Goal: Obtain resource: Download file/media

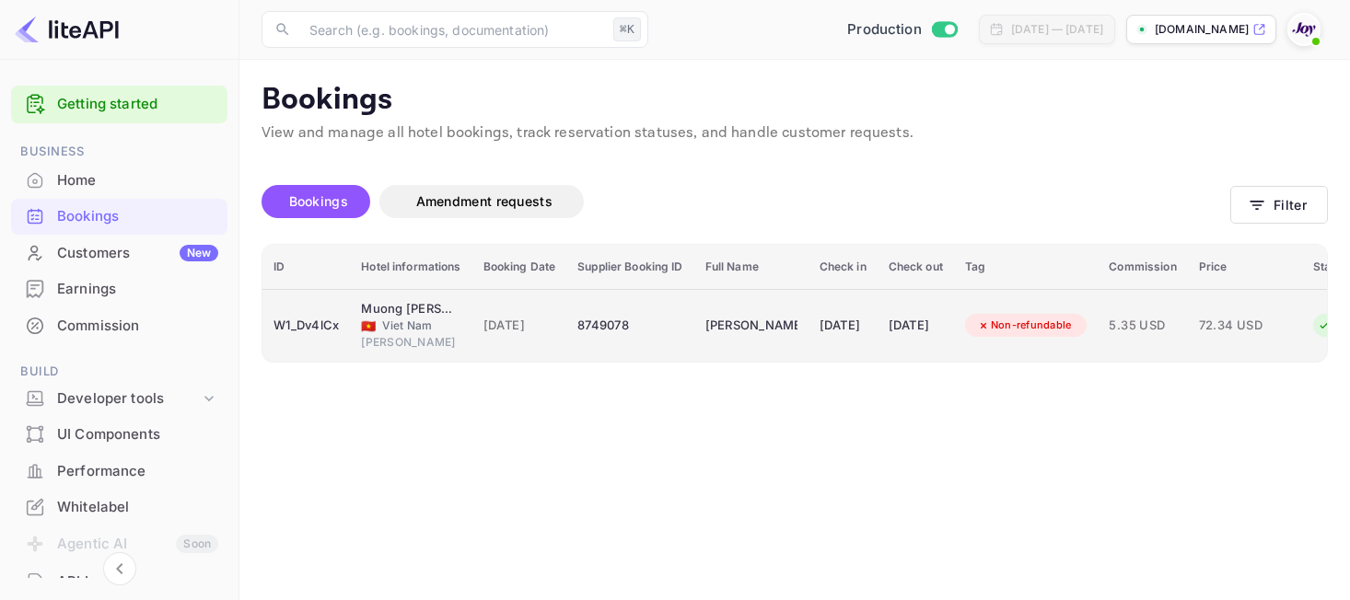
click at [655, 340] on div "8749078" at bounding box center [629, 325] width 105 height 29
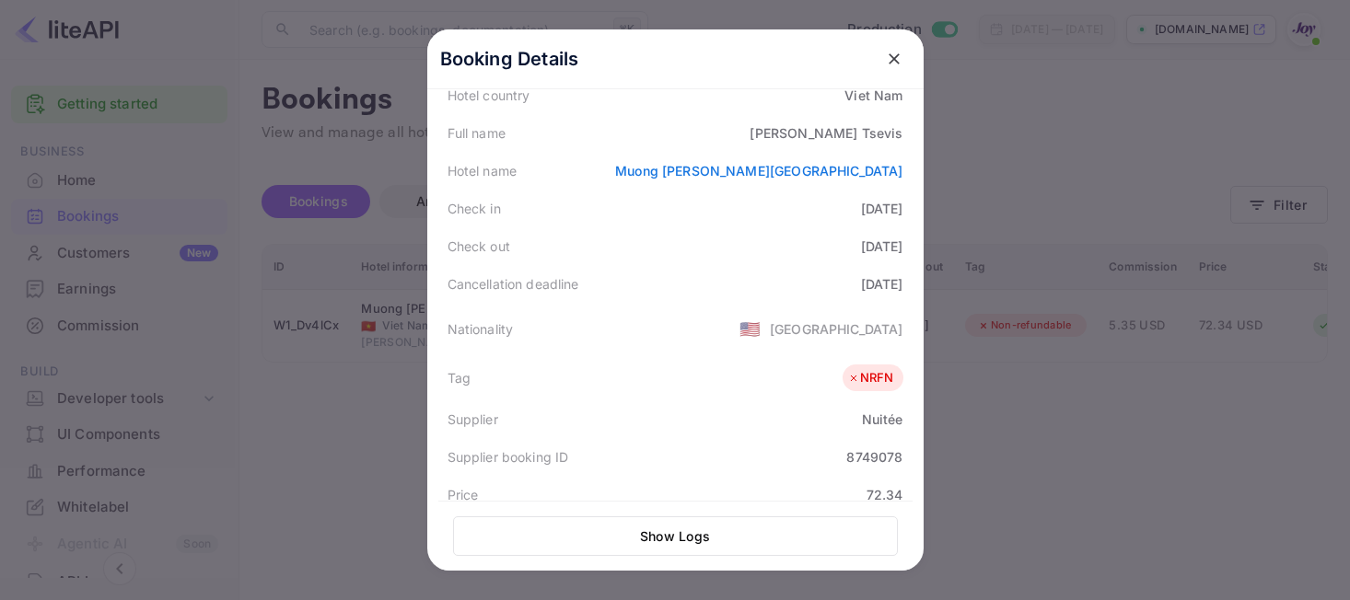
scroll to position [555, 0]
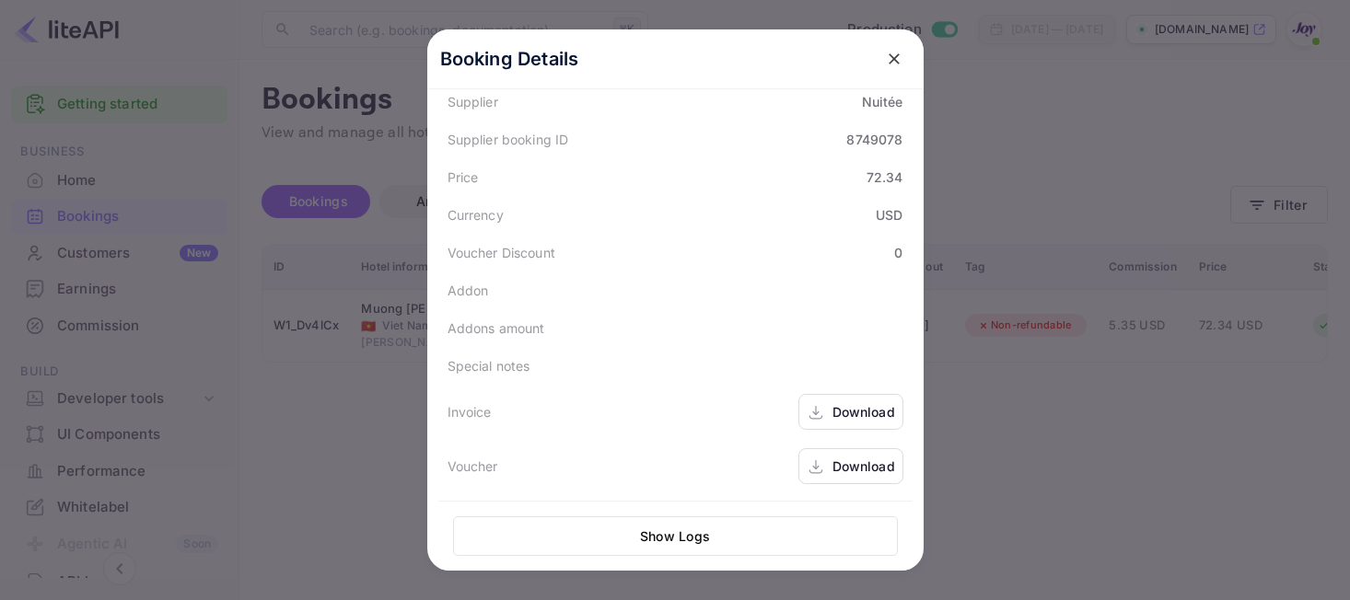
click at [853, 423] on div "Download" at bounding box center [850, 412] width 105 height 36
click at [849, 458] on div "Download" at bounding box center [863, 466] width 63 height 19
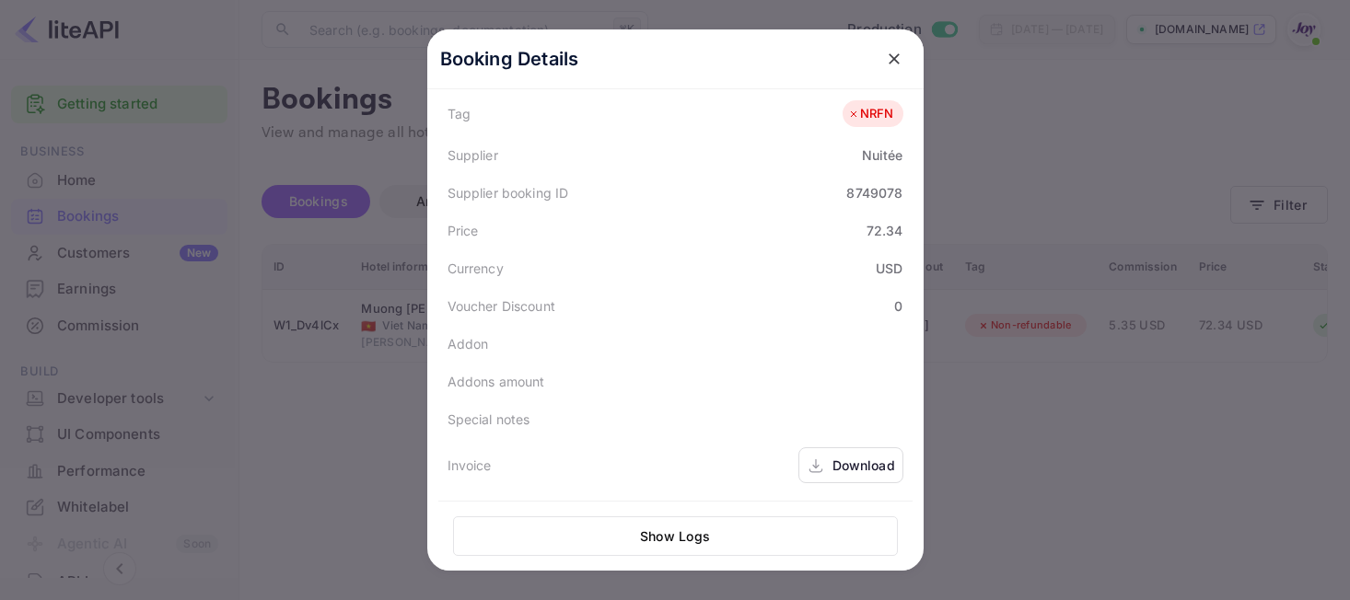
scroll to position [365, 0]
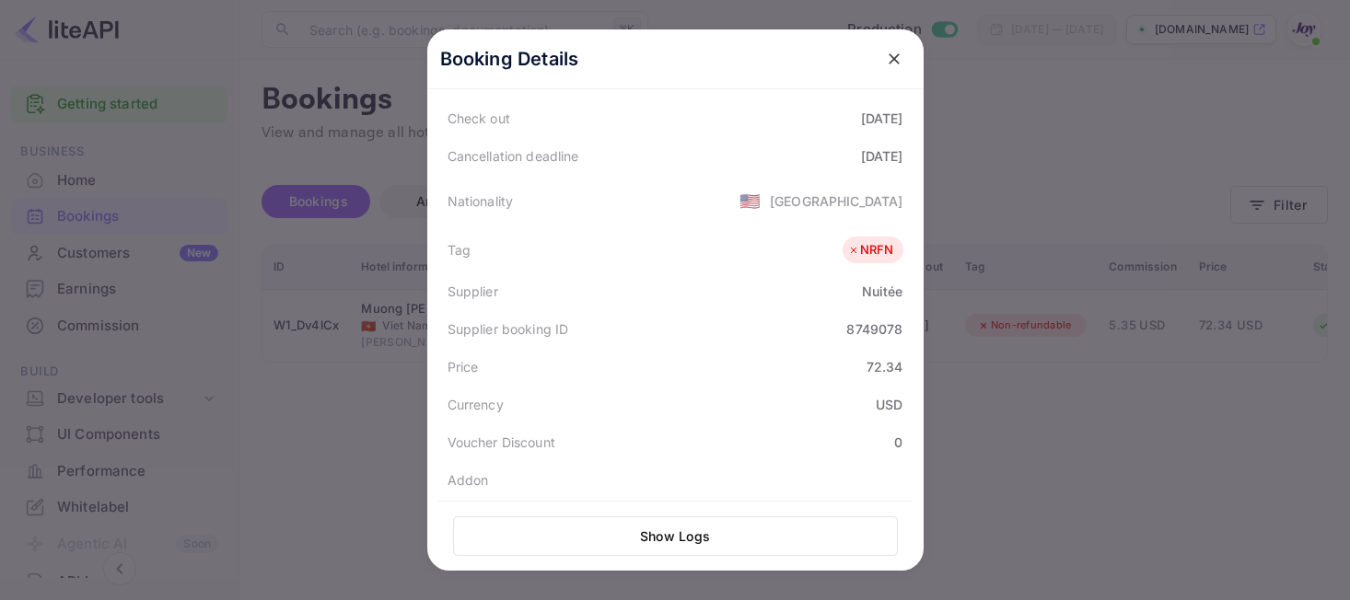
click at [873, 331] on div "8749078" at bounding box center [874, 328] width 56 height 19
copy div "8749078"
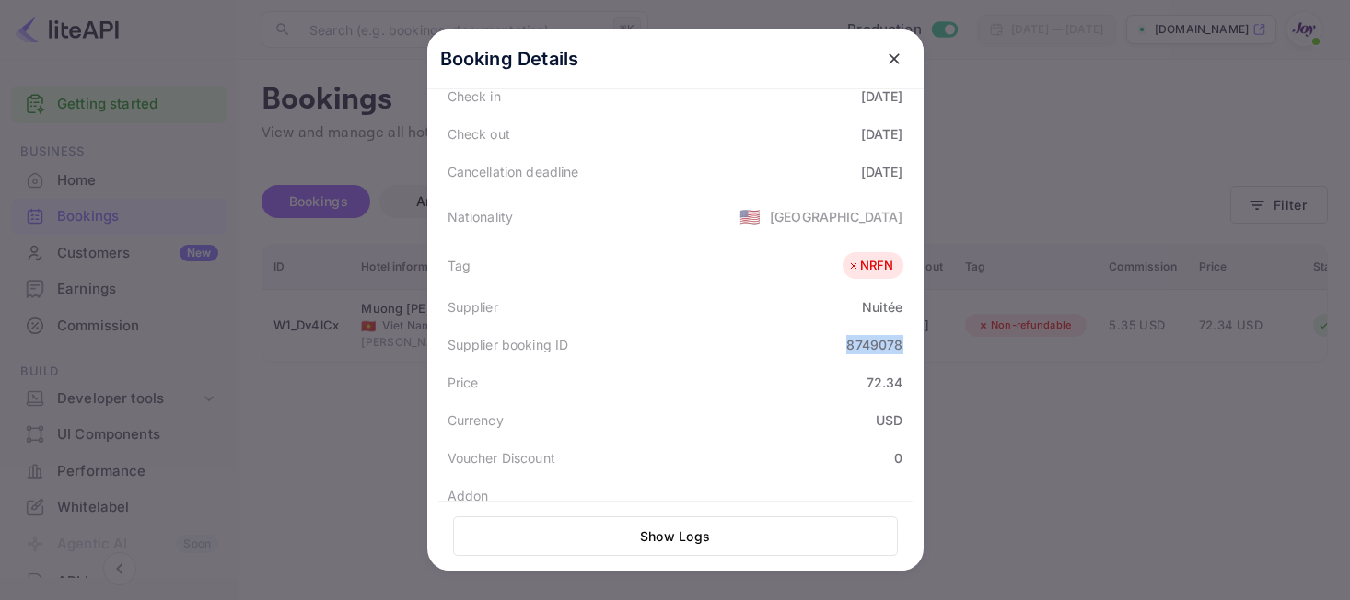
scroll to position [347, 0]
click at [1002, 149] on div at bounding box center [675, 300] width 1350 height 600
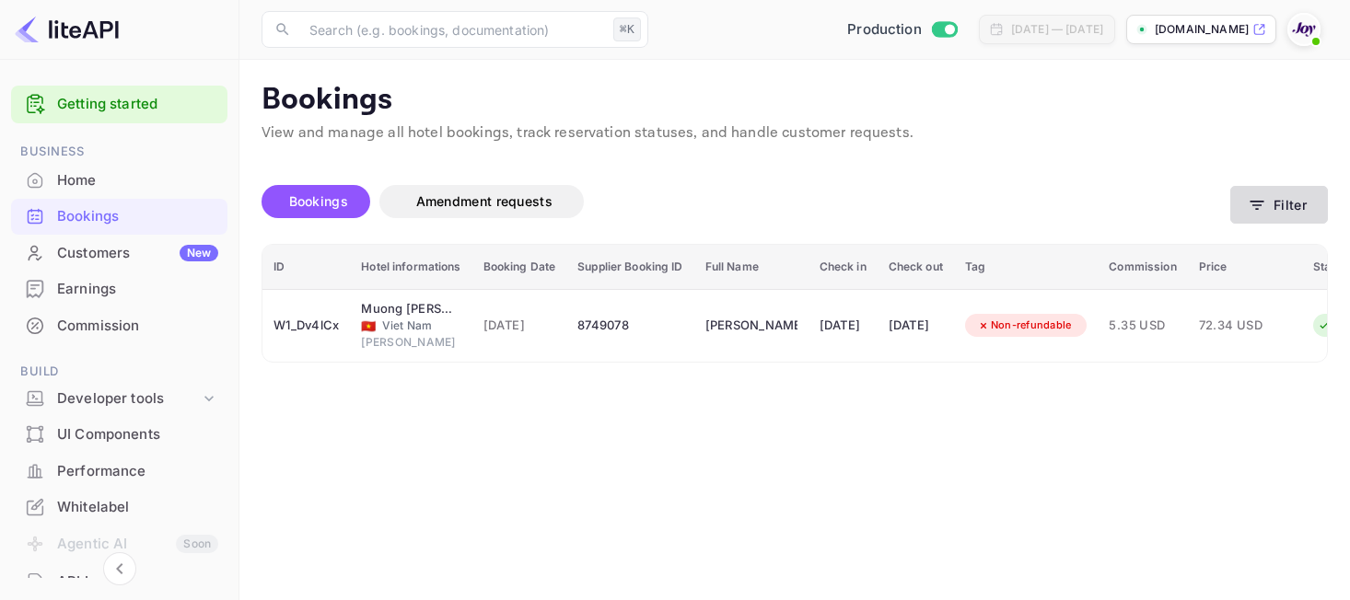
click at [1243, 209] on button "Filter" at bounding box center [1279, 205] width 98 height 38
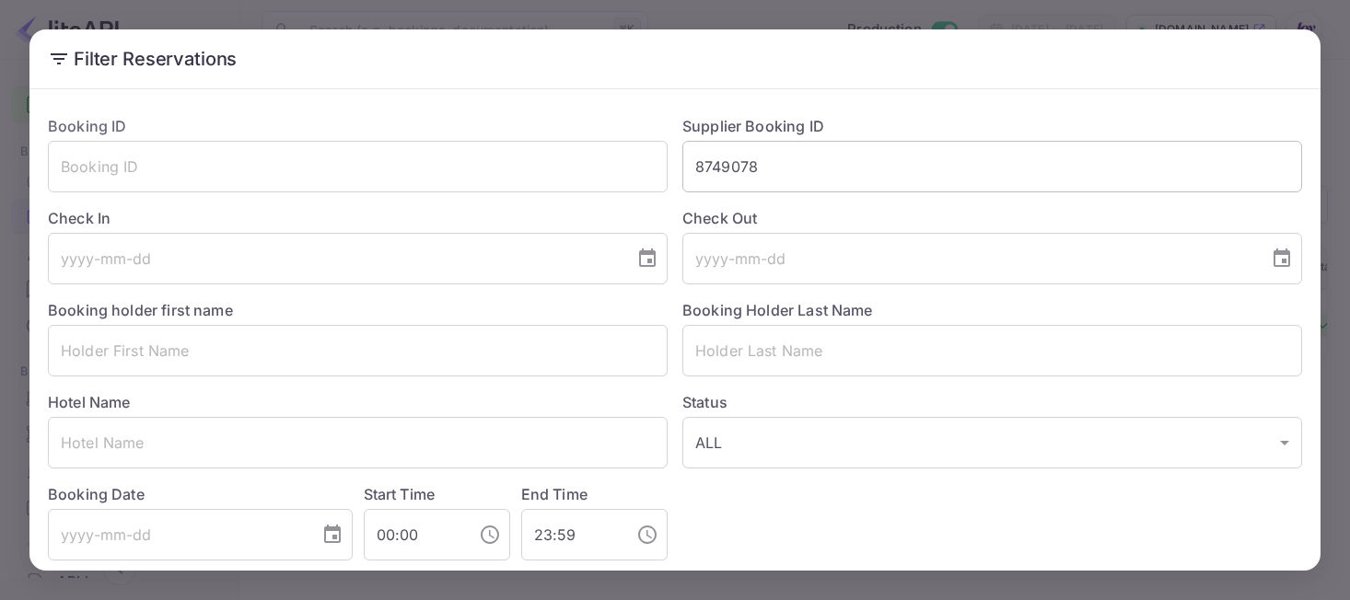
click at [740, 167] on input "8749078" at bounding box center [992, 167] width 620 height 52
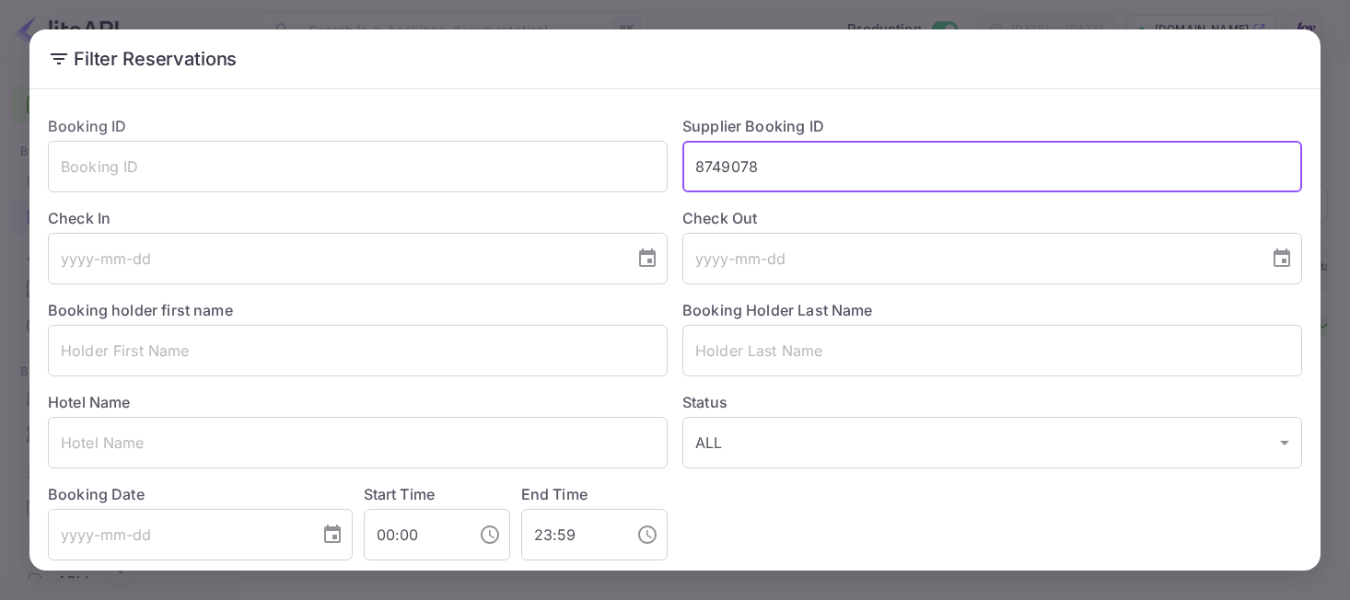
click at [740, 167] on input "8749078" at bounding box center [992, 167] width 620 height 52
paste input "8739307"
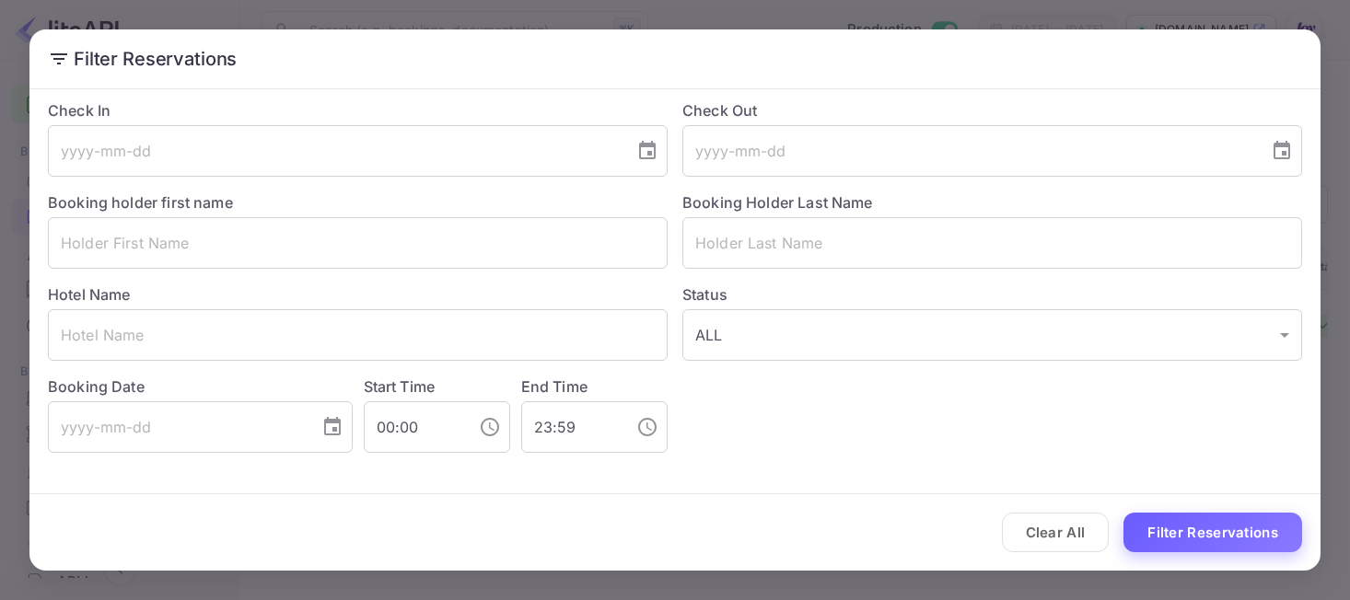
type input "8739307"
click at [1214, 521] on button "Filter Reservations" at bounding box center [1212, 533] width 179 height 40
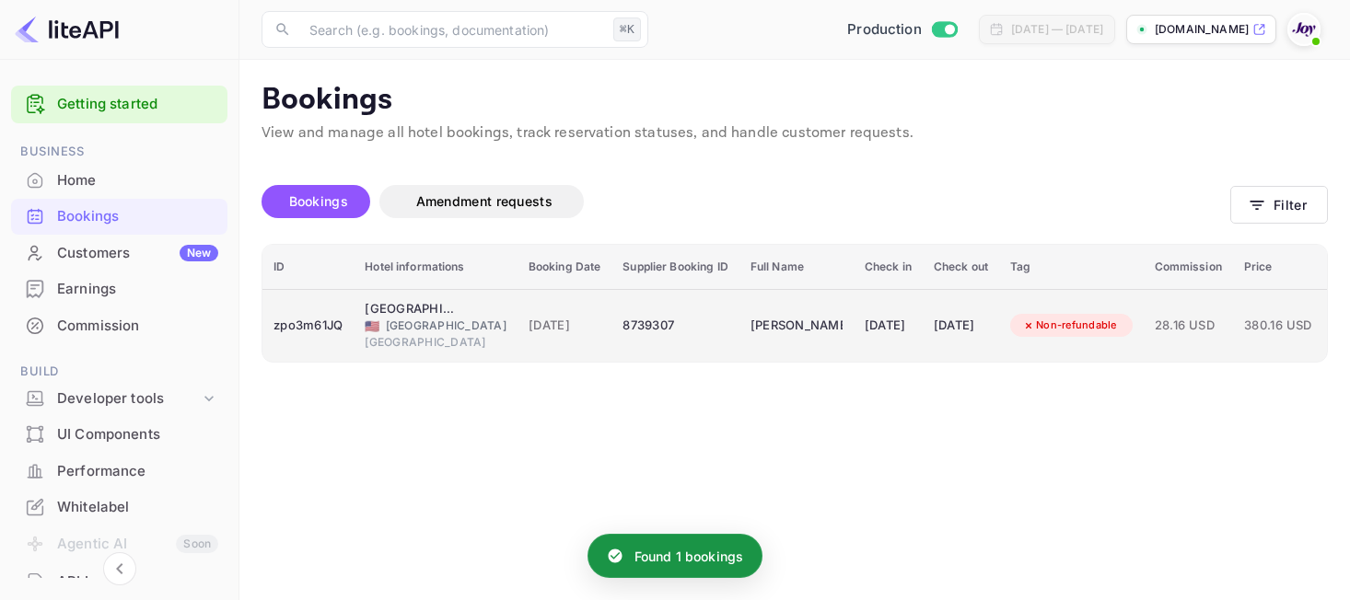
click at [528, 333] on span "[DATE]" at bounding box center [564, 326] width 73 height 20
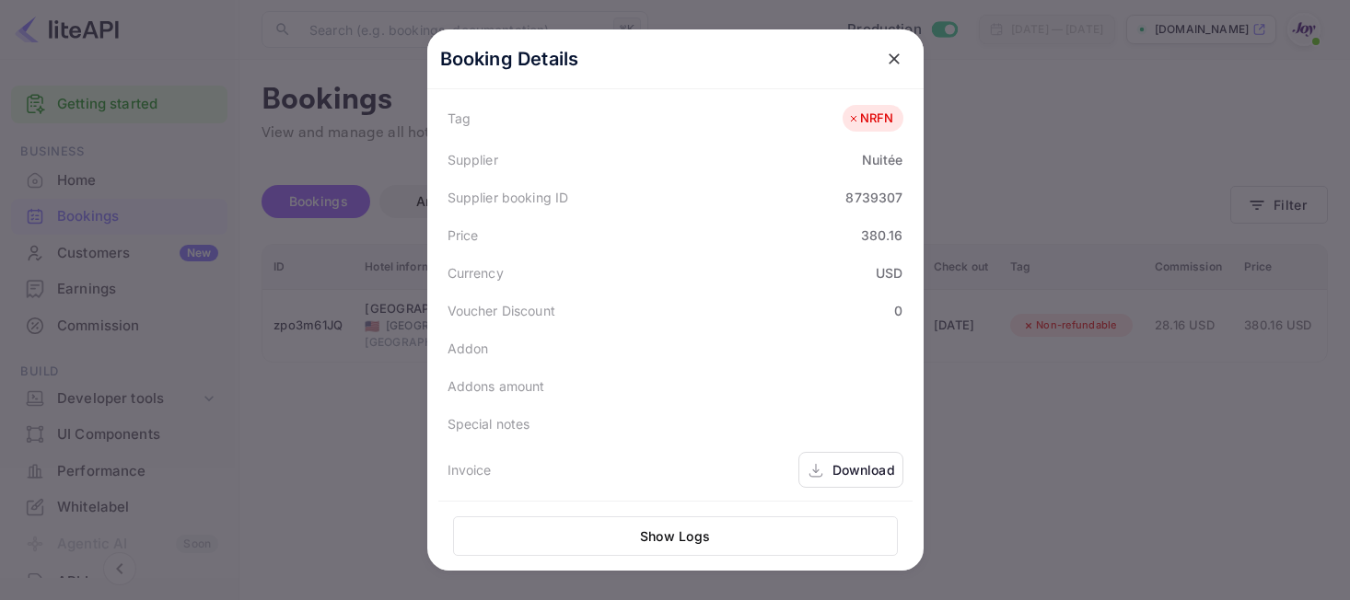
scroll to position [555, 0]
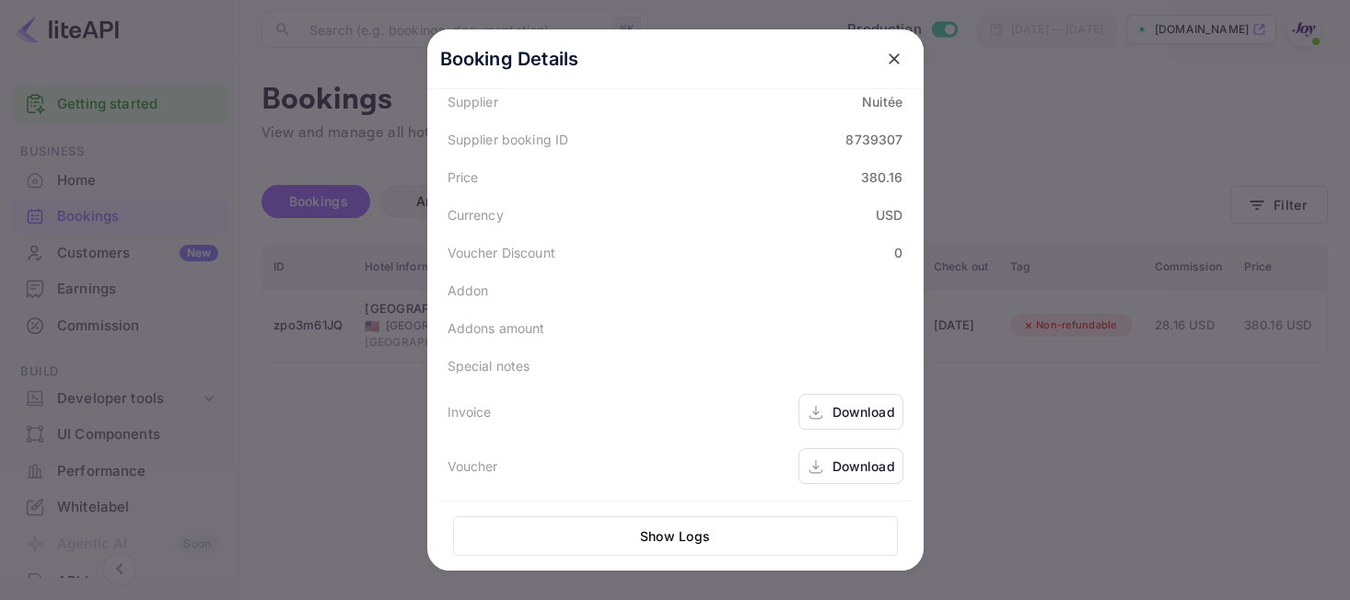
click at [816, 400] on div "Download" at bounding box center [850, 412] width 105 height 36
click at [847, 460] on div "Download" at bounding box center [863, 466] width 63 height 19
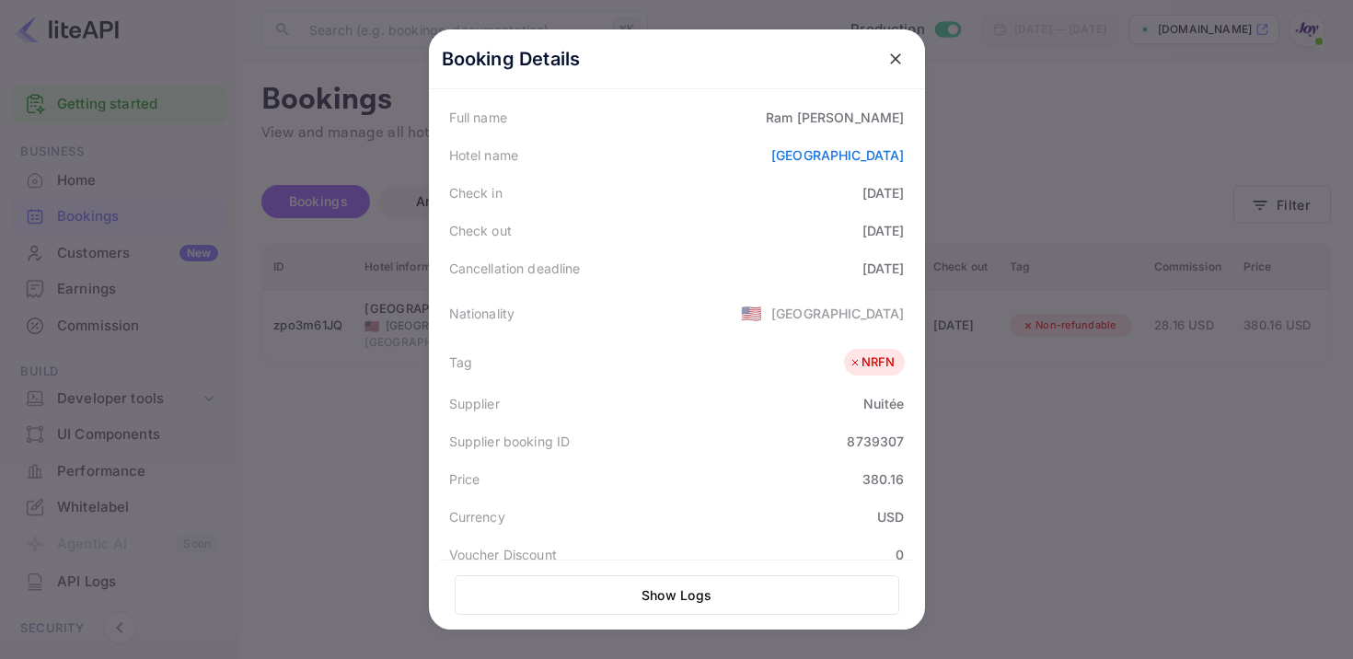
scroll to position [496, 0]
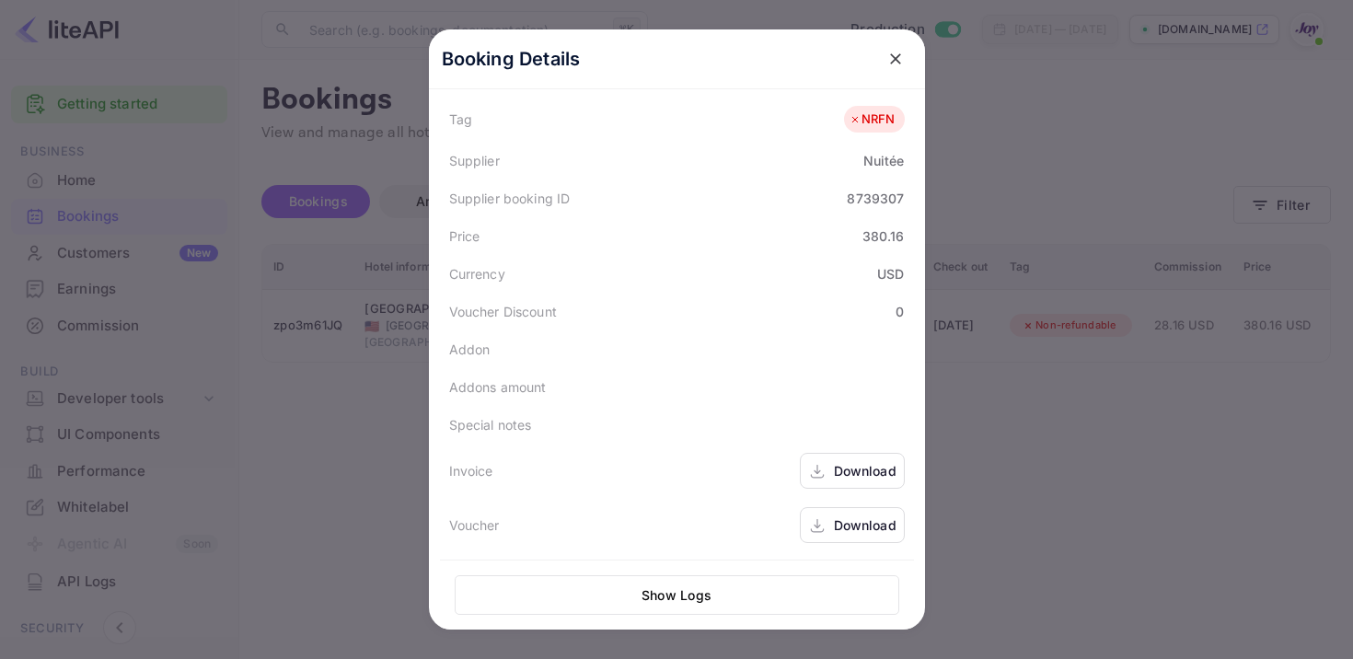
click at [875, 197] on div "8739307" at bounding box center [875, 198] width 57 height 19
copy div "8739307"
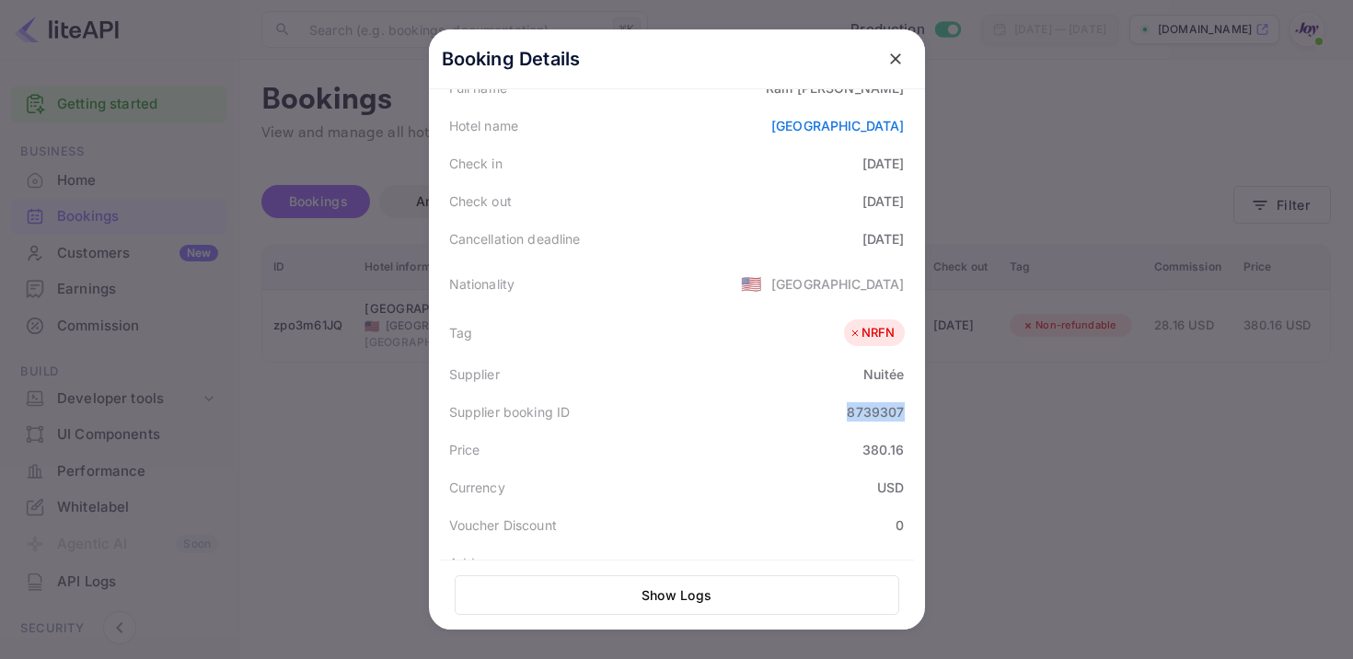
scroll to position [11, 0]
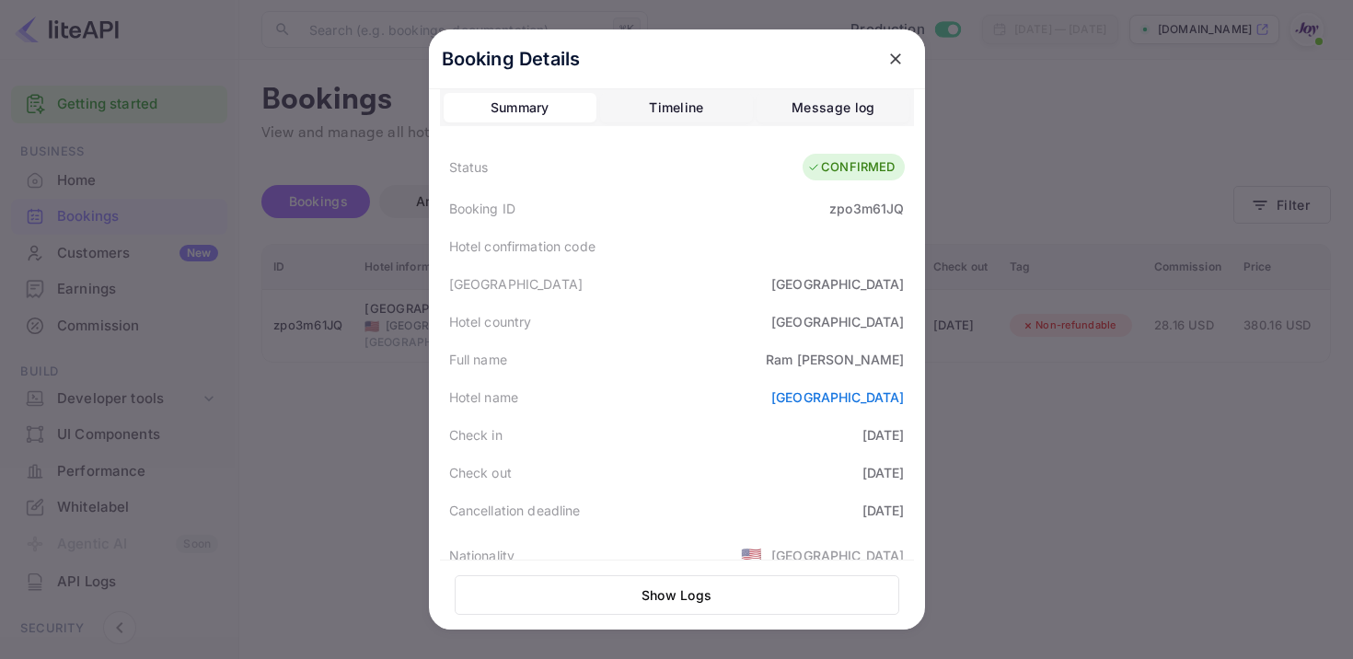
click at [890, 57] on icon "close" at bounding box center [896, 59] width 18 height 18
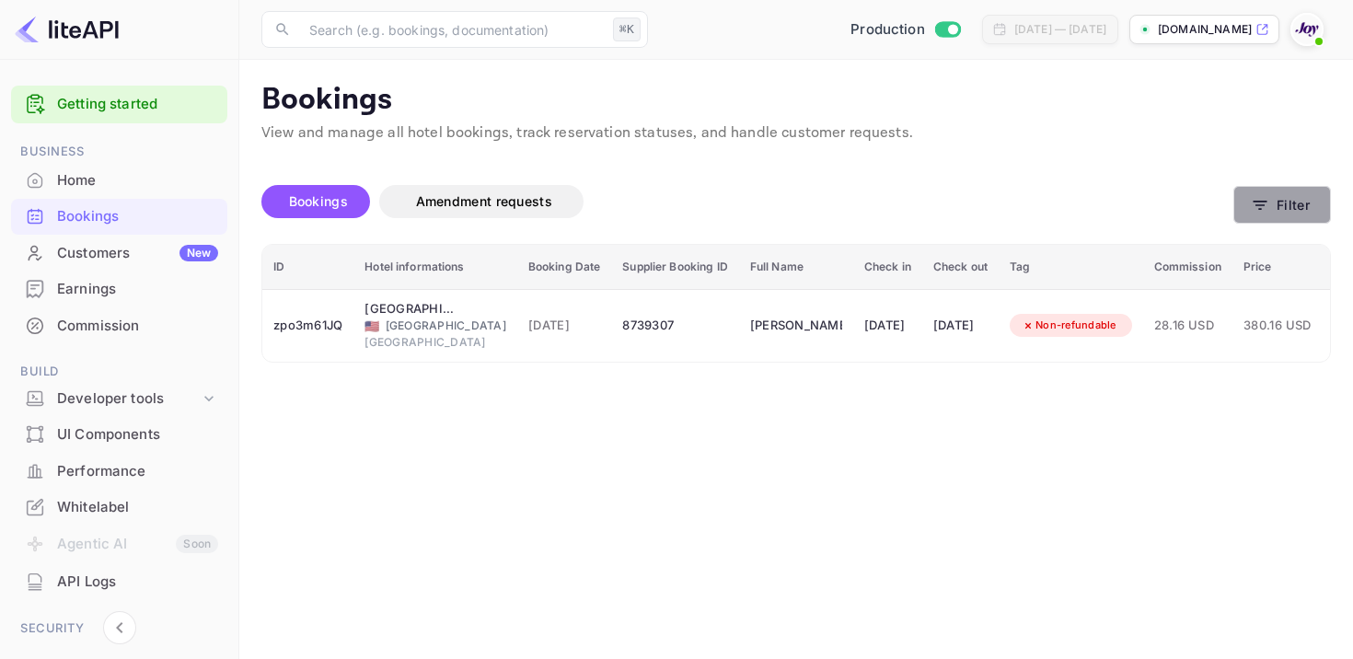
click at [1255, 203] on icon "button" at bounding box center [1260, 205] width 18 height 18
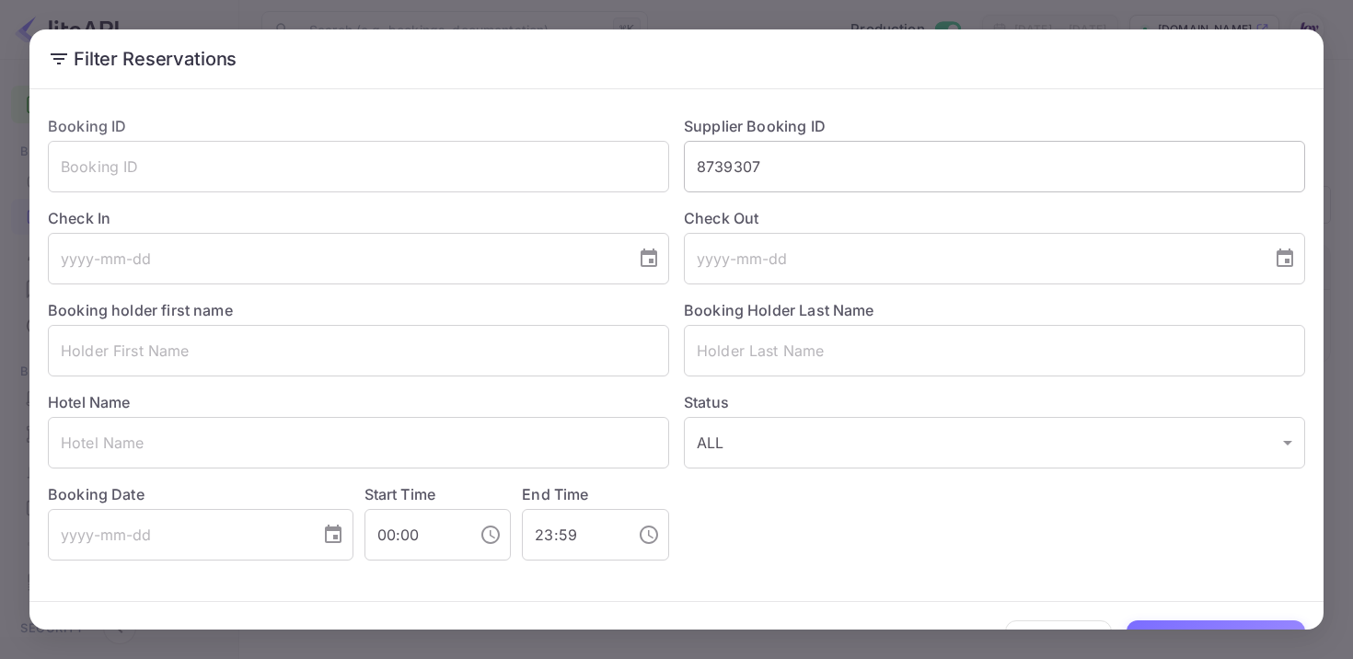
click at [727, 166] on input "8739307" at bounding box center [994, 167] width 621 height 52
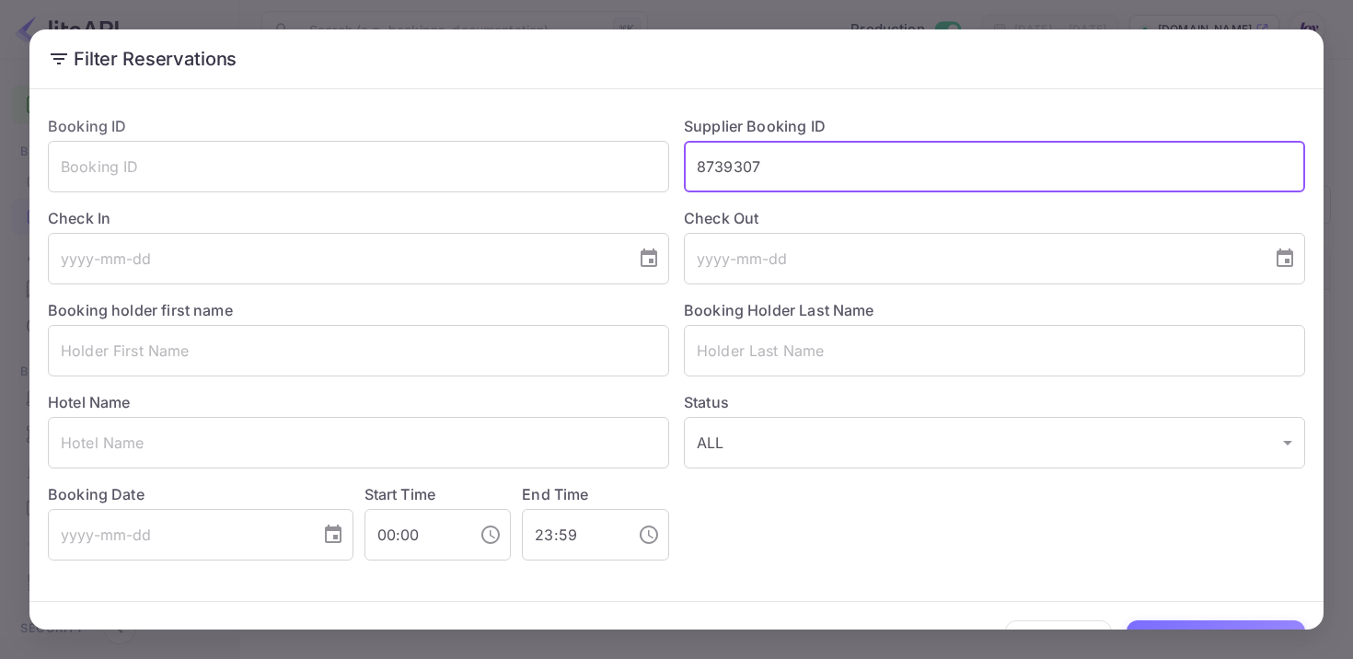
click at [727, 166] on input "8739307" at bounding box center [994, 167] width 621 height 52
paste input "8733854"
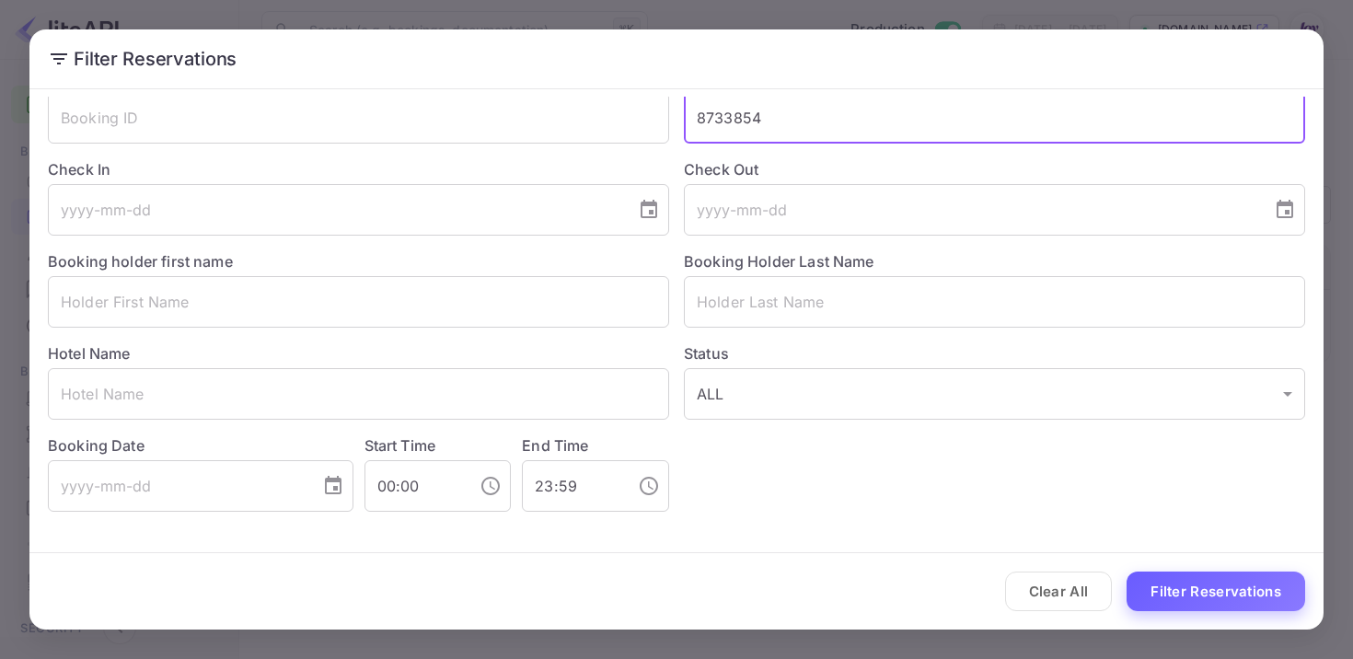
type input "8733854"
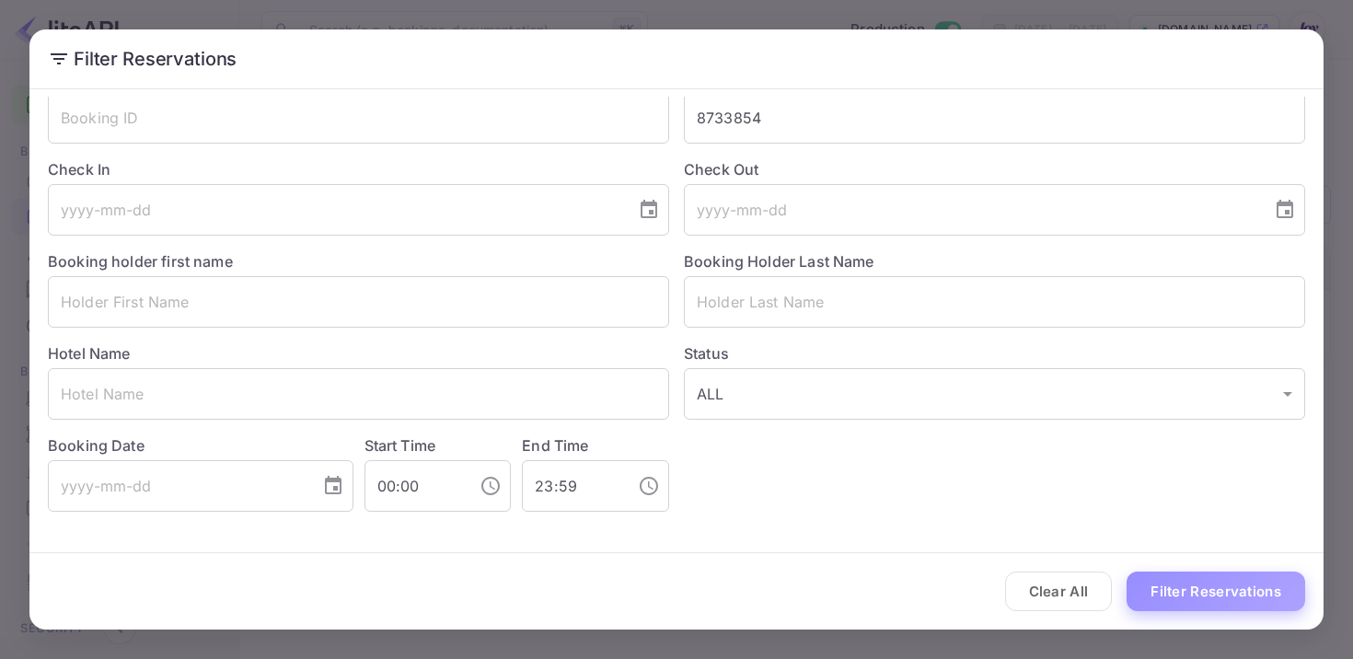
click at [1212, 583] on button "Filter Reservations" at bounding box center [1216, 592] width 179 height 40
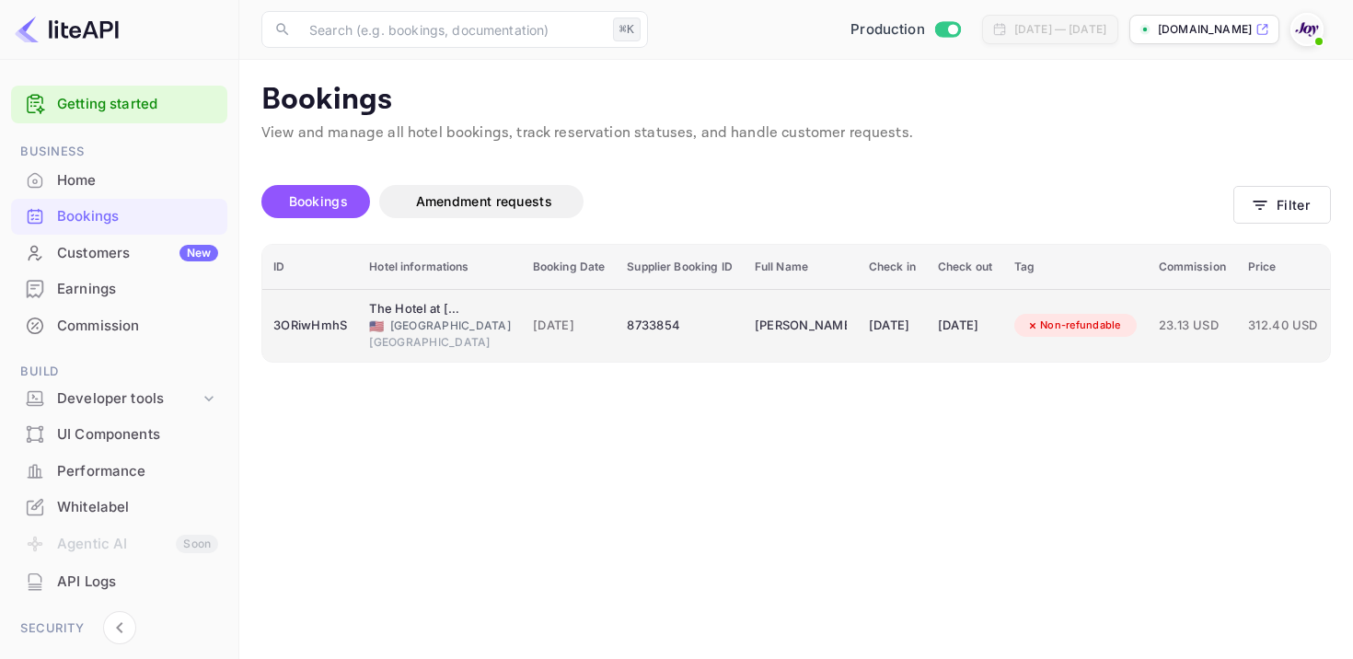
click at [654, 331] on div "8733854" at bounding box center [679, 325] width 105 height 29
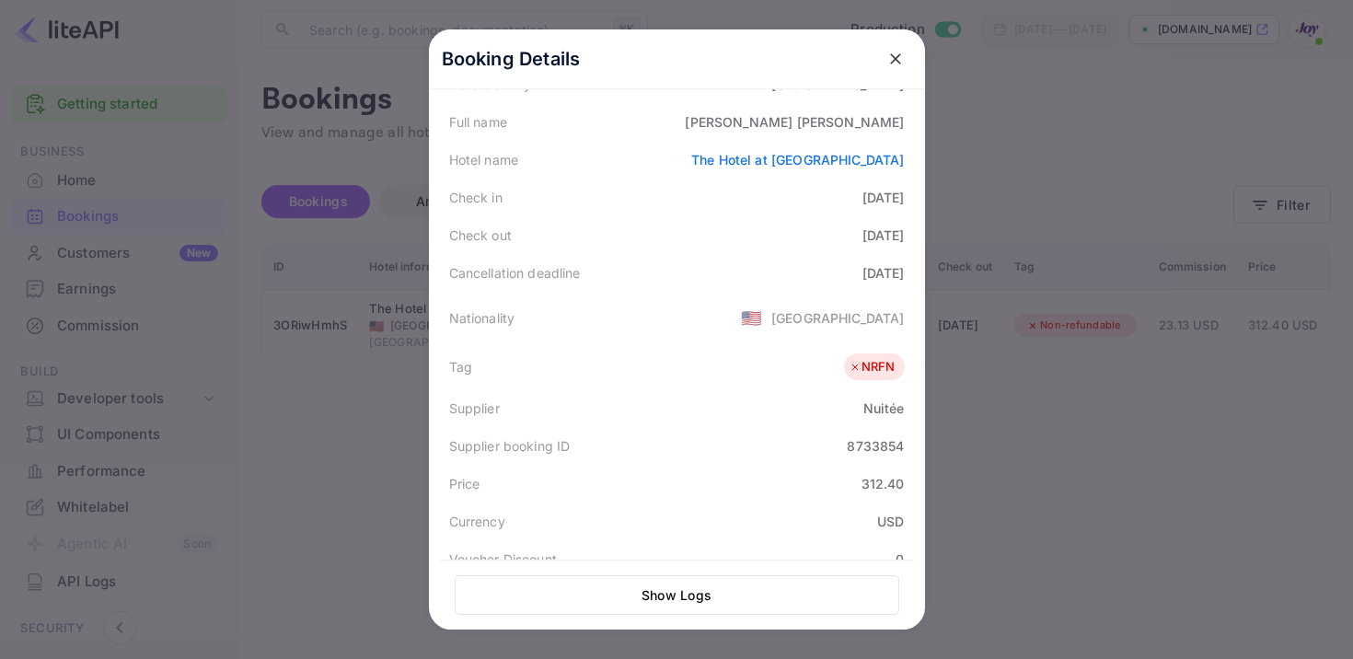
scroll to position [496, 0]
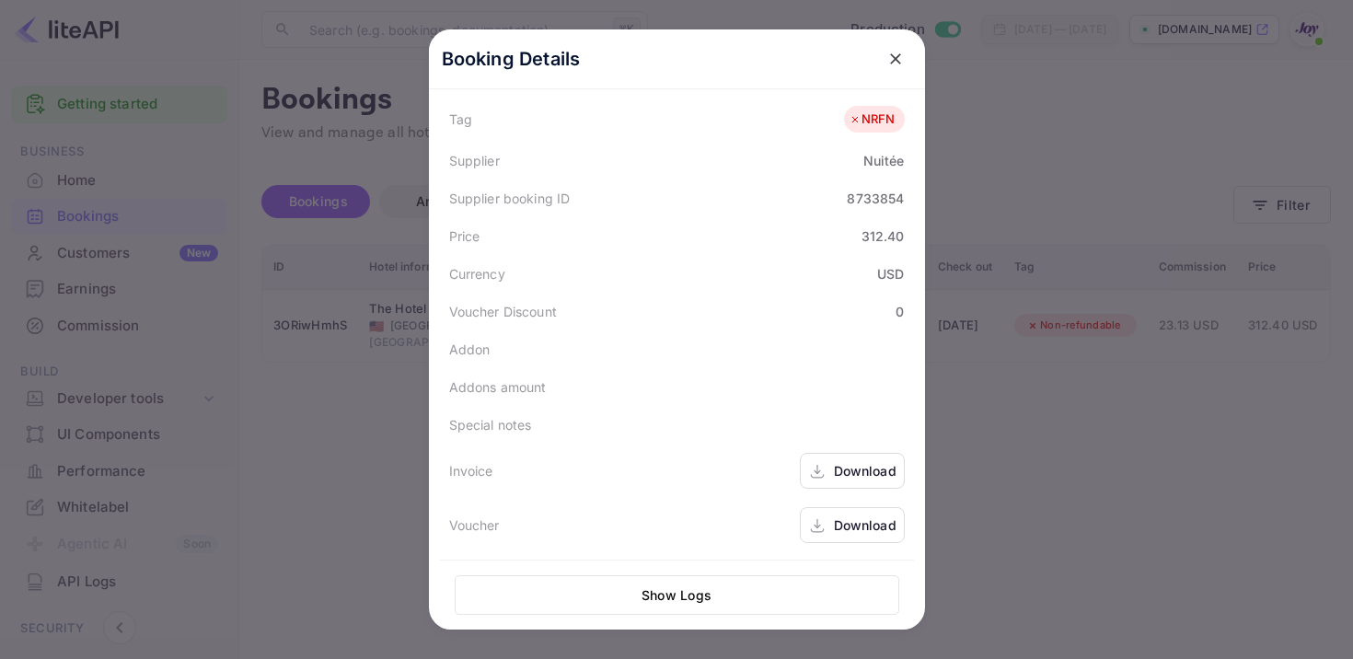
click at [817, 465] on icon at bounding box center [817, 469] width 1 height 9
click at [843, 520] on div "Download" at bounding box center [865, 525] width 63 height 19
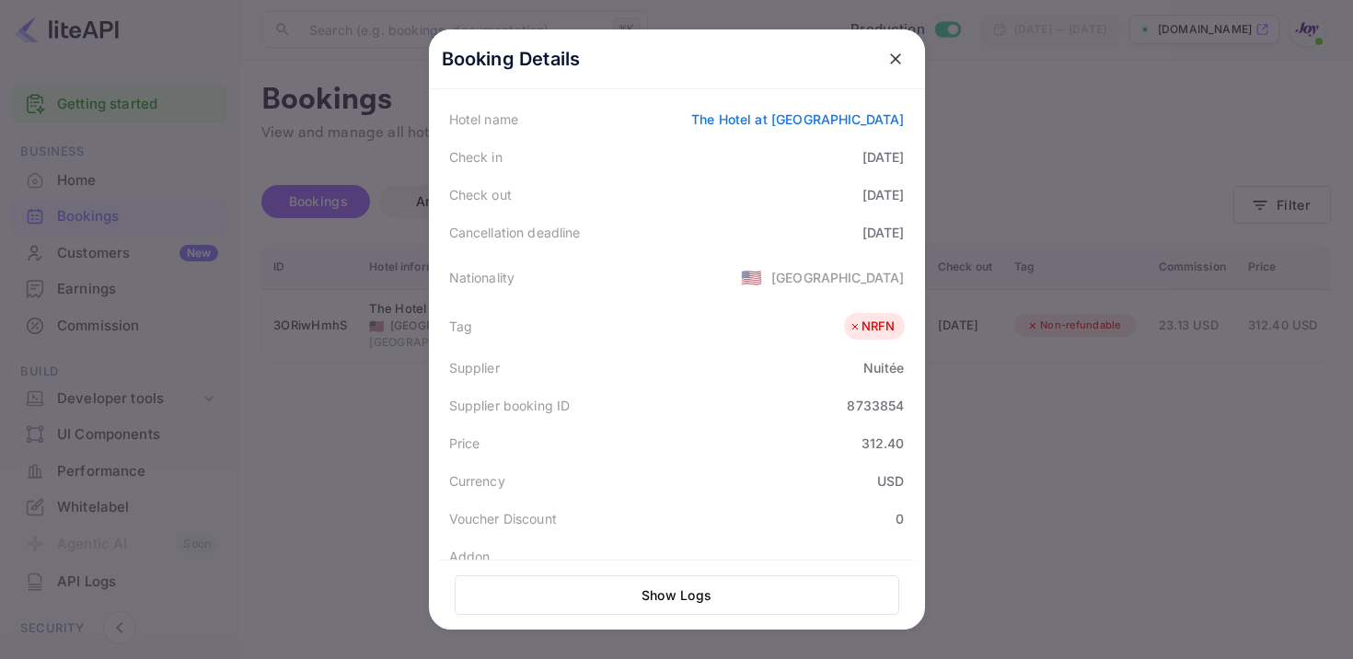
click at [863, 413] on div "8733854" at bounding box center [875, 405] width 57 height 19
copy div "8733854"
click at [900, 68] on button "close" at bounding box center [895, 58] width 33 height 33
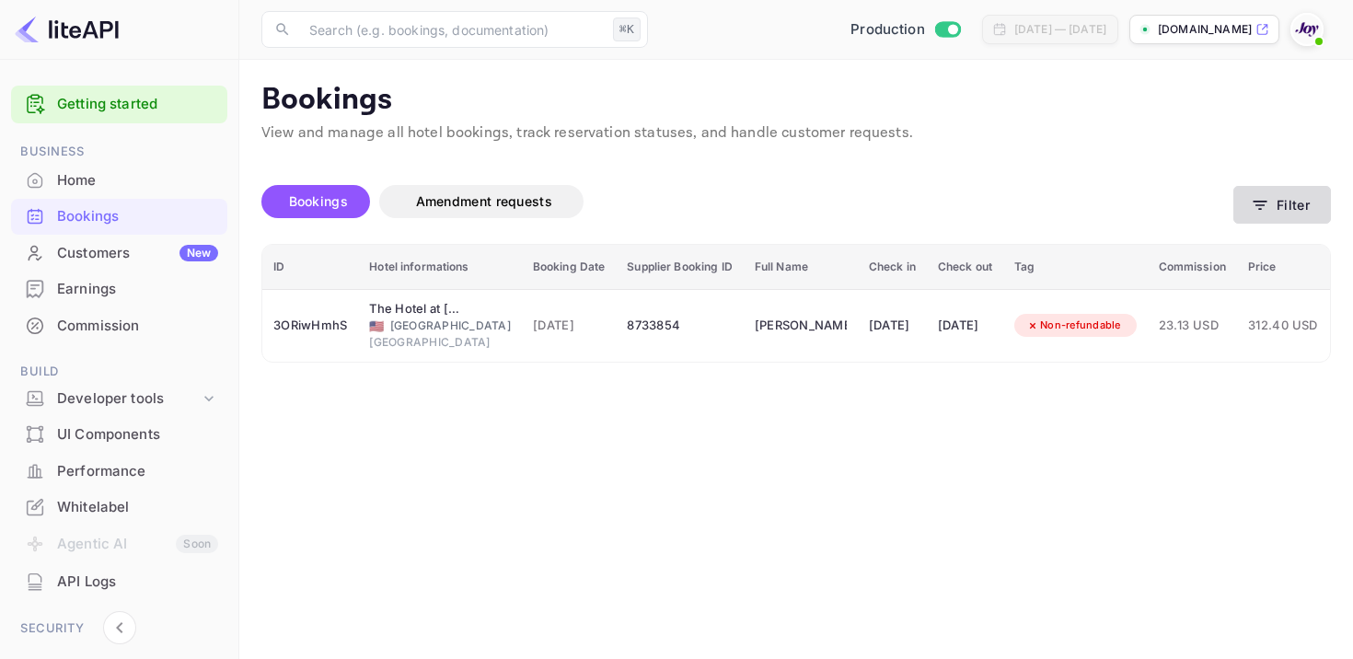
click at [1258, 207] on icon "button" at bounding box center [1260, 205] width 18 height 18
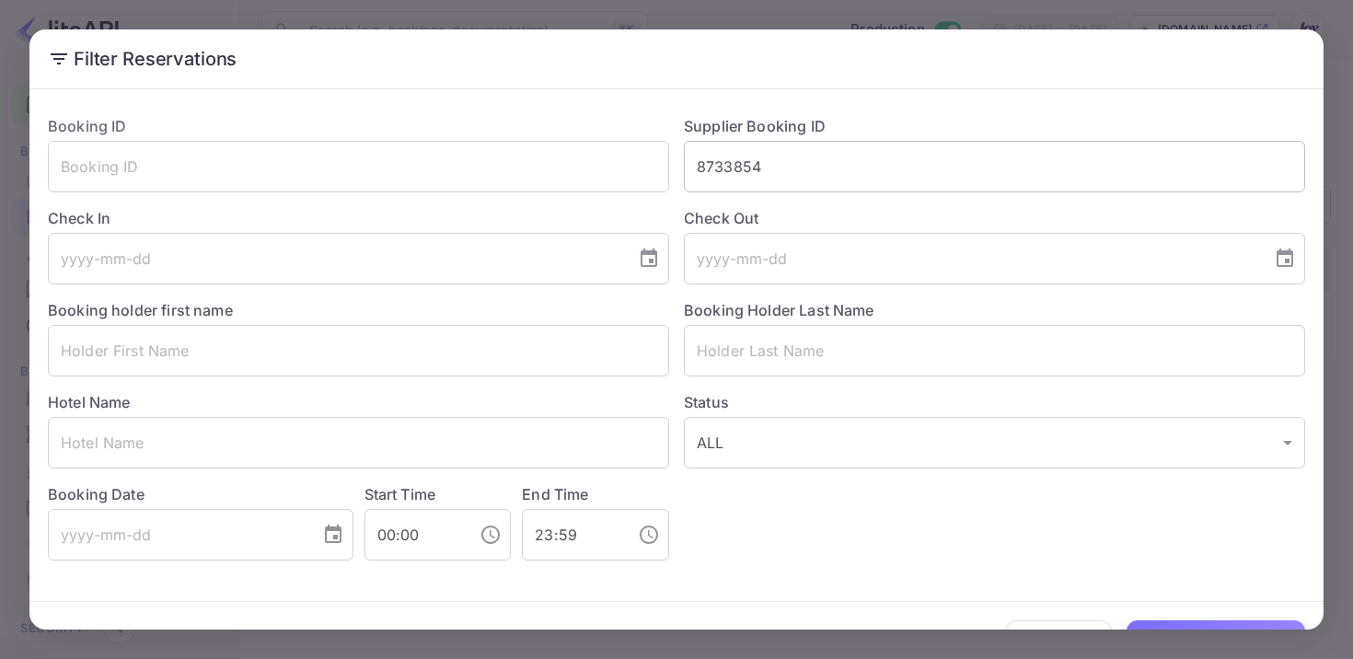
click at [734, 168] on input "8733854" at bounding box center [994, 167] width 621 height 52
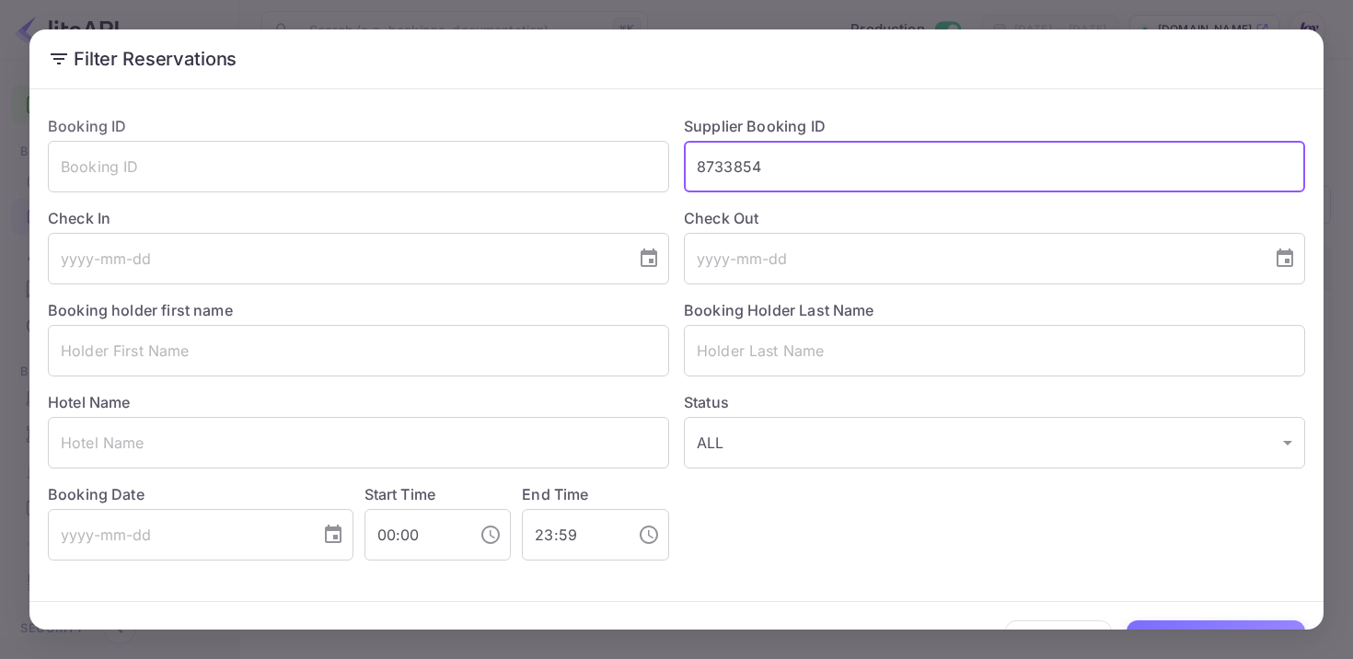
paste input "27980"
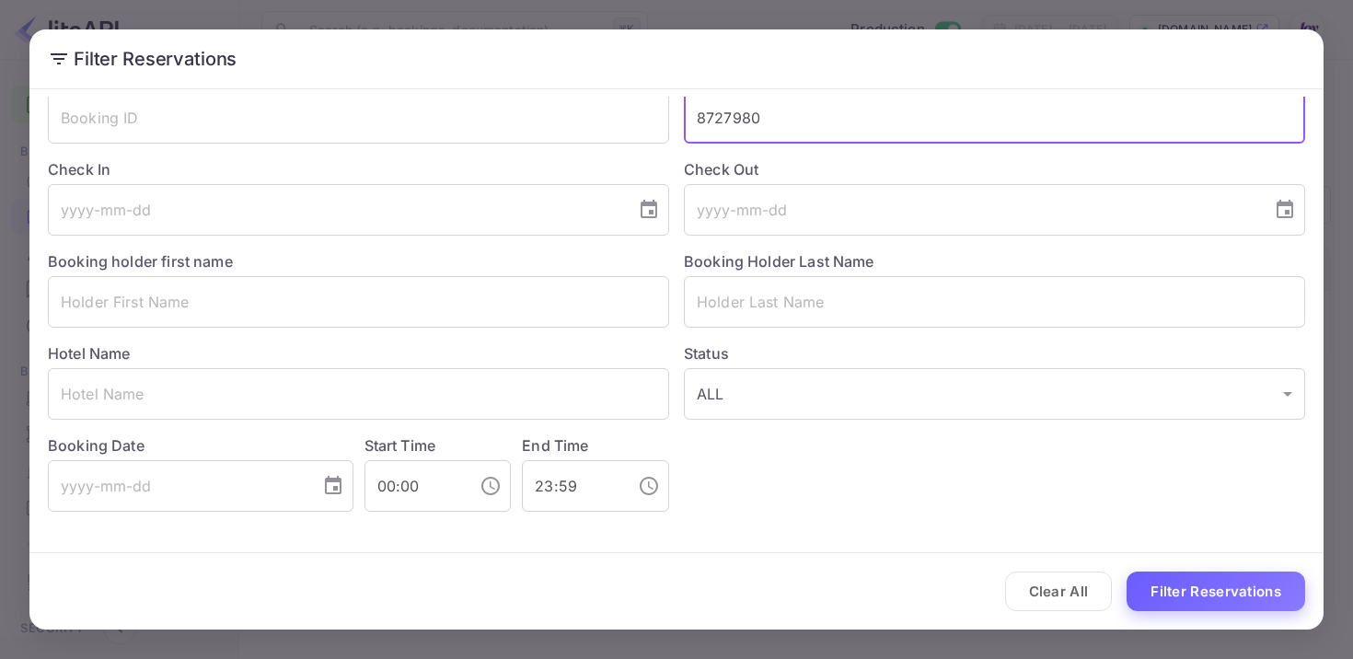
type input "8727980"
click at [1188, 575] on button "Filter Reservations" at bounding box center [1216, 592] width 179 height 40
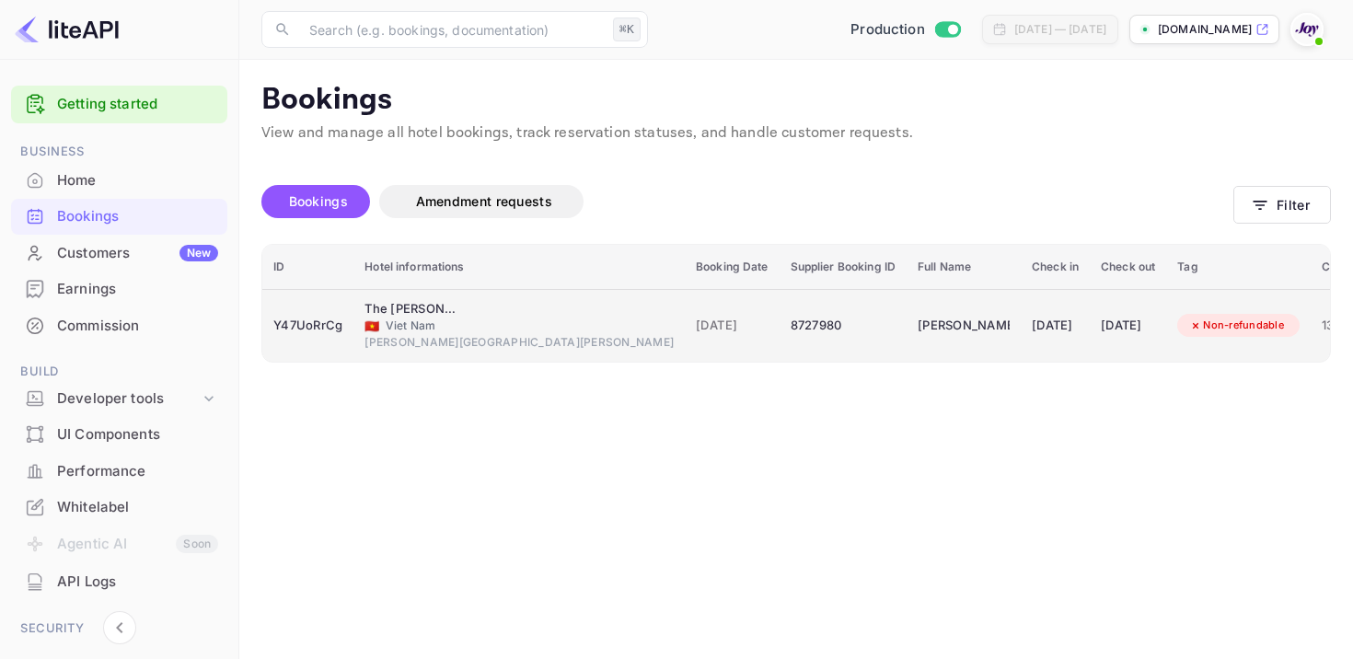
click at [696, 314] on div "[DATE]" at bounding box center [732, 325] width 73 height 29
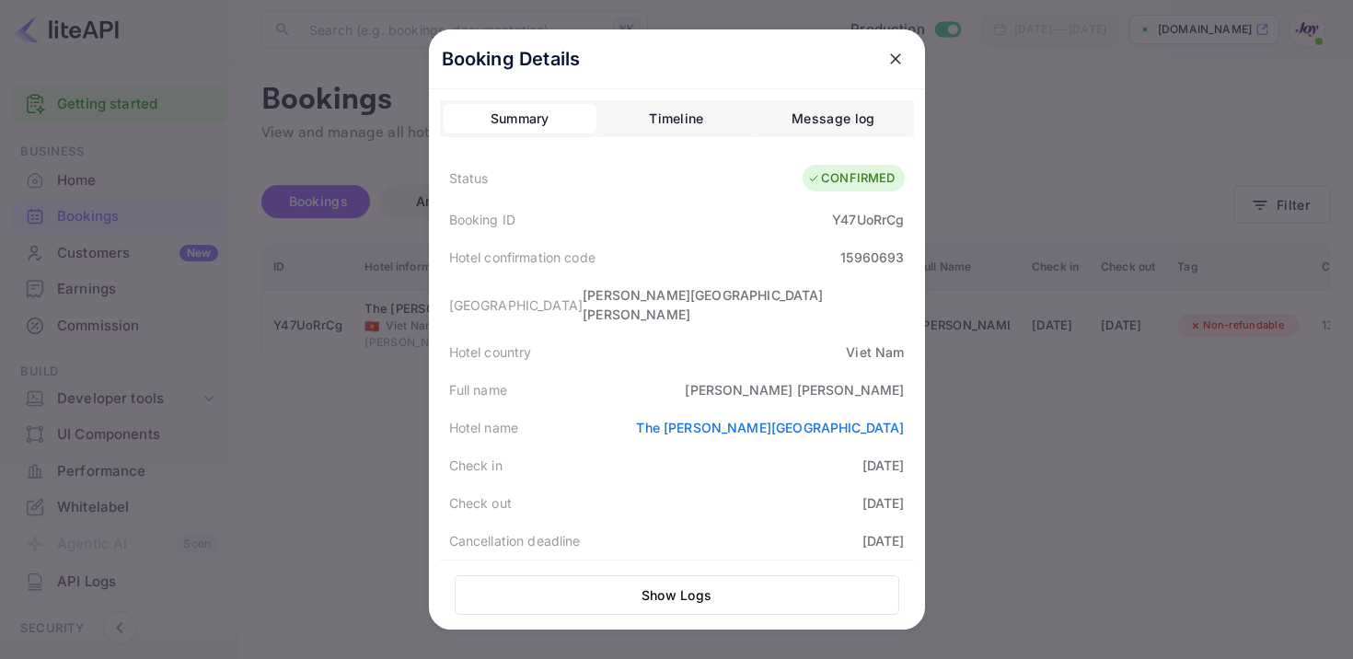
scroll to position [402, 0]
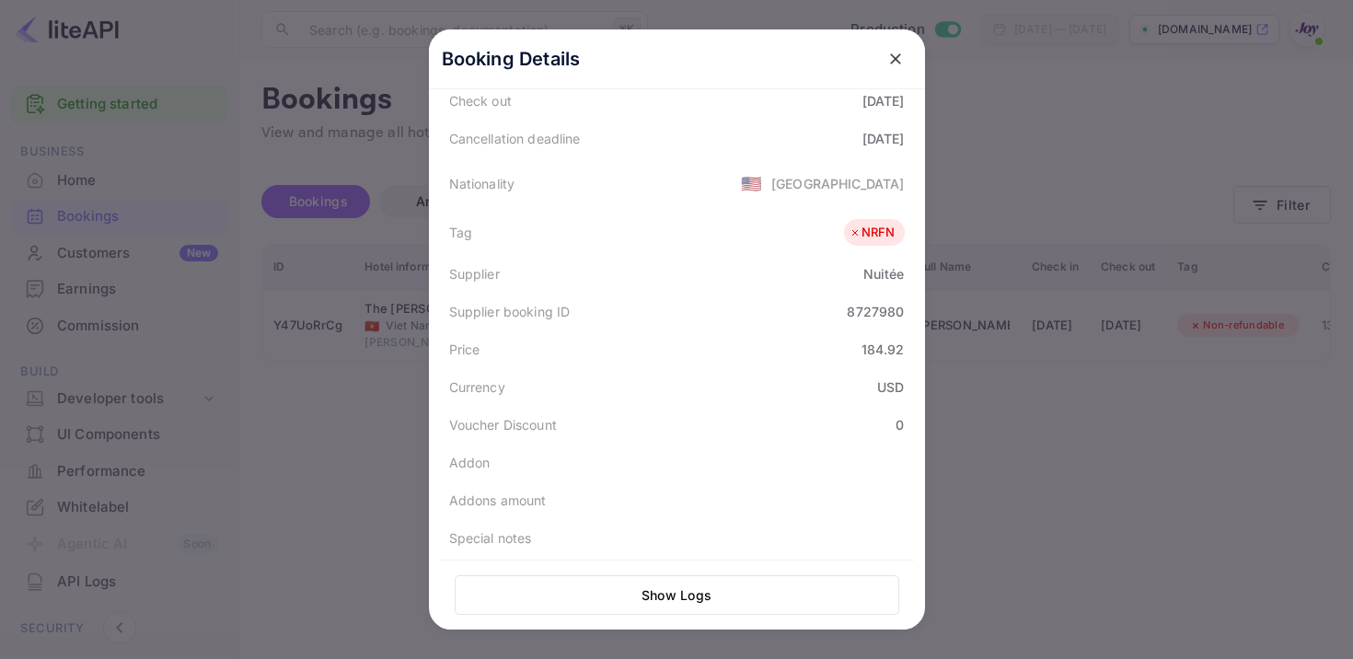
click at [876, 302] on div "8727980" at bounding box center [875, 311] width 57 height 19
copy div "8727980"
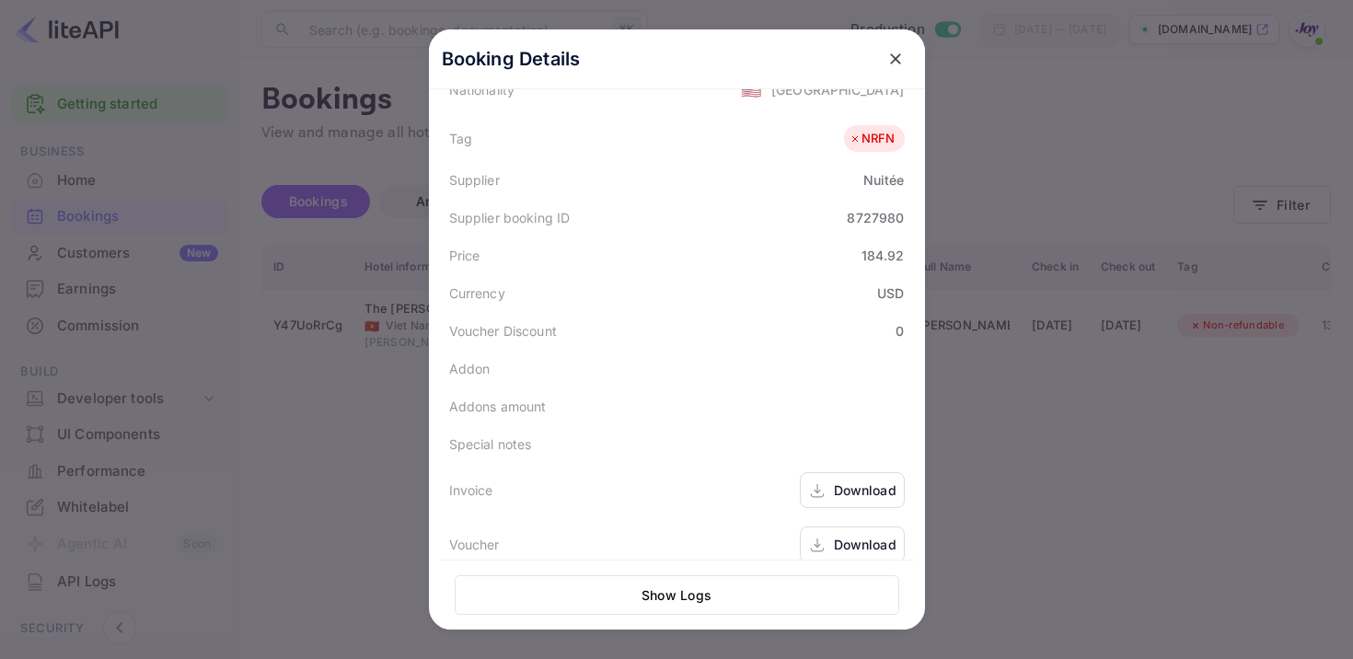
click at [842, 481] on div "Download" at bounding box center [865, 490] width 63 height 19
click at [845, 535] on div "Download" at bounding box center [865, 544] width 63 height 19
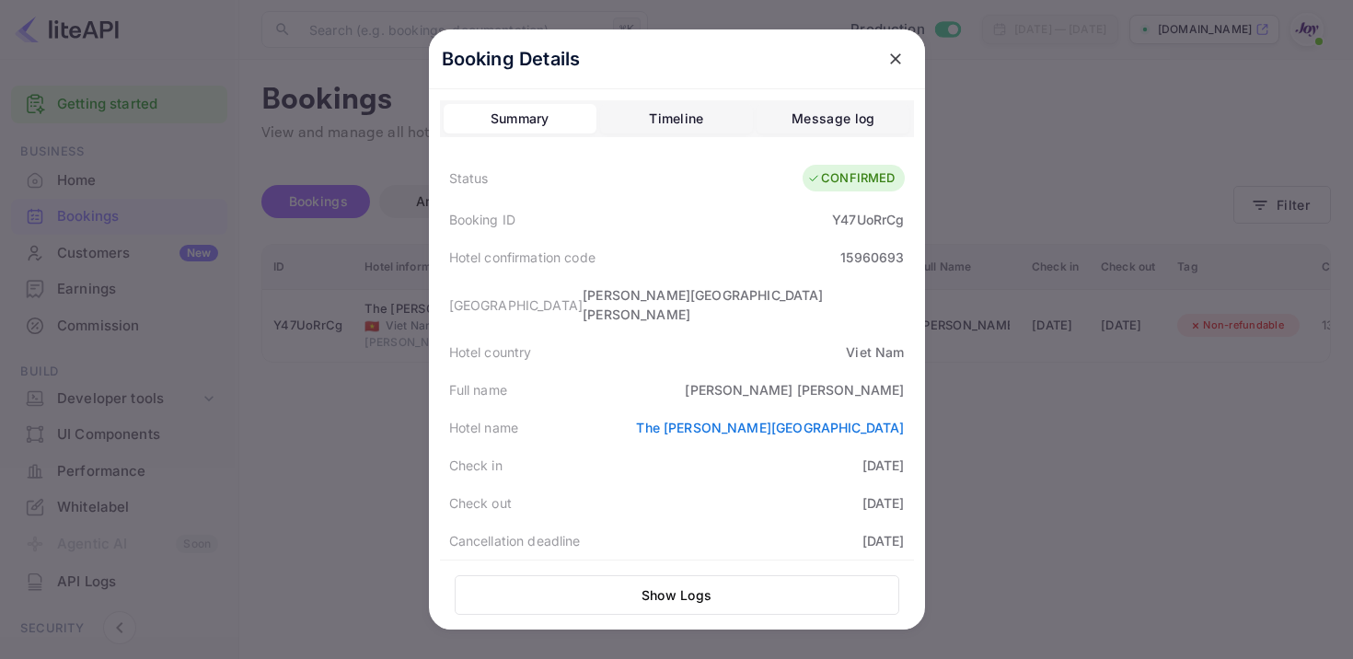
scroll to position [464, 0]
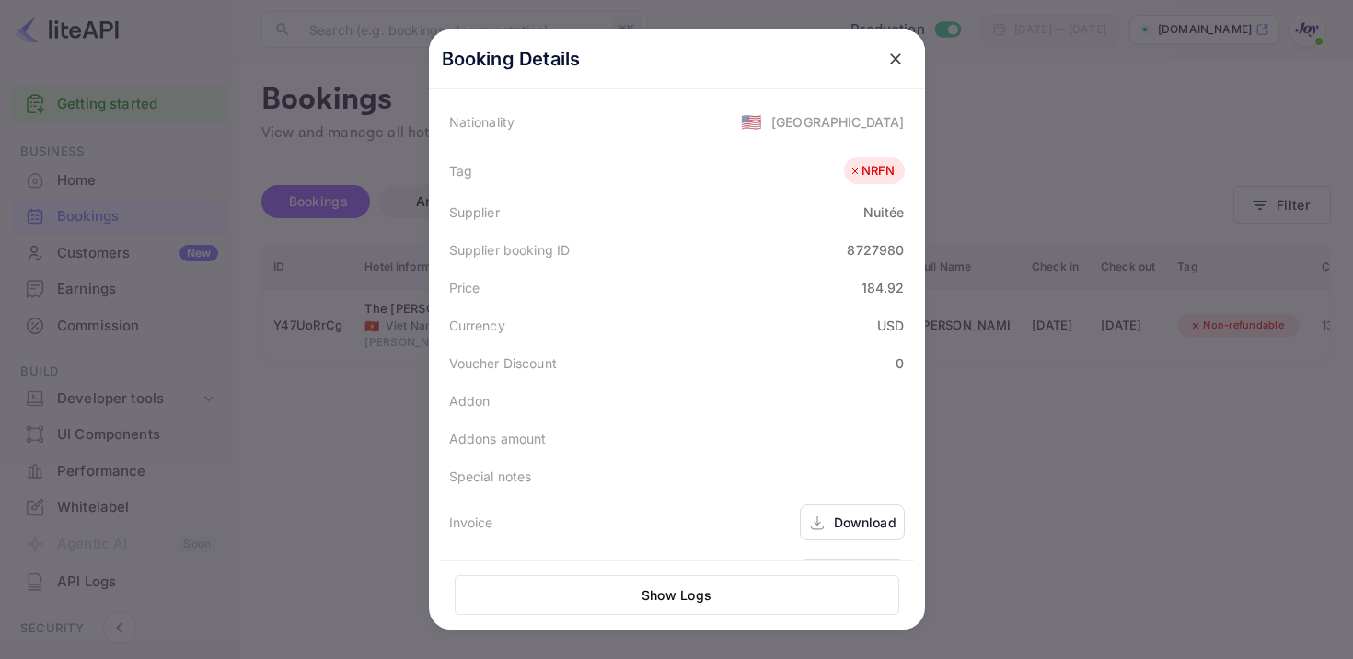
click at [890, 240] on div "8727980" at bounding box center [875, 249] width 57 height 19
copy div "8727980"
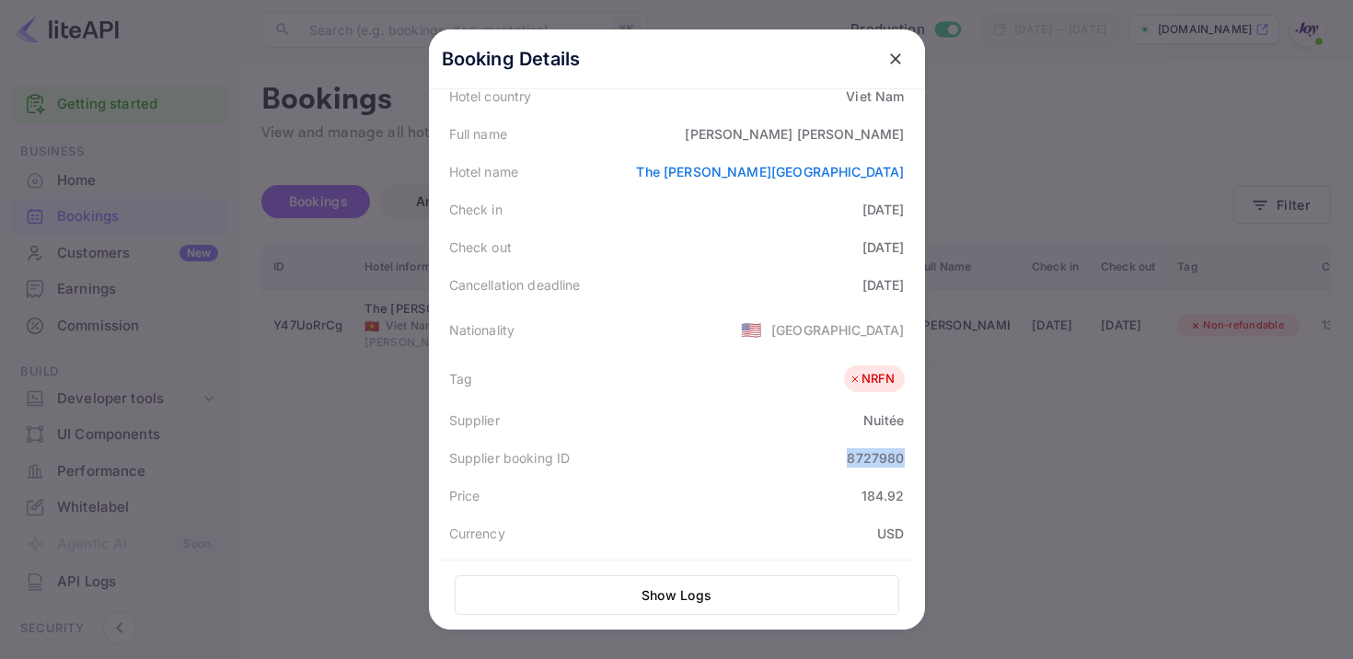
click at [885, 54] on button "close" at bounding box center [895, 58] width 33 height 33
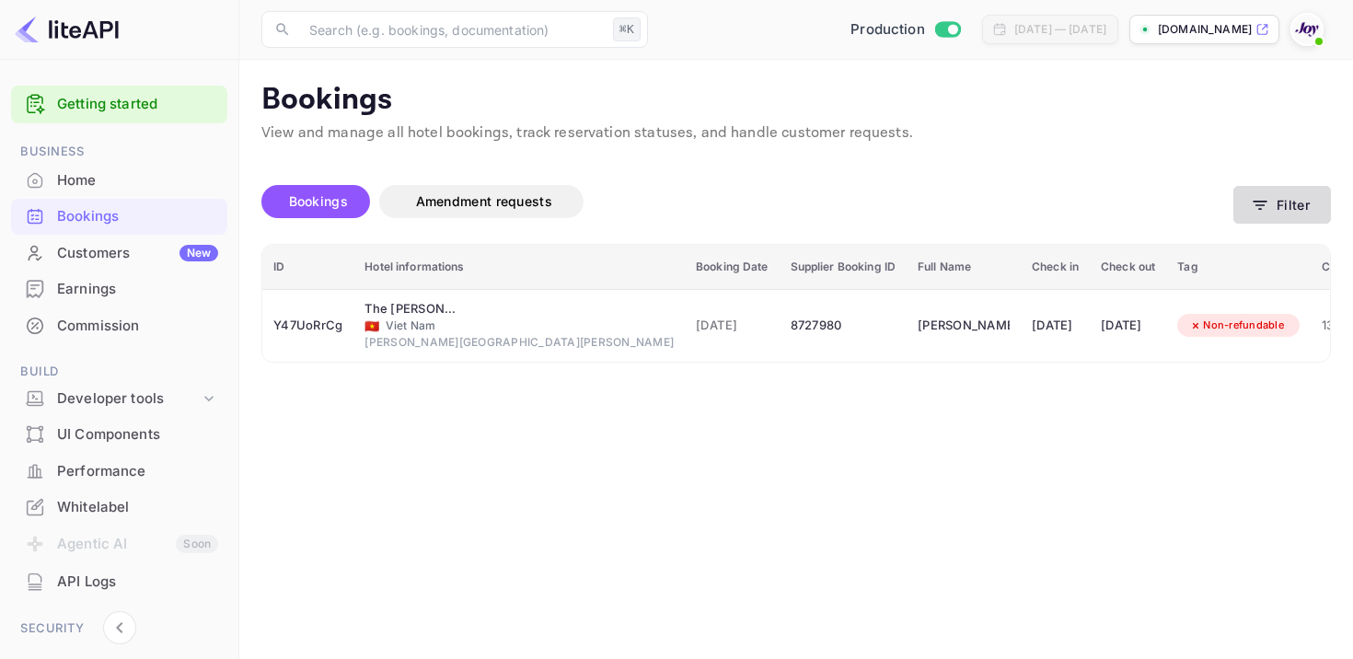
click at [1248, 205] on button "Filter" at bounding box center [1283, 205] width 98 height 38
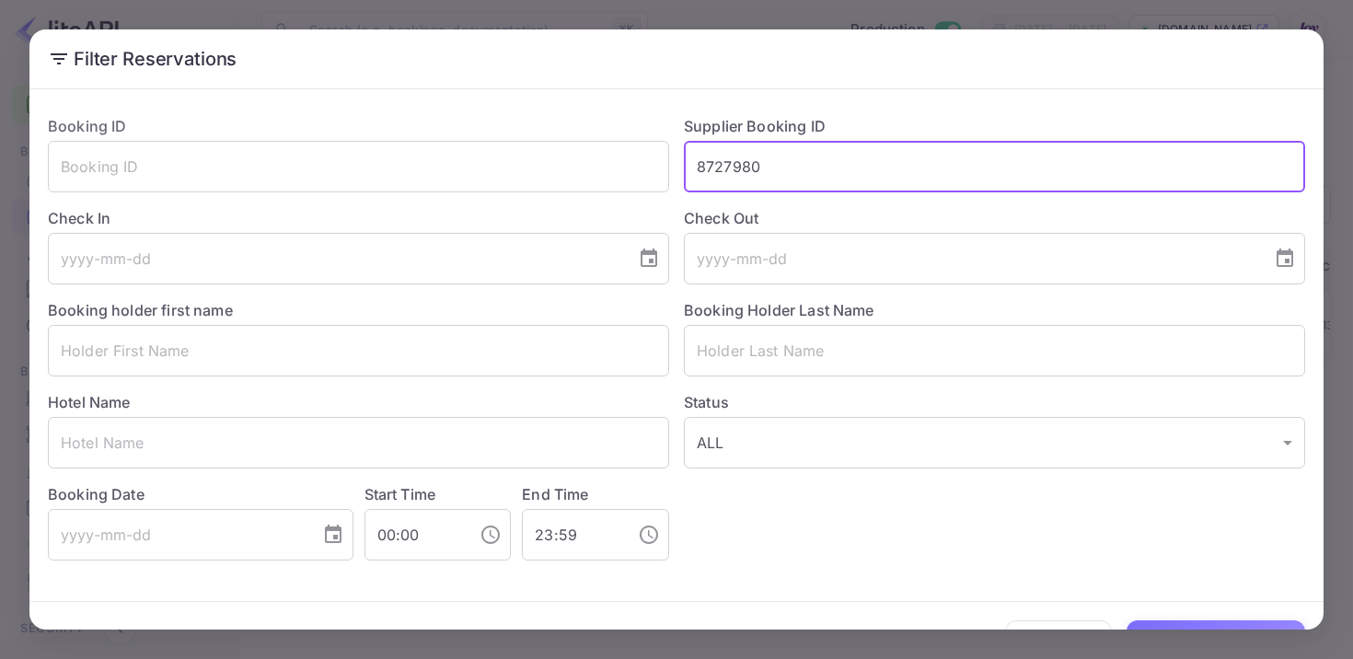
click at [754, 155] on input "8727980" at bounding box center [994, 167] width 621 height 52
paste input "8685680"
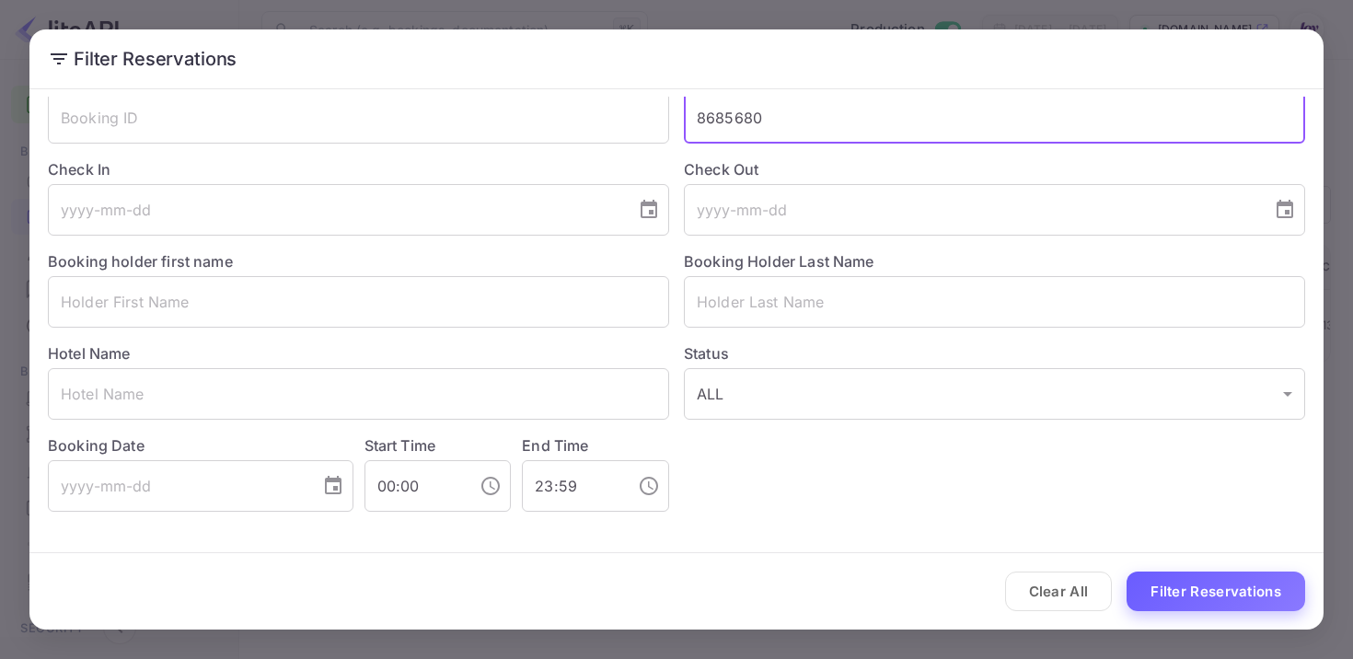
type input "8685680"
click at [1225, 587] on button "Filter Reservations" at bounding box center [1216, 592] width 179 height 40
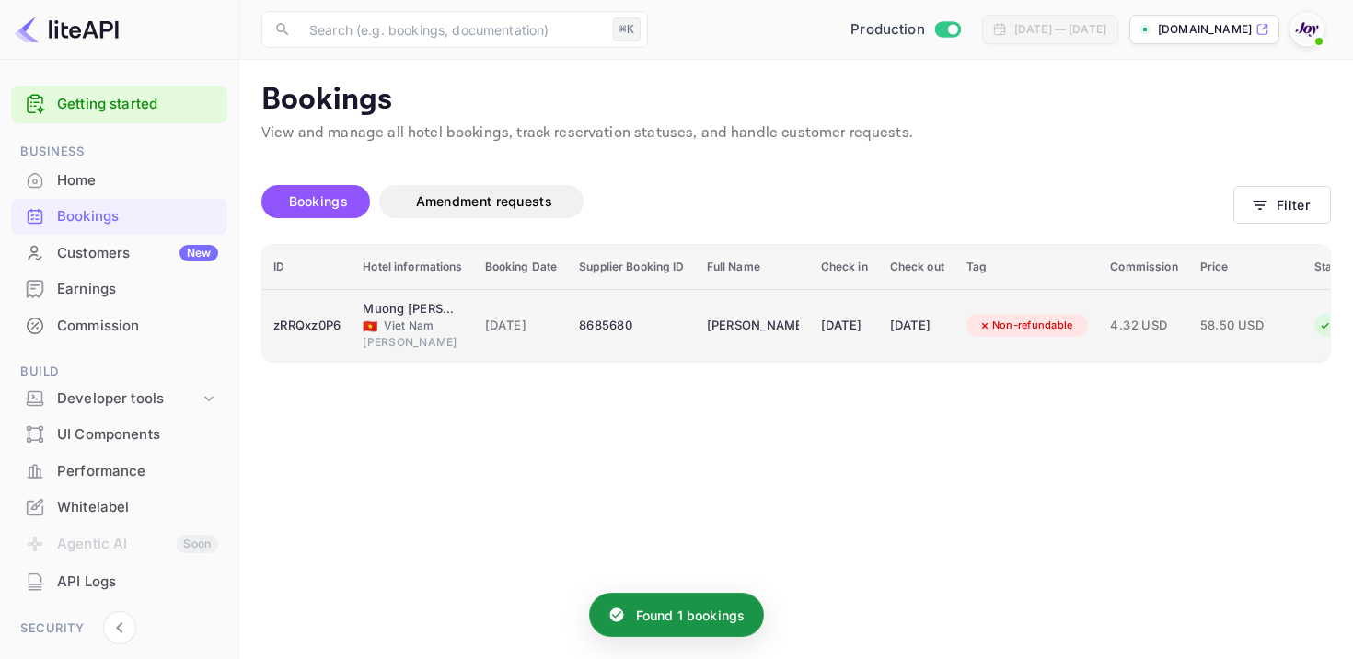
click at [608, 333] on div "8685680" at bounding box center [631, 325] width 105 height 29
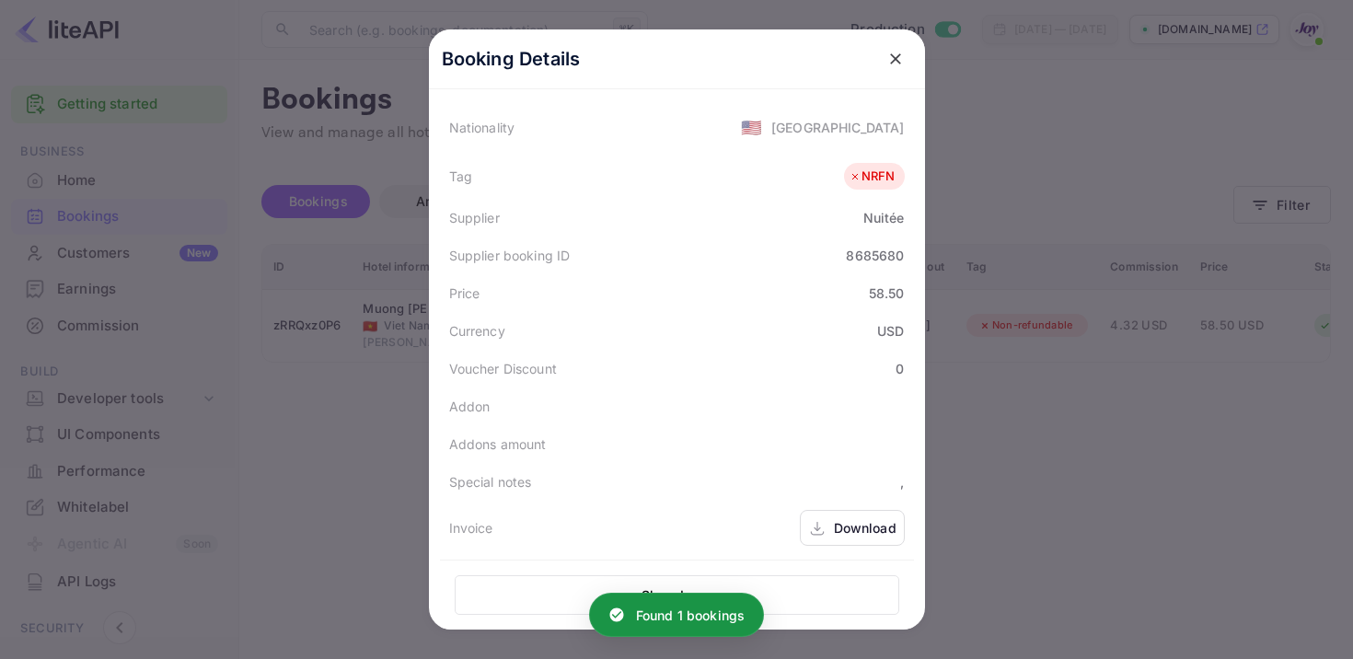
scroll to position [470, 0]
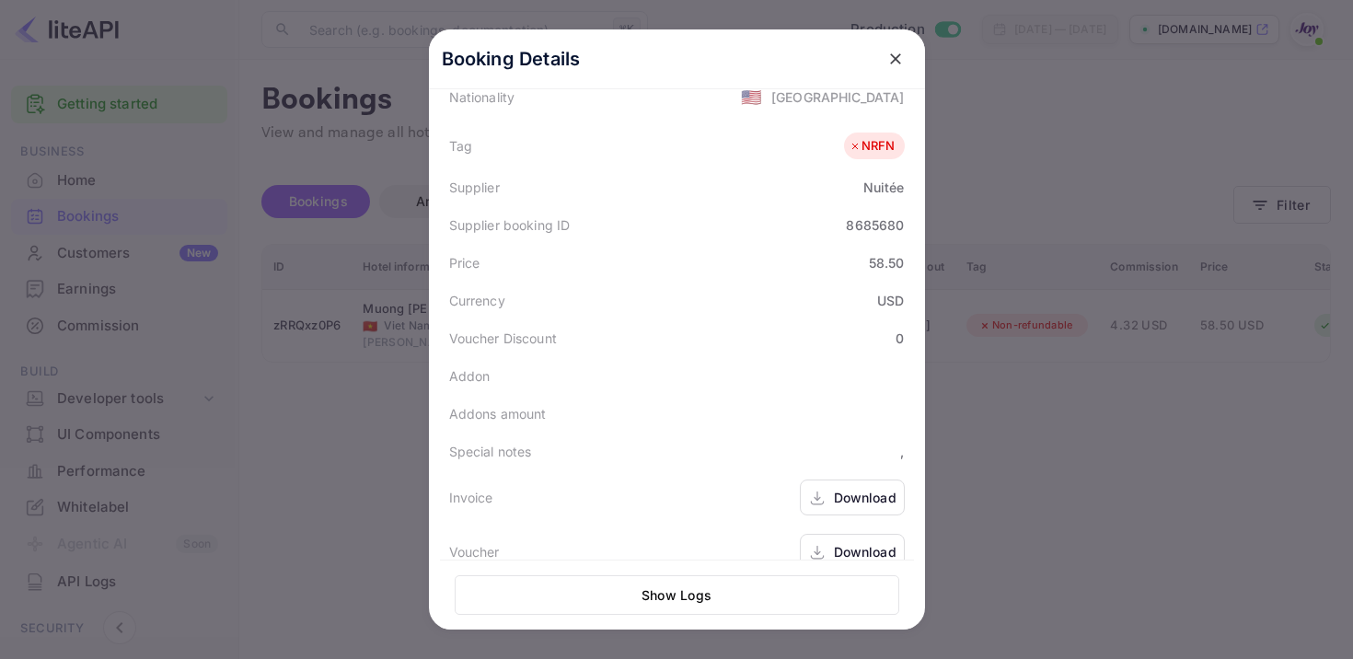
click at [854, 491] on div "Download" at bounding box center [865, 497] width 63 height 19
click at [857, 550] on div "Download" at bounding box center [865, 551] width 63 height 19
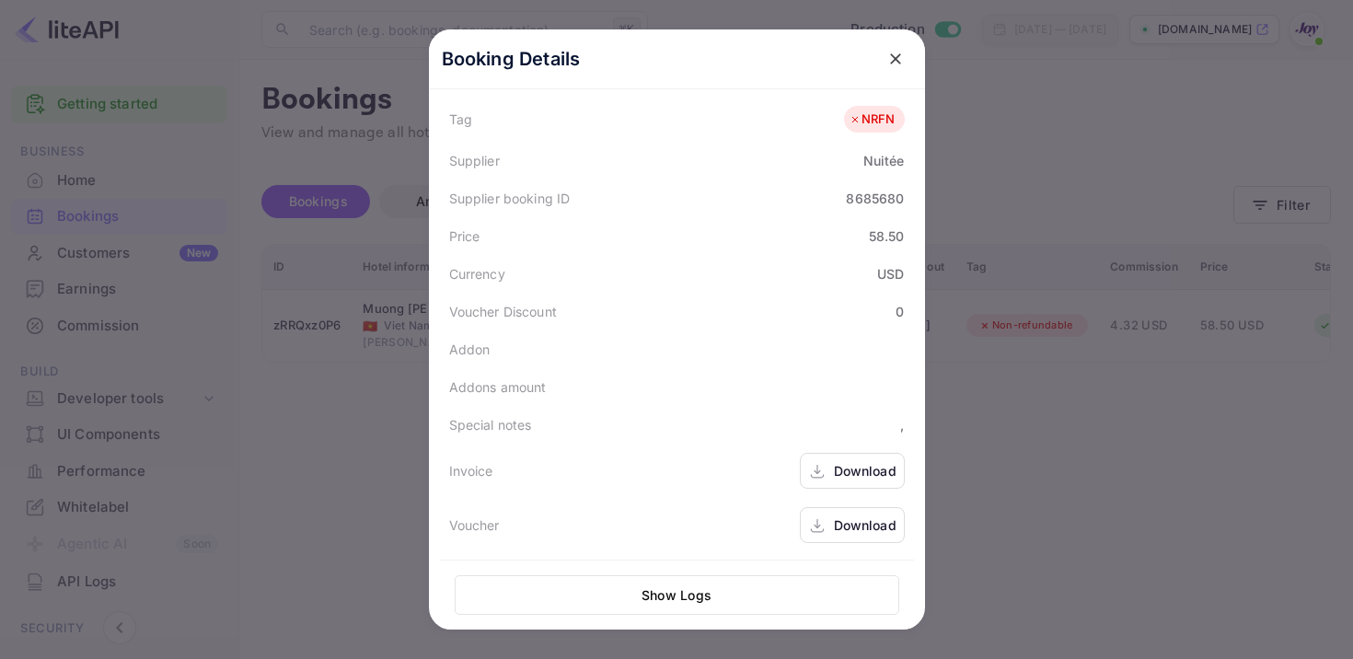
scroll to position [399, 0]
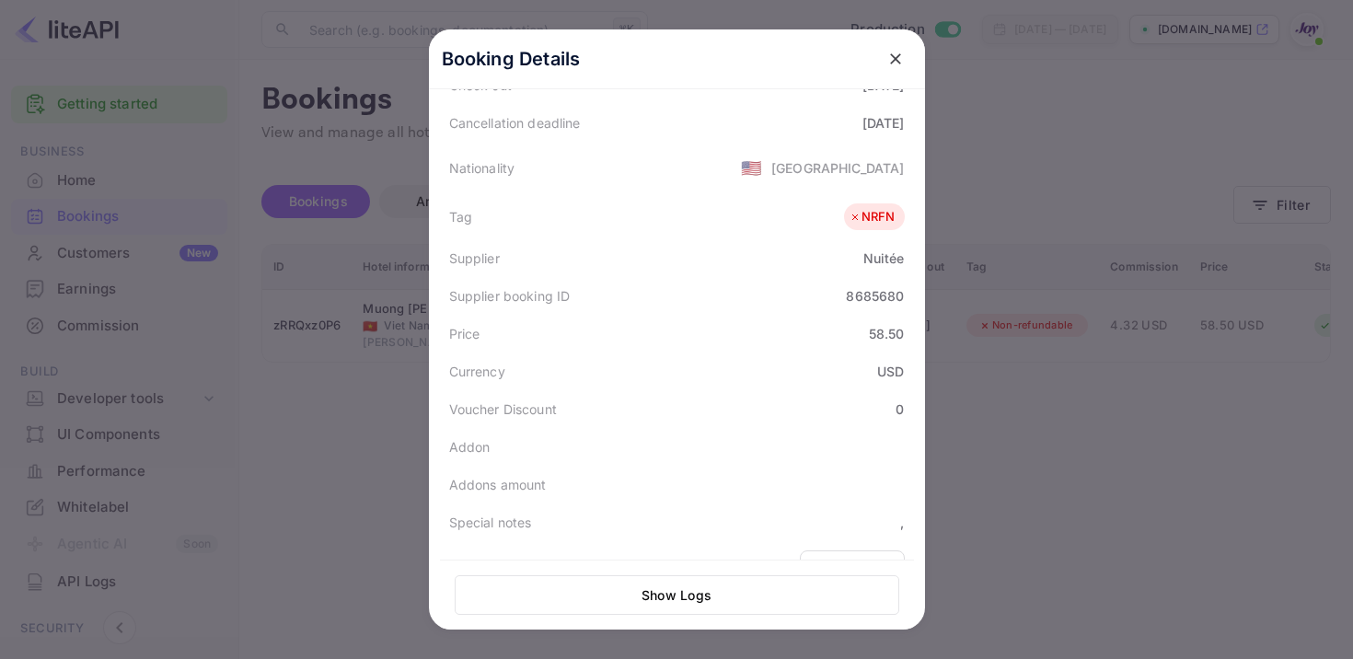
click at [871, 295] on div "8685680" at bounding box center [875, 295] width 58 height 19
copy div "8685680"
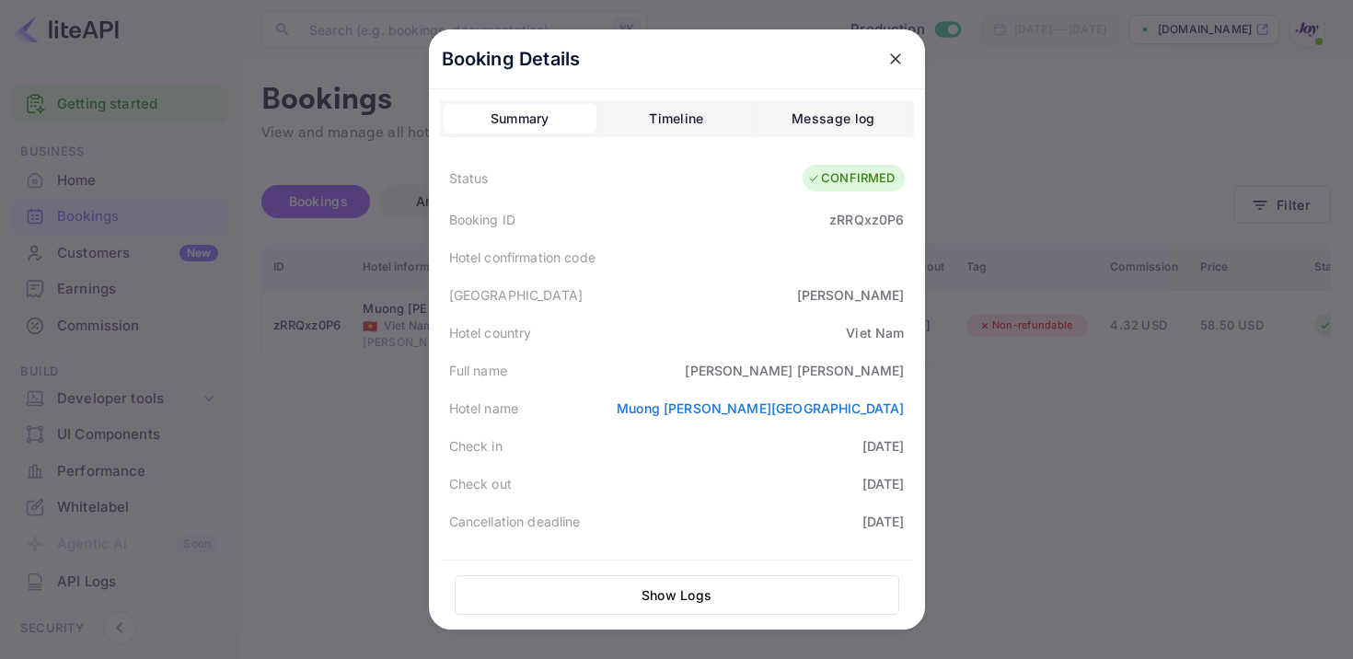
click at [895, 49] on button "close" at bounding box center [895, 58] width 33 height 33
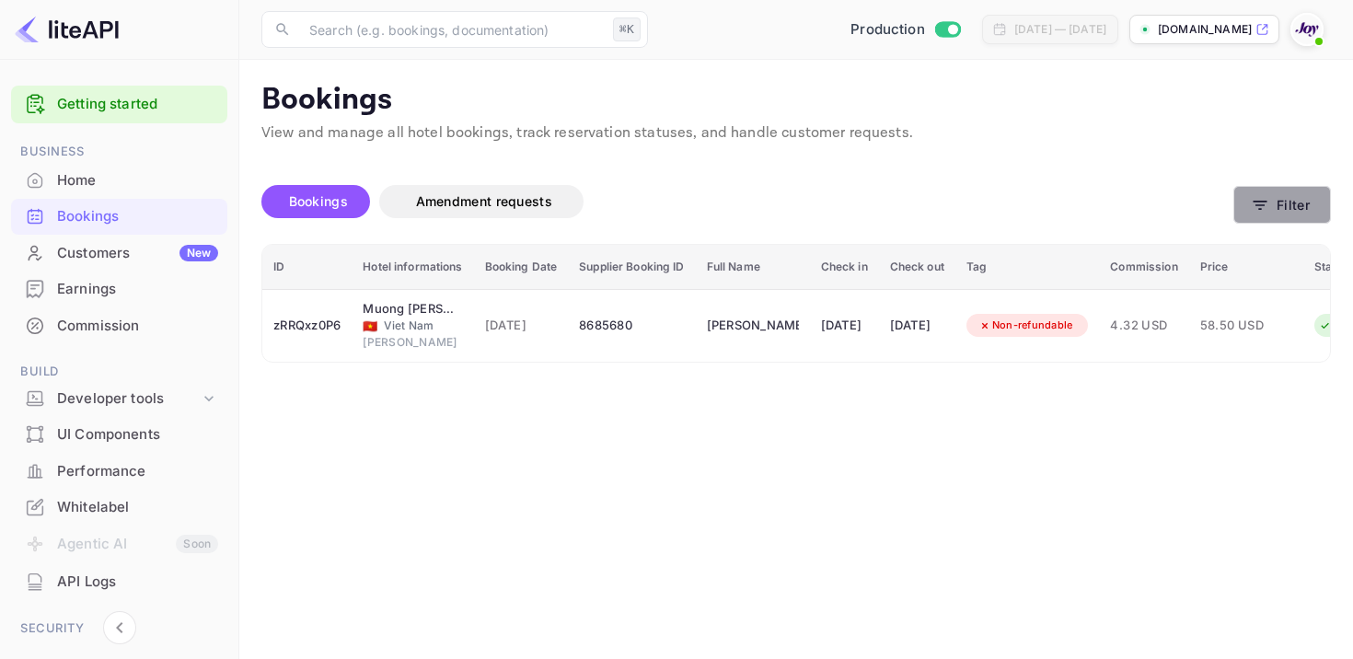
click at [1294, 191] on button "Filter" at bounding box center [1283, 205] width 98 height 38
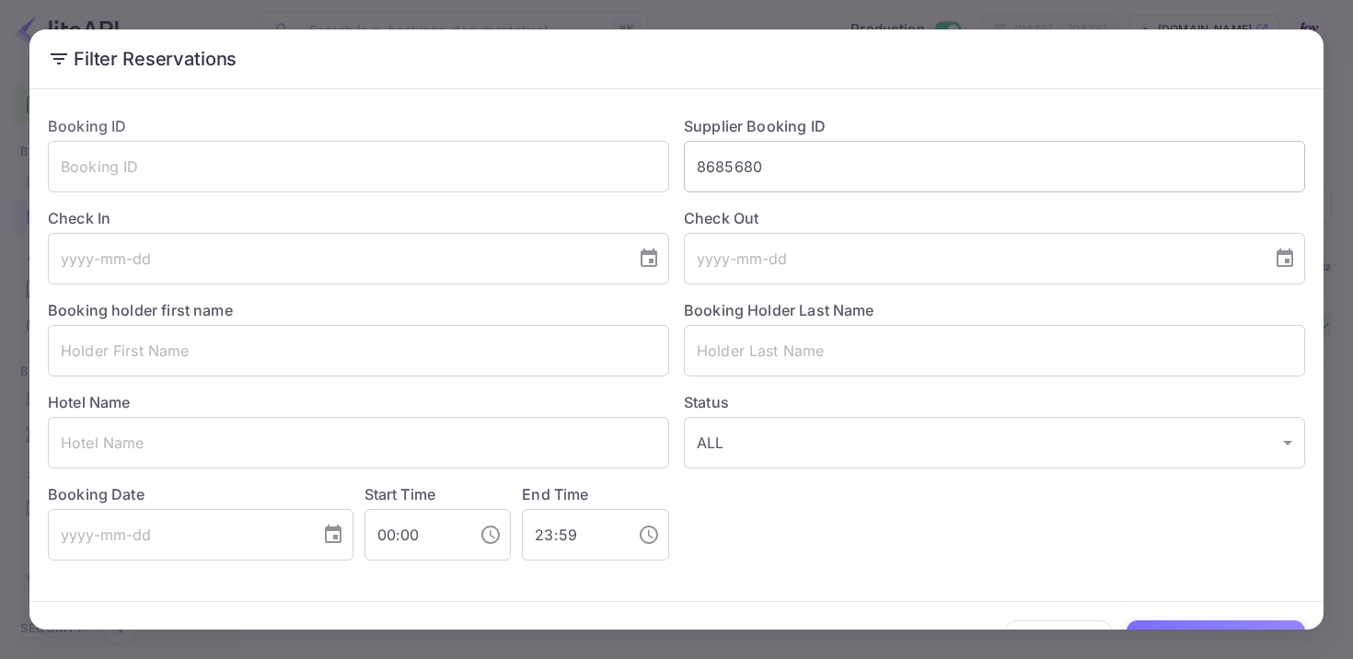
click at [748, 168] on input "8685680" at bounding box center [994, 167] width 621 height 52
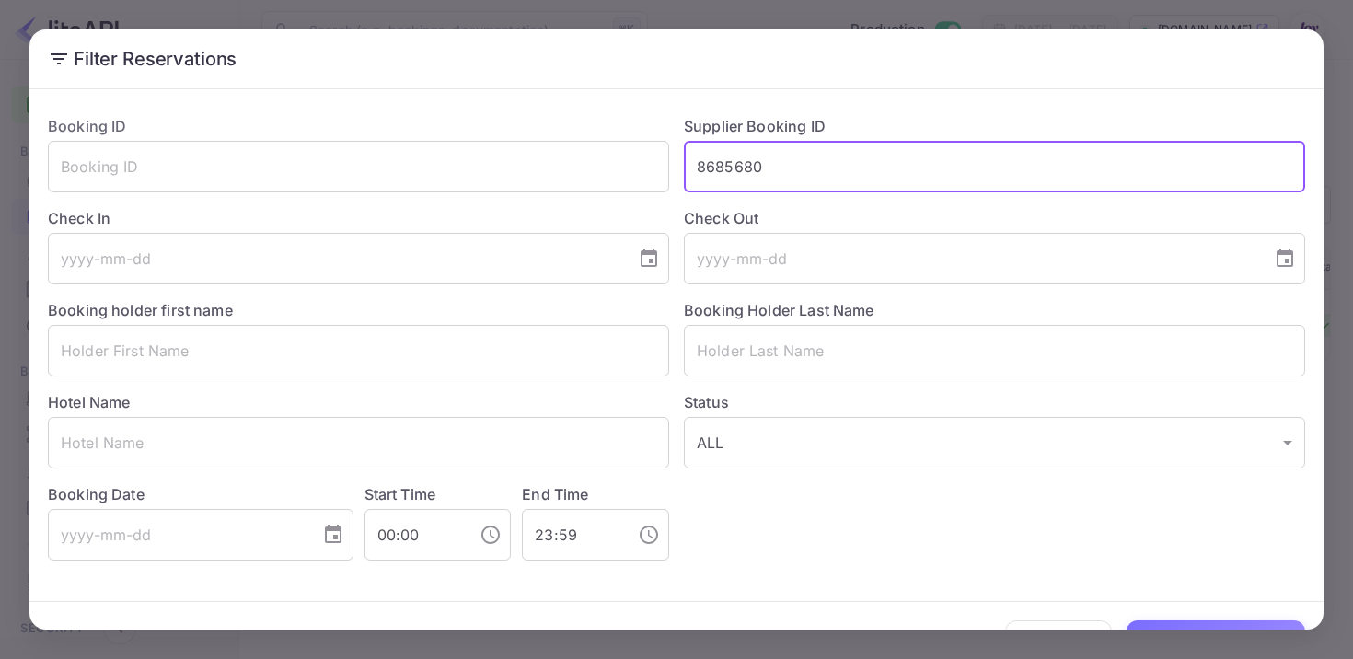
click at [748, 168] on input "8685680" at bounding box center [994, 167] width 621 height 52
paste input "8694973"
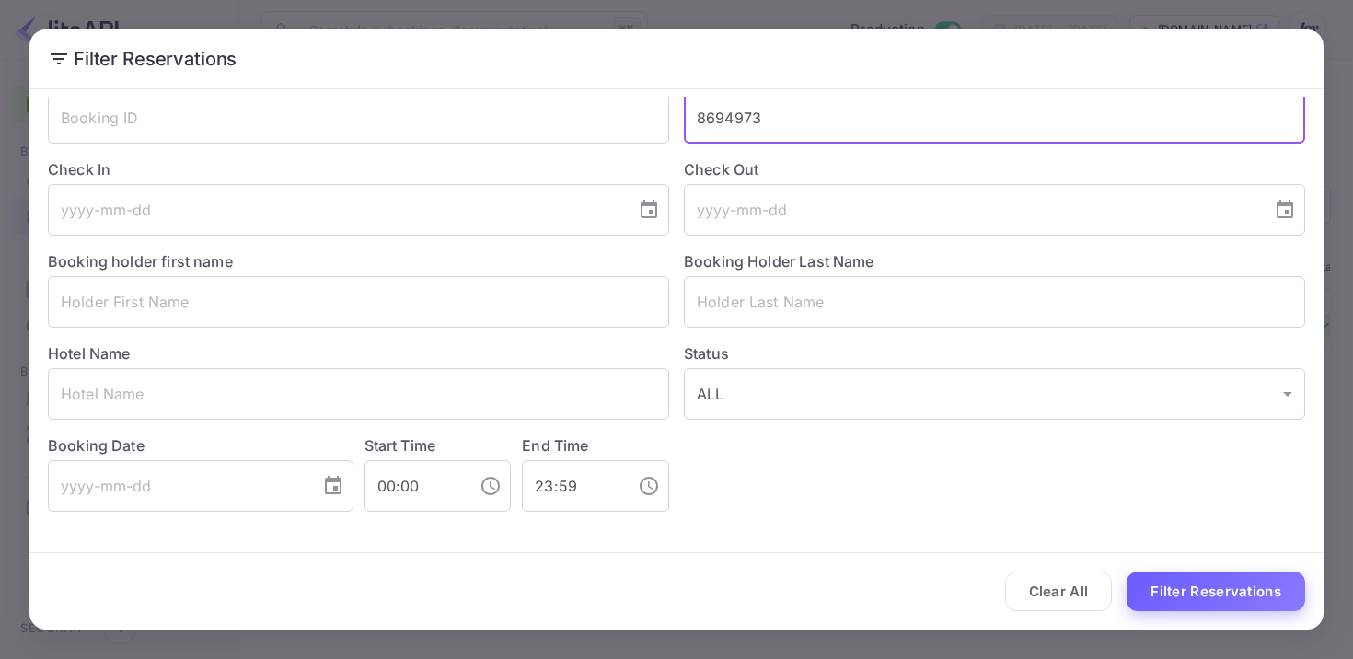
type input "8694973"
click at [1170, 596] on button "Filter Reservations" at bounding box center [1216, 592] width 179 height 40
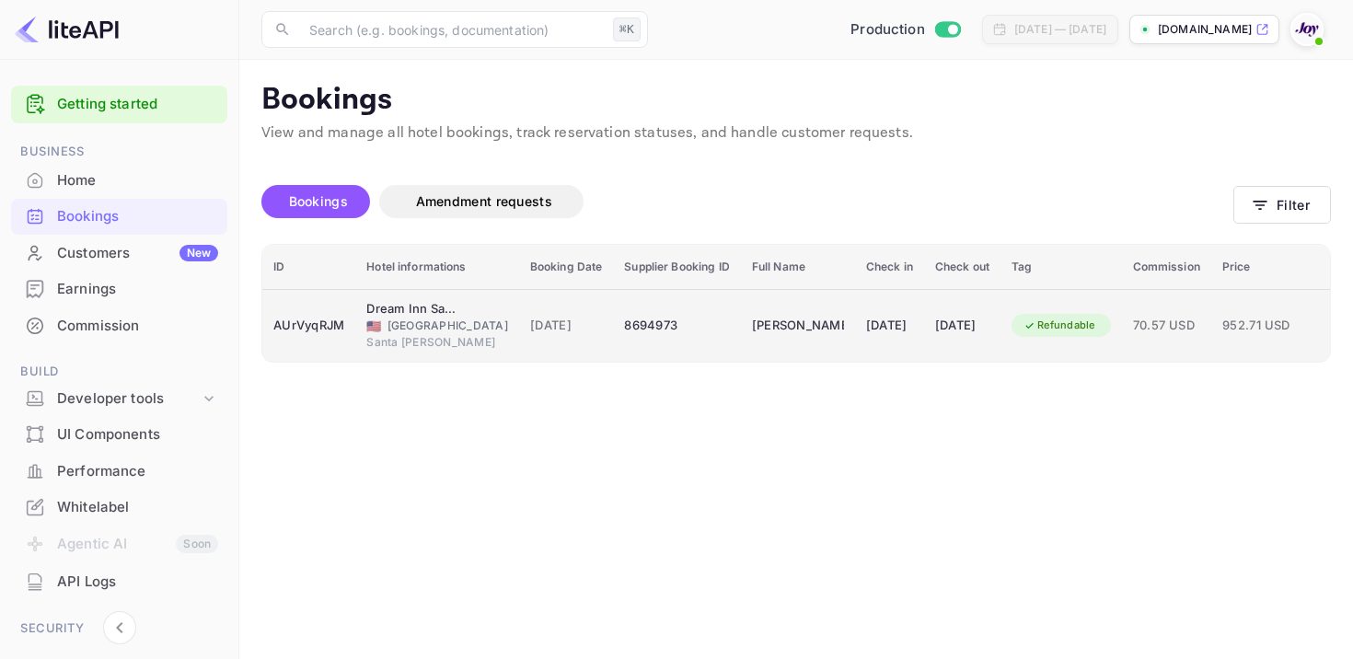
click at [741, 340] on td "[PERSON_NAME]" at bounding box center [798, 325] width 114 height 73
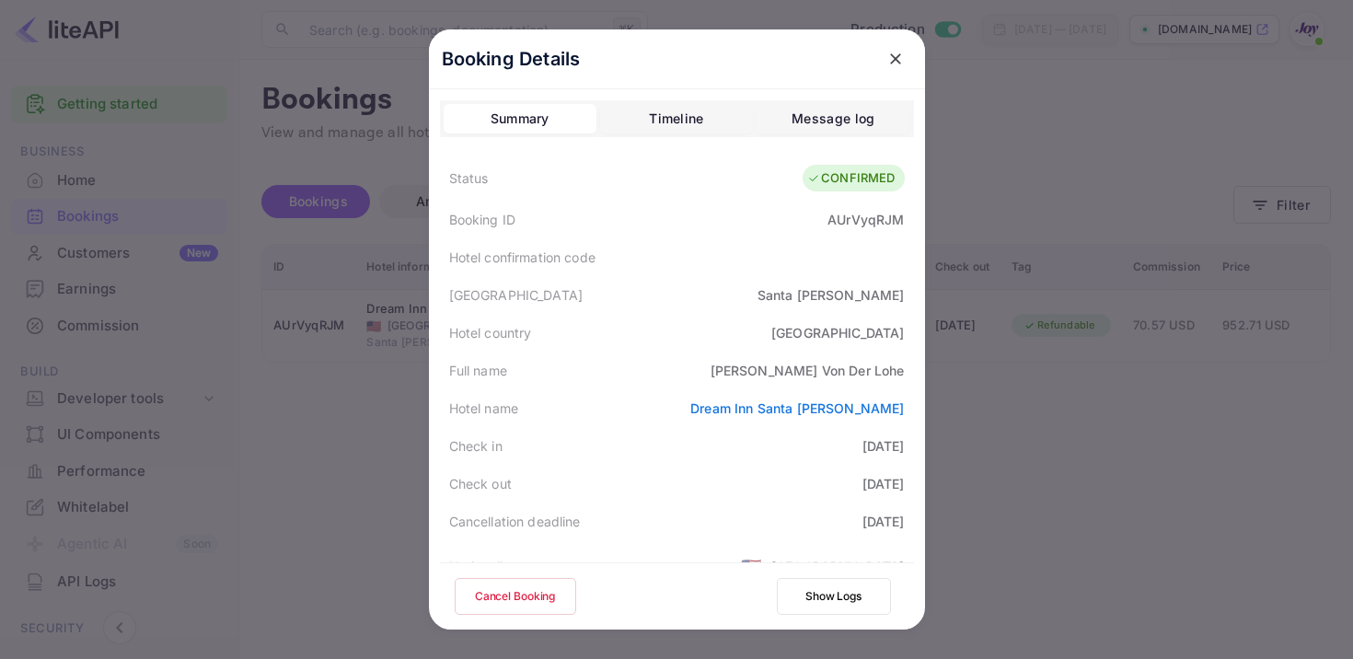
scroll to position [493, 0]
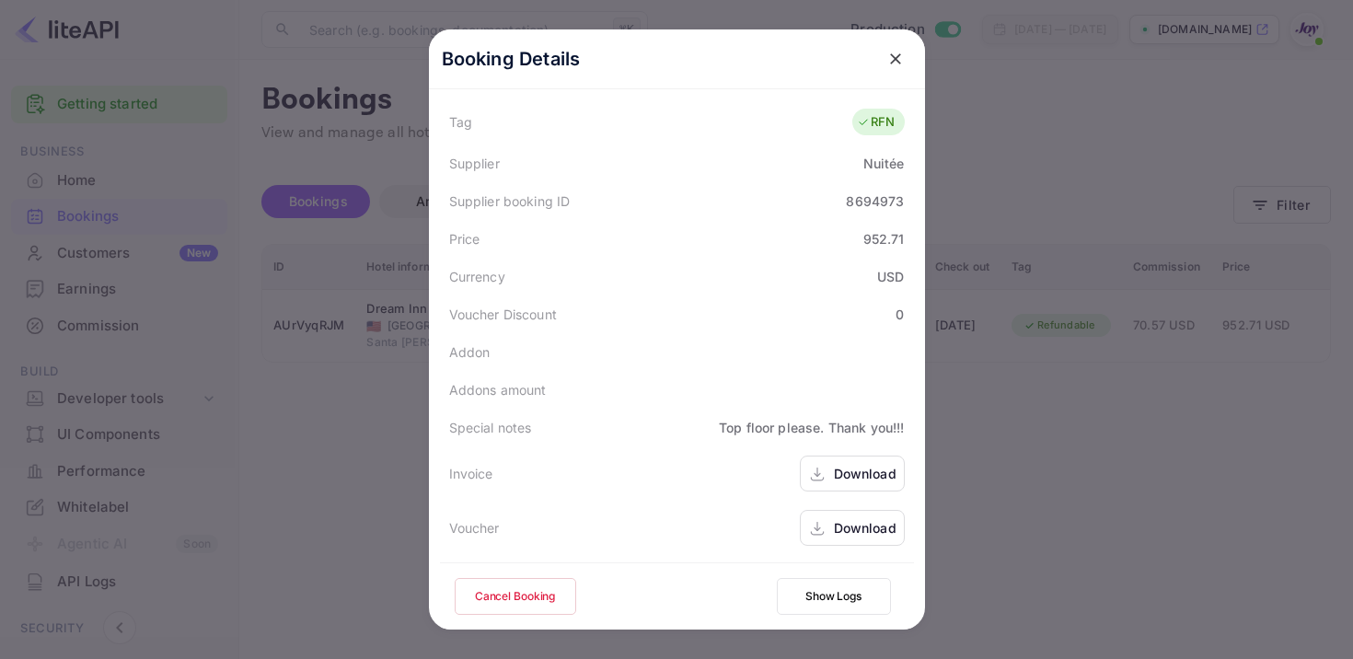
click at [874, 204] on div "8694973" at bounding box center [875, 200] width 58 height 19
copy div "8694973"
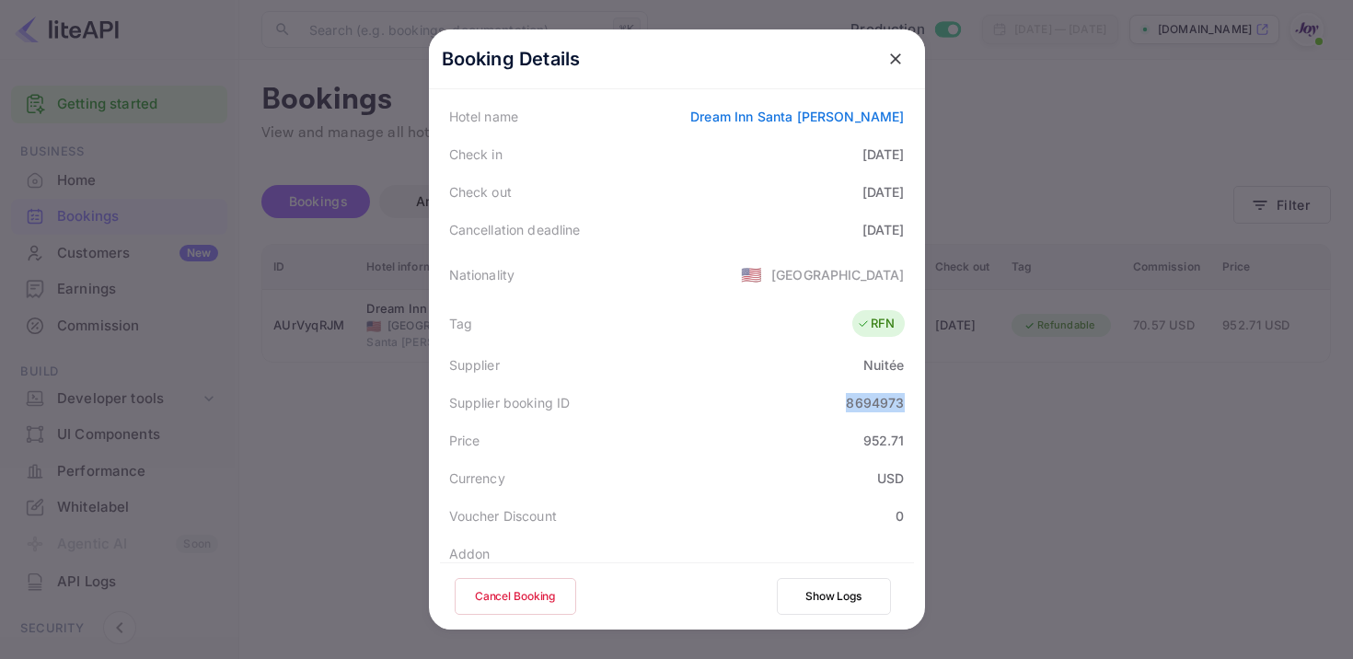
scroll to position [0, 0]
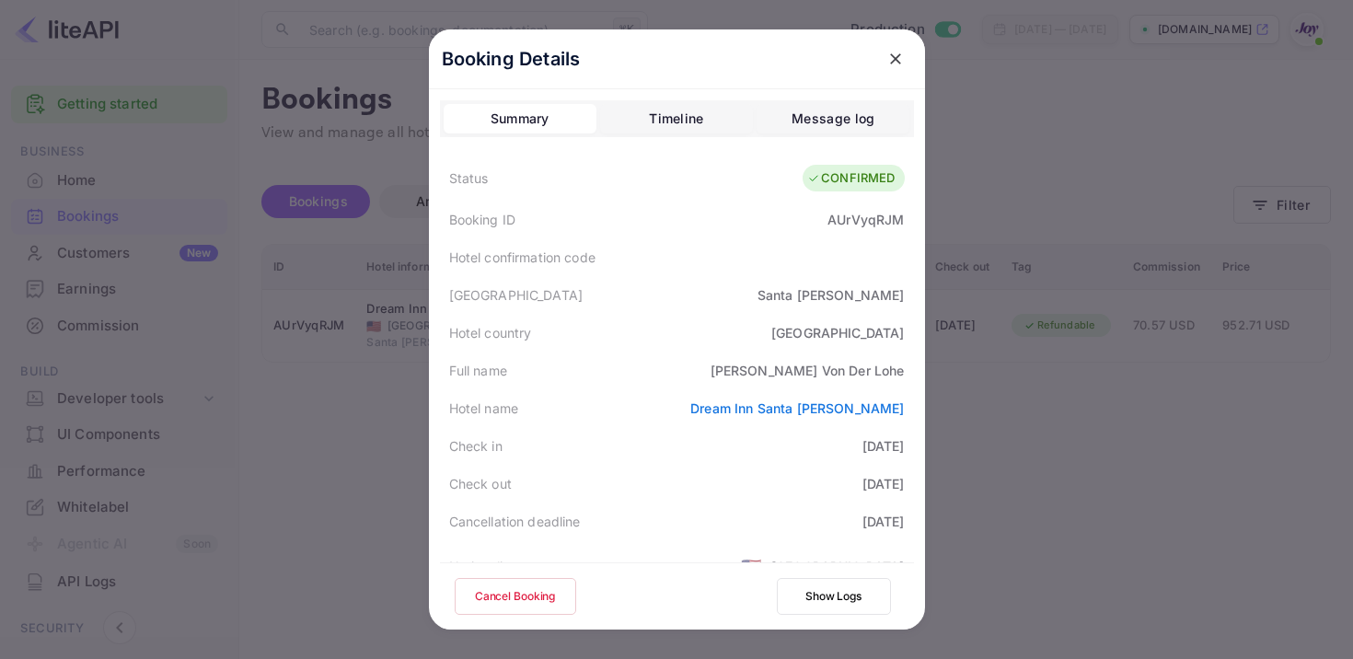
click at [867, 217] on div "AUrVyqRJM" at bounding box center [866, 219] width 76 height 19
copy div "AUrVyqRJM"
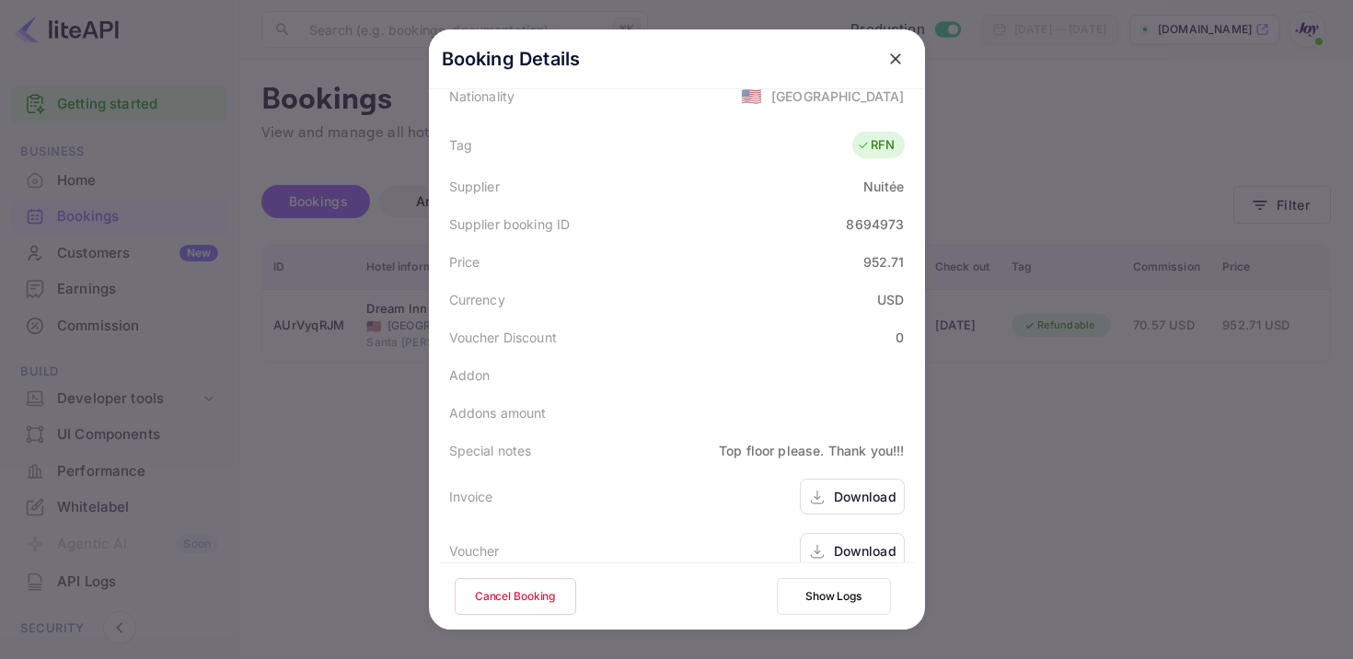
click at [847, 501] on div "Download" at bounding box center [865, 496] width 63 height 19
click at [853, 550] on div "Download" at bounding box center [865, 550] width 63 height 19
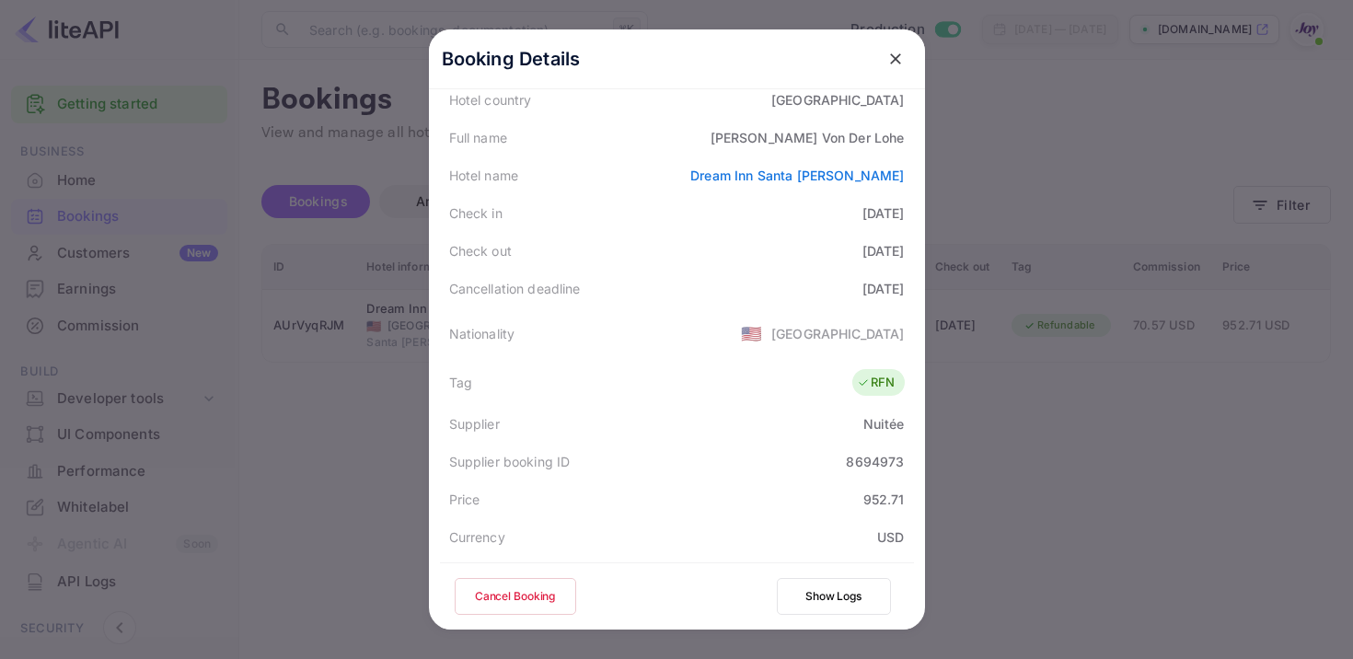
scroll to position [155, 0]
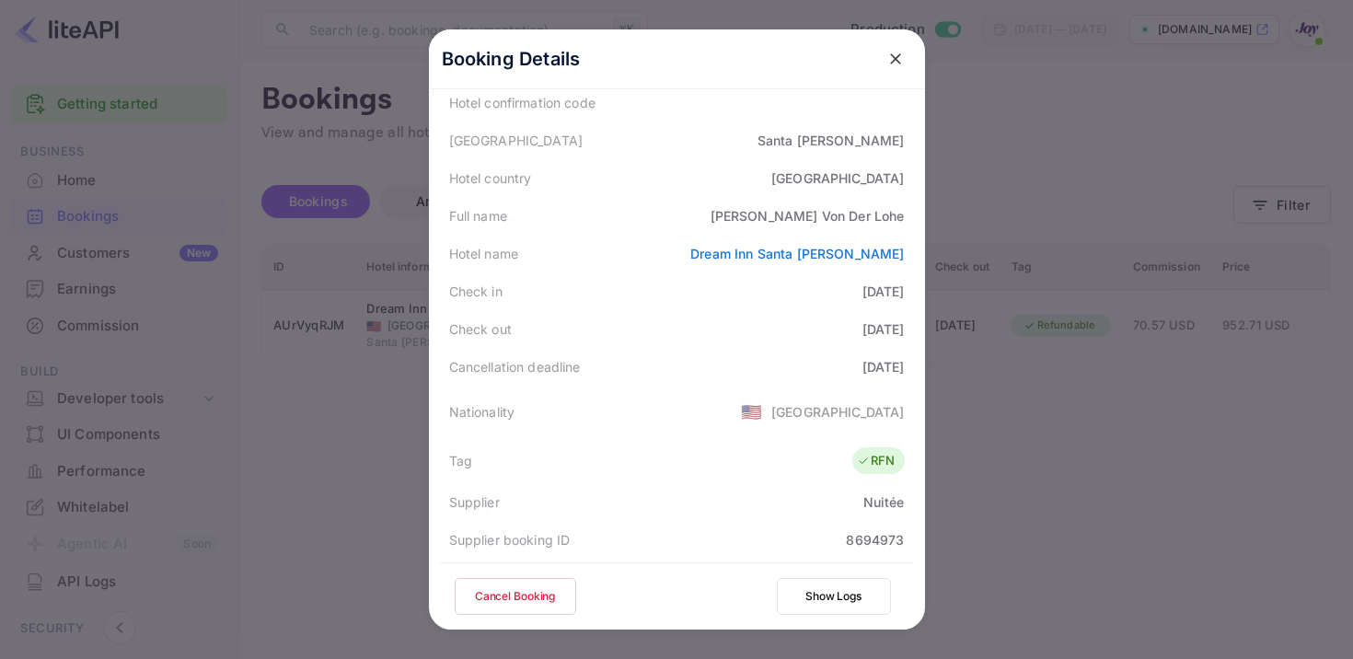
click at [892, 59] on icon "close" at bounding box center [896, 59] width 18 height 18
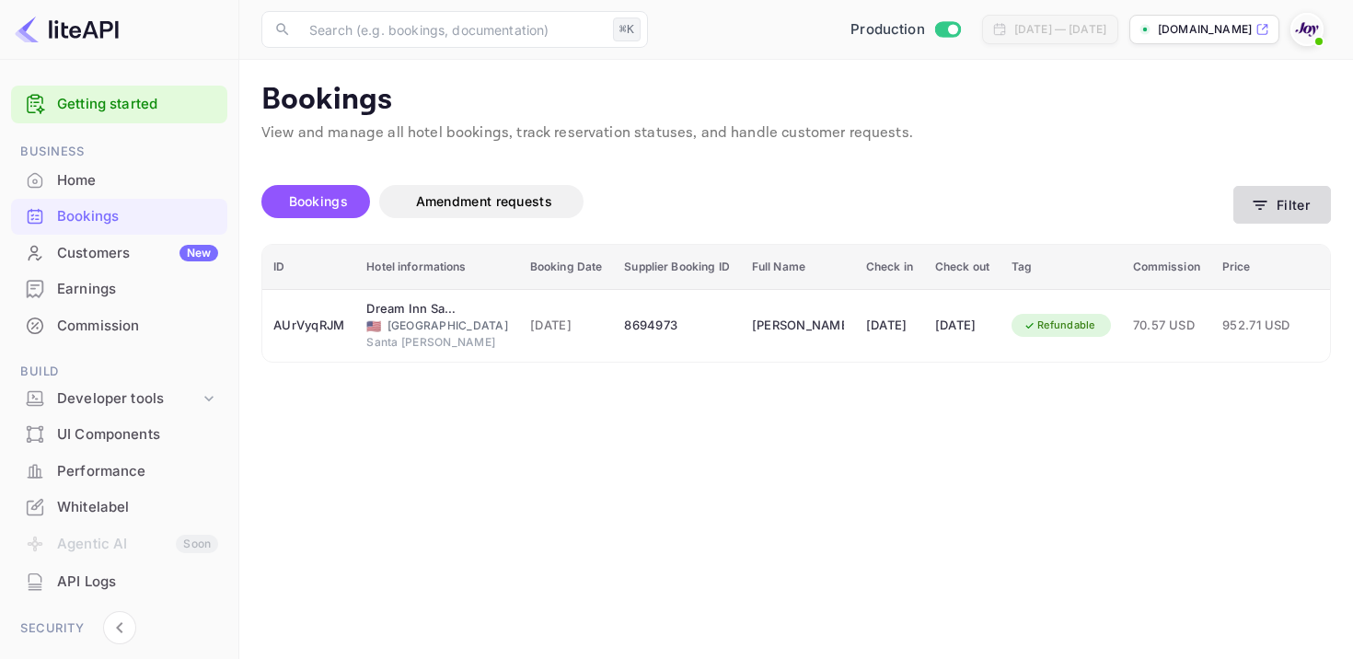
click at [1253, 205] on icon "button" at bounding box center [1260, 205] width 18 height 18
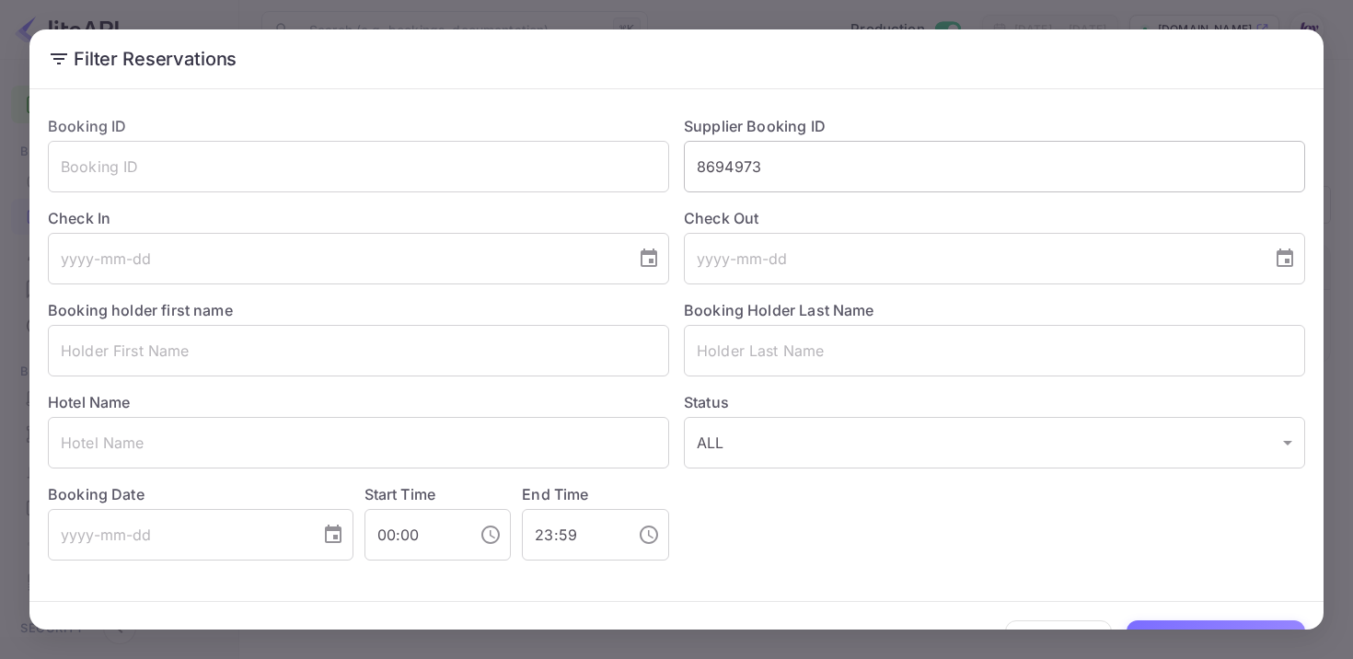
click at [735, 159] on input "8694973" at bounding box center [994, 167] width 621 height 52
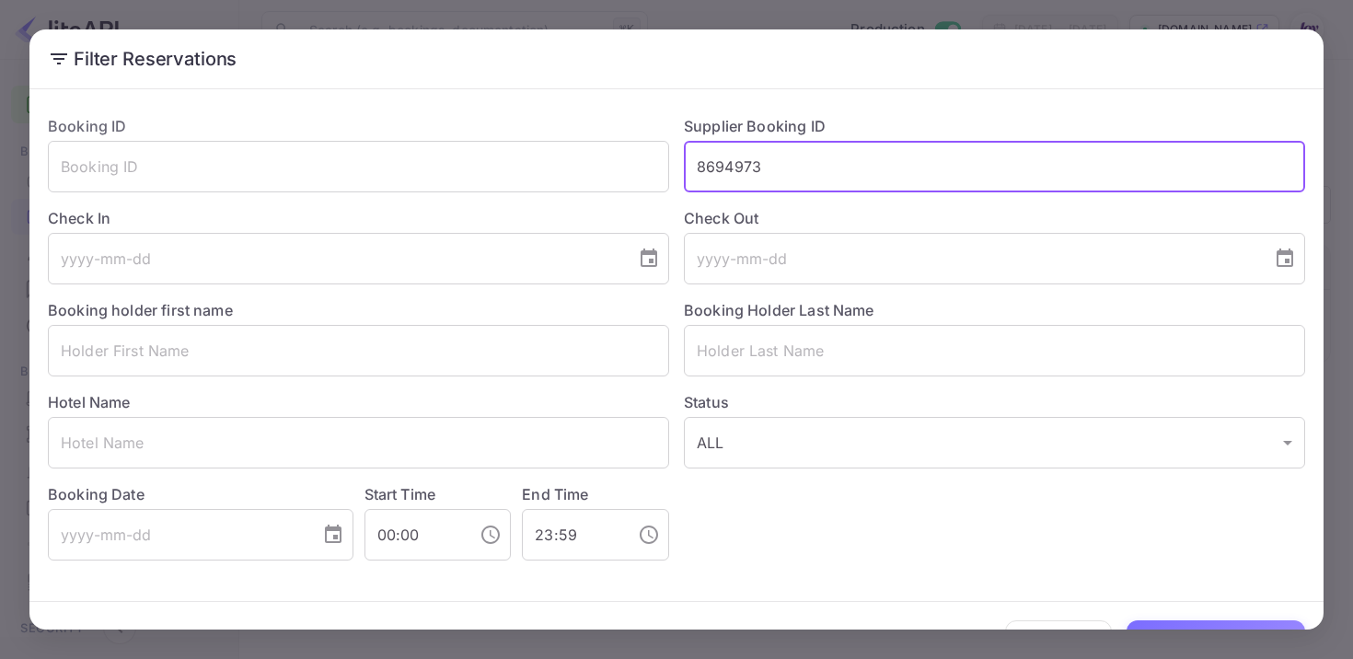
click at [735, 159] on input "8694973" at bounding box center [994, 167] width 621 height 52
paste input "6009"
type input "866009"
drag, startPoint x: 831, startPoint y: 185, endPoint x: 609, endPoint y: 163, distance: 223.0
click at [609, 168] on div "Booking ID ​ Supplier Booking ID 866009 ​ Check In ​ Check Out ​ Booking holder…" at bounding box center [669, 330] width 1272 height 460
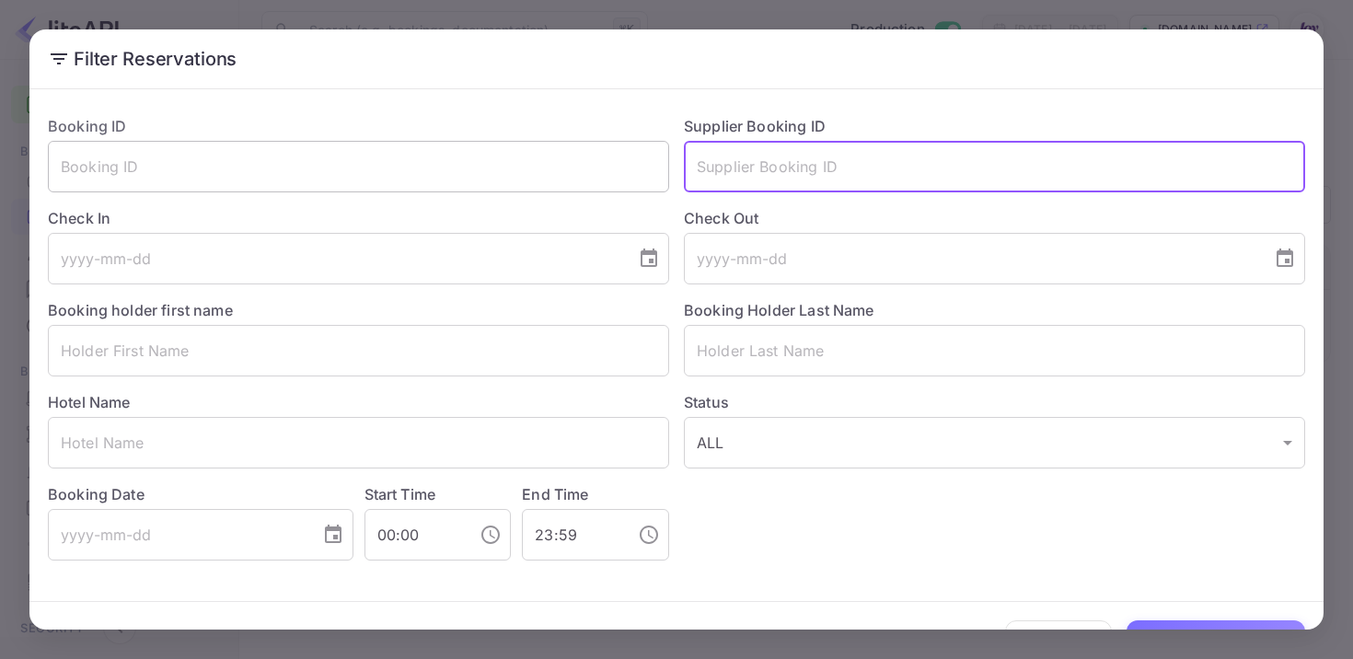
paste input "8660093"
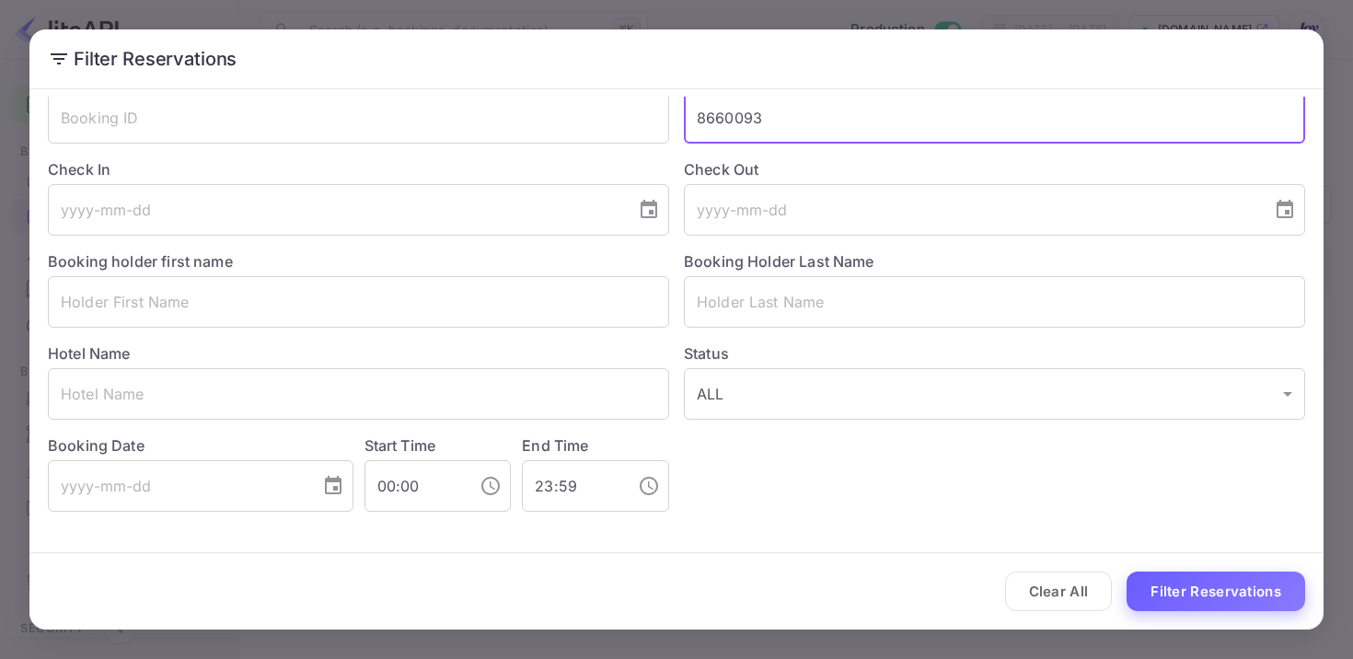
type input "8660093"
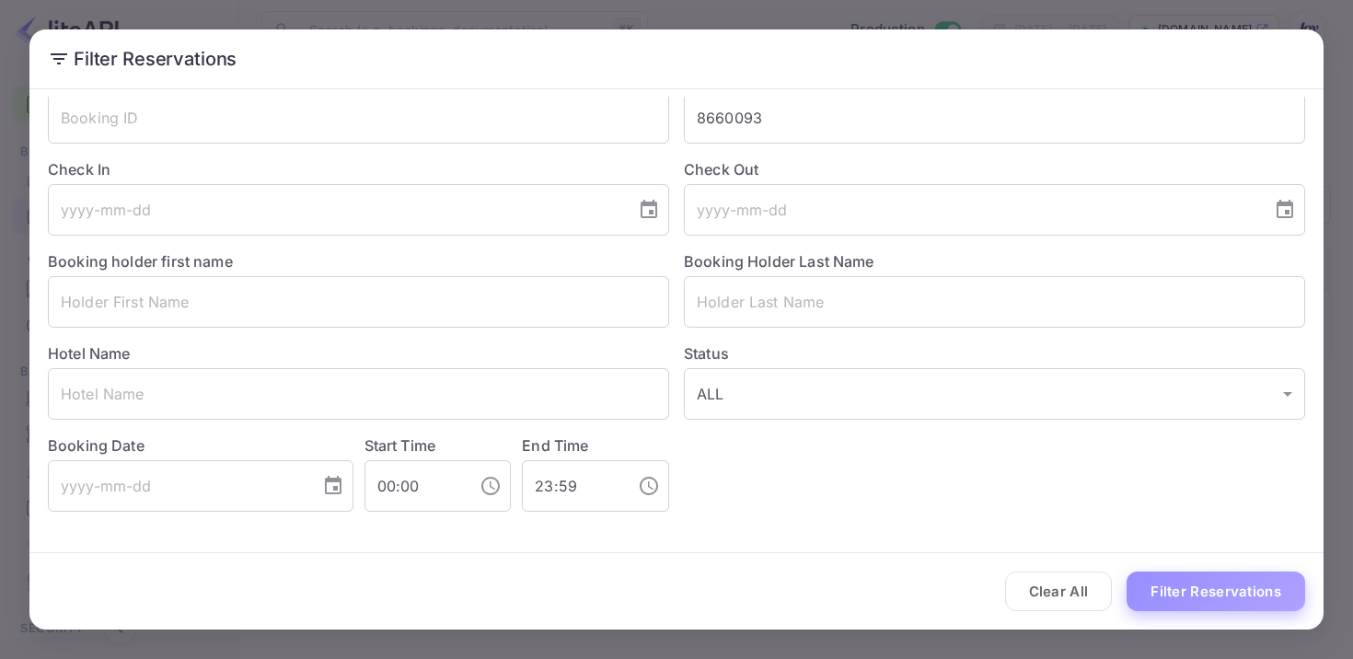
click at [1227, 598] on button "Filter Reservations" at bounding box center [1216, 592] width 179 height 40
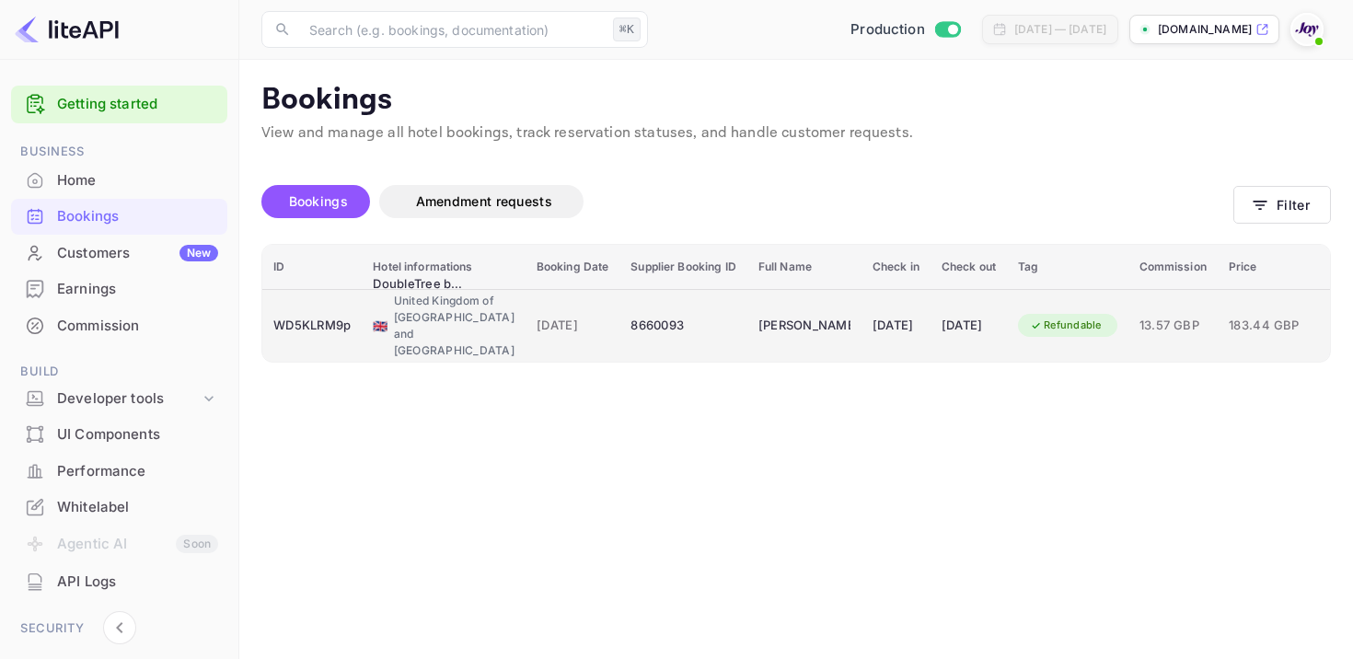
scroll to position [2, 0]
click at [631, 324] on div "8660093" at bounding box center [683, 323] width 105 height 29
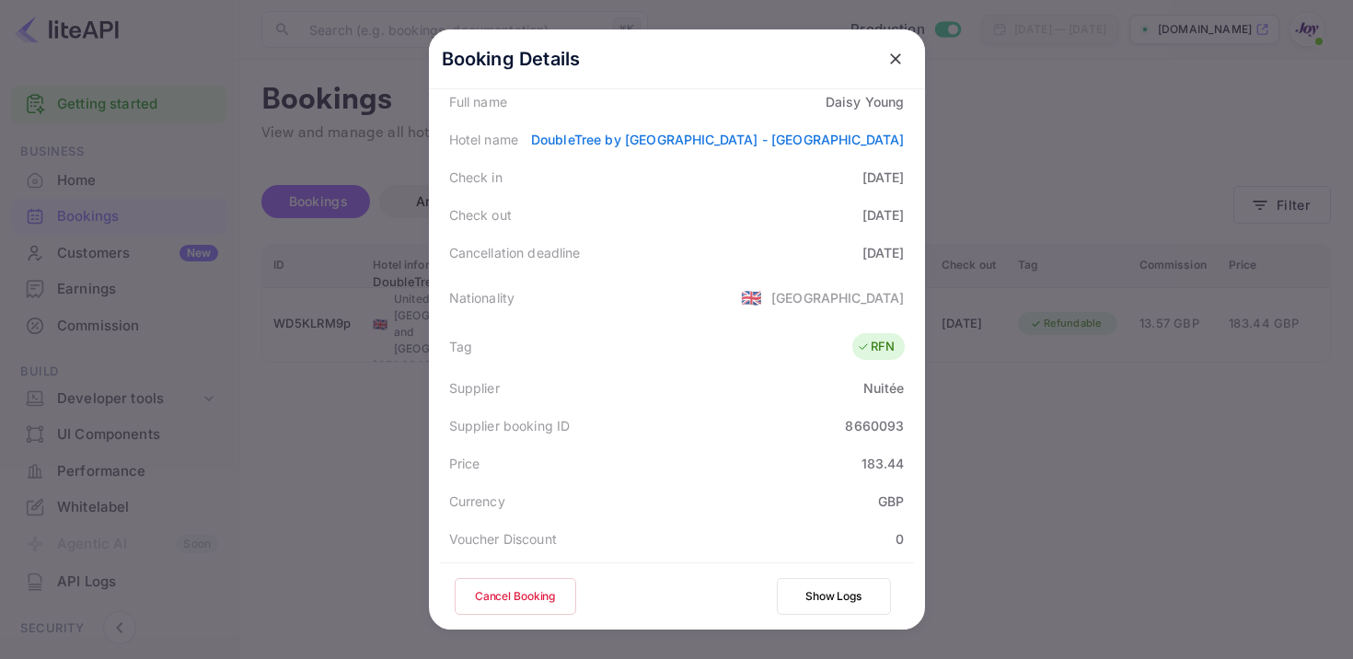
scroll to position [493, 0]
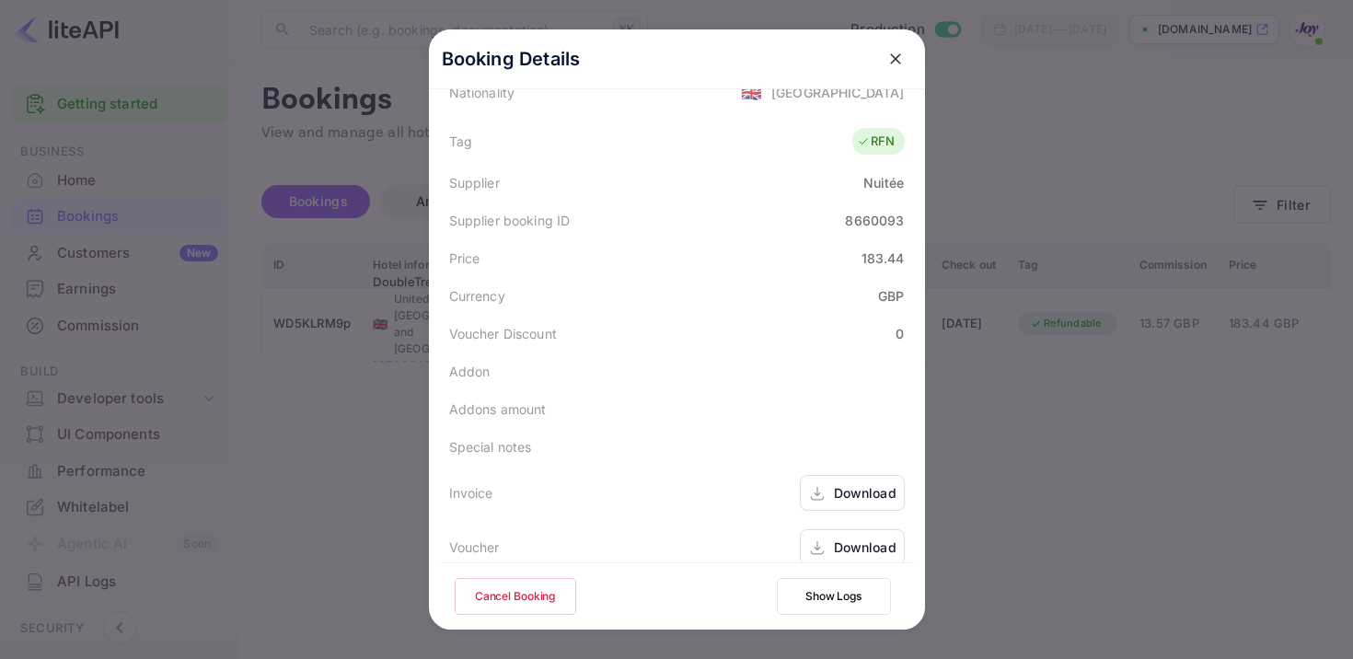
click at [836, 475] on div "Download" at bounding box center [852, 493] width 105 height 36
click at [840, 538] on div "Download" at bounding box center [865, 547] width 63 height 19
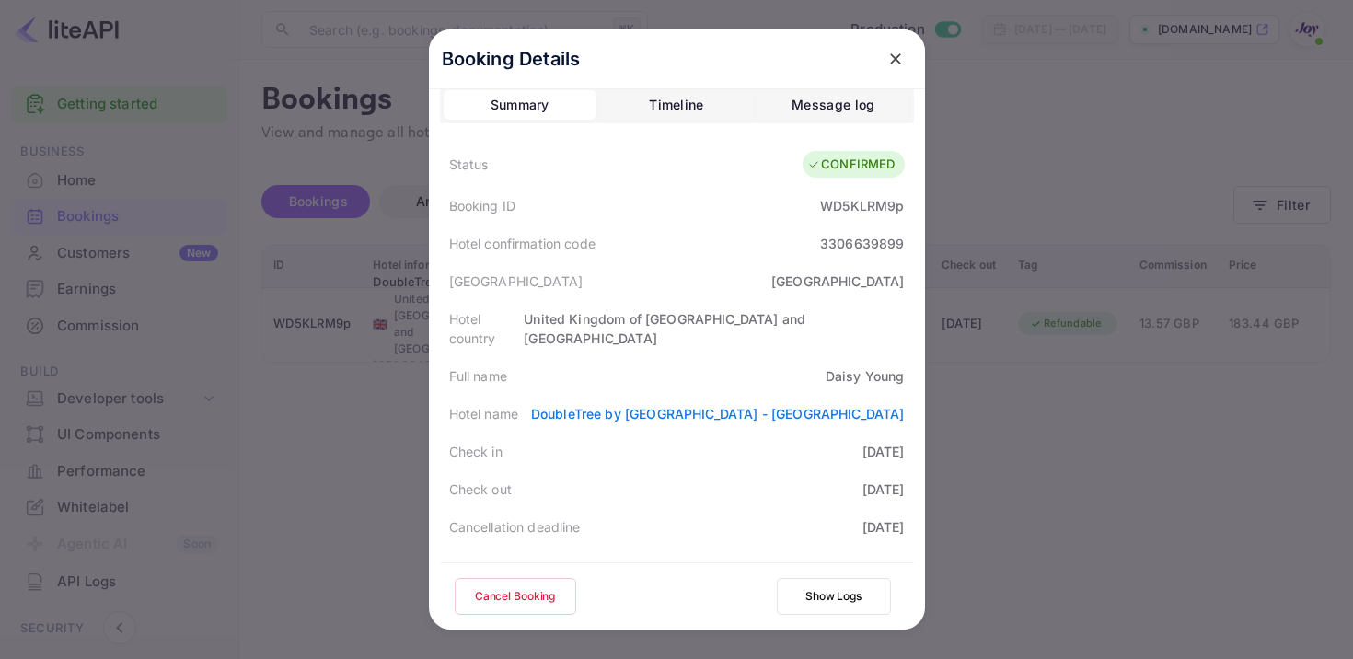
scroll to position [0, 0]
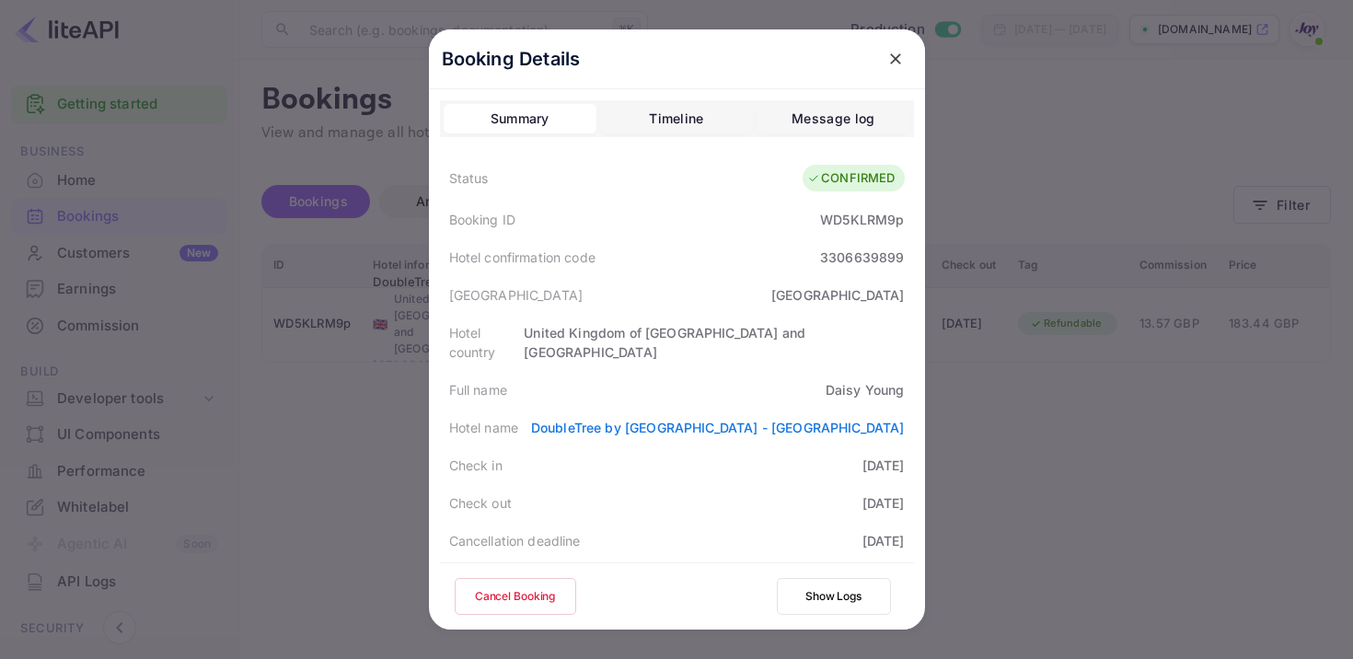
click at [854, 216] on div "WD5KLRM9p" at bounding box center [862, 219] width 84 height 19
copy div "WD5KLRM9p"
click at [898, 66] on icon "close" at bounding box center [896, 59] width 18 height 18
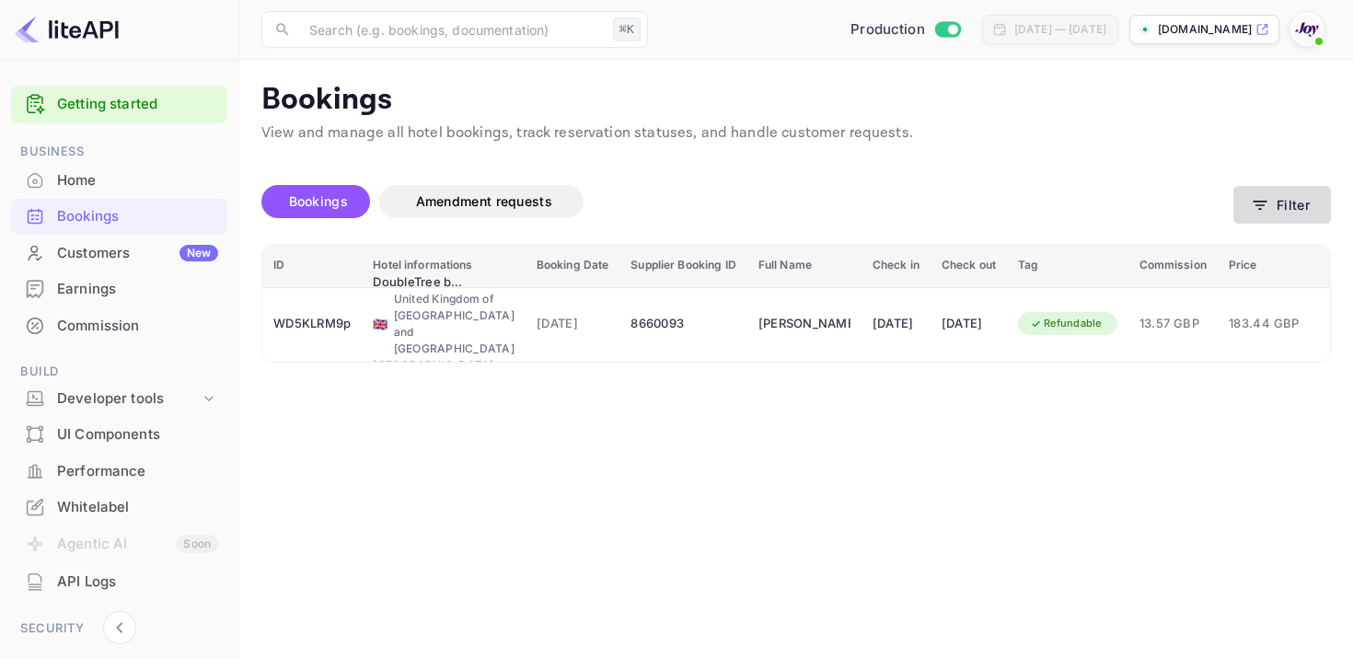
click at [1259, 212] on icon "button" at bounding box center [1260, 205] width 18 height 18
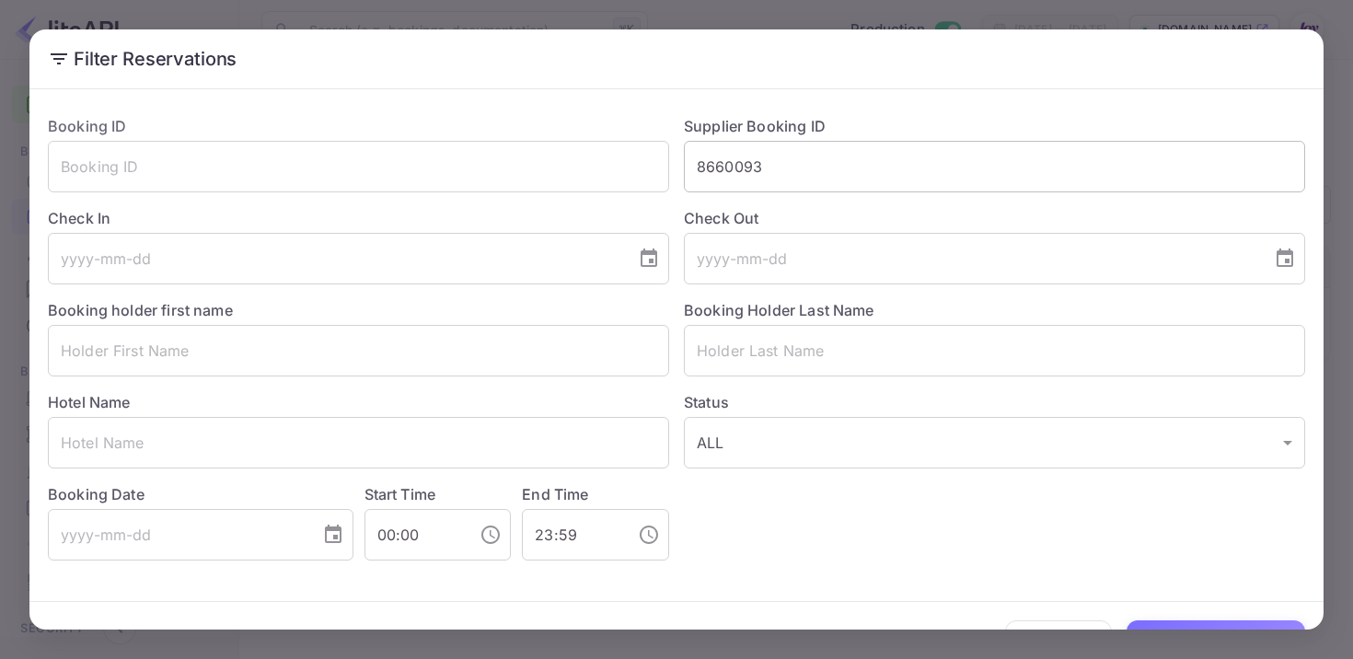
click at [756, 164] on input "8660093" at bounding box center [994, 167] width 621 height 52
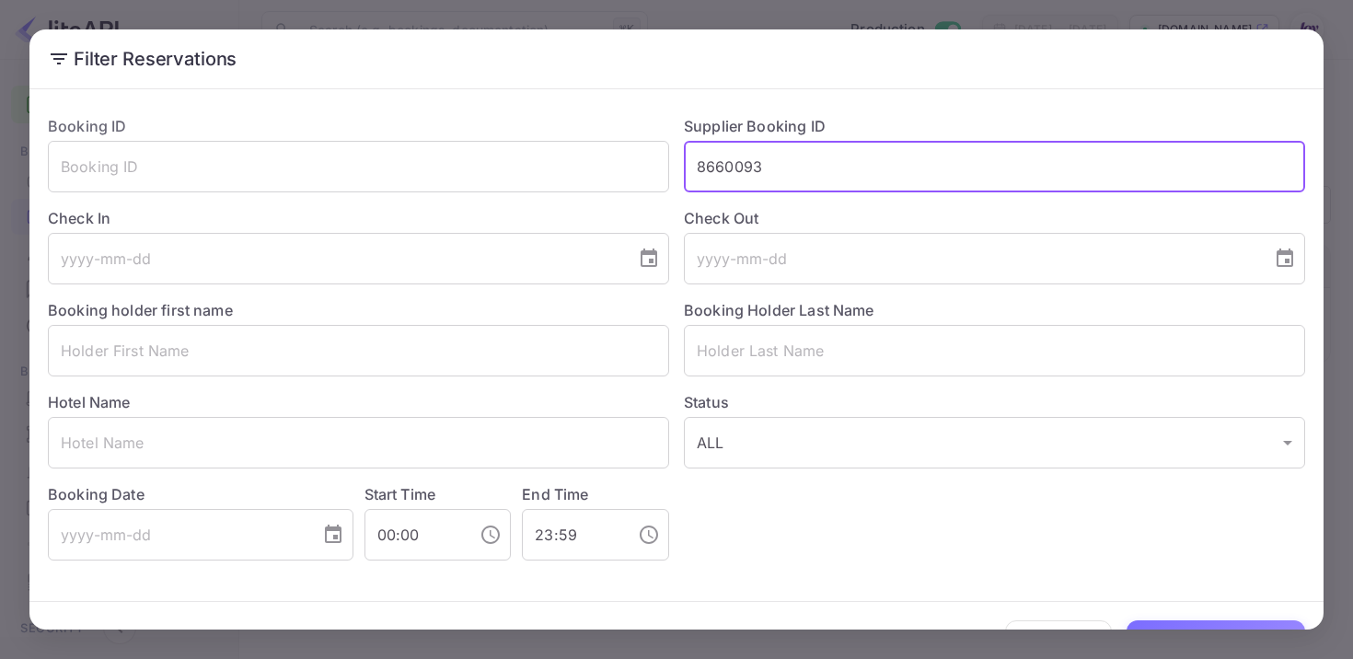
click at [756, 164] on input "8660093" at bounding box center [994, 167] width 621 height 52
paste input "8648921"
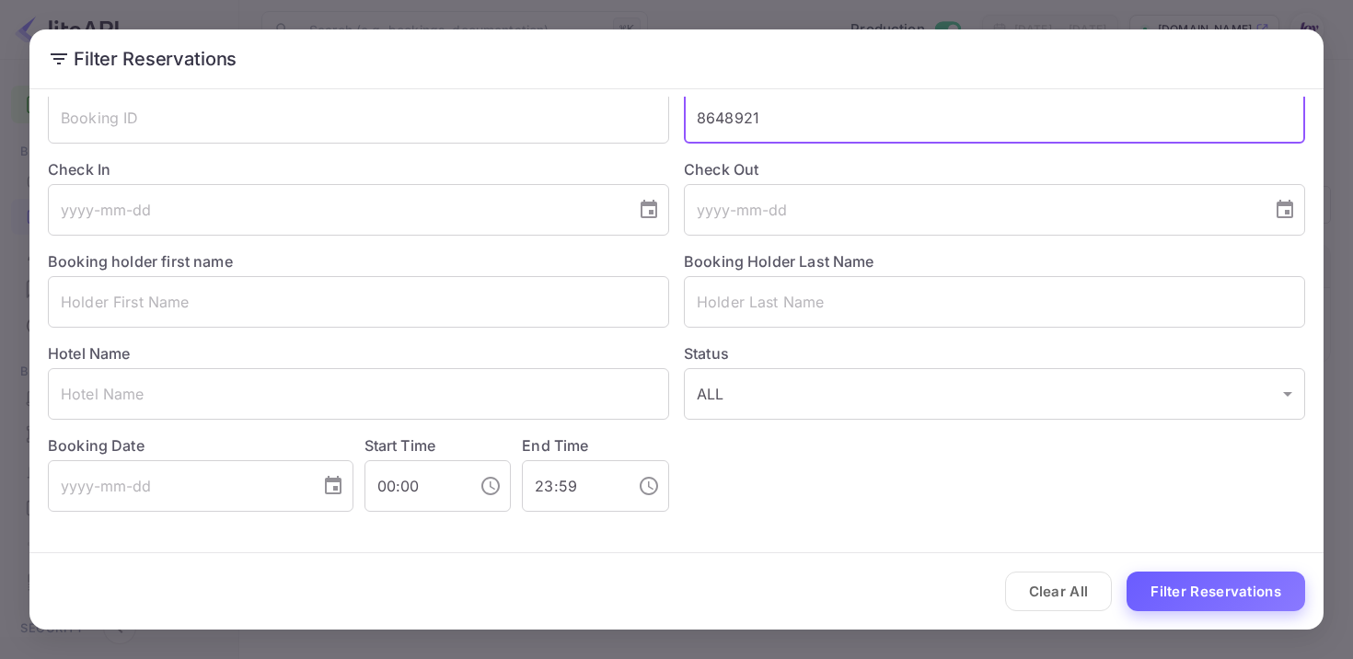
type input "8648921"
click at [1198, 587] on button "Filter Reservations" at bounding box center [1216, 592] width 179 height 40
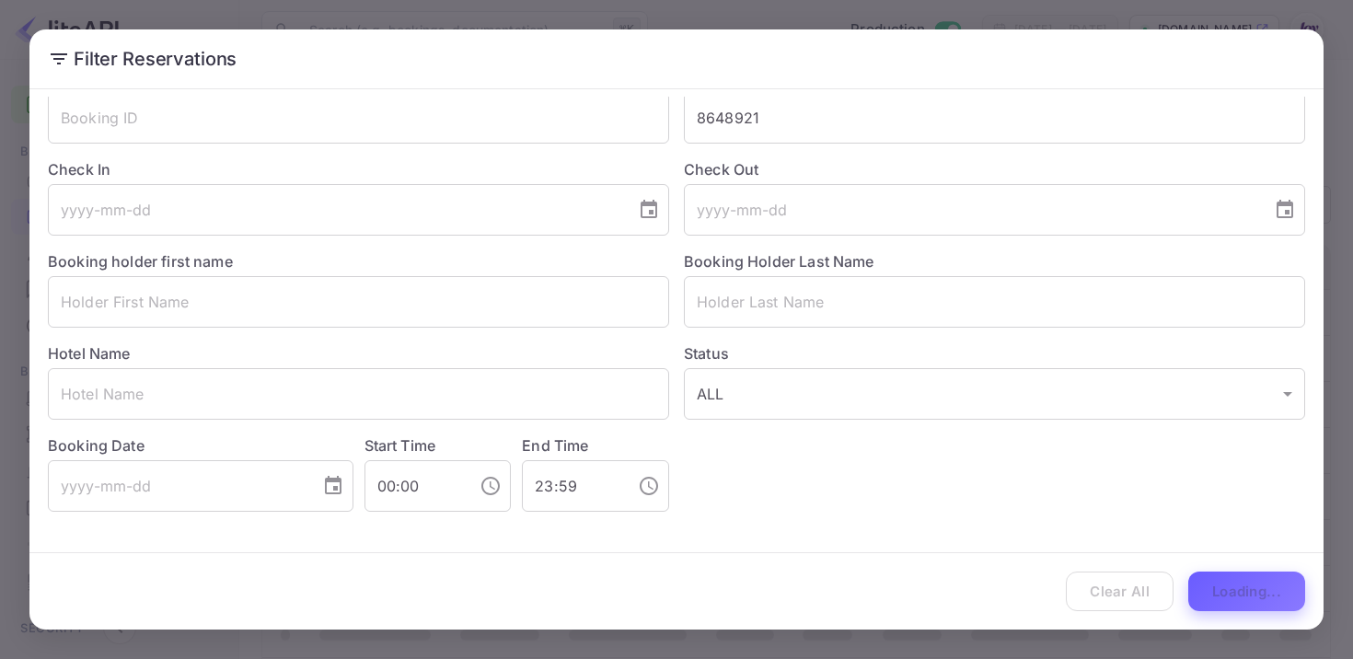
scroll to position [0, 0]
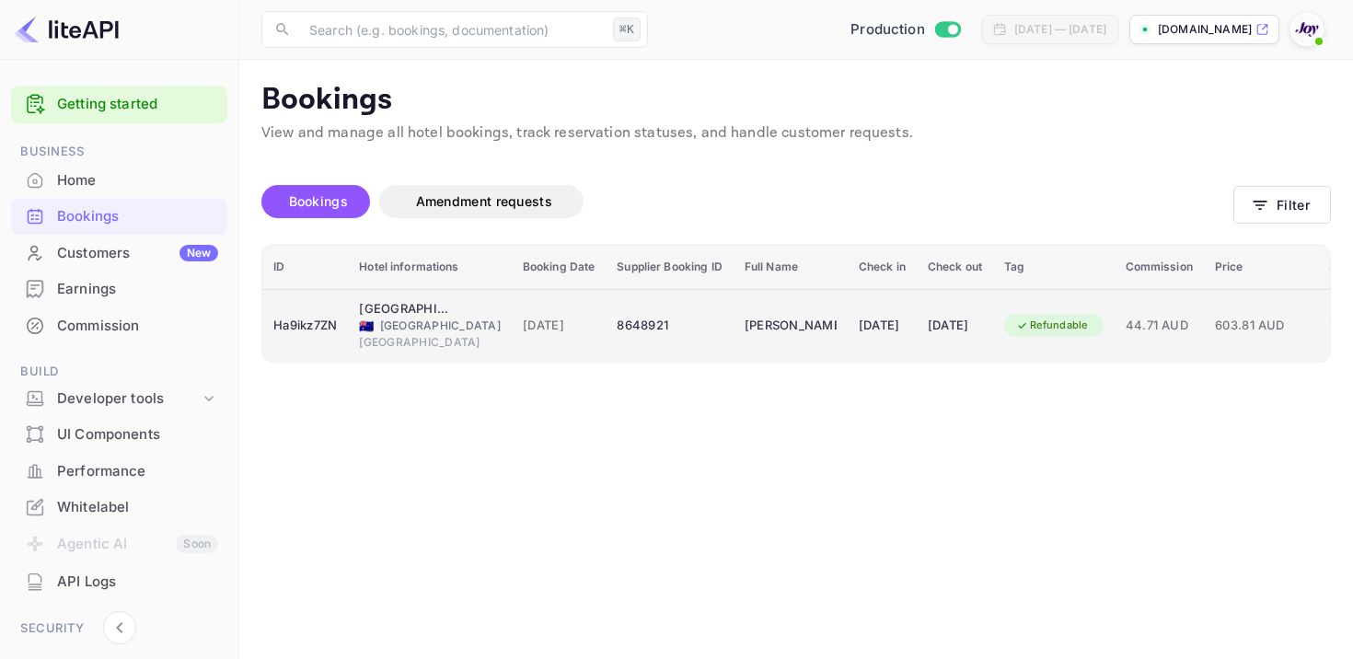
click at [655, 312] on div "8648921" at bounding box center [669, 325] width 105 height 29
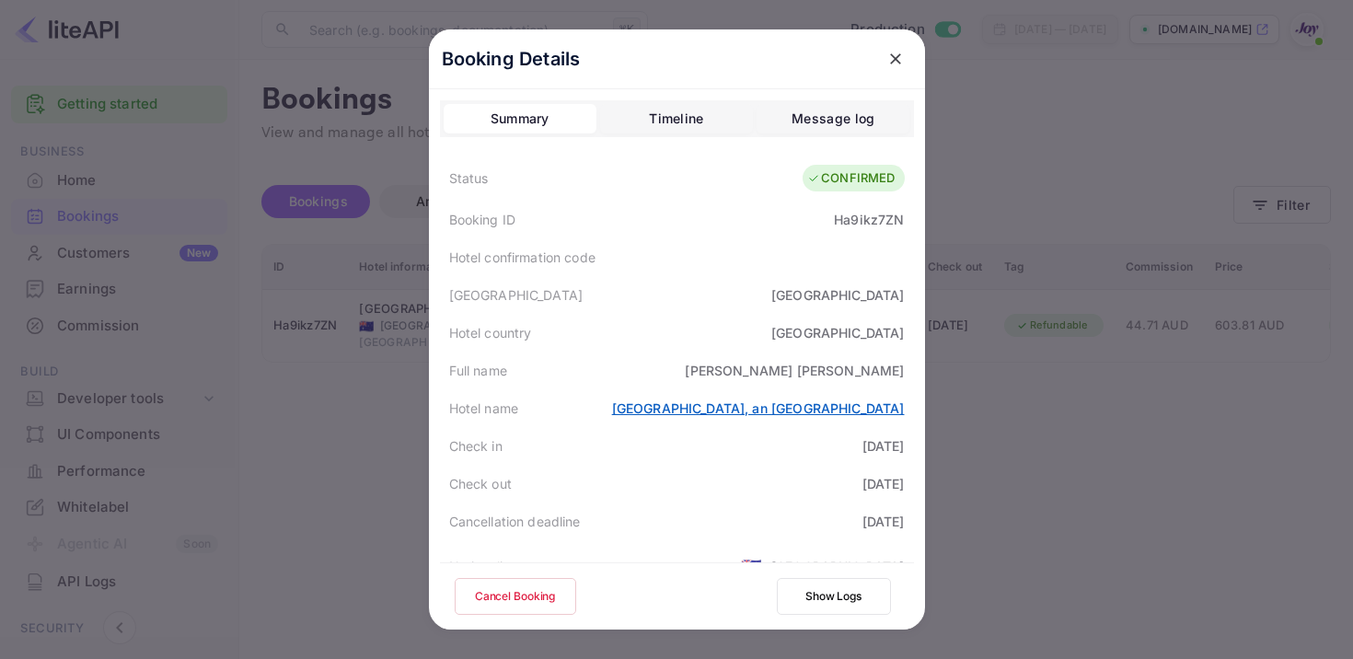
scroll to position [493, 0]
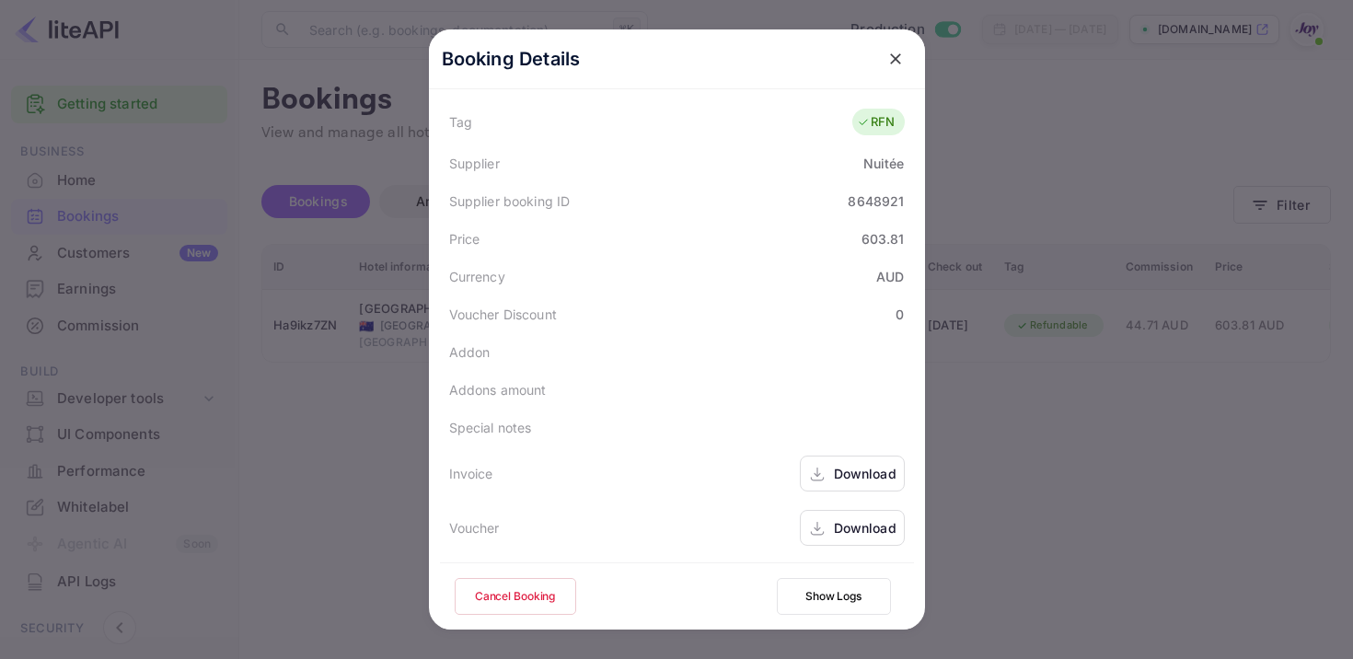
click at [818, 468] on icon at bounding box center [817, 474] width 18 height 19
click at [834, 523] on div "Download" at bounding box center [865, 527] width 63 height 19
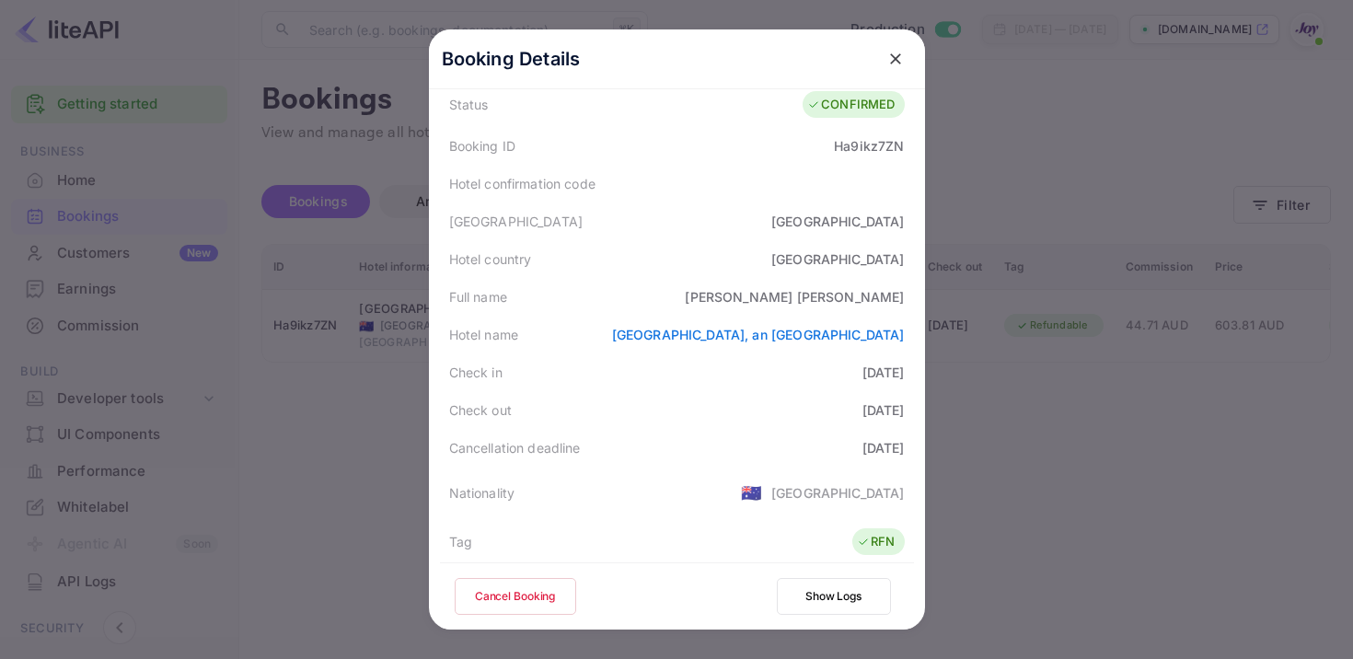
scroll to position [0, 0]
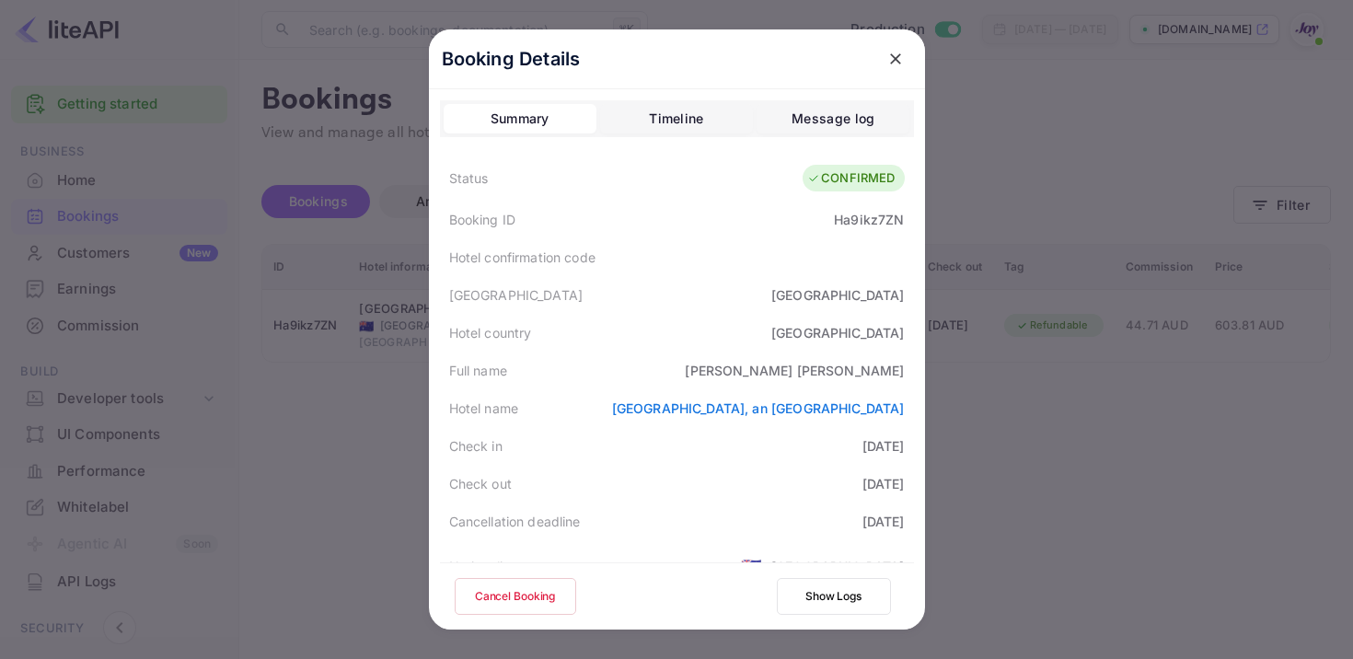
click at [872, 225] on div "Ha9ikz7ZN" at bounding box center [869, 219] width 70 height 19
copy div "Ha9ikz7ZN"
click at [906, 57] on button "close" at bounding box center [895, 58] width 33 height 33
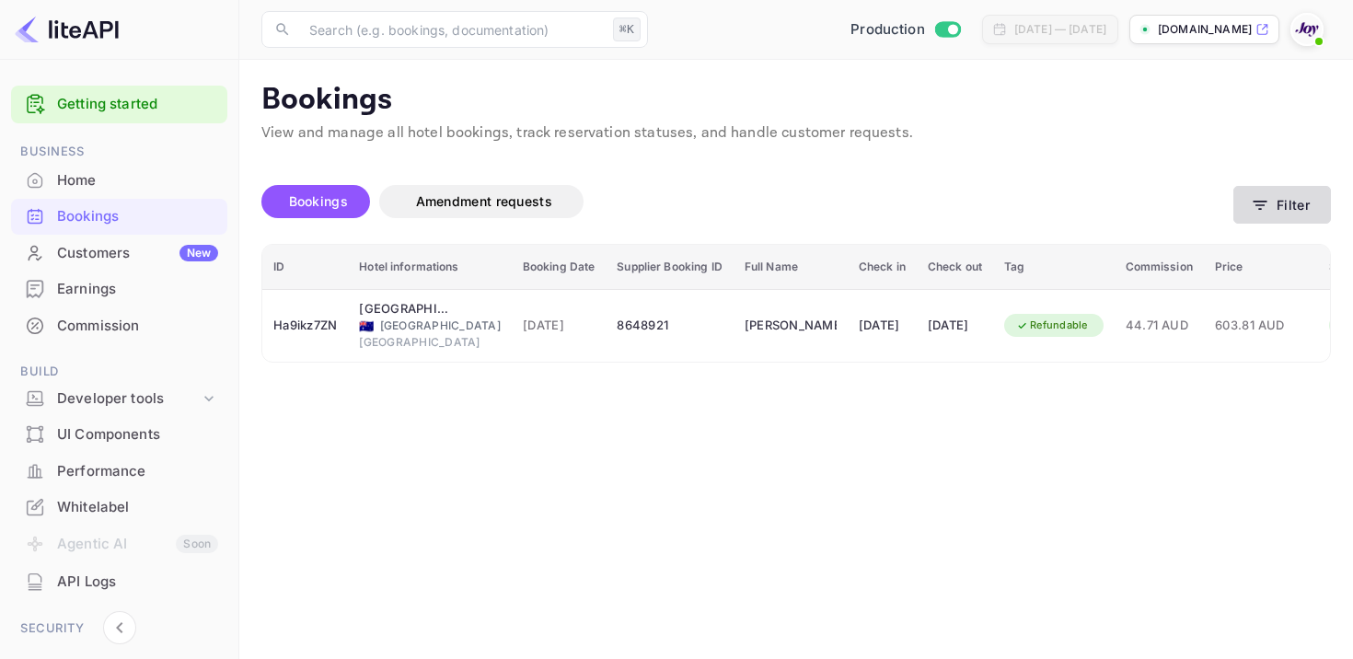
click at [1267, 215] on button "Filter" at bounding box center [1283, 205] width 98 height 38
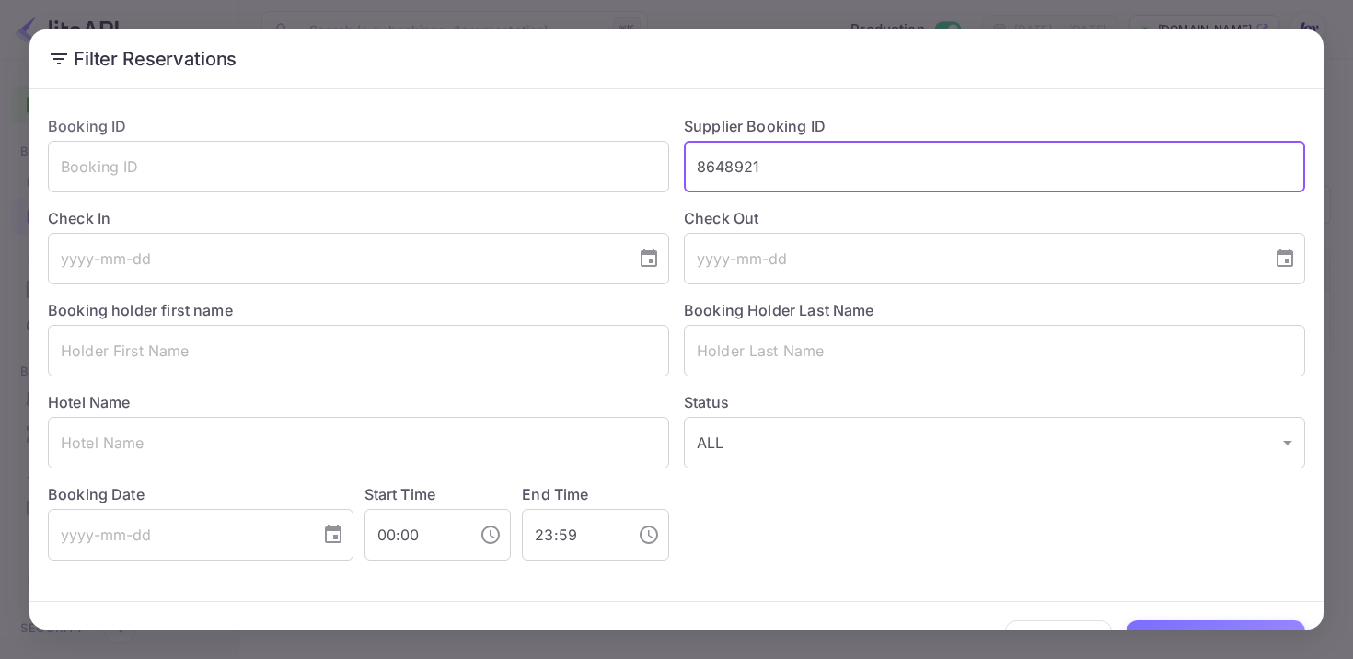
click at [737, 175] on input "8648921" at bounding box center [994, 167] width 621 height 52
paste input "8639477"
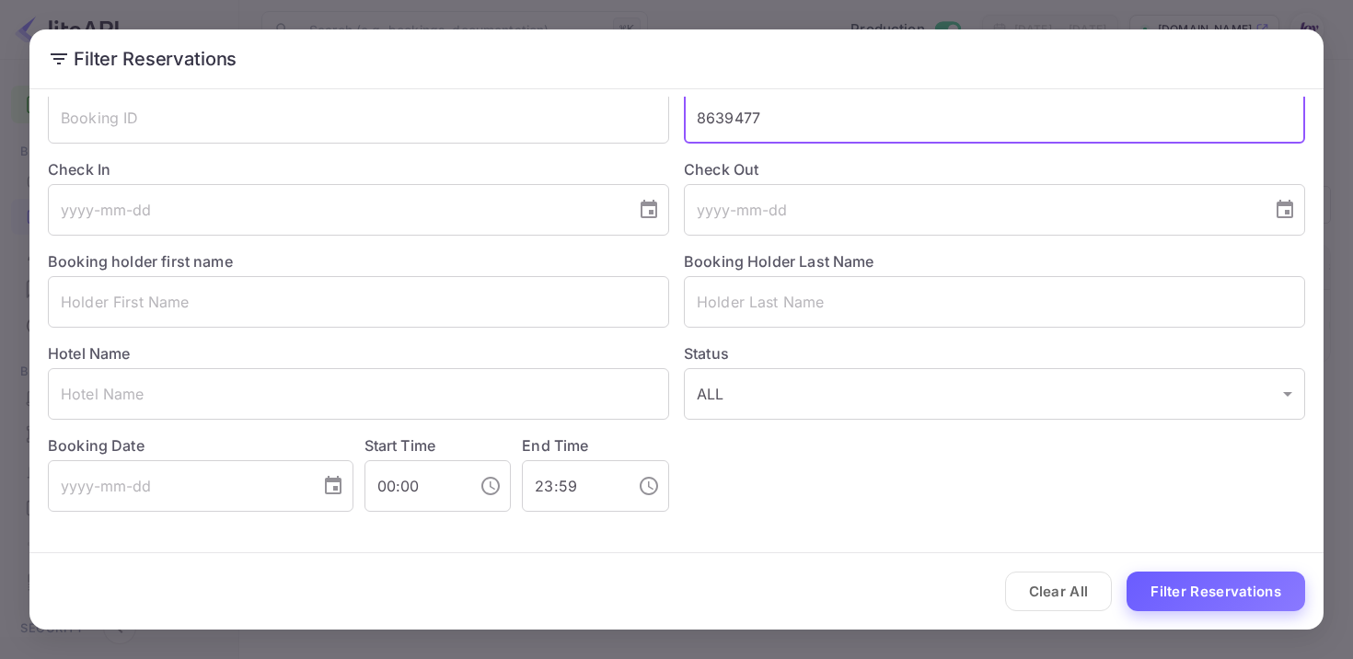
type input "8639477"
click at [1237, 584] on button "Filter Reservations" at bounding box center [1216, 592] width 179 height 40
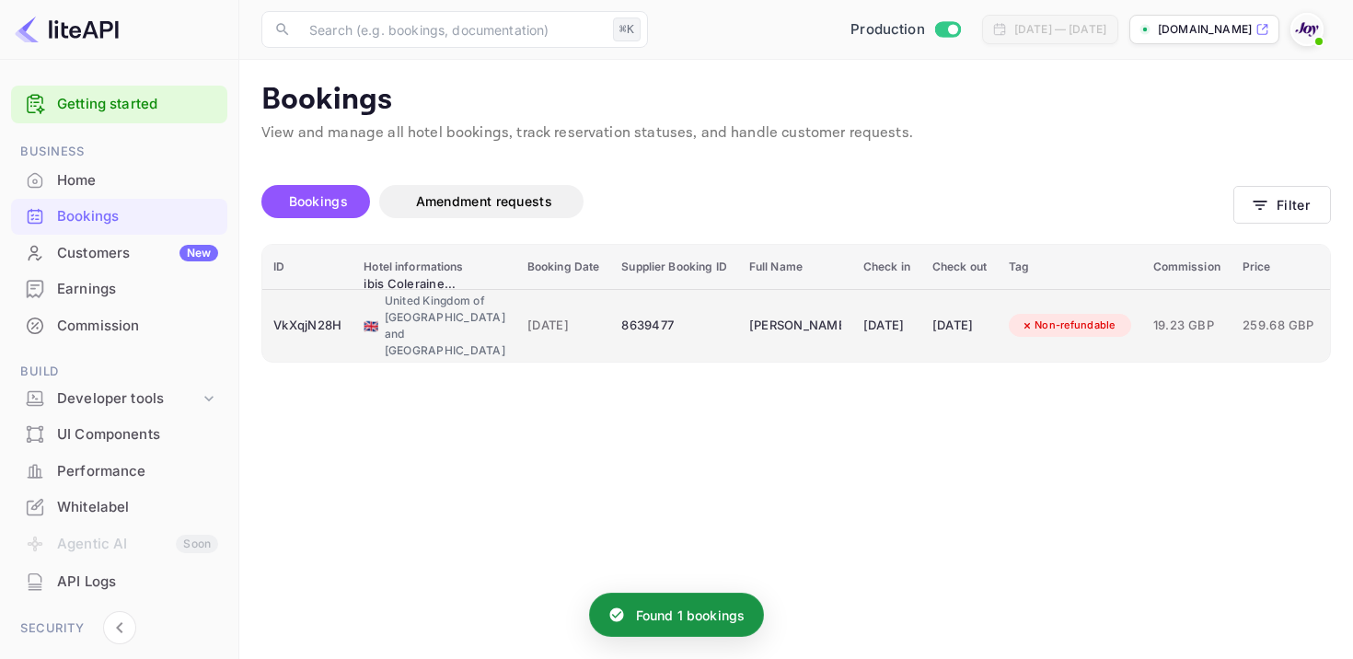
click at [738, 327] on td "[PERSON_NAME] [PERSON_NAME]" at bounding box center [795, 325] width 114 height 73
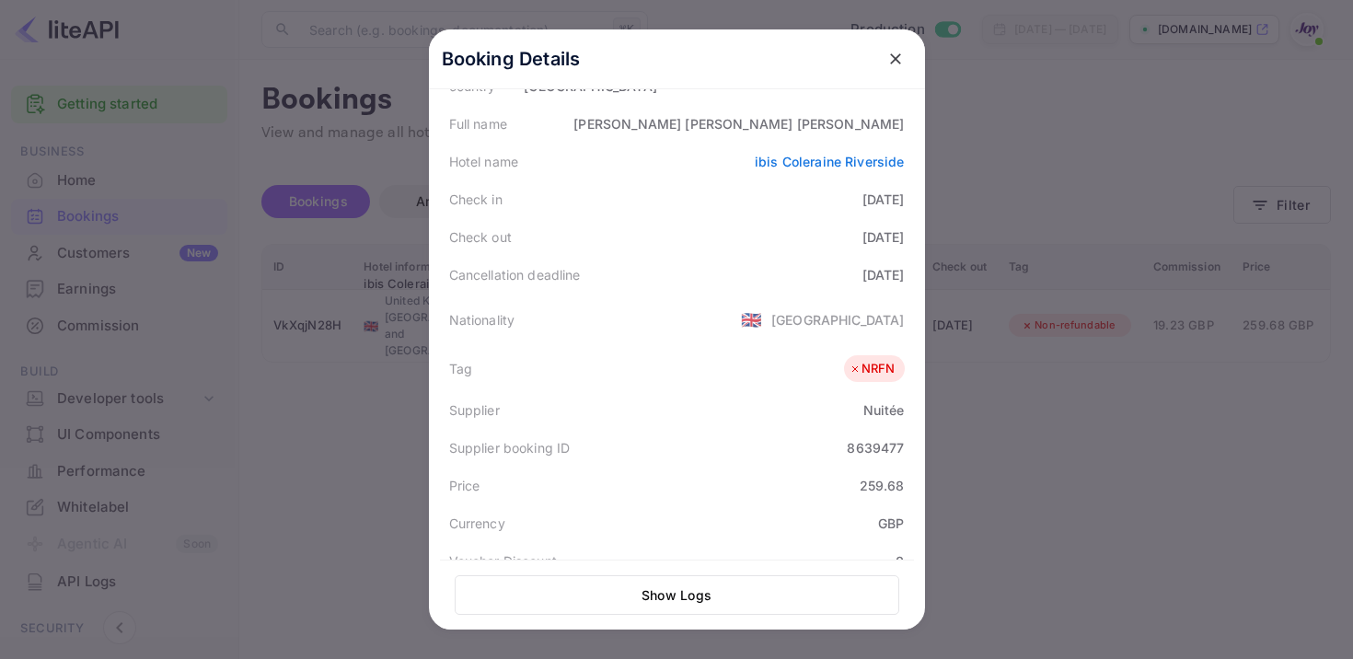
scroll to position [496, 0]
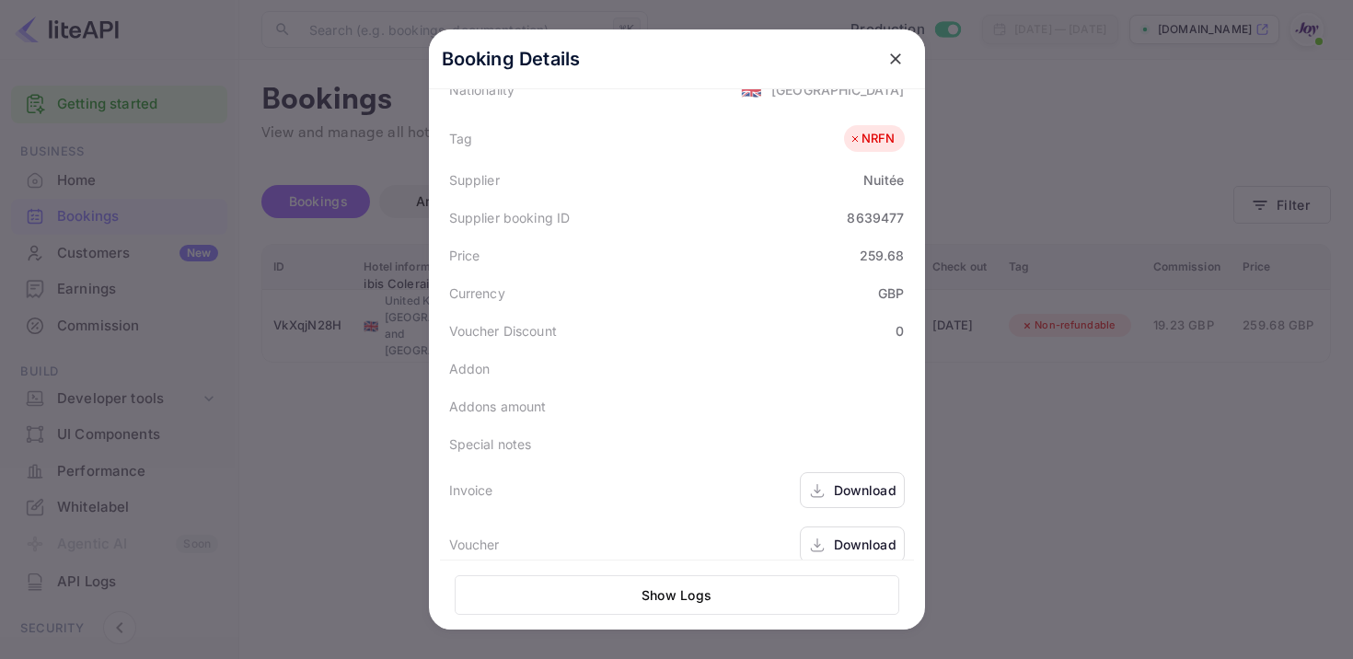
click at [824, 481] on icon at bounding box center [817, 490] width 18 height 19
click at [862, 535] on div "Download" at bounding box center [865, 544] width 63 height 19
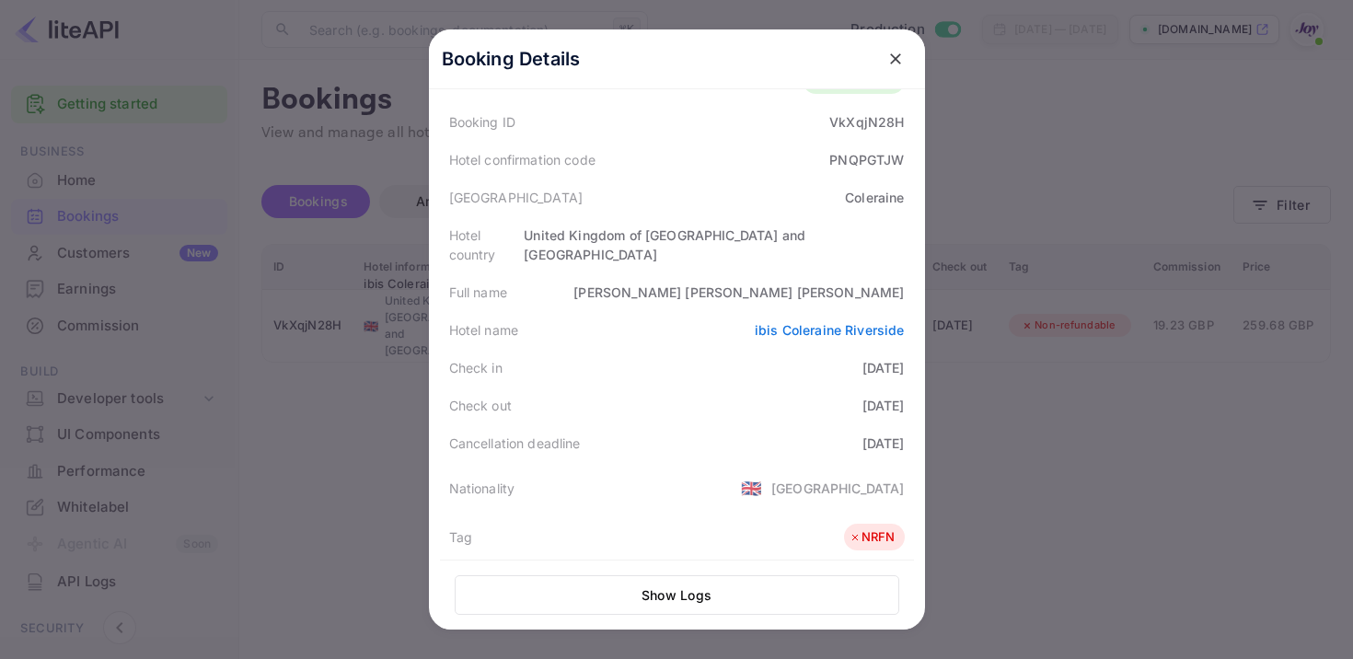
scroll to position [0, 0]
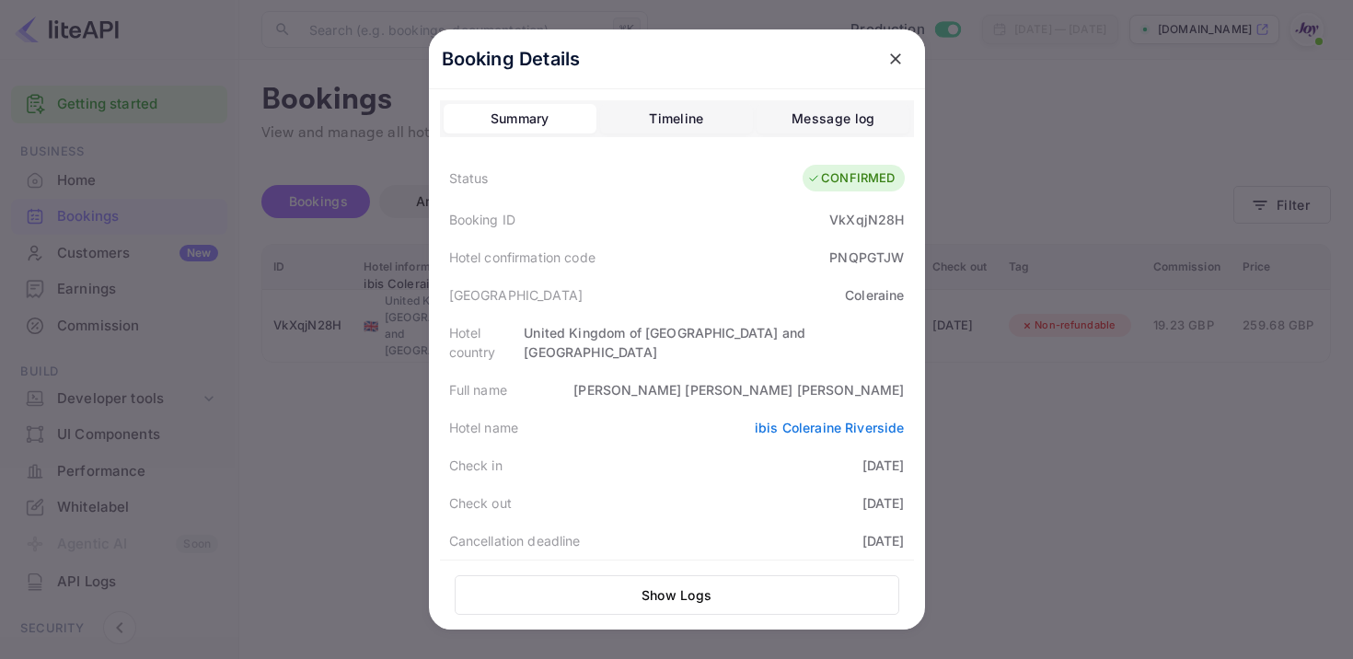
click at [873, 222] on div "VkXqjN28H" at bounding box center [866, 219] width 75 height 19
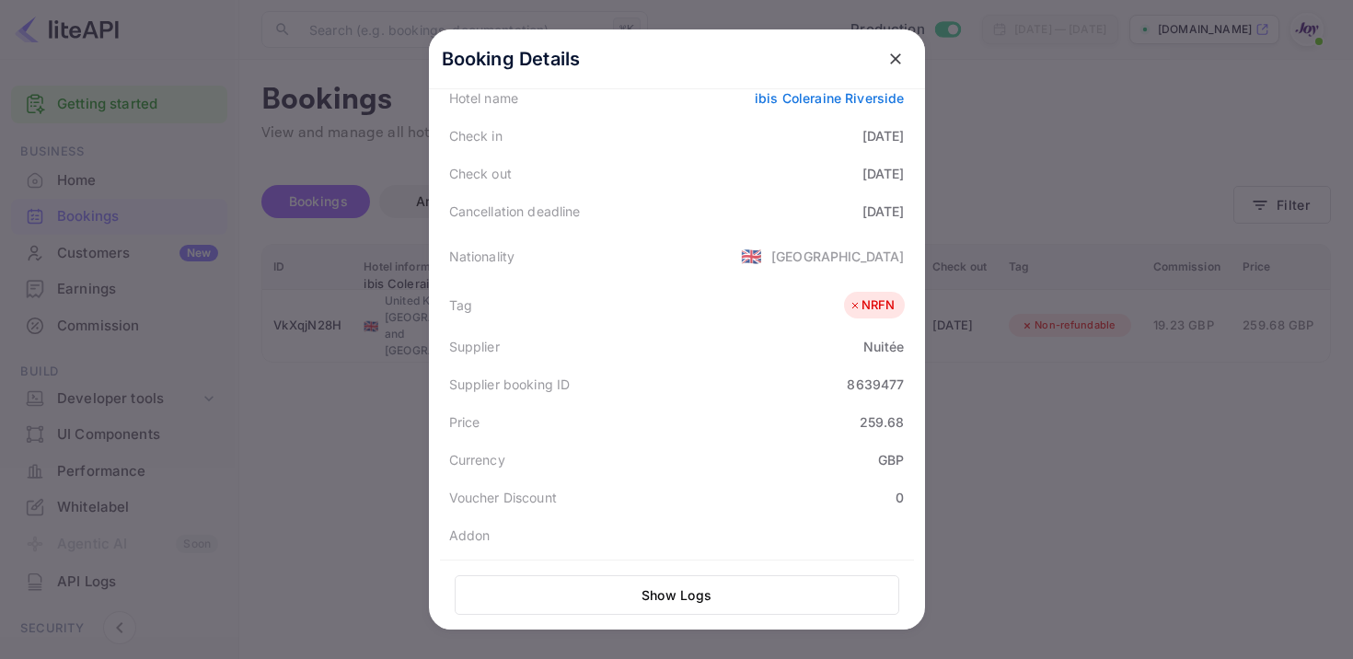
scroll to position [211, 0]
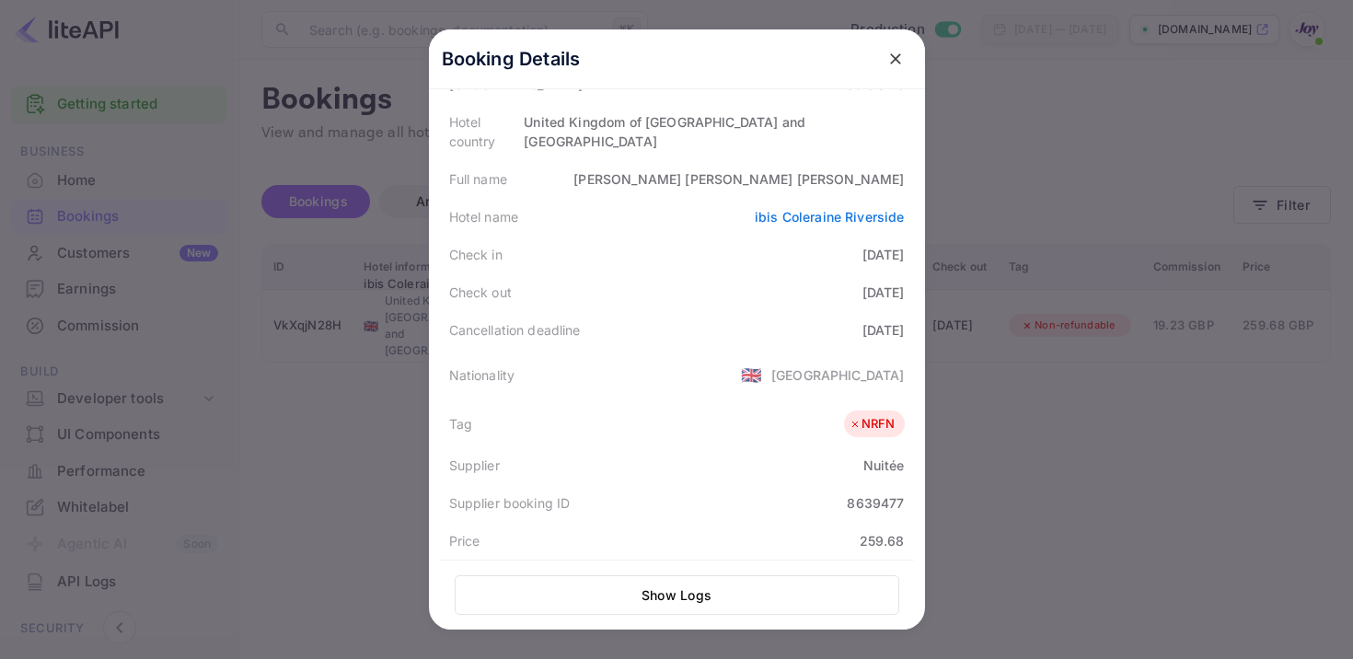
click at [894, 58] on icon "close" at bounding box center [895, 58] width 11 height 11
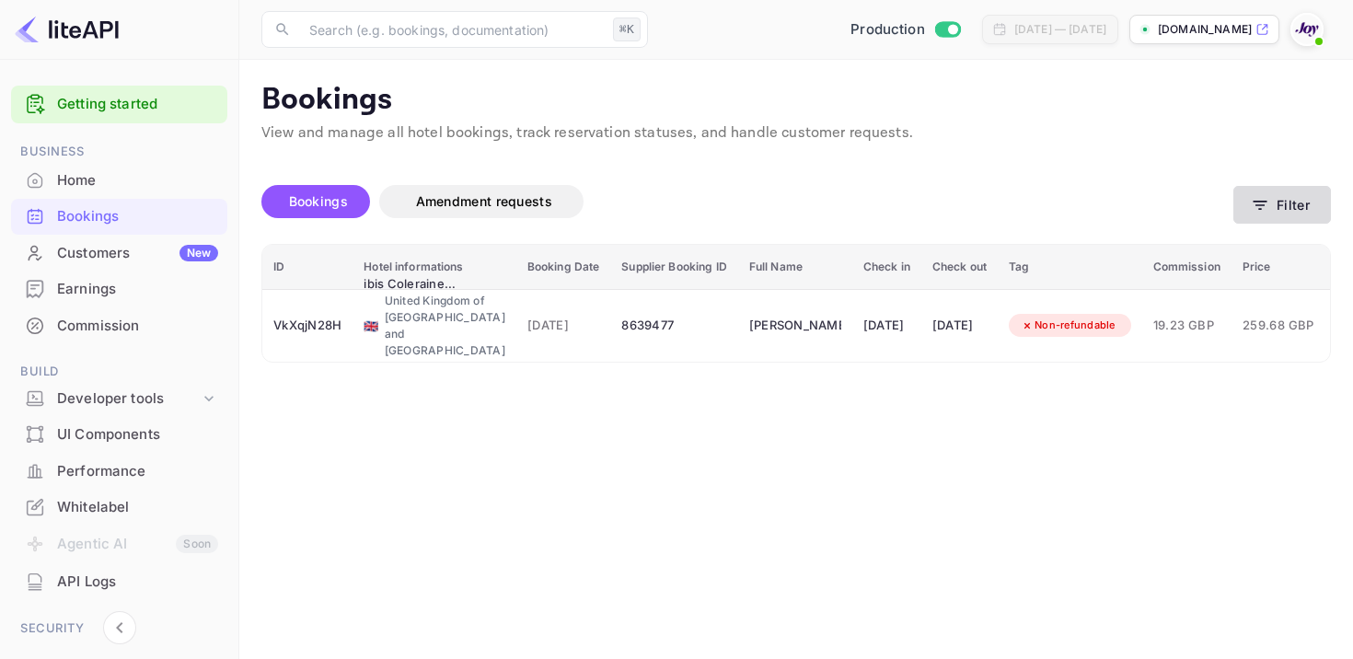
click at [1280, 207] on button "Filter" at bounding box center [1283, 205] width 98 height 38
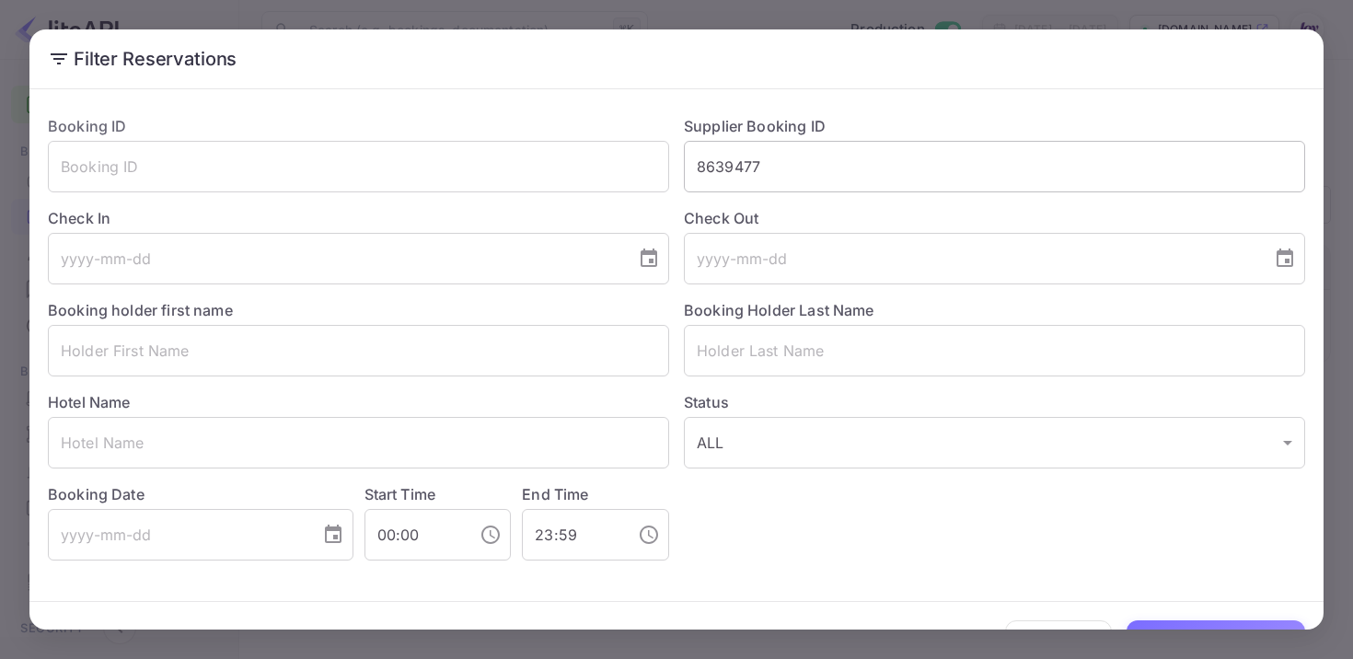
click at [753, 168] on input "8639477" at bounding box center [994, 167] width 621 height 52
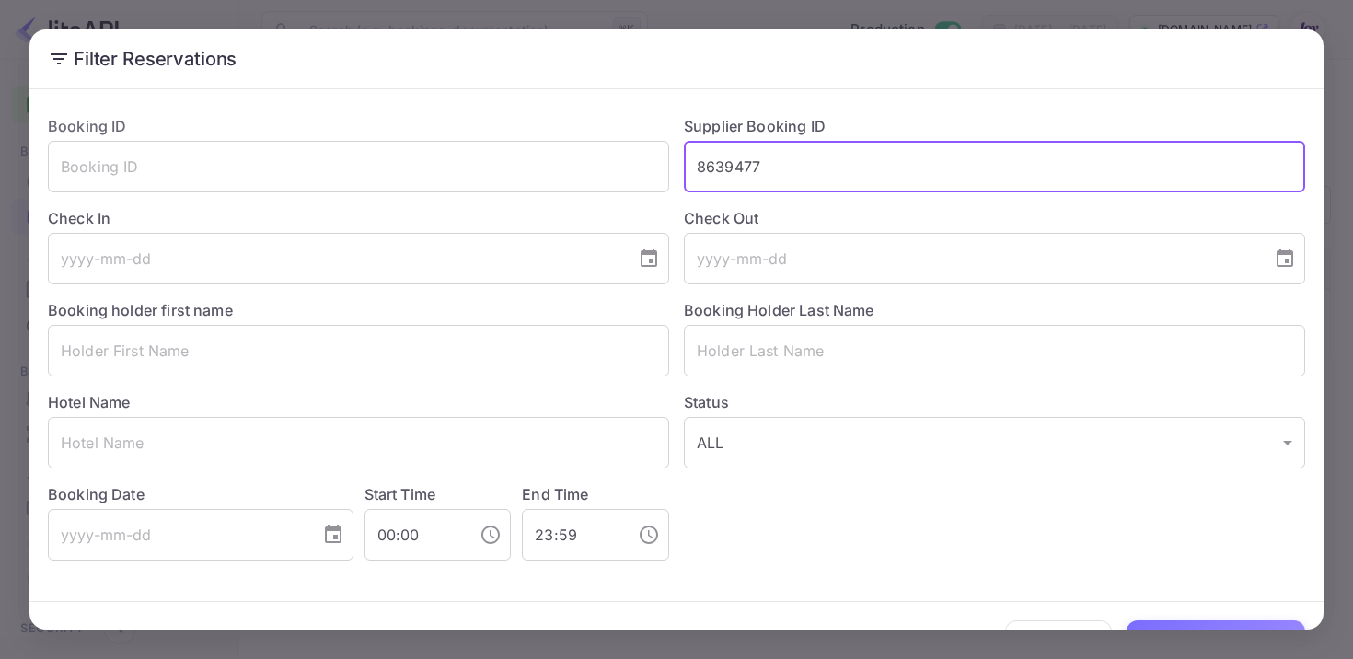
click at [753, 168] on input "8639477" at bounding box center [994, 167] width 621 height 52
paste input "8616032"
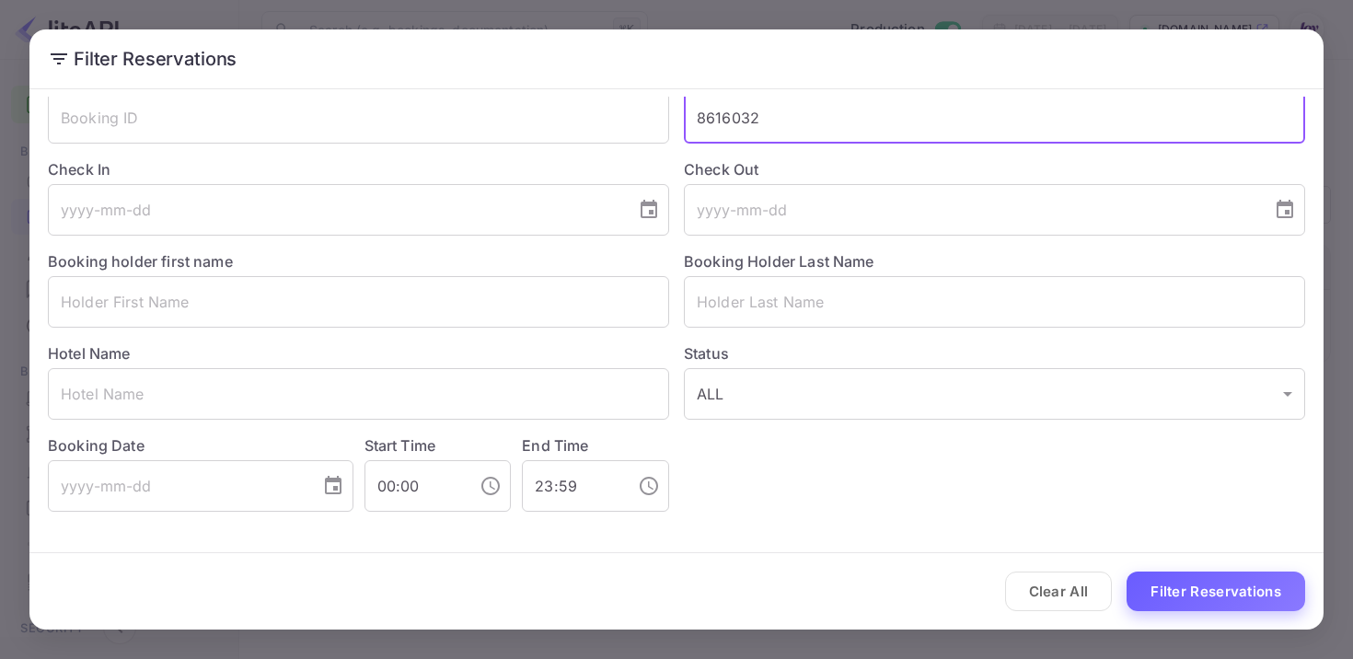
type input "8616032"
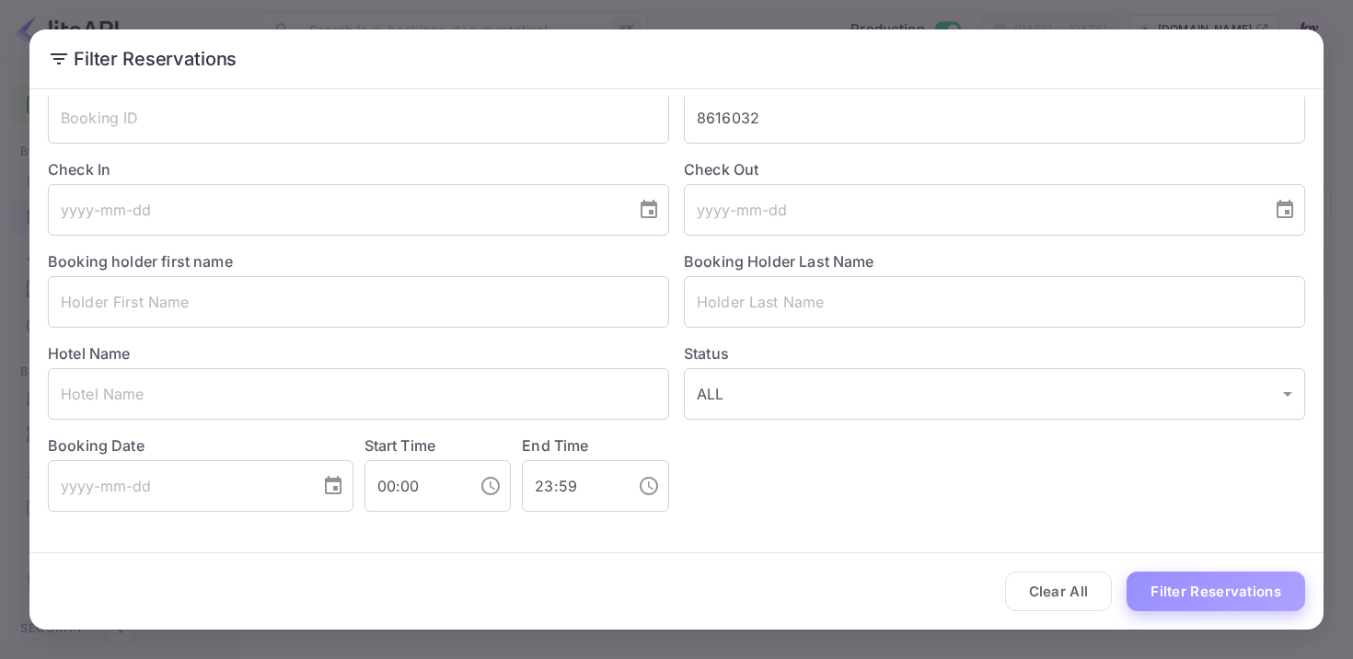
click at [1200, 588] on button "Filter Reservations" at bounding box center [1216, 592] width 179 height 40
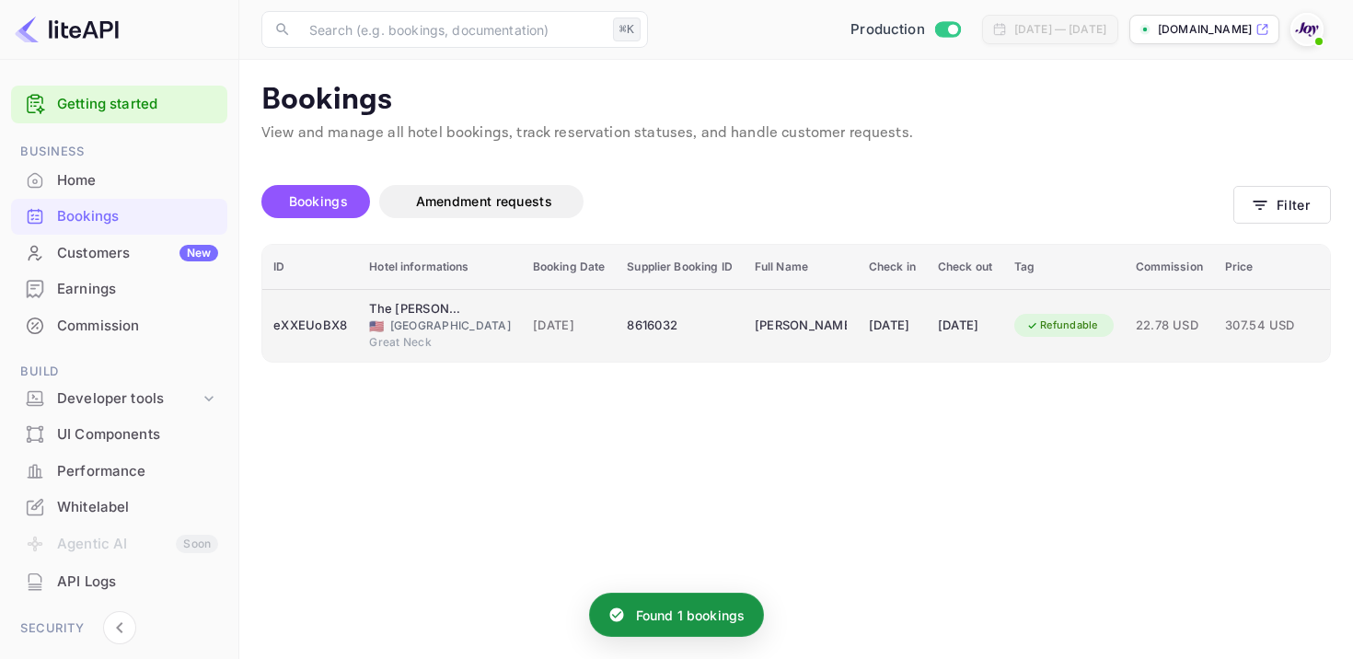
click at [635, 321] on div "8616032" at bounding box center [679, 325] width 105 height 29
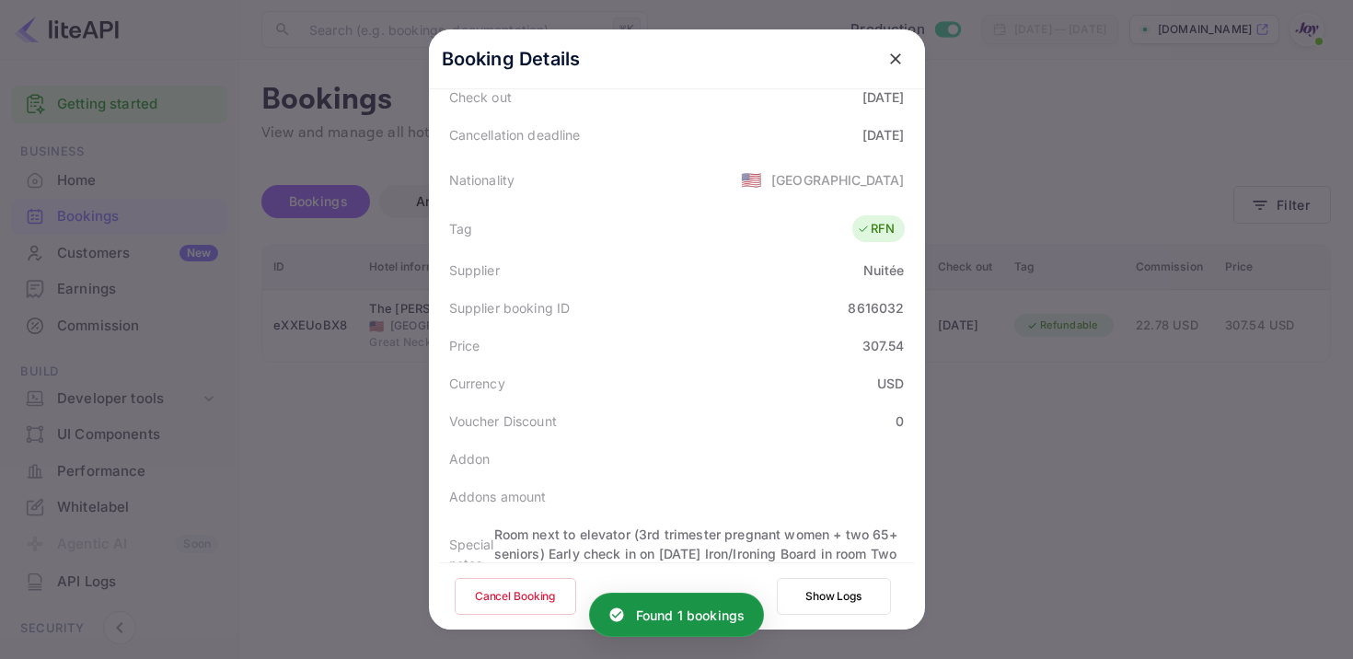
scroll to position [532, 0]
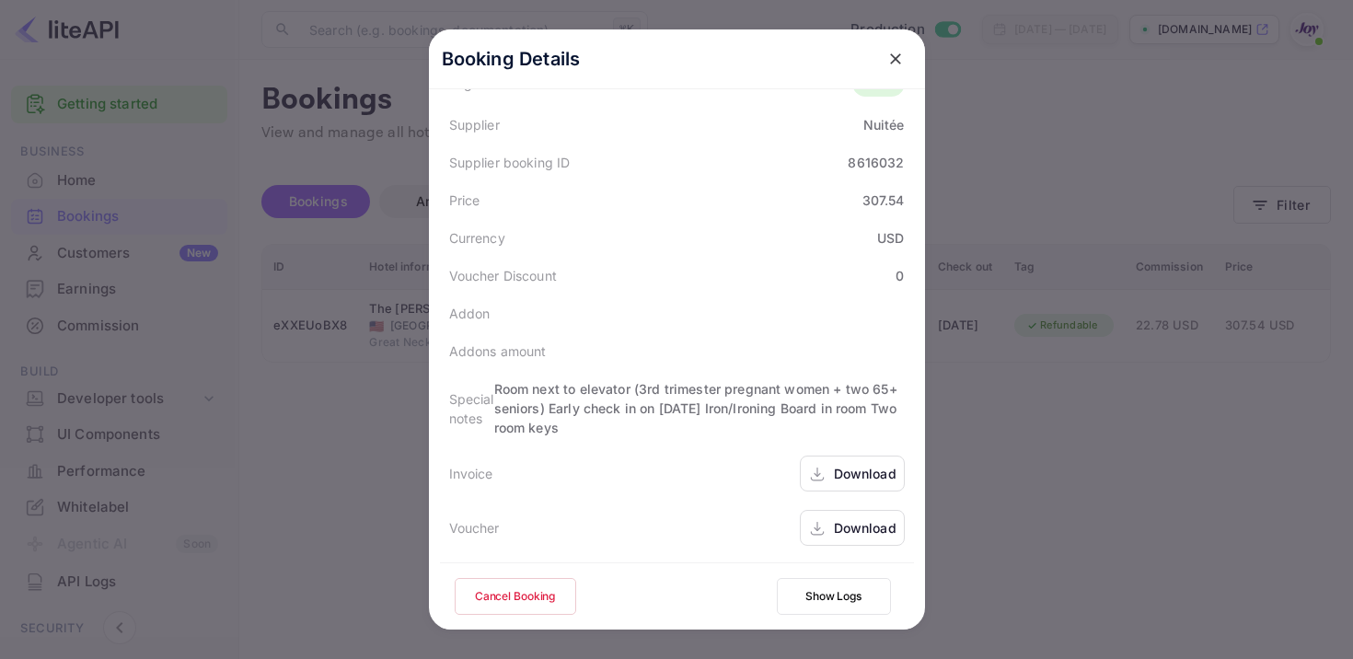
click at [826, 481] on div "Download" at bounding box center [852, 474] width 105 height 36
click at [864, 539] on div "Download" at bounding box center [852, 528] width 105 height 36
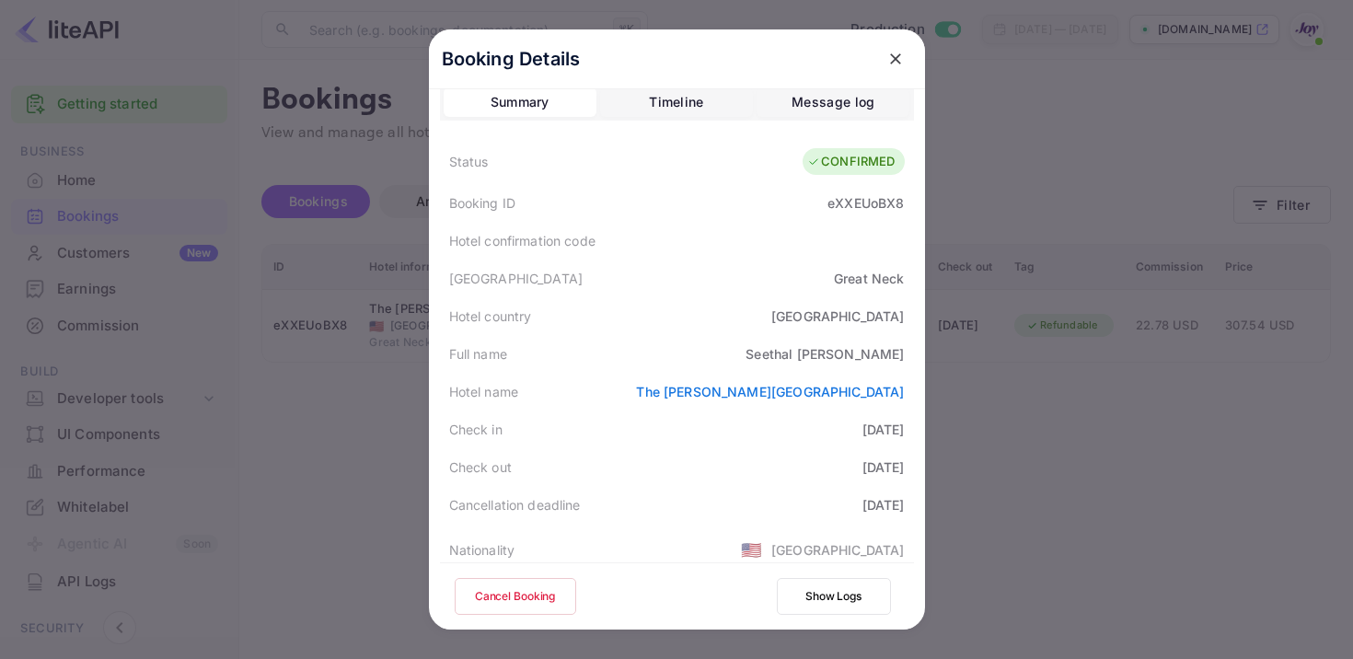
scroll to position [0, 0]
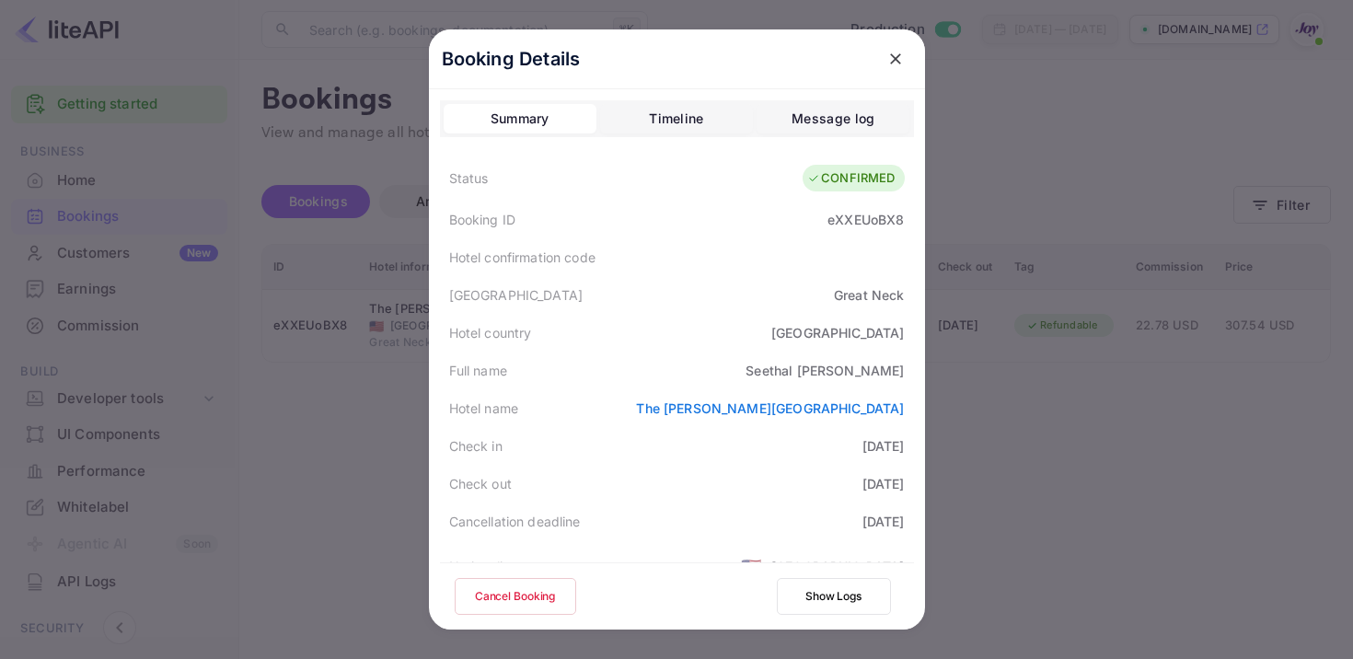
click at [866, 226] on div "eXXEUoBX8" at bounding box center [866, 219] width 76 height 19
drag, startPoint x: 802, startPoint y: 376, endPoint x: 940, endPoint y: 376, distance: 138.1
click at [940, 376] on div "Booking Details Summary Timeline Message log Status CONFIRMED Booking ID eXXEUo…" at bounding box center [677, 329] width 555 height 659
click at [896, 52] on icon "close" at bounding box center [896, 59] width 18 height 18
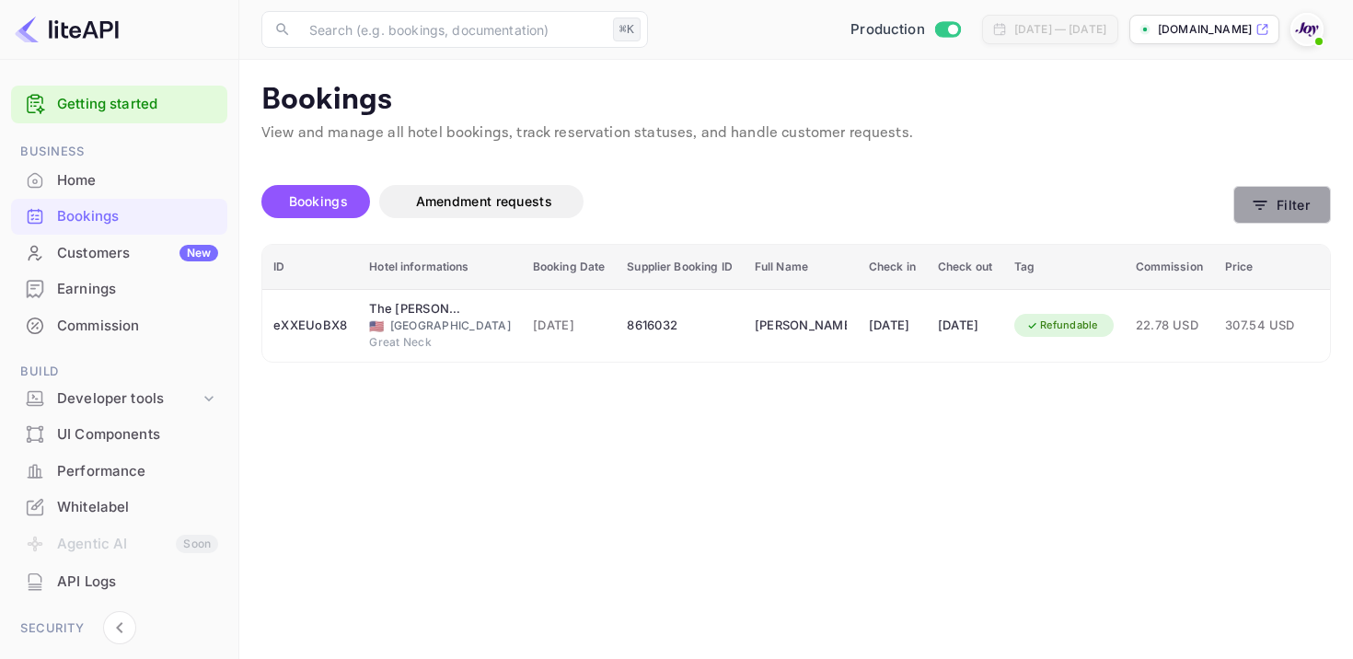
click at [1265, 199] on icon "button" at bounding box center [1260, 205] width 18 height 18
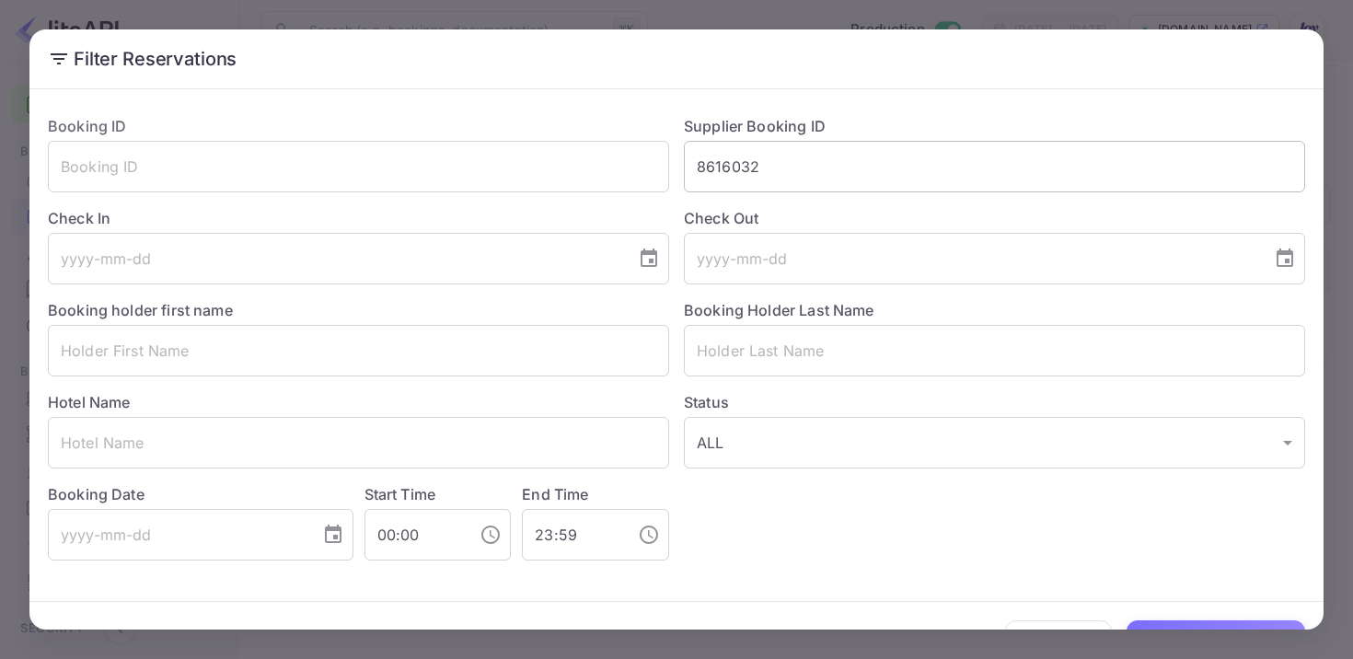
click at [714, 175] on input "8616032" at bounding box center [994, 167] width 621 height 52
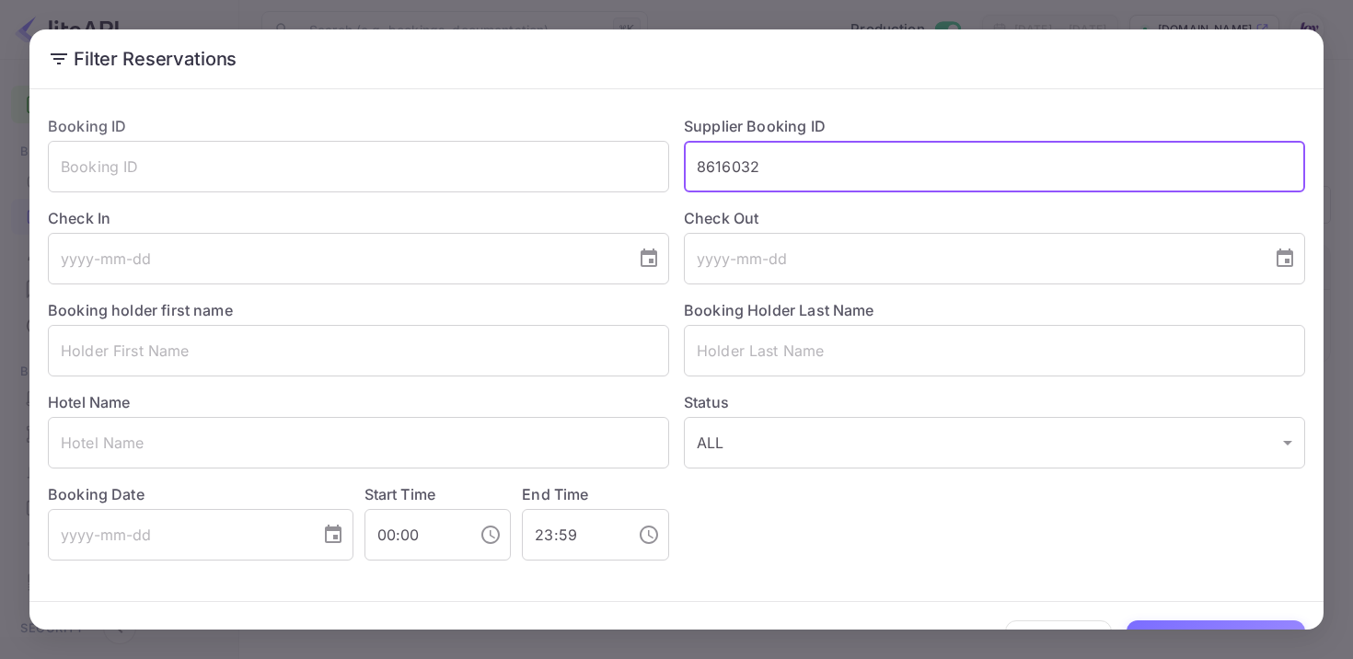
click at [714, 175] on input "8616032" at bounding box center [994, 167] width 621 height 52
paste input "8613972"
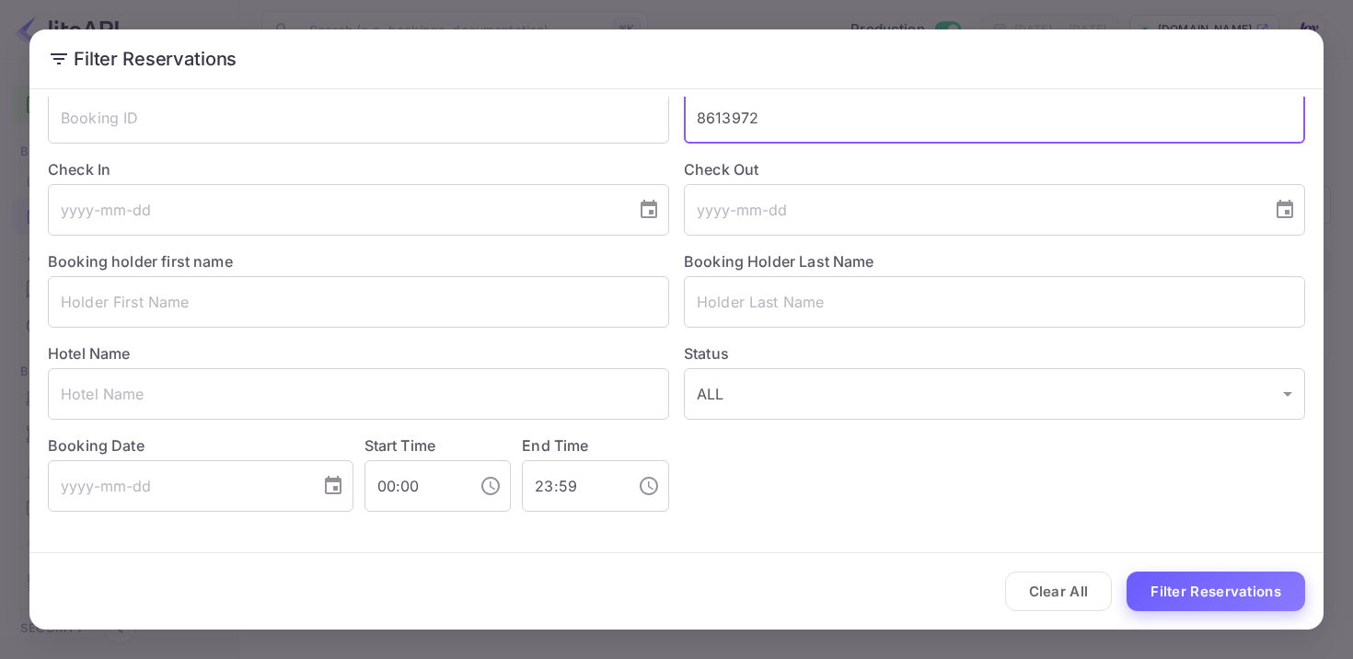
type input "8613972"
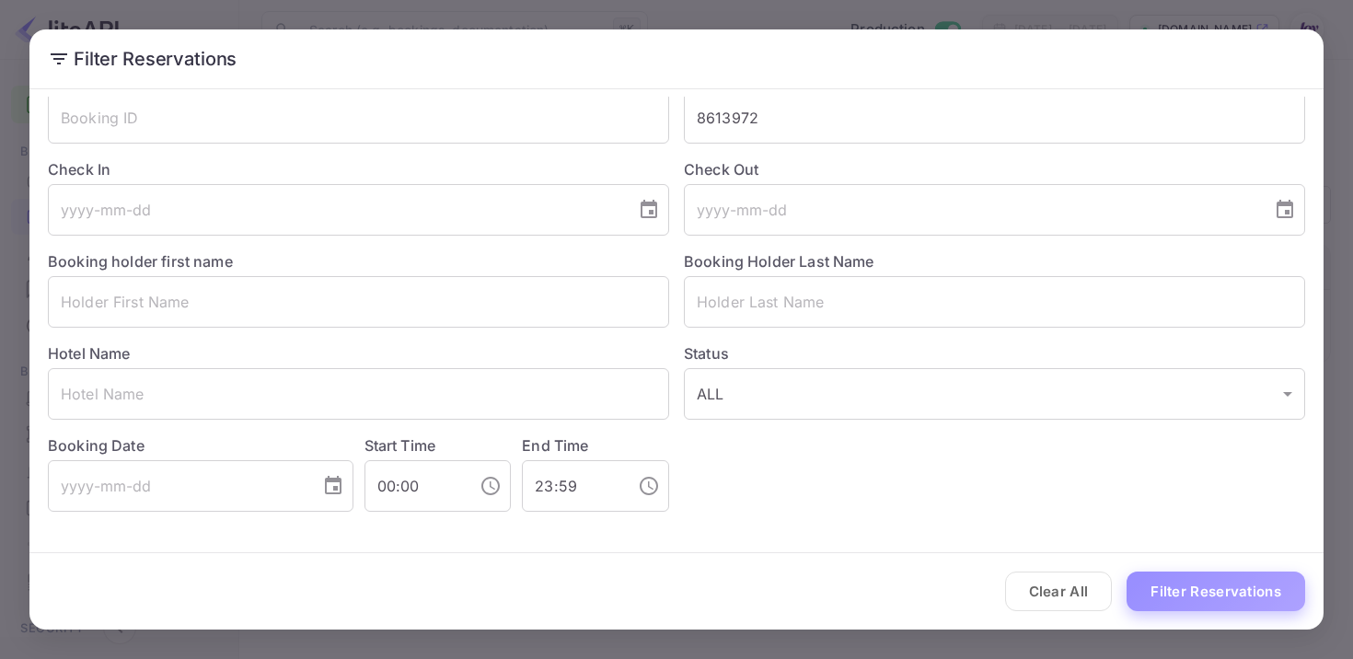
click at [1181, 585] on button "Filter Reservations" at bounding box center [1216, 592] width 179 height 40
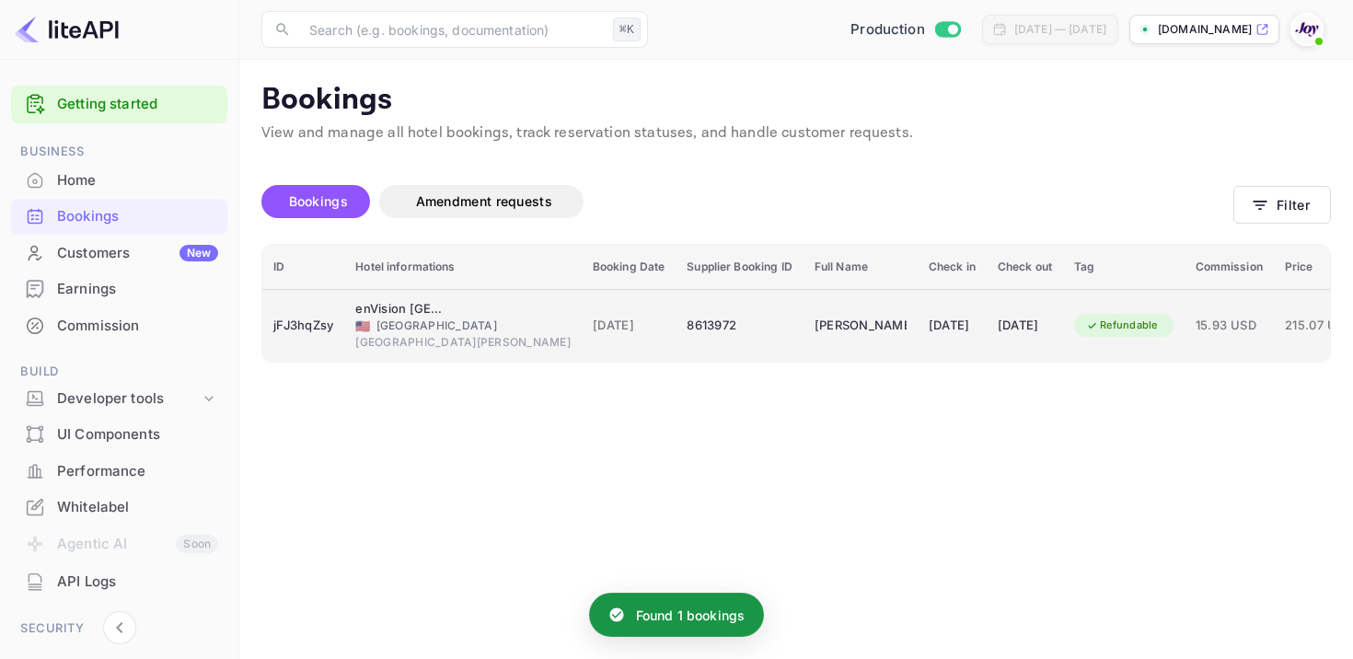
click at [687, 331] on div "8613972" at bounding box center [739, 325] width 105 height 29
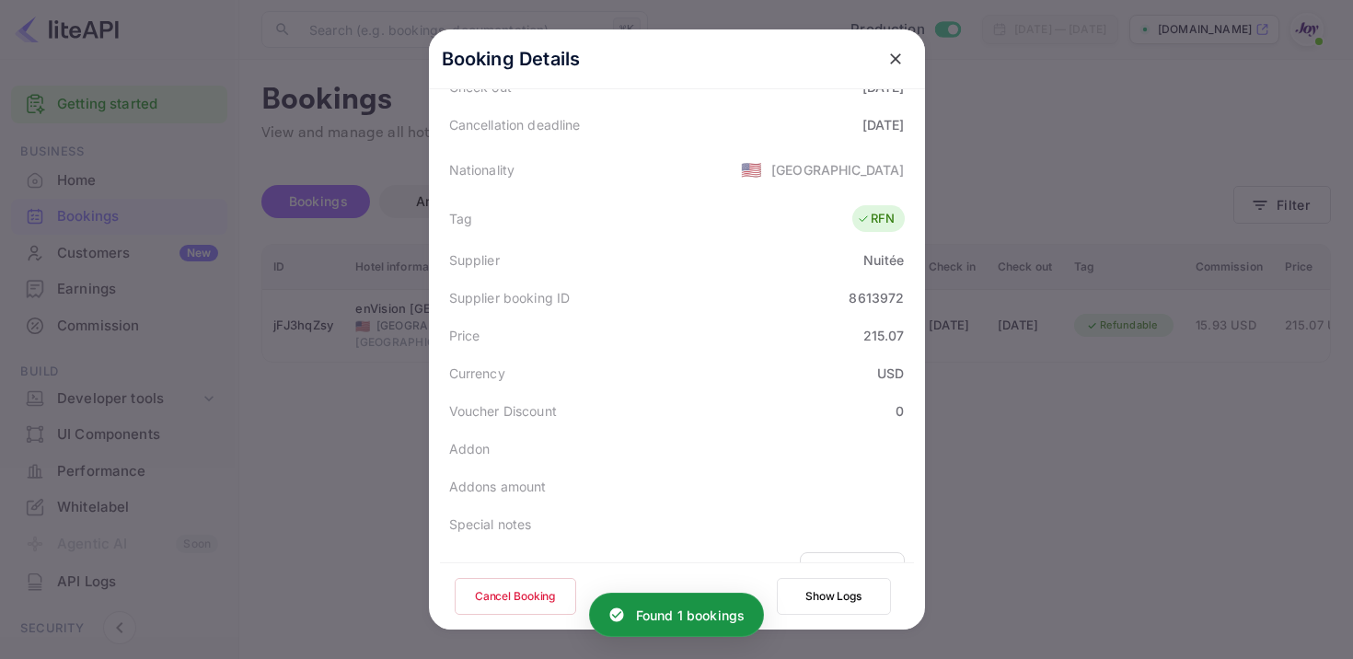
scroll to position [493, 0]
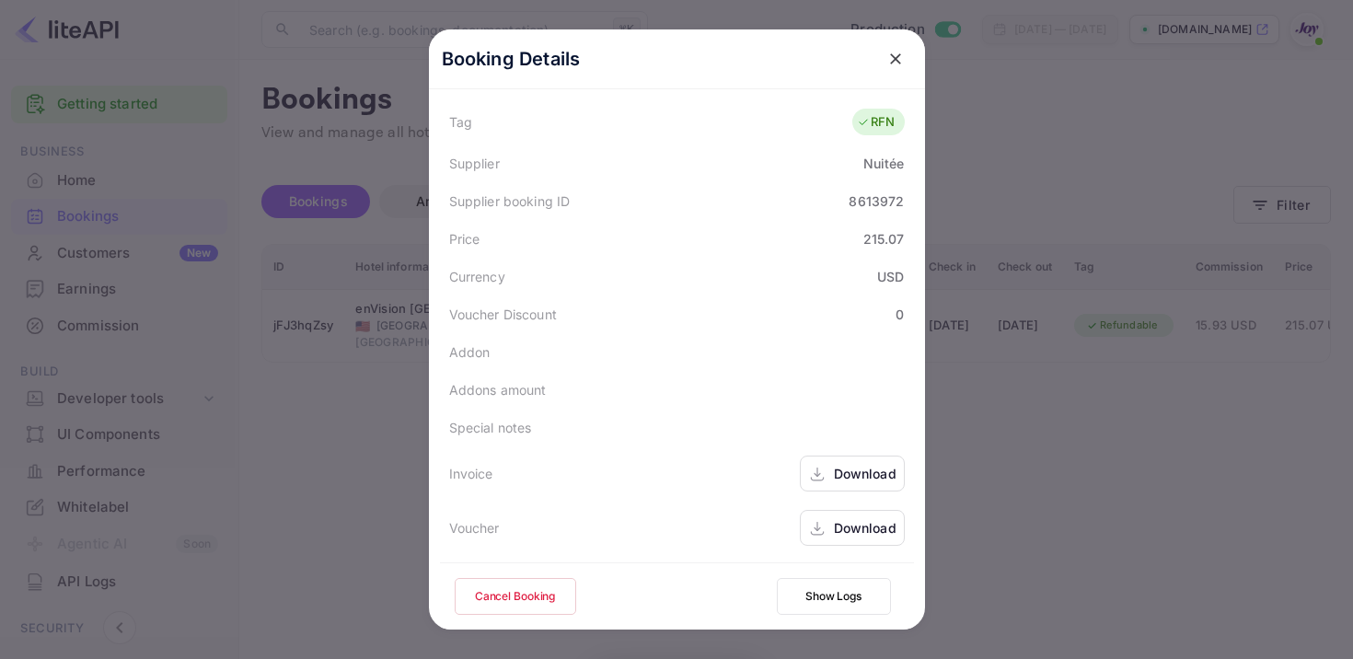
click at [822, 488] on div "Download" at bounding box center [852, 474] width 105 height 36
click at [854, 528] on div "Download" at bounding box center [865, 527] width 63 height 19
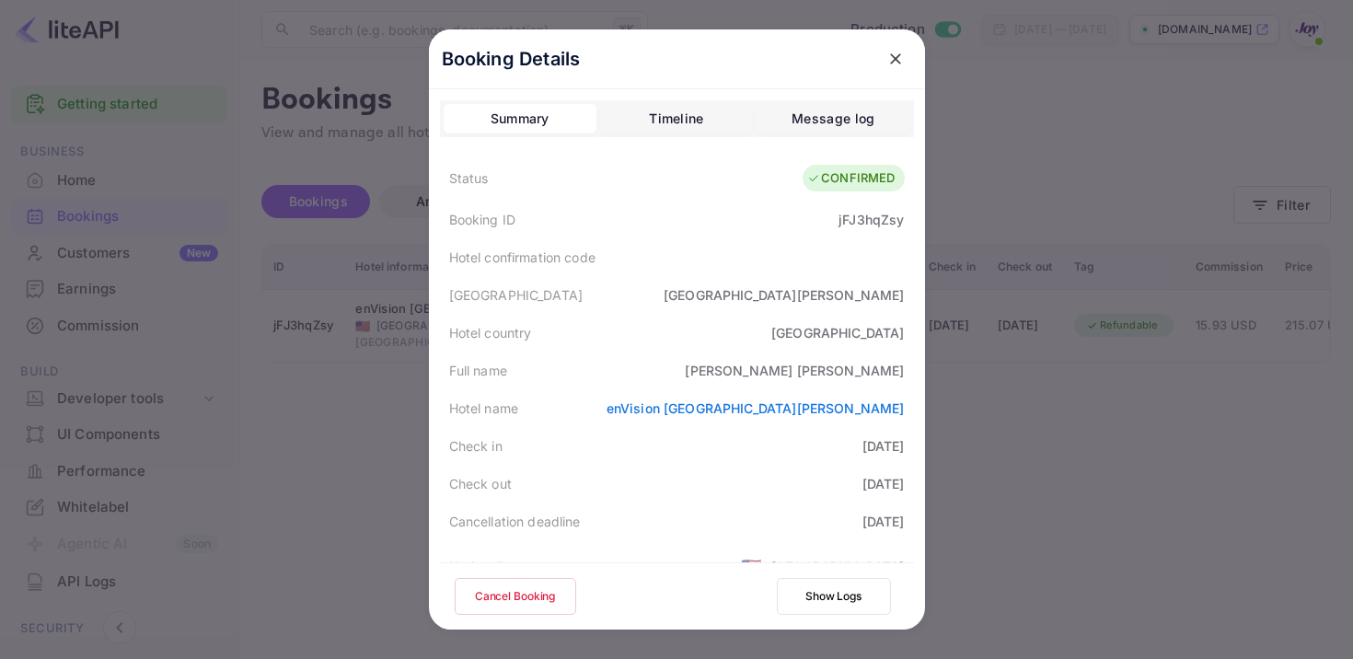
click at [875, 221] on div "jFJ3hqZsy" at bounding box center [871, 219] width 65 height 19
click at [887, 62] on icon "close" at bounding box center [896, 59] width 18 height 18
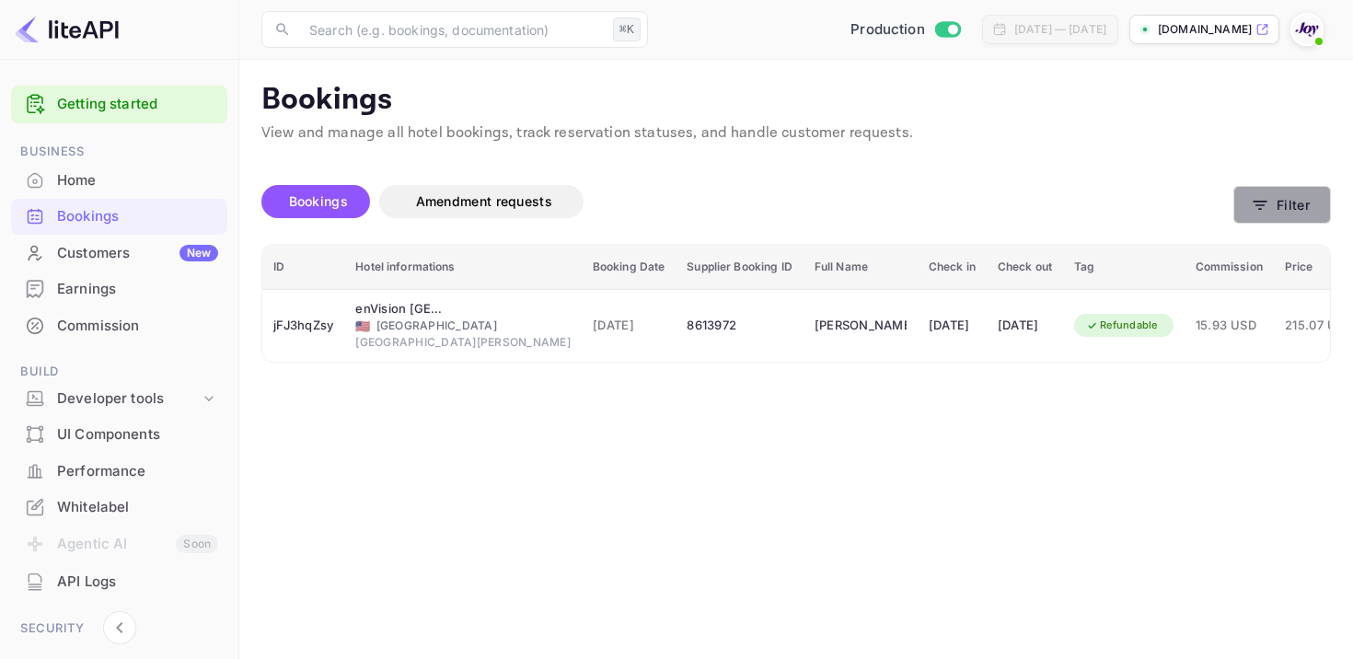
click at [1282, 215] on button "Filter" at bounding box center [1283, 205] width 98 height 38
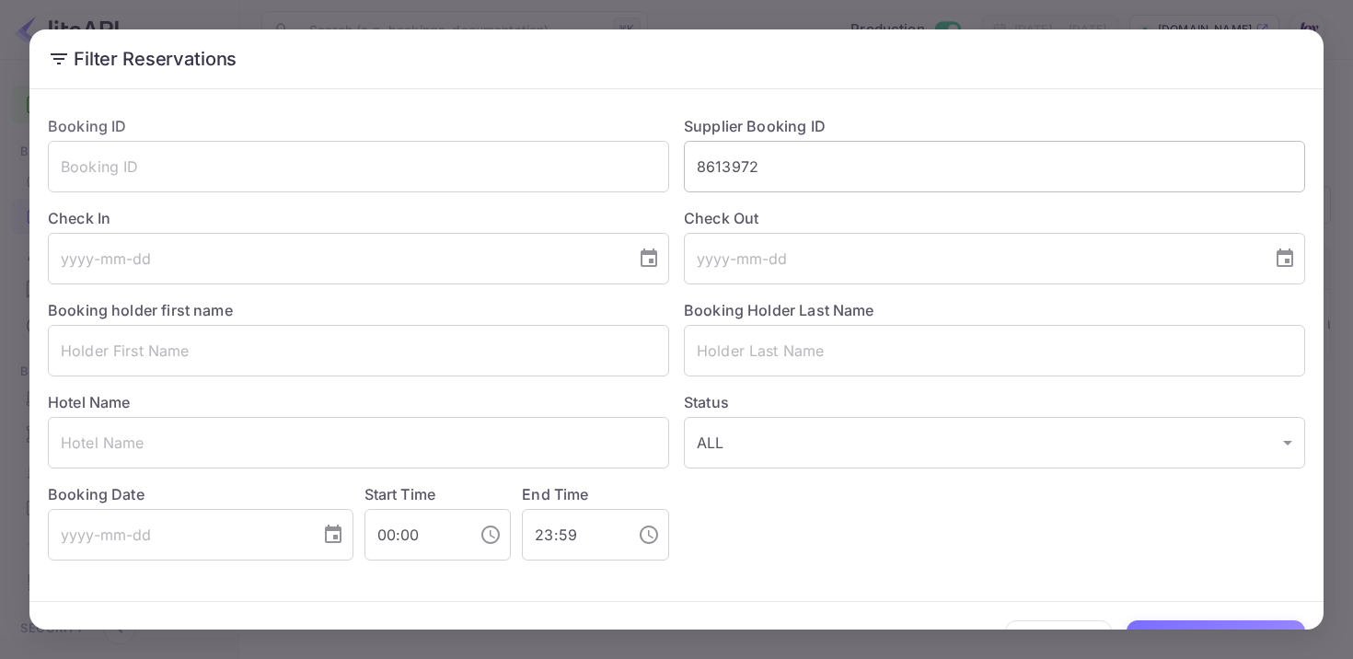
click at [711, 168] on input "8613972" at bounding box center [994, 167] width 621 height 52
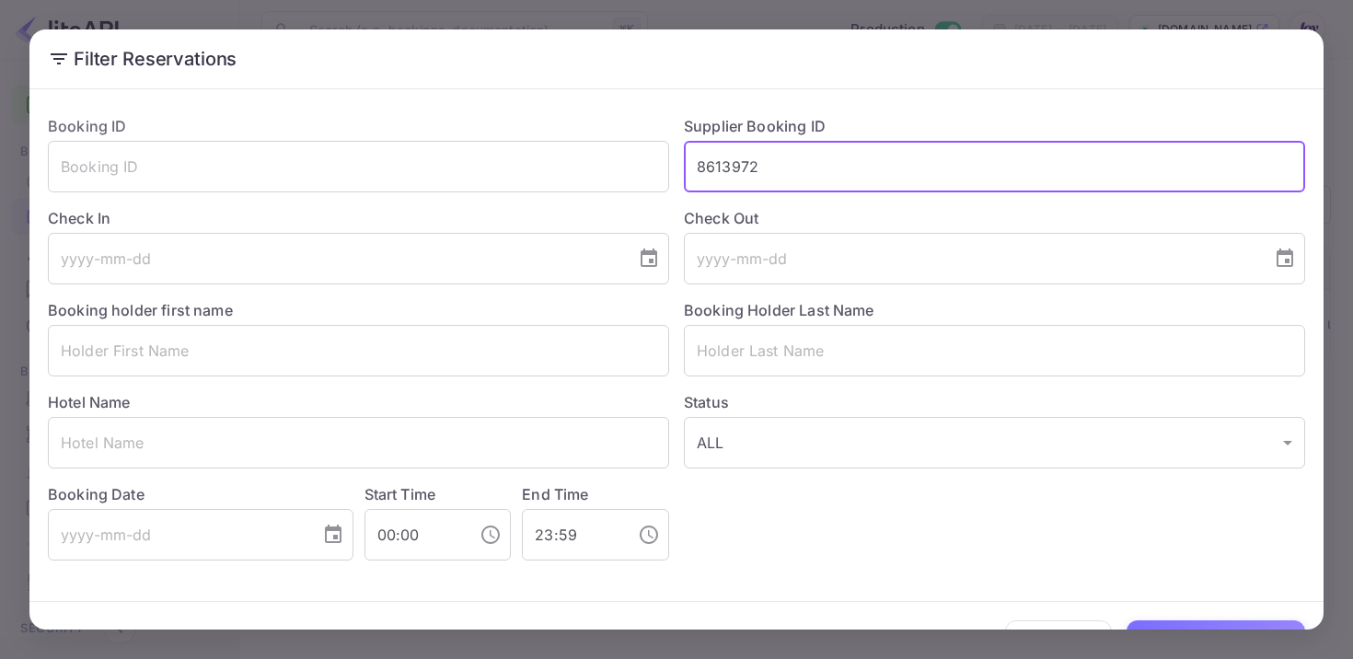
click at [711, 168] on input "8613972" at bounding box center [994, 167] width 621 height 52
paste input "8612674"
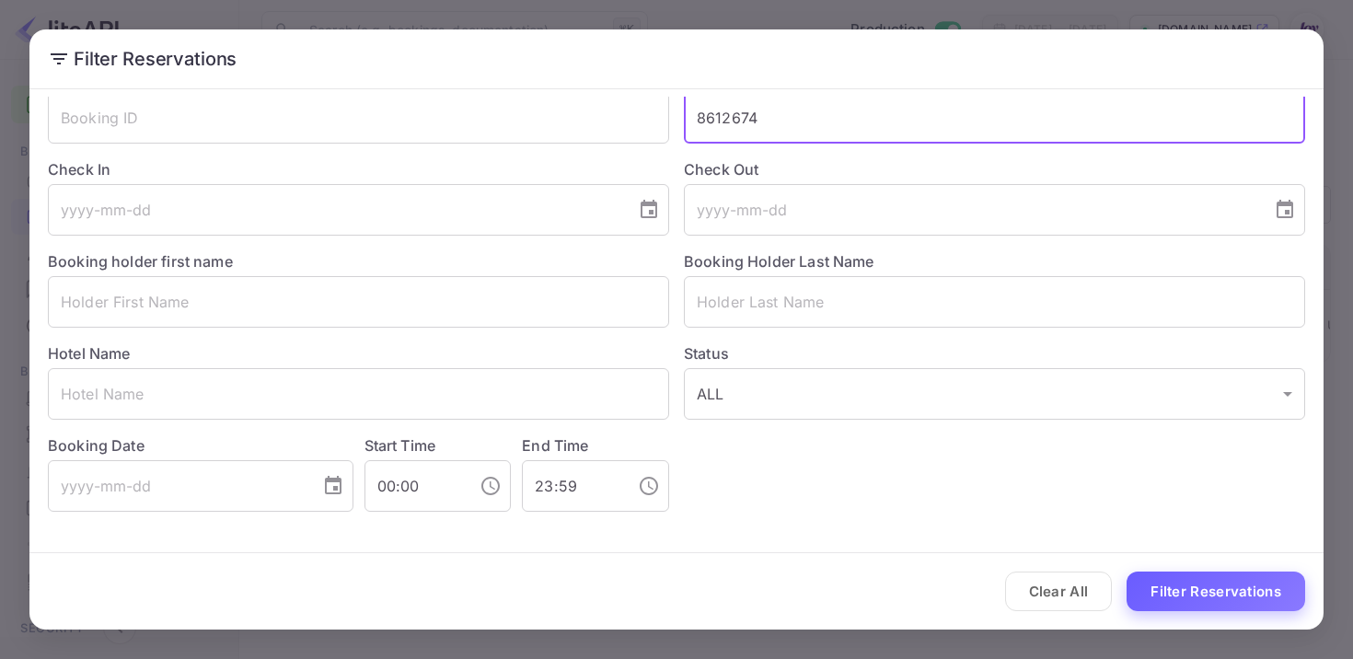
type input "8612674"
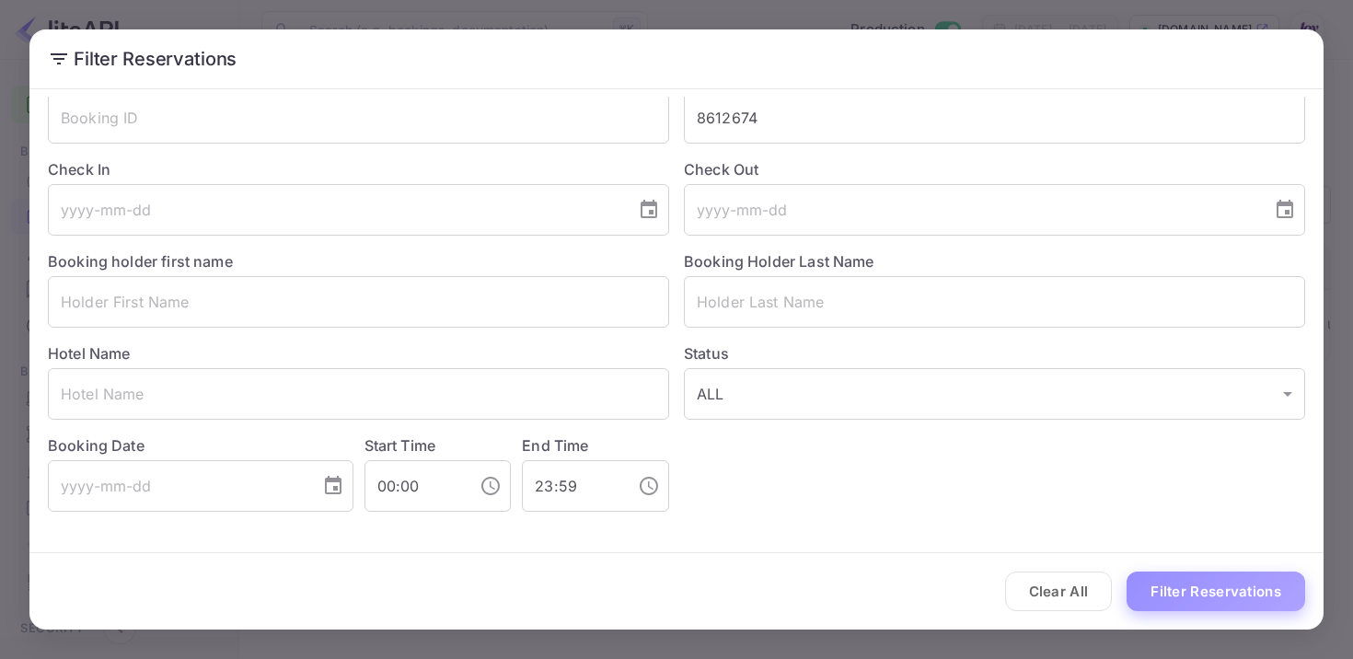
click at [1245, 599] on button "Filter Reservations" at bounding box center [1216, 592] width 179 height 40
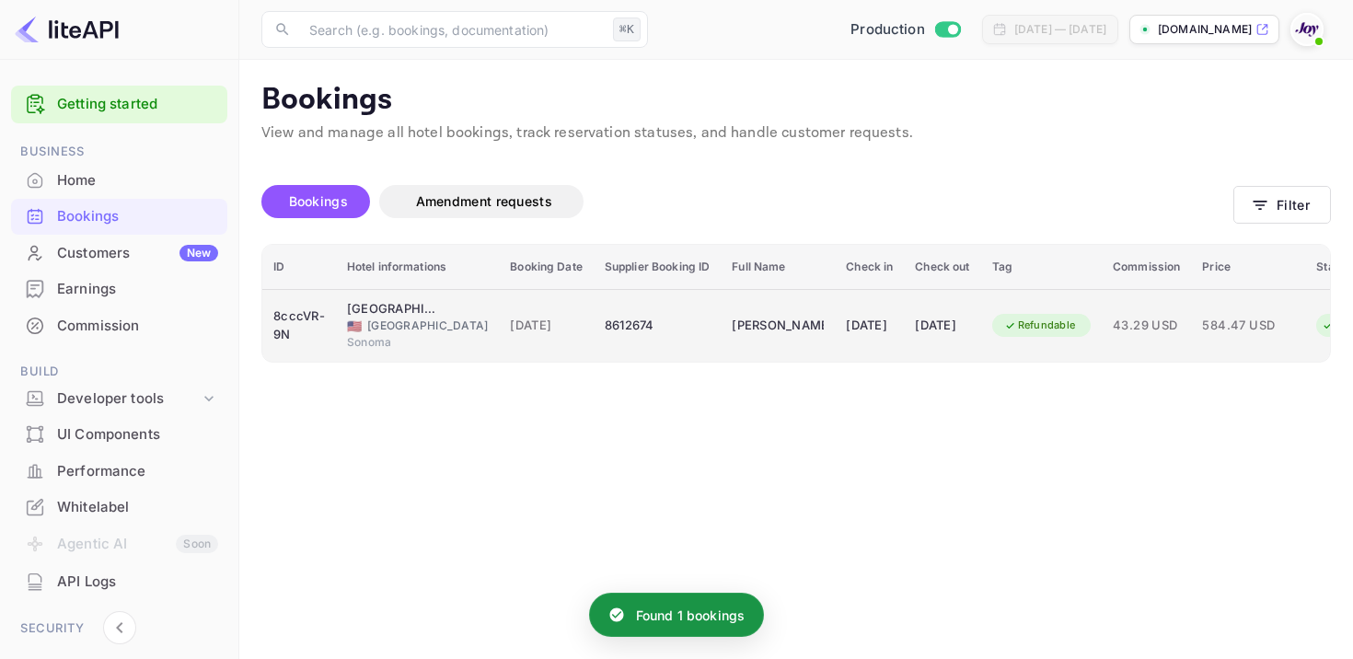
click at [674, 321] on td "8612674" at bounding box center [657, 325] width 127 height 73
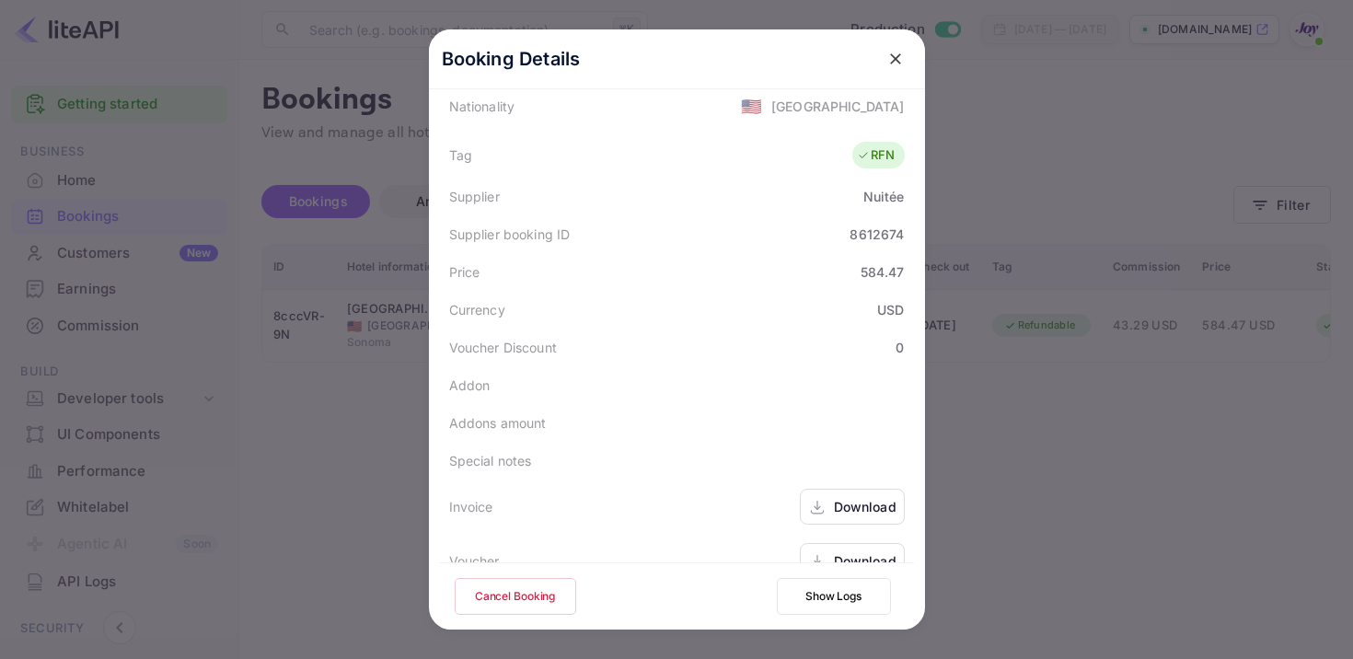
scroll to position [493, 0]
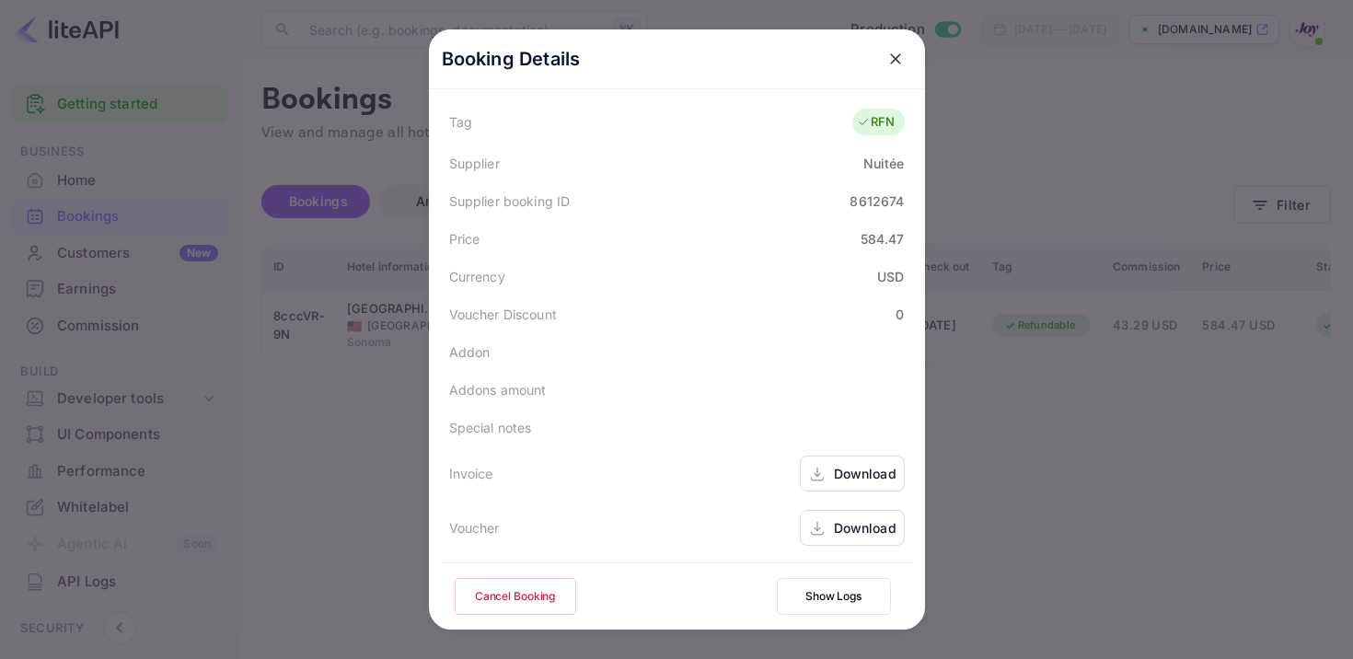
click at [811, 454] on div "Invoice Download" at bounding box center [677, 474] width 474 height 54
click at [819, 471] on icon at bounding box center [817, 474] width 18 height 19
click at [834, 518] on div "Download" at bounding box center [865, 527] width 63 height 19
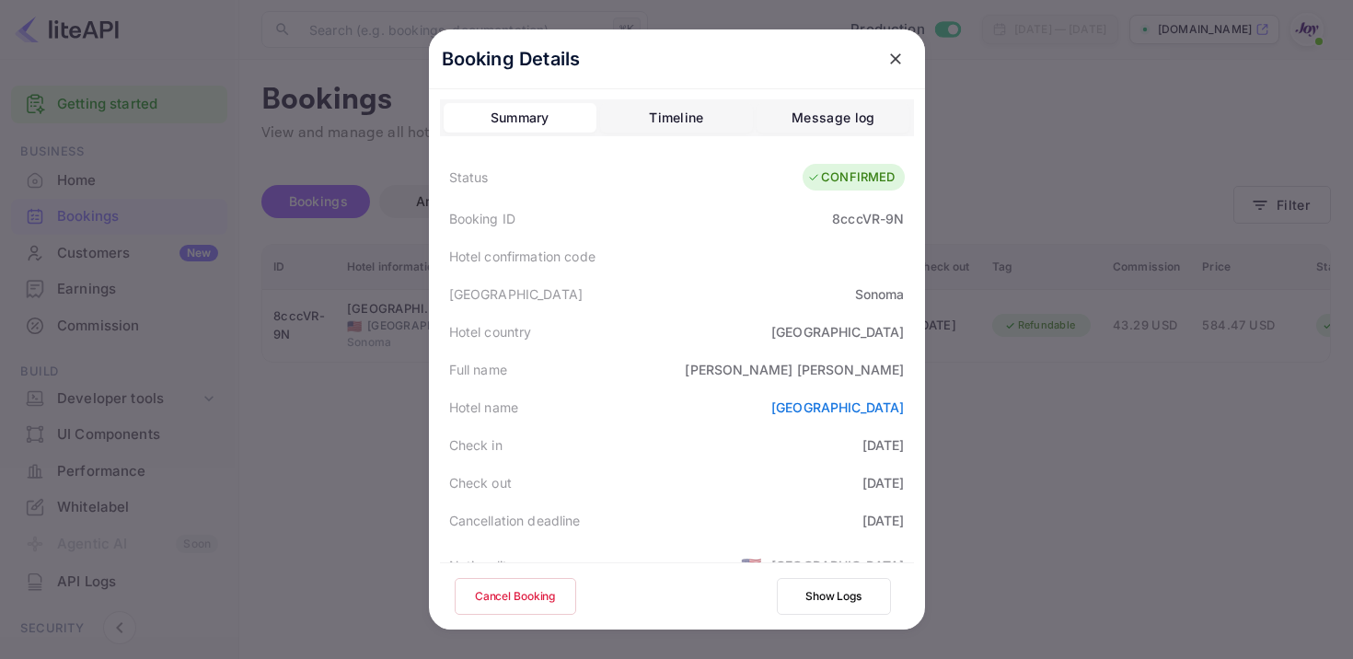
scroll to position [0, 0]
click at [862, 218] on div "8cccVR-9N" at bounding box center [868, 219] width 72 height 19
drag, startPoint x: 824, startPoint y: 373, endPoint x: 947, endPoint y: 366, distance: 123.5
click at [947, 366] on div "Booking Details Summary Timeline Message log Status CONFIRMED Booking ID 8cccVR…" at bounding box center [677, 329] width 555 height 659
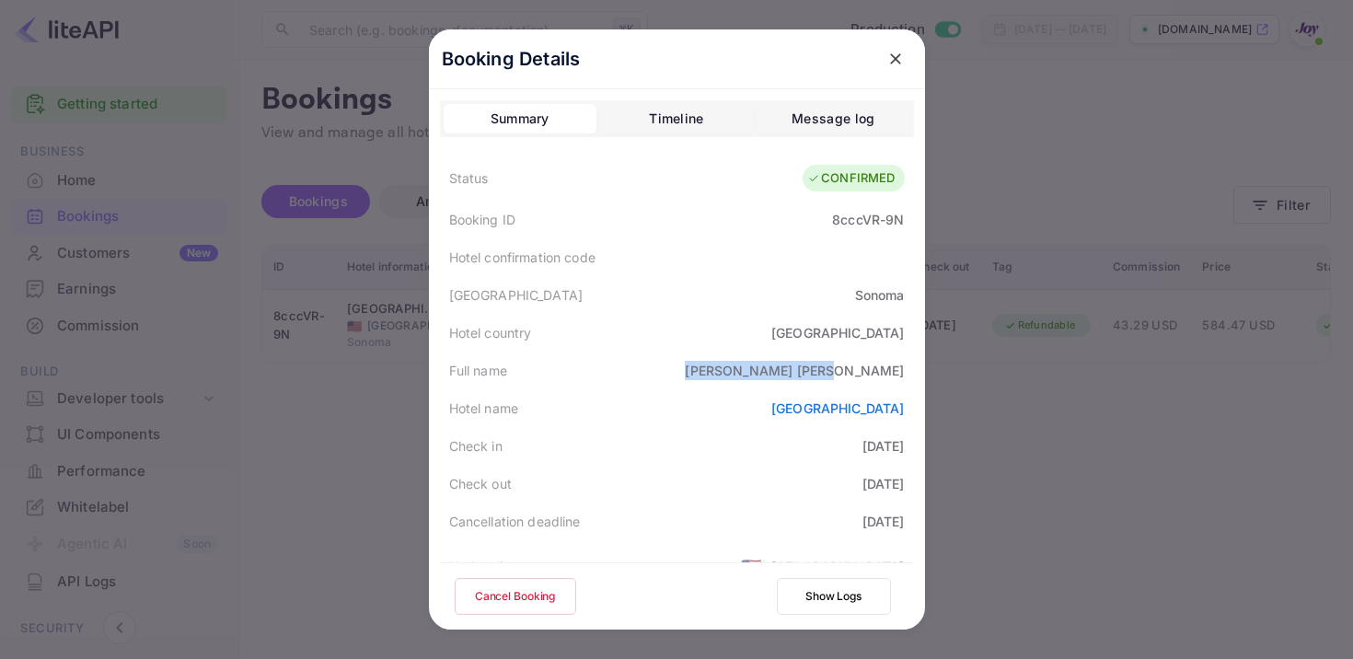
click at [898, 53] on icon "close" at bounding box center [896, 59] width 18 height 18
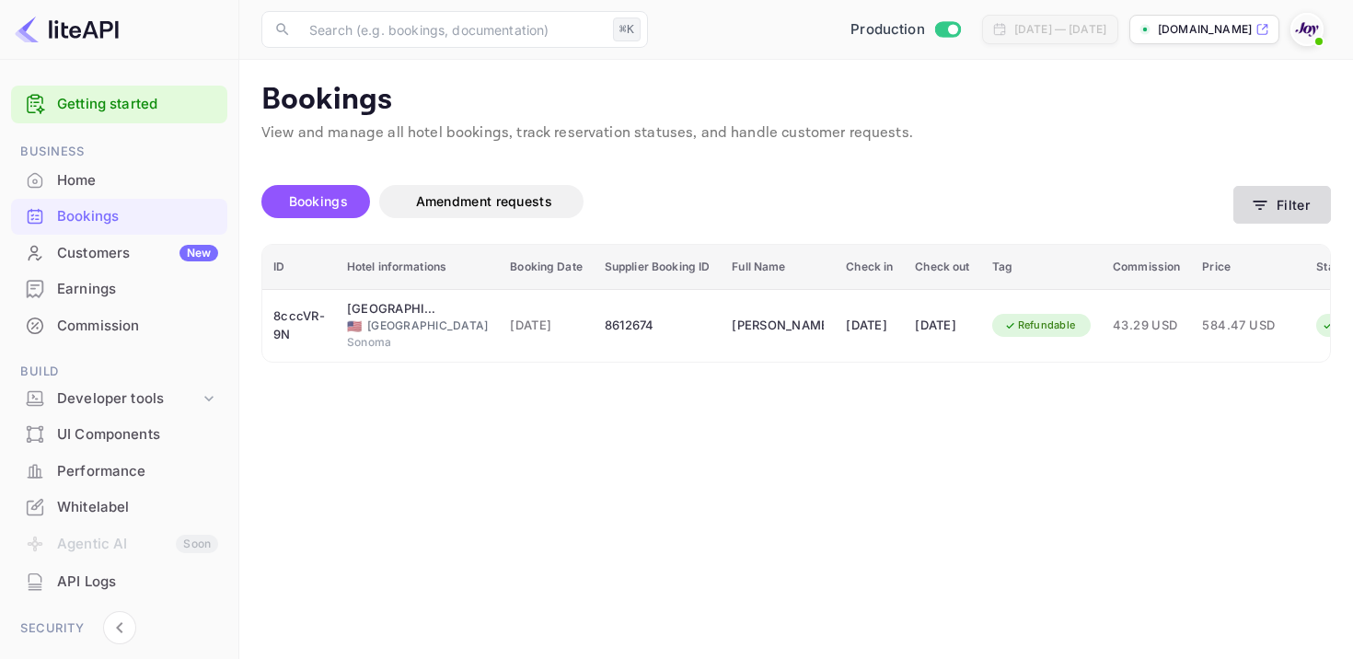
click at [1264, 208] on icon "button" at bounding box center [1260, 205] width 18 height 18
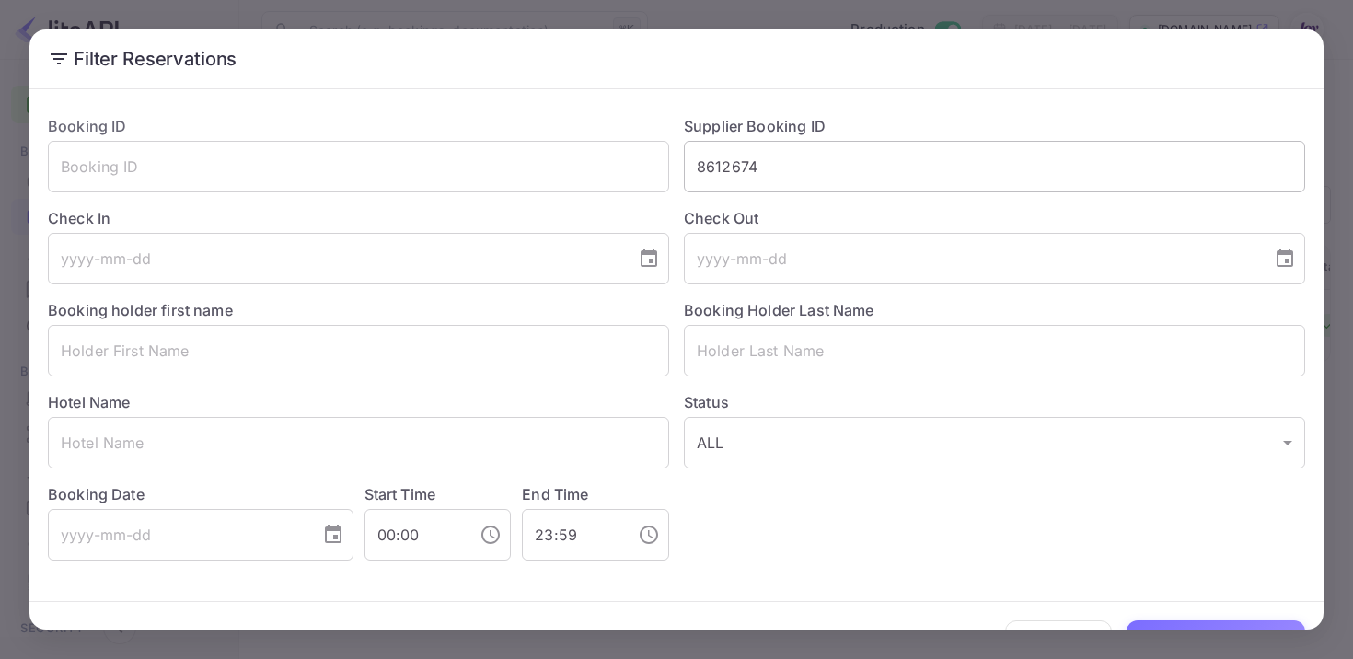
click at [739, 164] on input "8612674" at bounding box center [994, 167] width 621 height 52
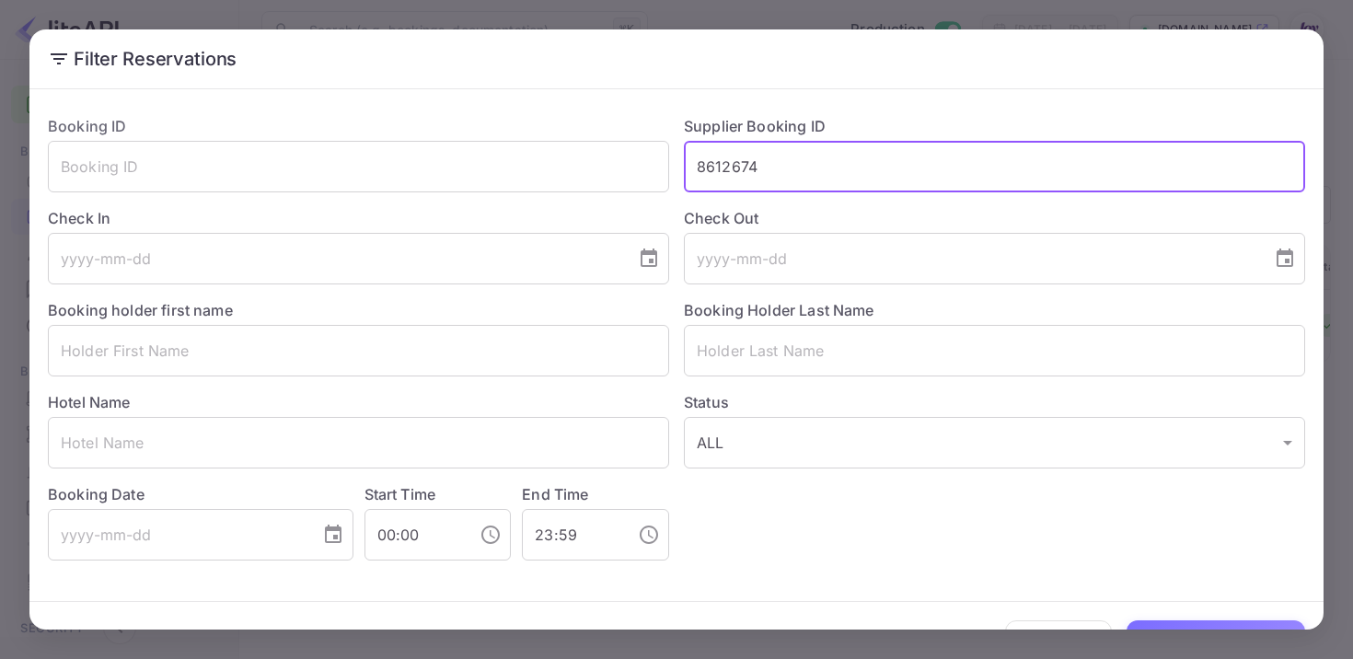
click at [739, 167] on input "8612674" at bounding box center [994, 167] width 621 height 52
drag, startPoint x: 772, startPoint y: 161, endPoint x: 551, endPoint y: 107, distance: 227.5
click at [551, 107] on div "Booking ID ​ Supplier Booking ID 8612674 ​ Check In ​ Check Out ​ Booking holde…" at bounding box center [669, 330] width 1272 height 460
paste input "8571773"
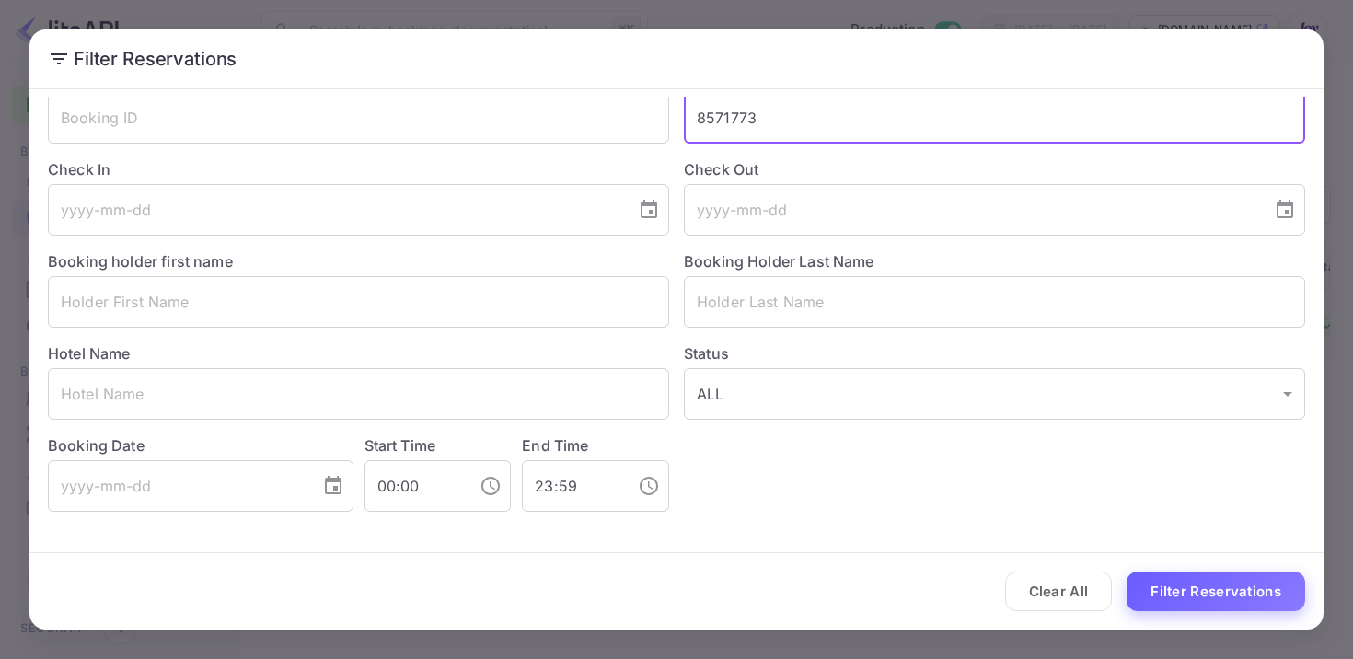
type input "8571773"
click at [1229, 593] on button "Filter Reservations" at bounding box center [1216, 592] width 179 height 40
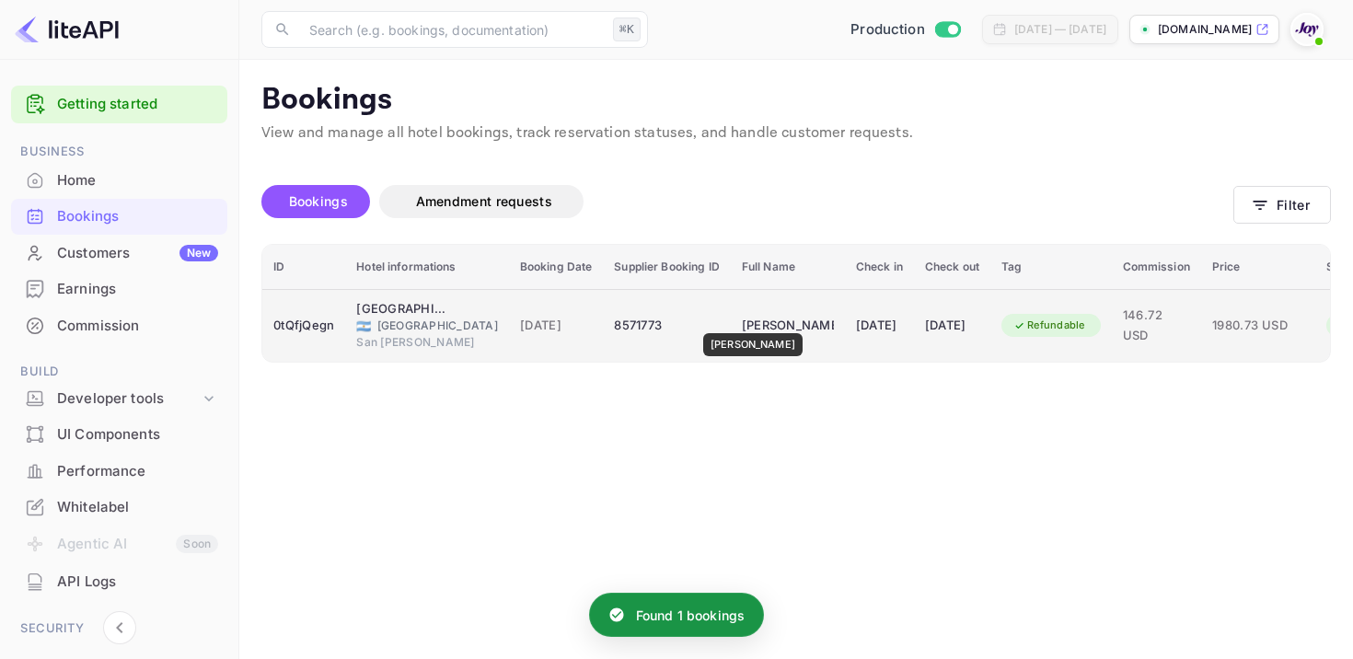
click at [759, 320] on div "[PERSON_NAME]" at bounding box center [788, 325] width 92 height 29
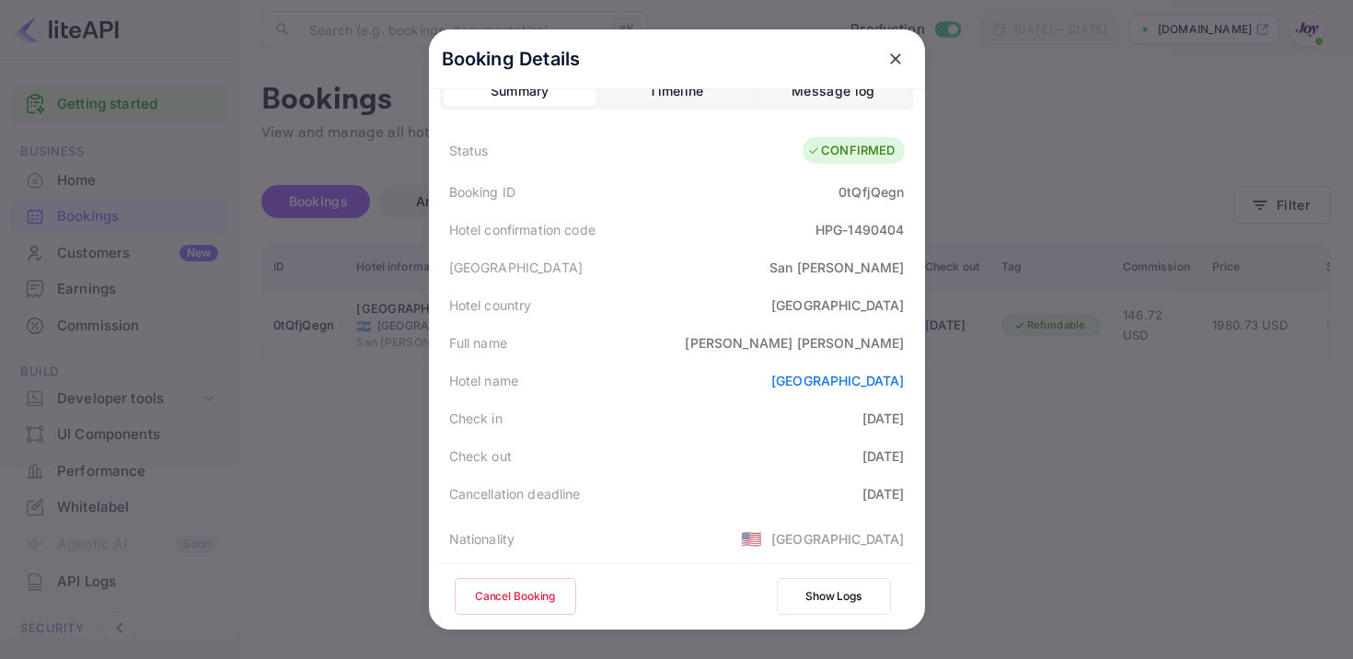
scroll to position [35, 0]
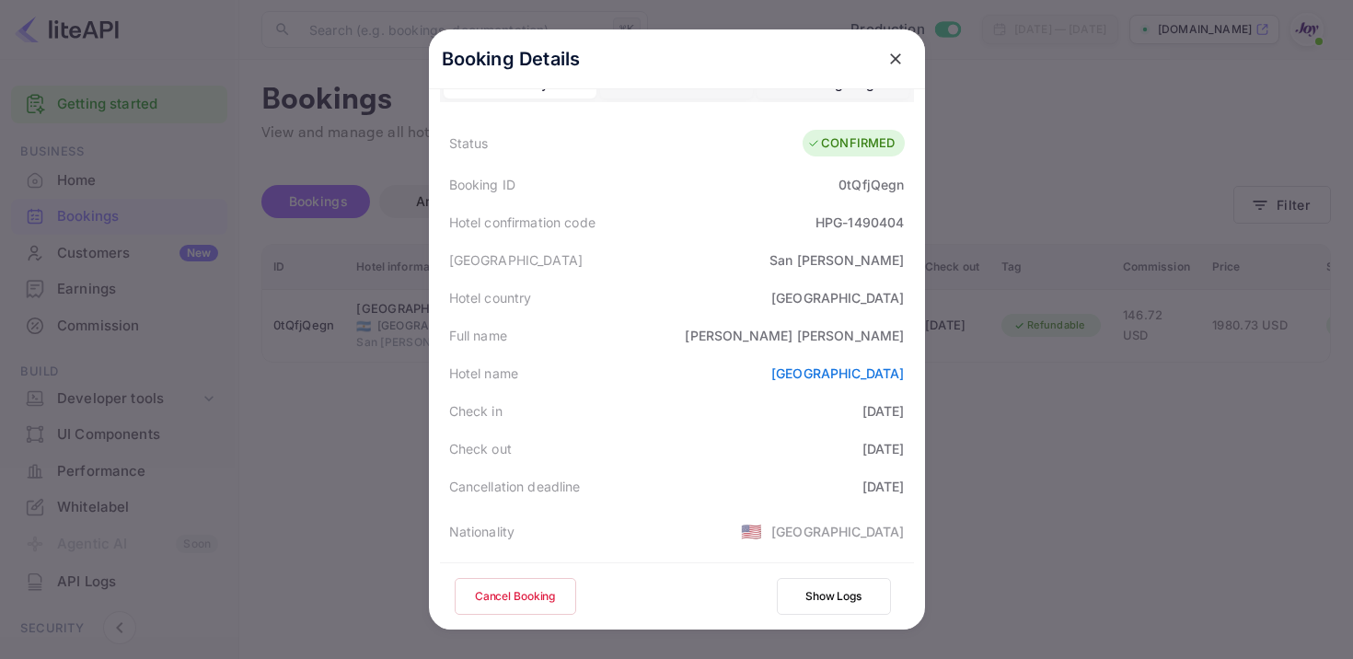
click at [869, 189] on div "0tQfjQegn" at bounding box center [871, 184] width 65 height 19
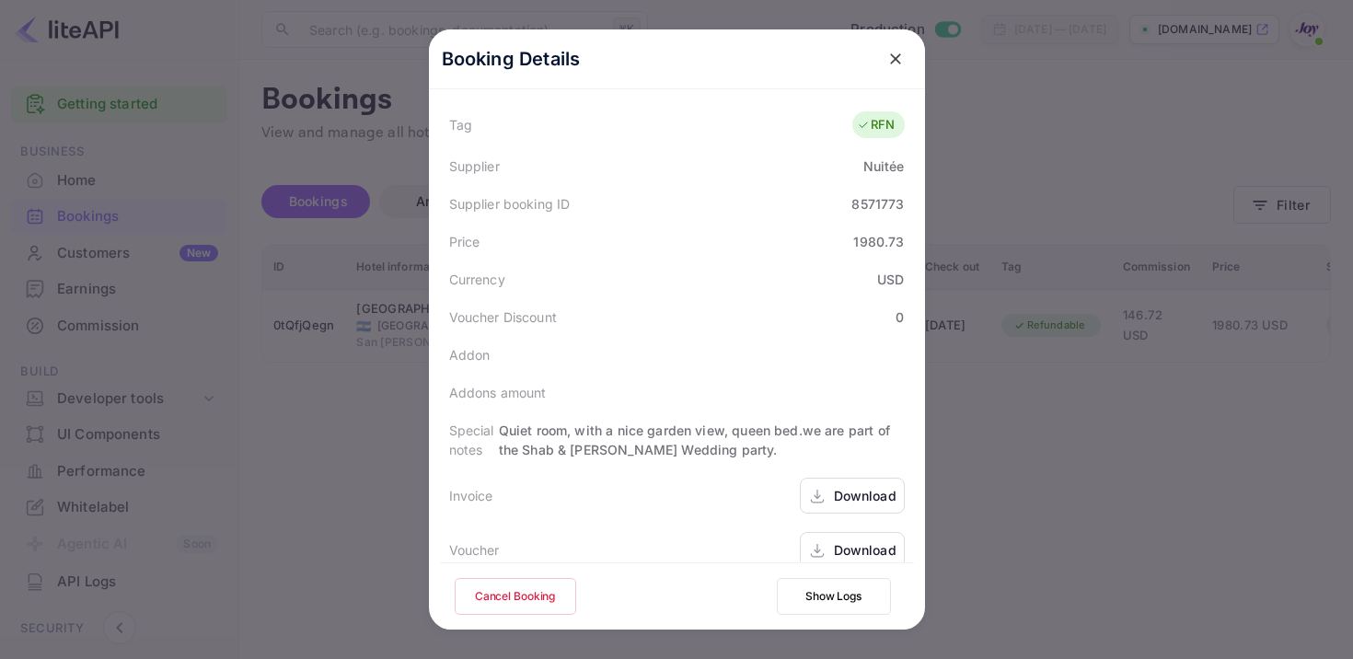
scroll to position [513, 0]
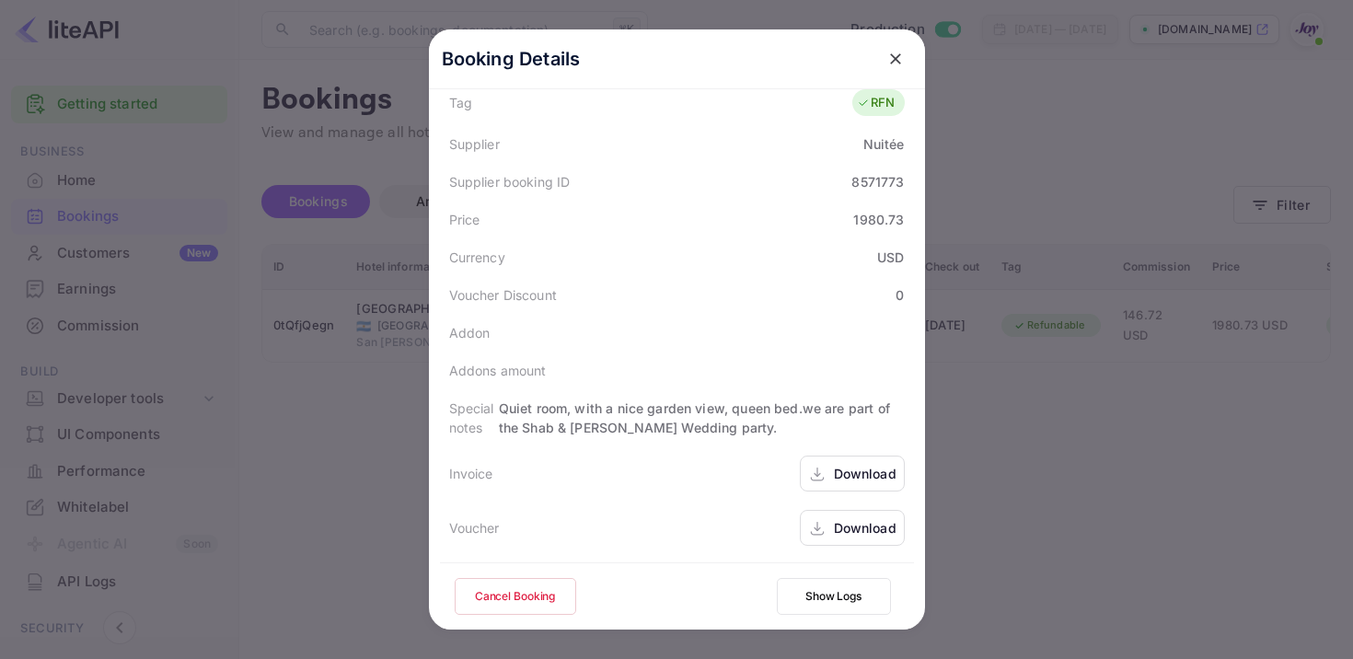
click at [826, 477] on icon at bounding box center [817, 474] width 18 height 19
click at [870, 530] on div "Download" at bounding box center [865, 527] width 63 height 19
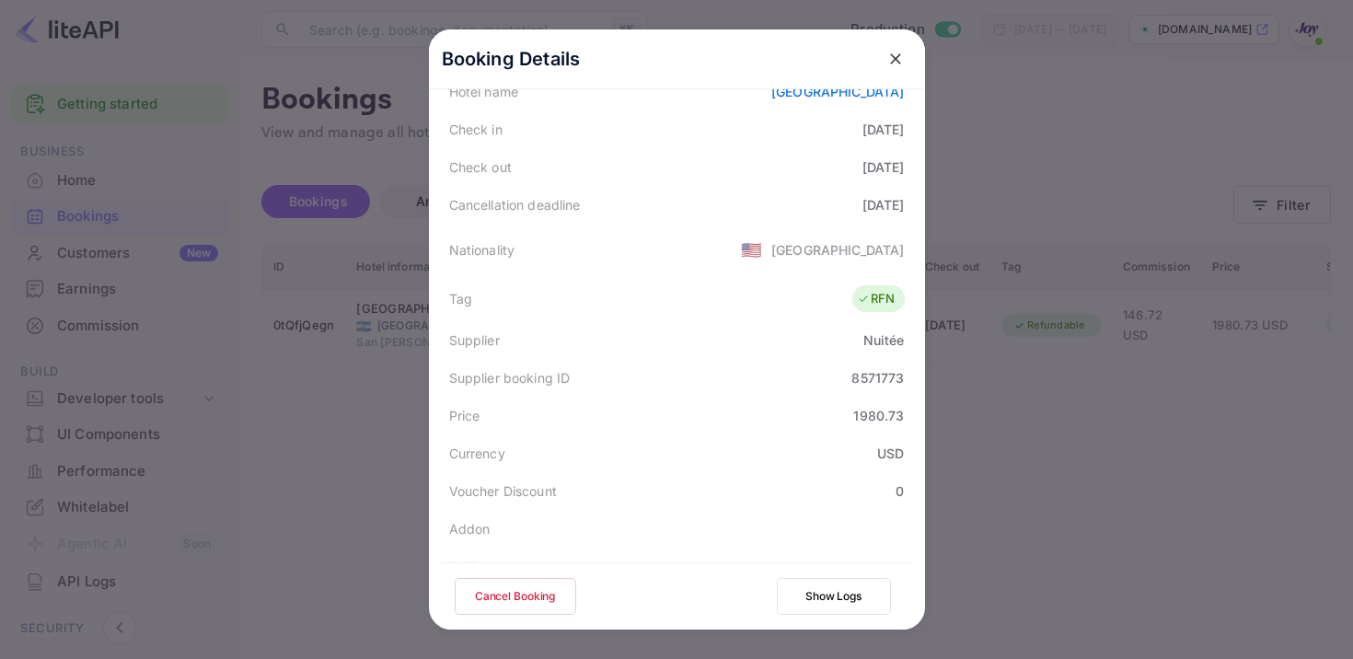
scroll to position [286, 0]
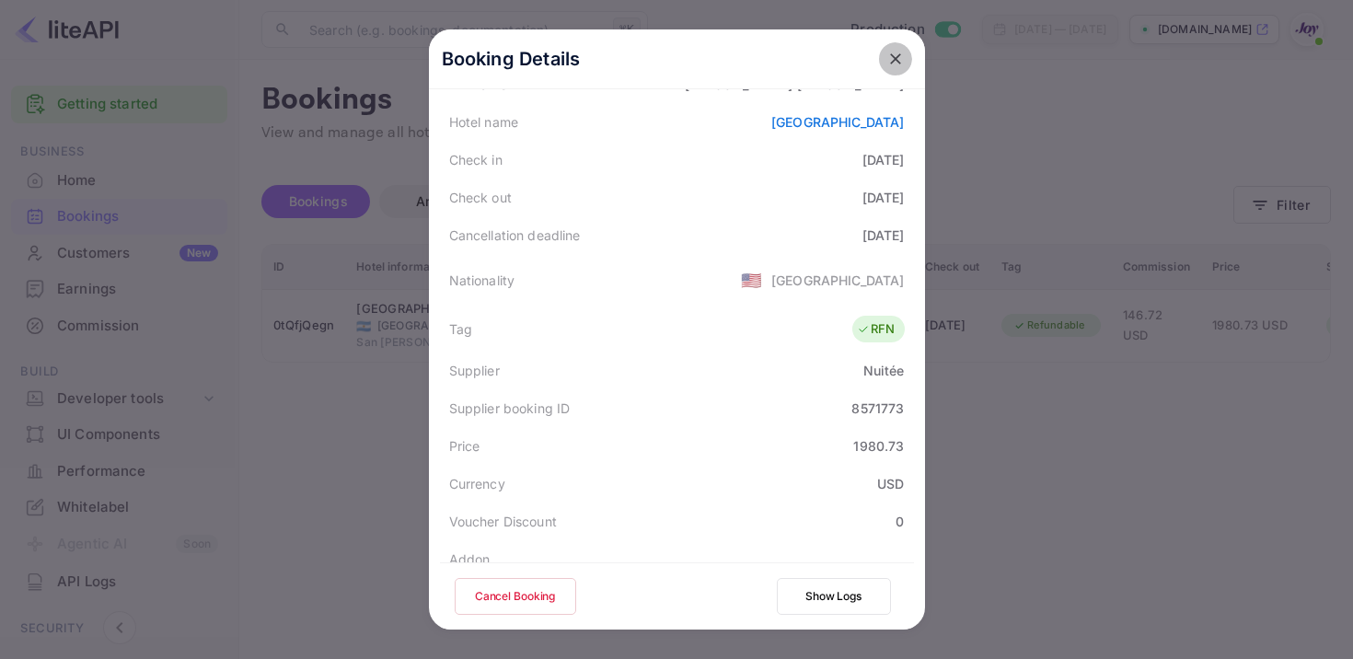
click at [895, 73] on button "close" at bounding box center [895, 58] width 33 height 33
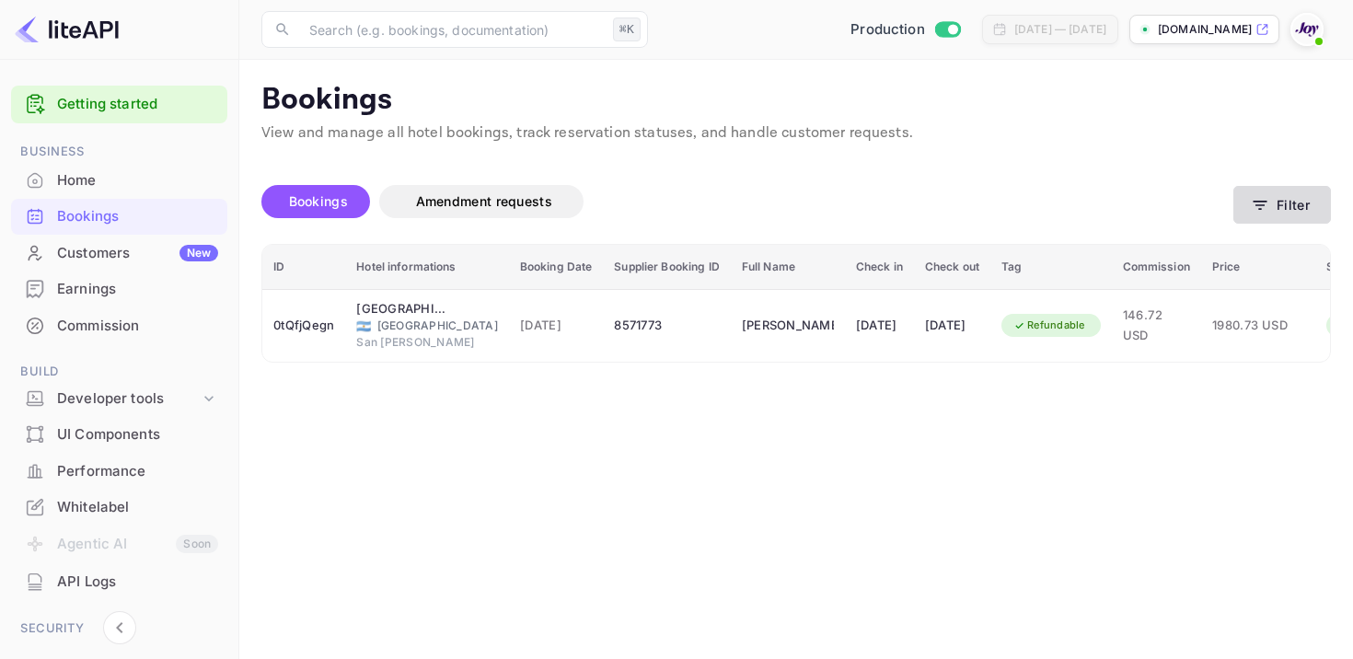
click at [1282, 215] on button "Filter" at bounding box center [1283, 205] width 98 height 38
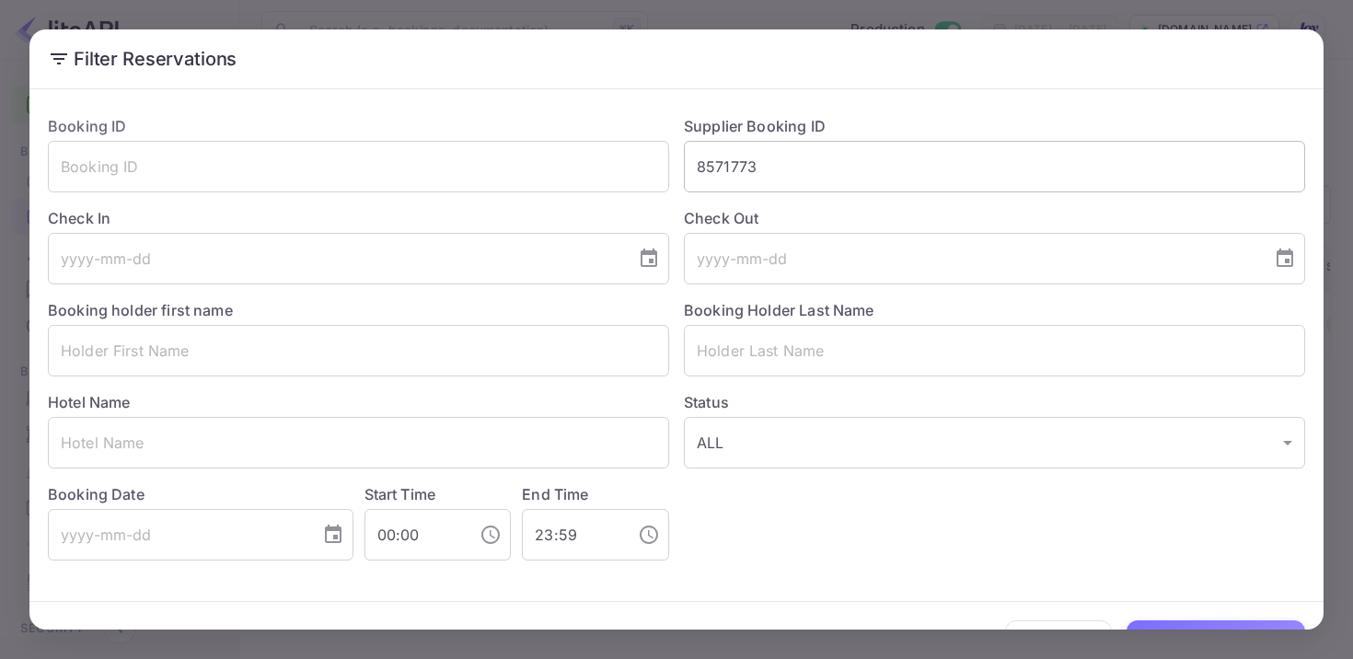
click at [726, 155] on input "8571773" at bounding box center [994, 167] width 621 height 52
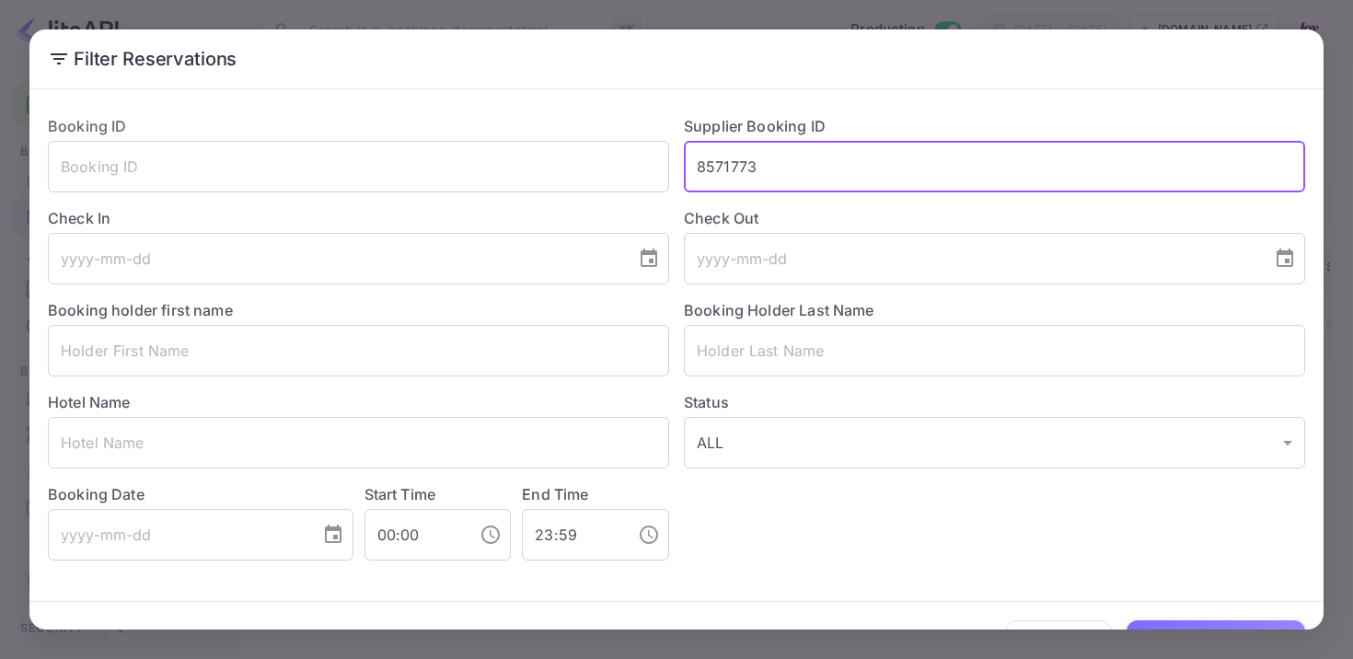
click at [726, 155] on input "8571773" at bounding box center [994, 167] width 621 height 52
paste input "967855"
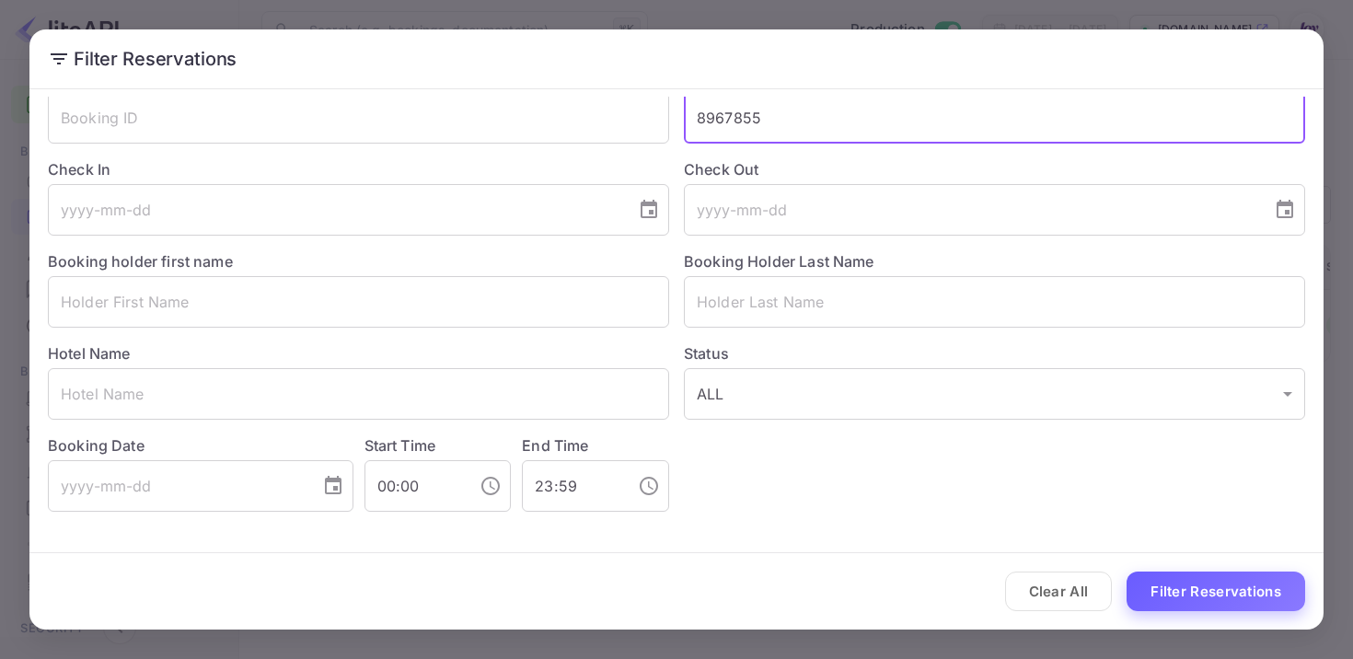
type input "8967855"
click at [1213, 584] on button "Filter Reservations" at bounding box center [1216, 592] width 179 height 40
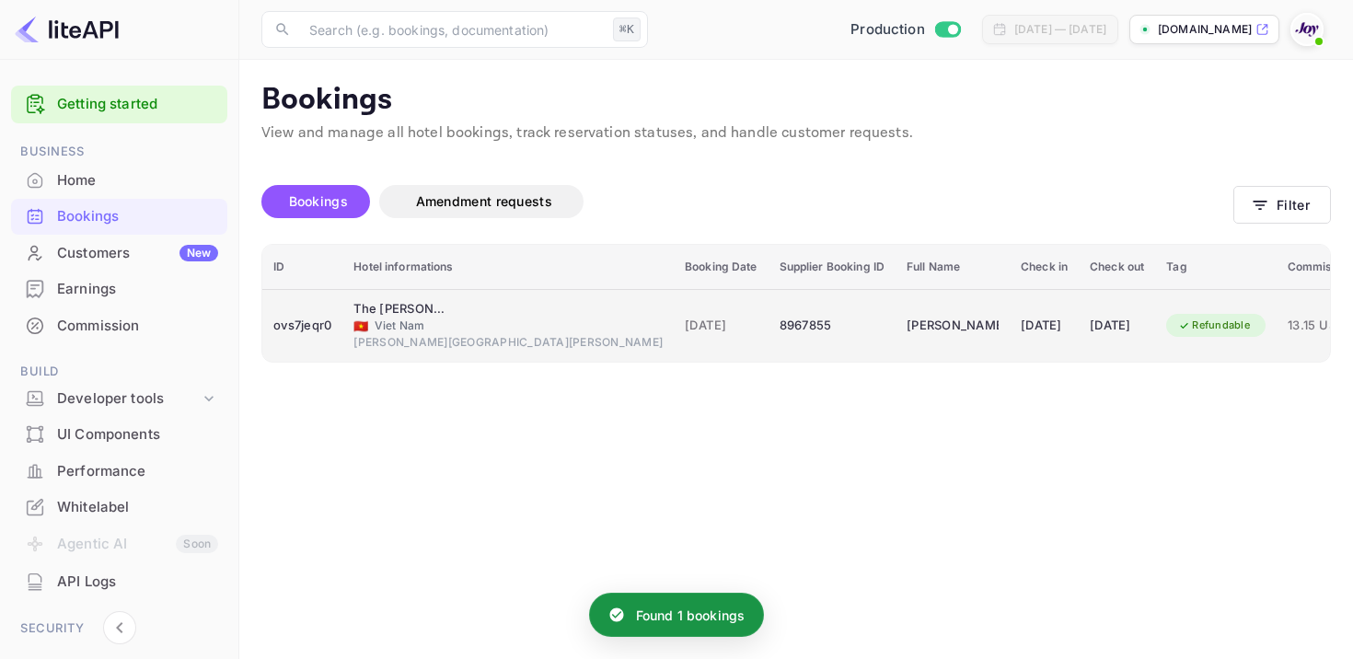
click at [769, 339] on td "8967855" at bounding box center [832, 325] width 127 height 73
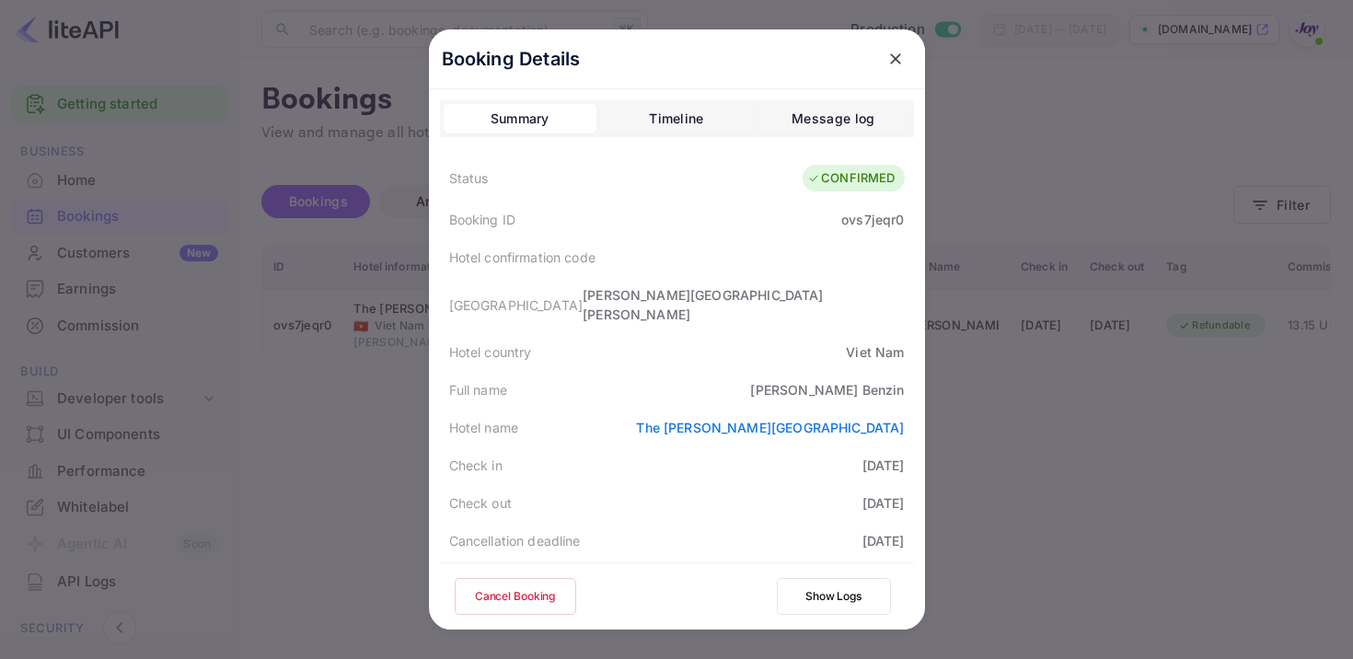
scroll to position [466, 0]
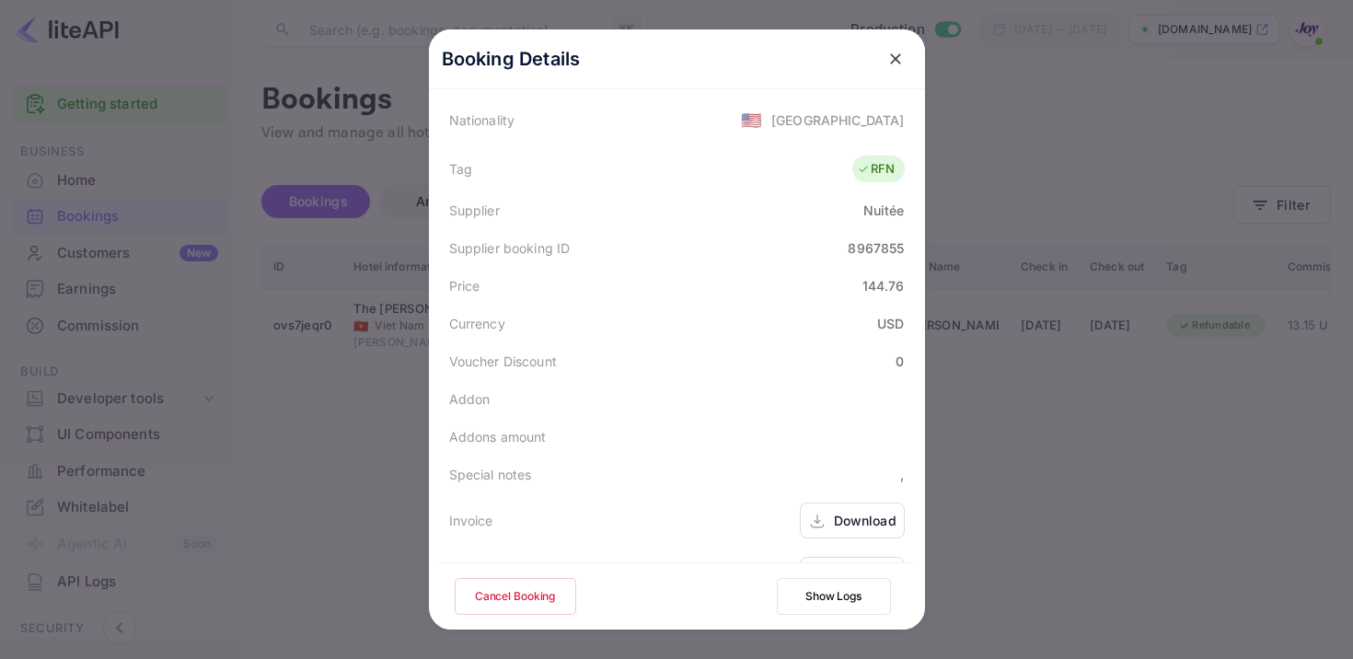
click at [866, 511] on div "Download" at bounding box center [865, 520] width 63 height 19
click at [874, 565] on div "Download" at bounding box center [865, 574] width 63 height 19
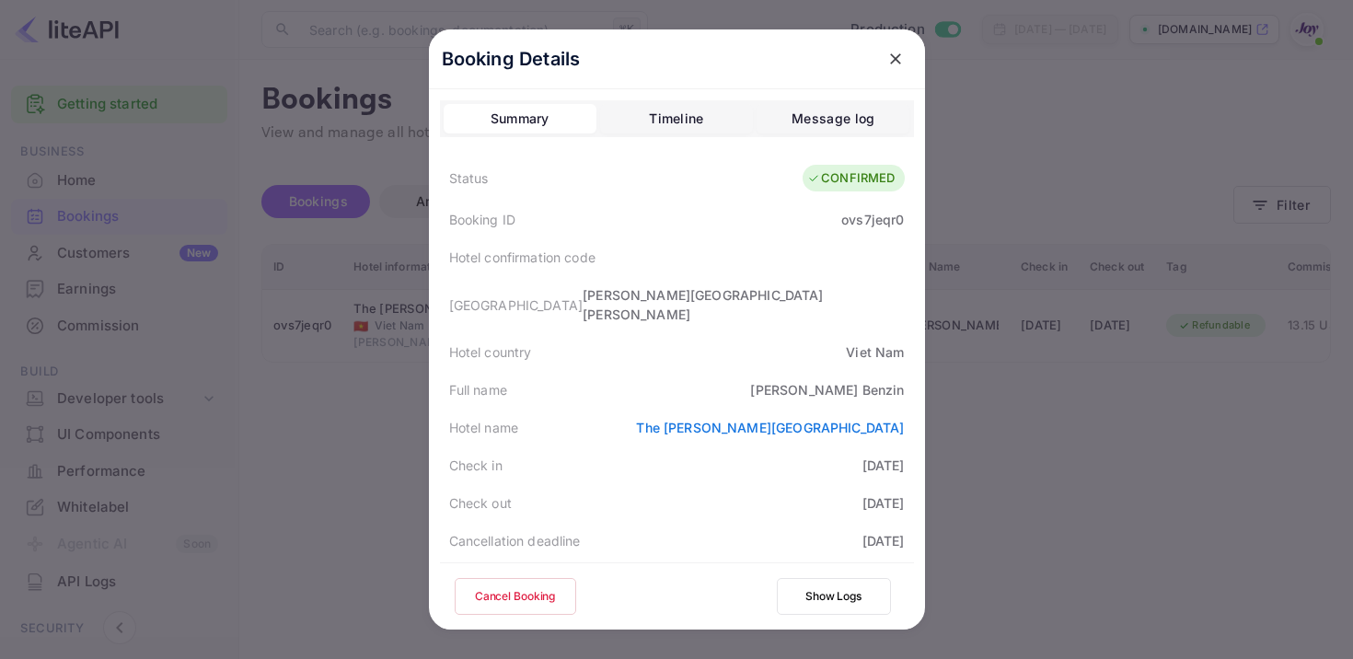
click at [853, 216] on div "ovs7jeqr0" at bounding box center [872, 219] width 63 height 19
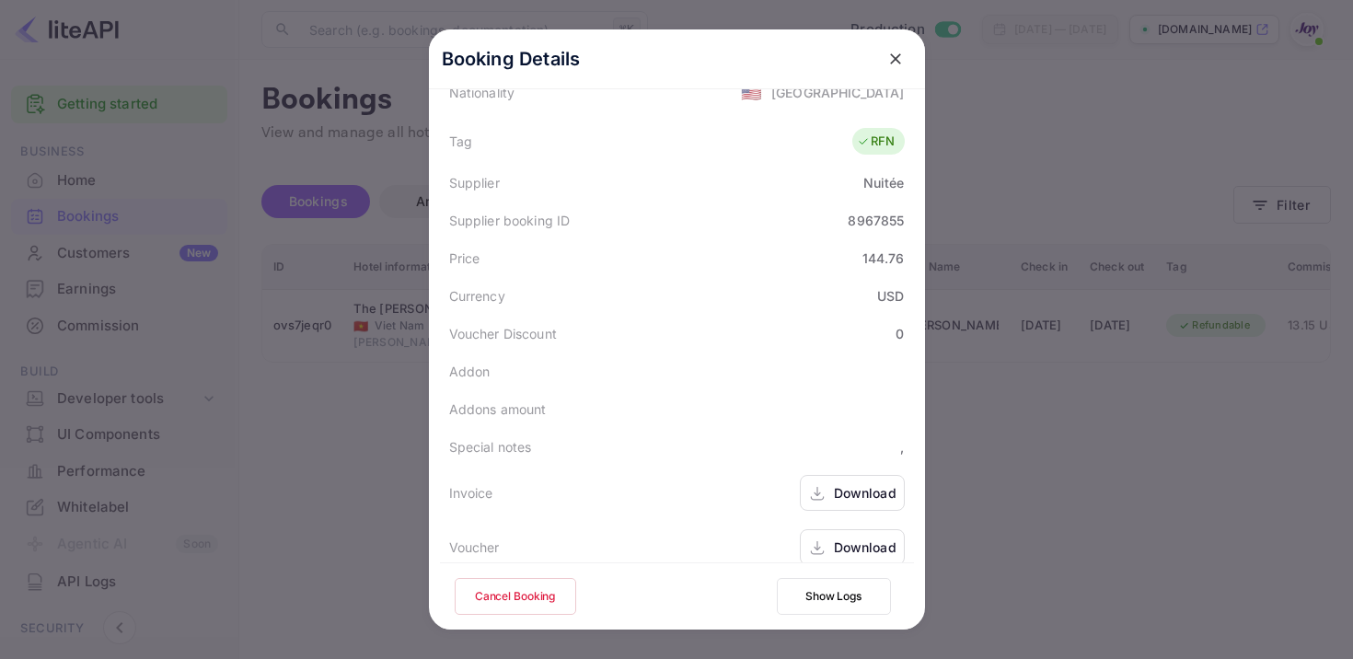
click at [830, 475] on div "Download" at bounding box center [852, 493] width 105 height 36
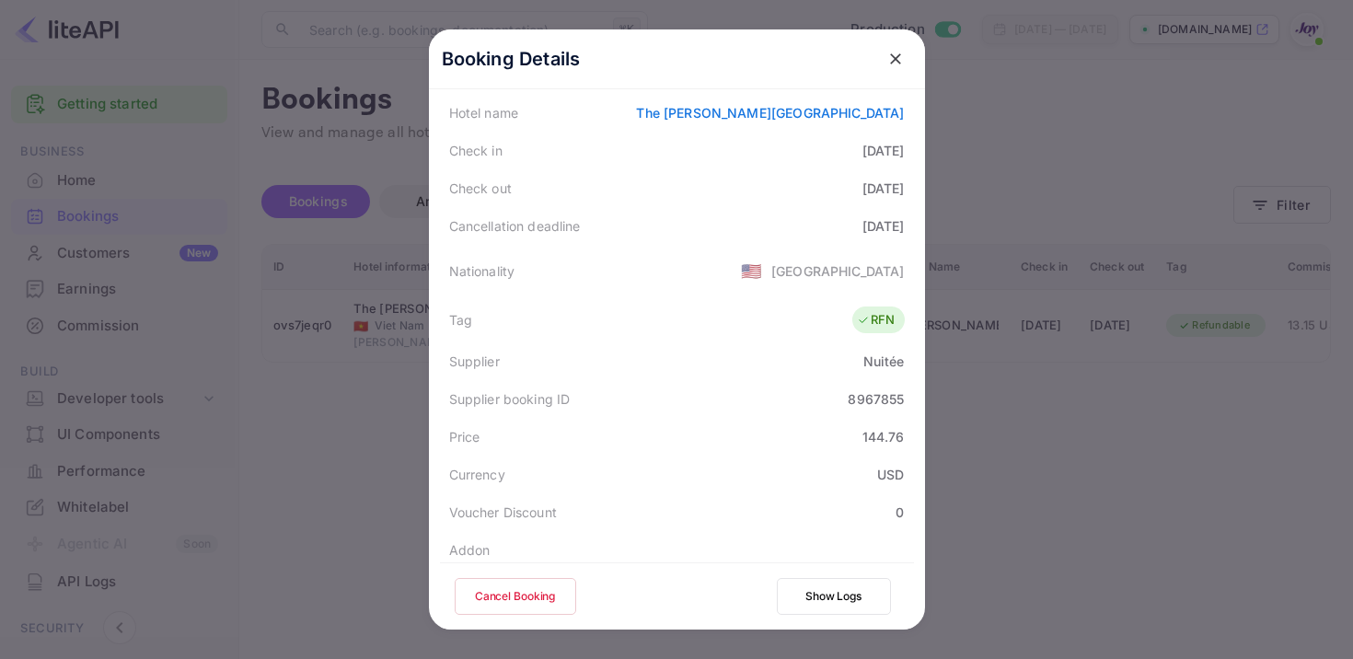
scroll to position [309, 0]
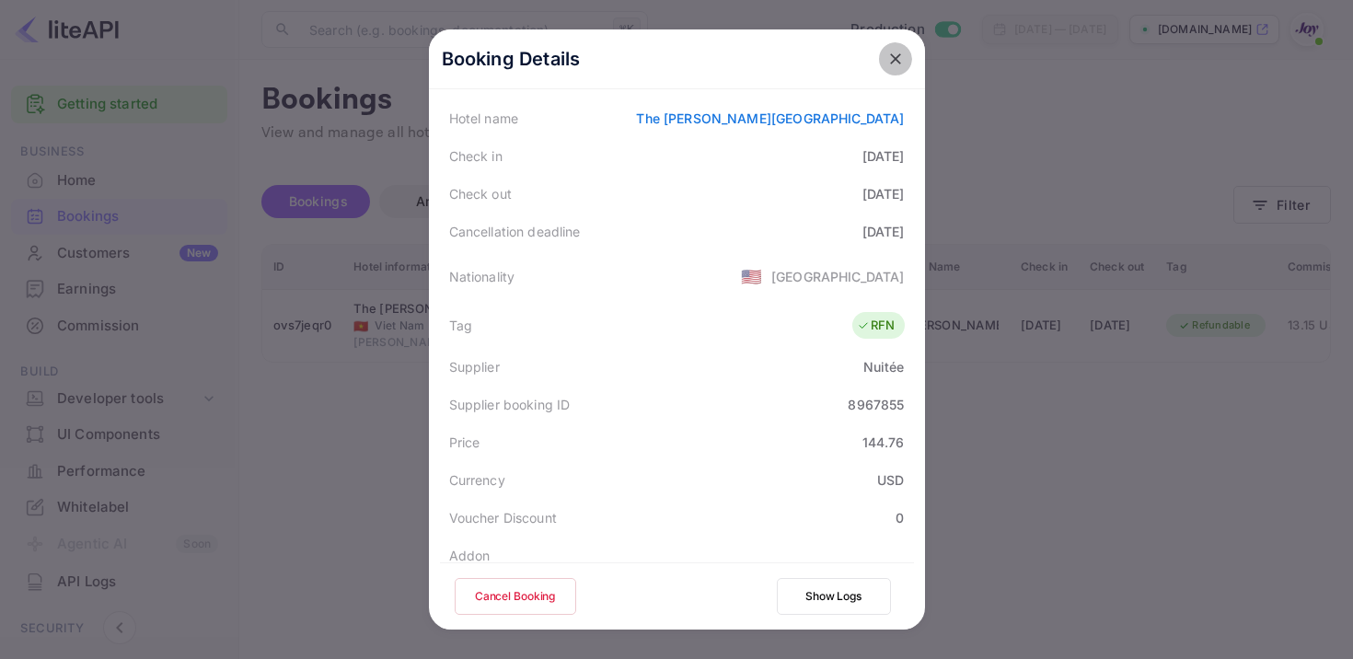
click at [896, 59] on icon "close" at bounding box center [895, 58] width 11 height 11
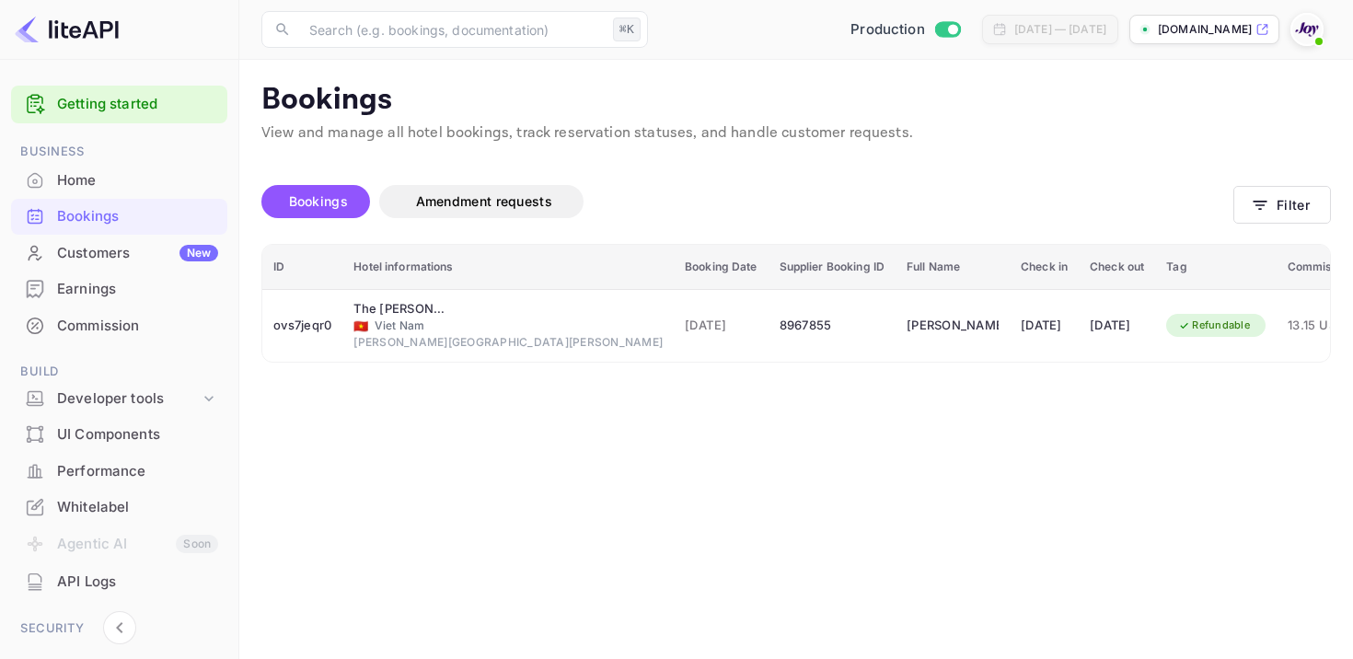
click at [1278, 226] on div "Bookings Amendment requests Filter" at bounding box center [796, 205] width 1070 height 77
click at [1278, 206] on button "Filter" at bounding box center [1283, 205] width 98 height 38
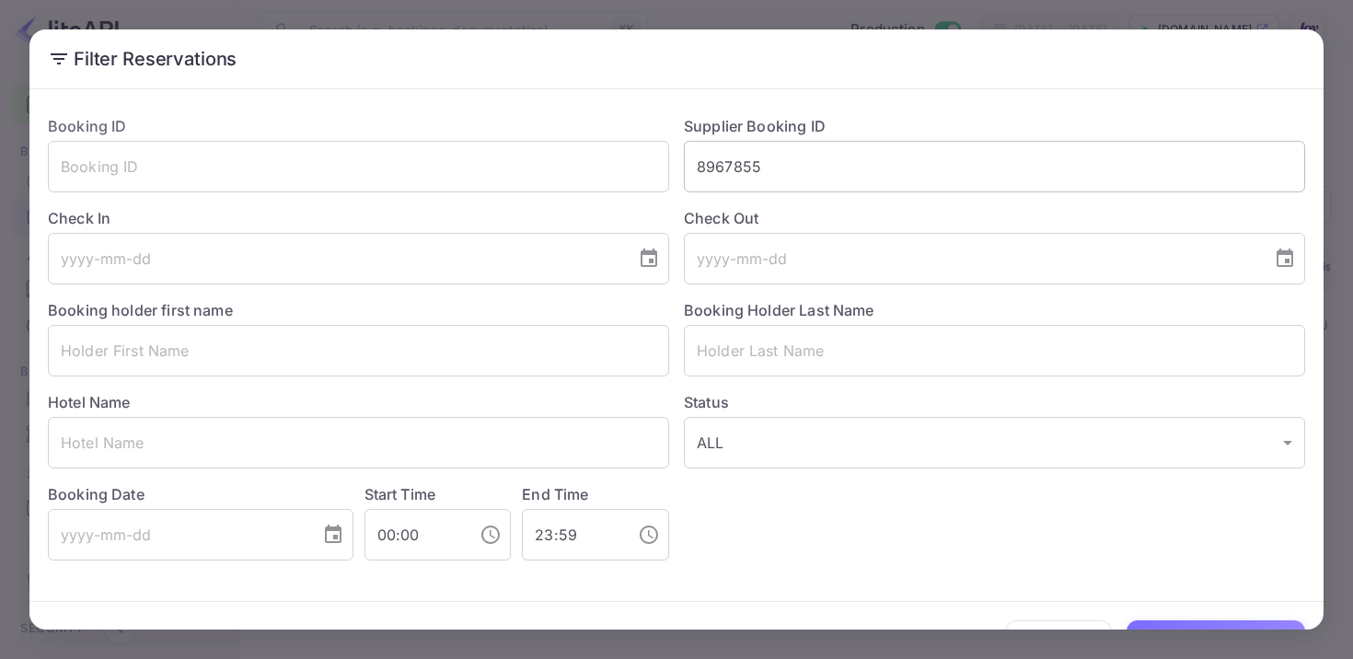
click at [729, 176] on input "8967855" at bounding box center [994, 167] width 621 height 52
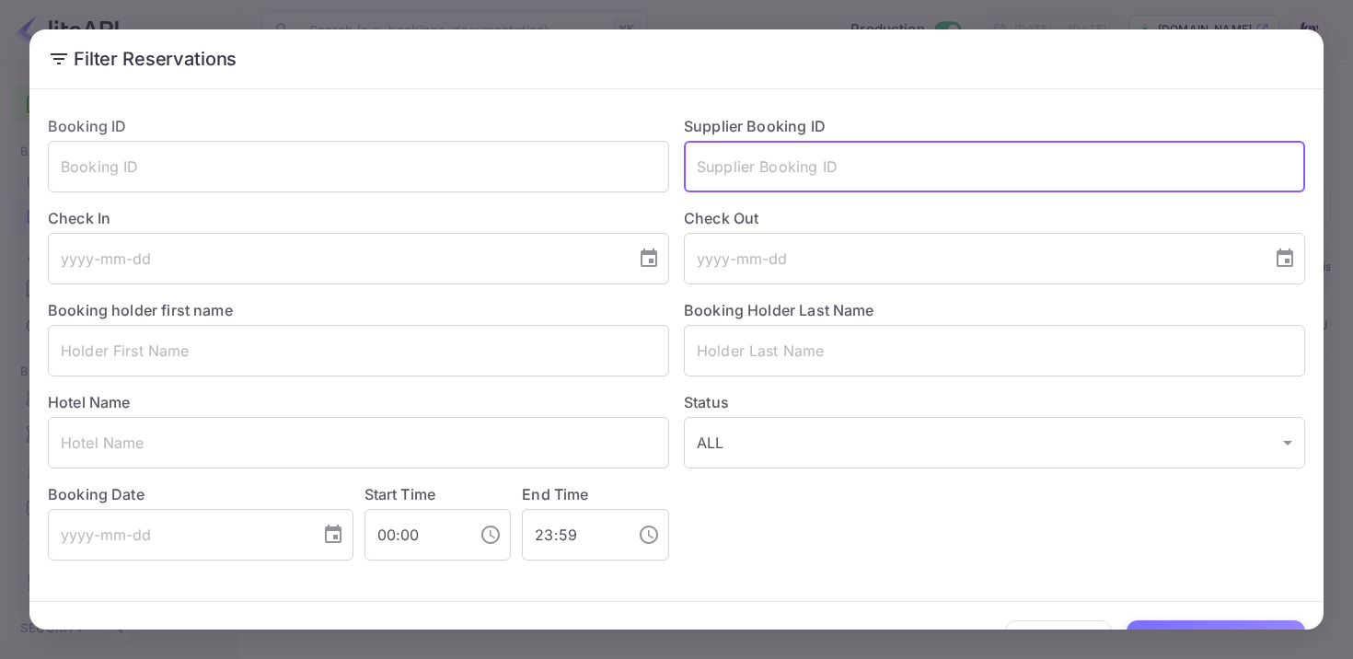
paste input "8569965"
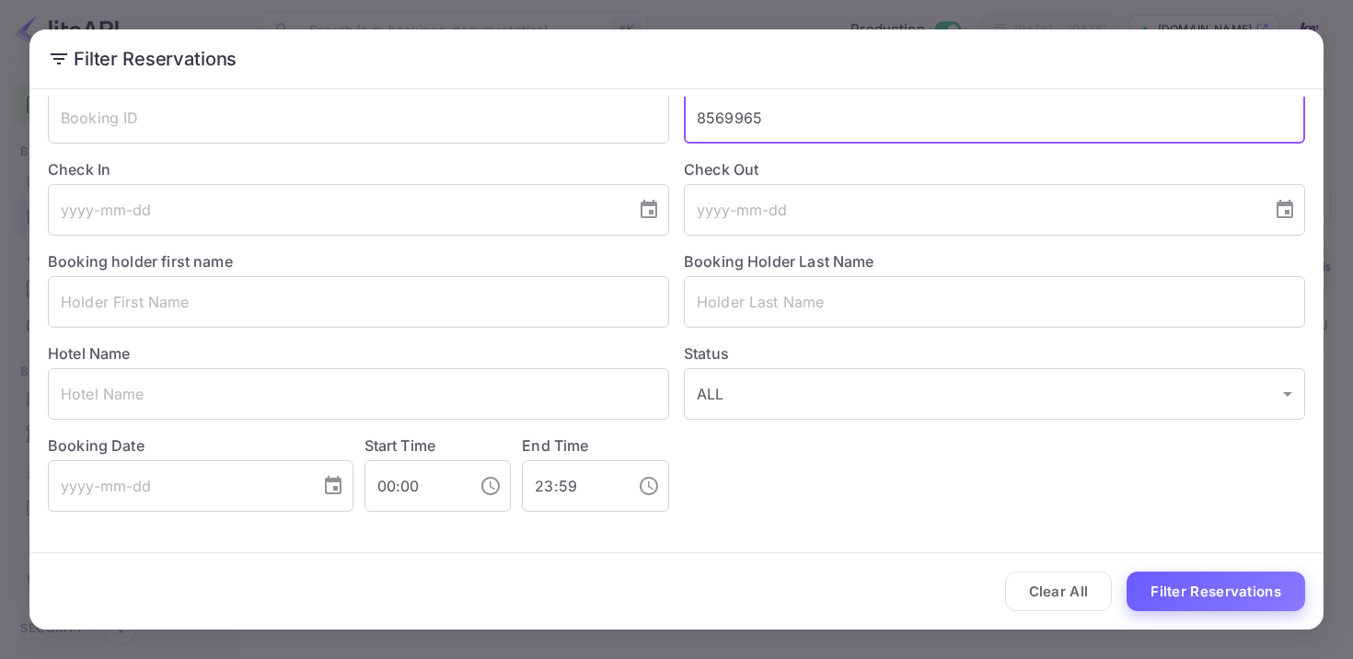
type input "8569965"
click at [1177, 586] on button "Filter Reservations" at bounding box center [1216, 592] width 179 height 40
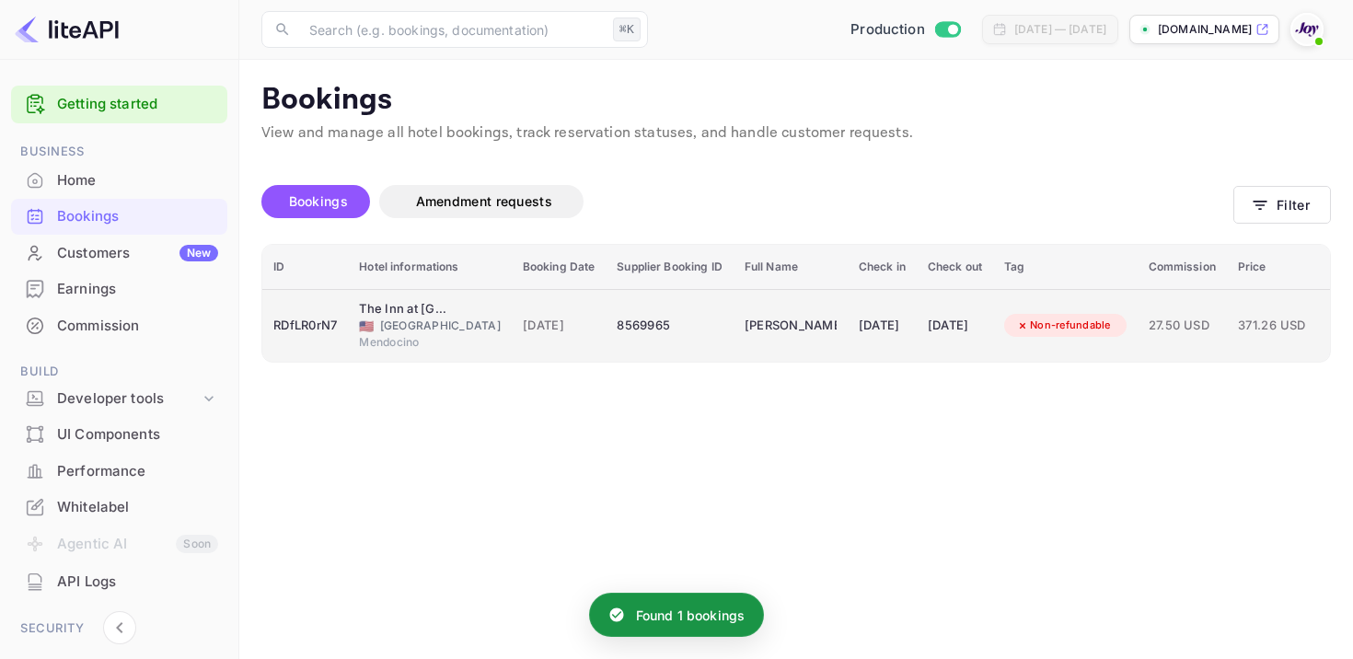
click at [649, 326] on div "8569965" at bounding box center [669, 325] width 105 height 29
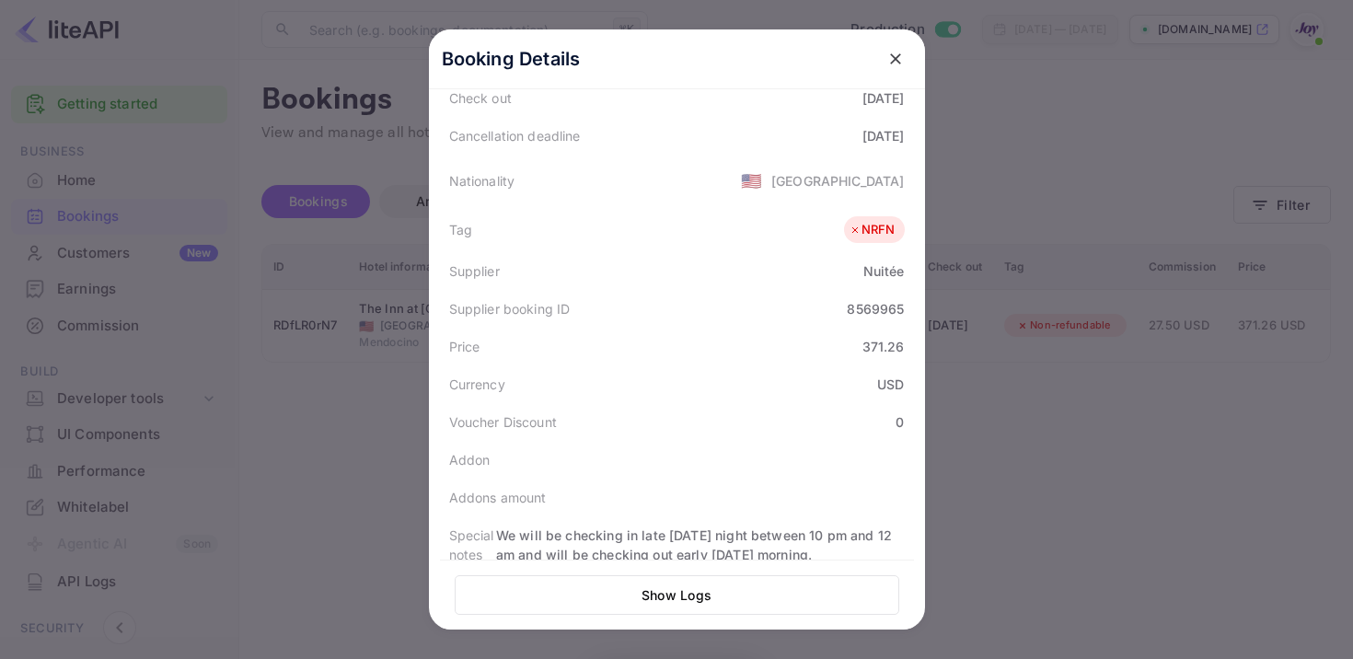
scroll to position [516, 0]
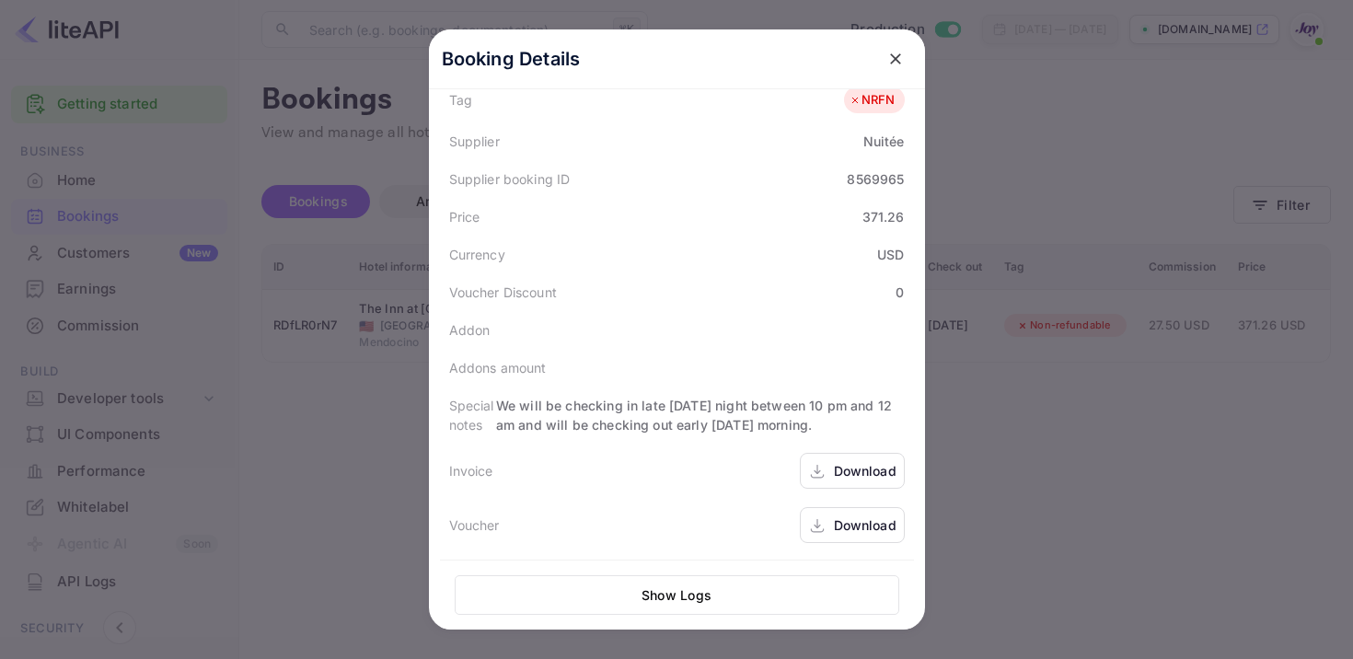
click at [832, 461] on div "Download" at bounding box center [852, 471] width 105 height 36
click at [853, 533] on div "Download" at bounding box center [865, 525] width 63 height 19
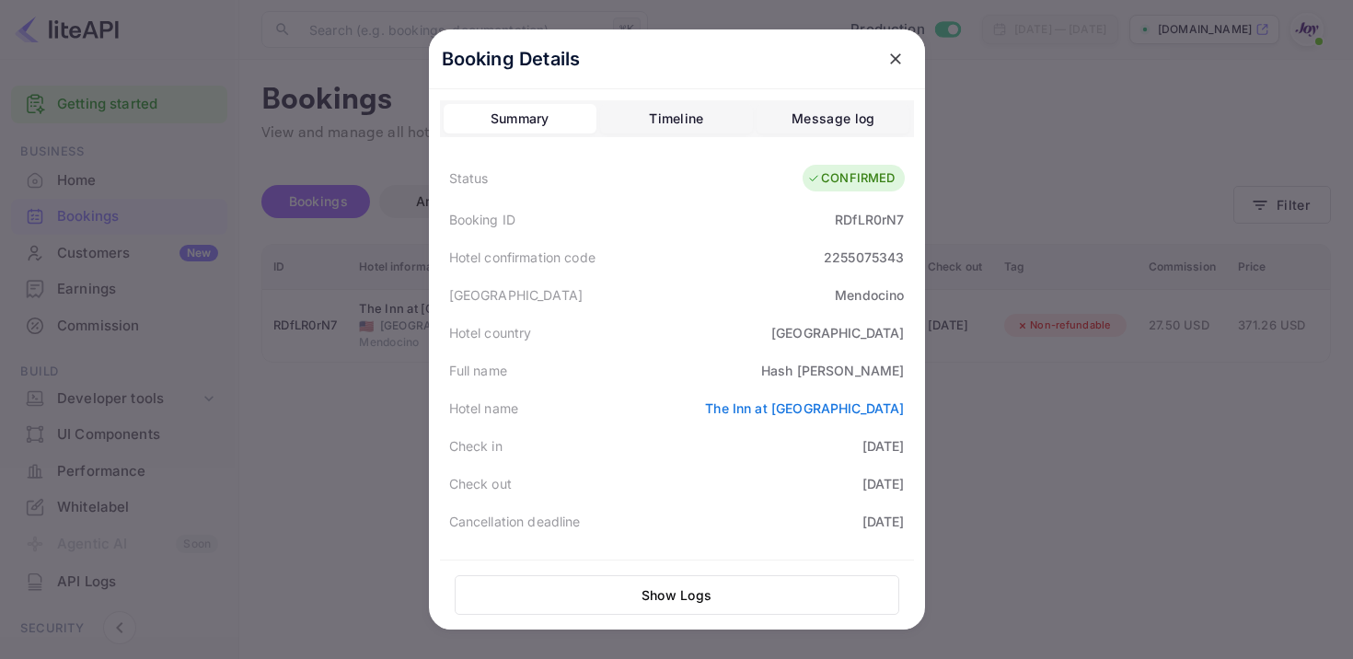
click at [866, 220] on div "RDfLR0rN7" at bounding box center [869, 219] width 69 height 19
click at [891, 56] on icon "close" at bounding box center [896, 59] width 18 height 18
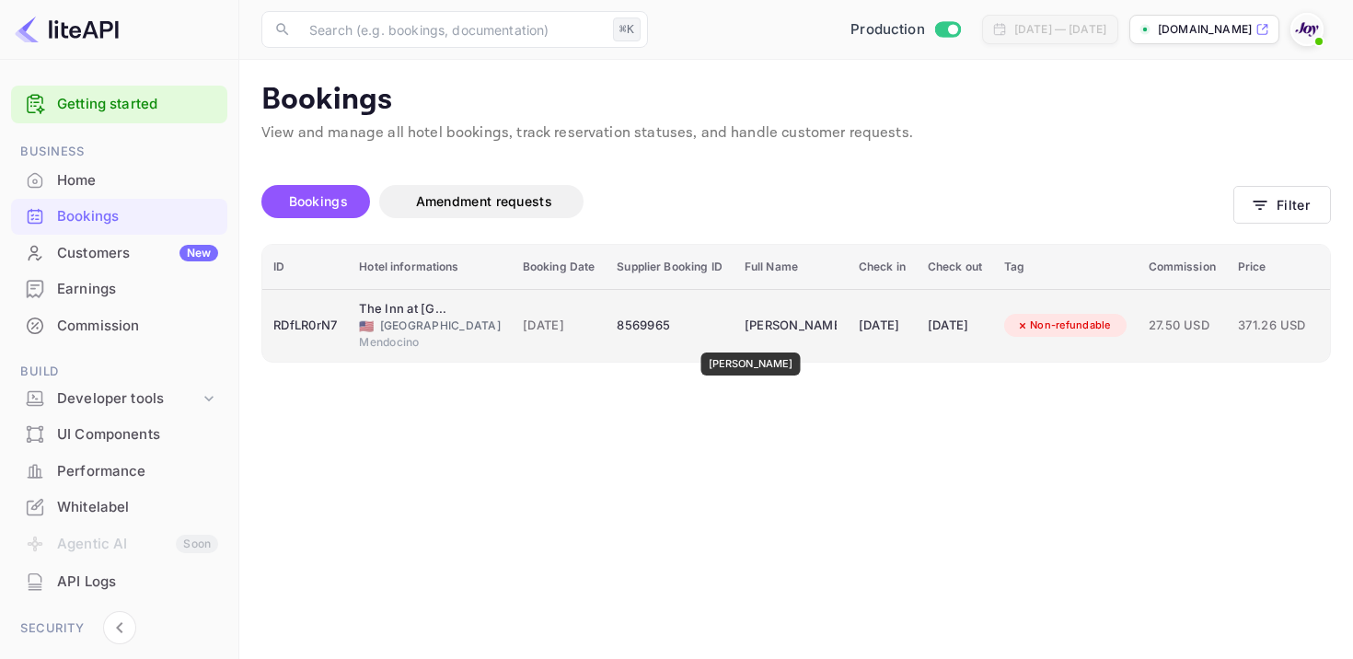
click at [745, 340] on div "[PERSON_NAME]" at bounding box center [791, 325] width 92 height 29
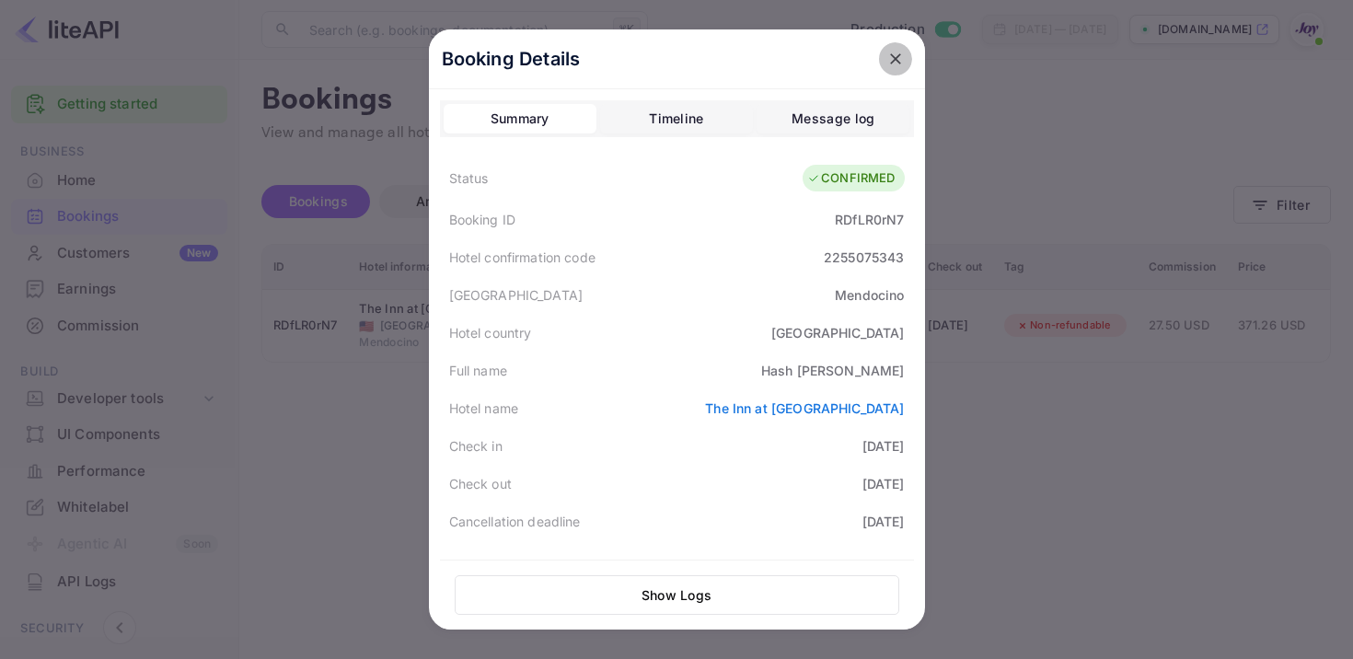
click at [895, 72] on button "close" at bounding box center [895, 58] width 33 height 33
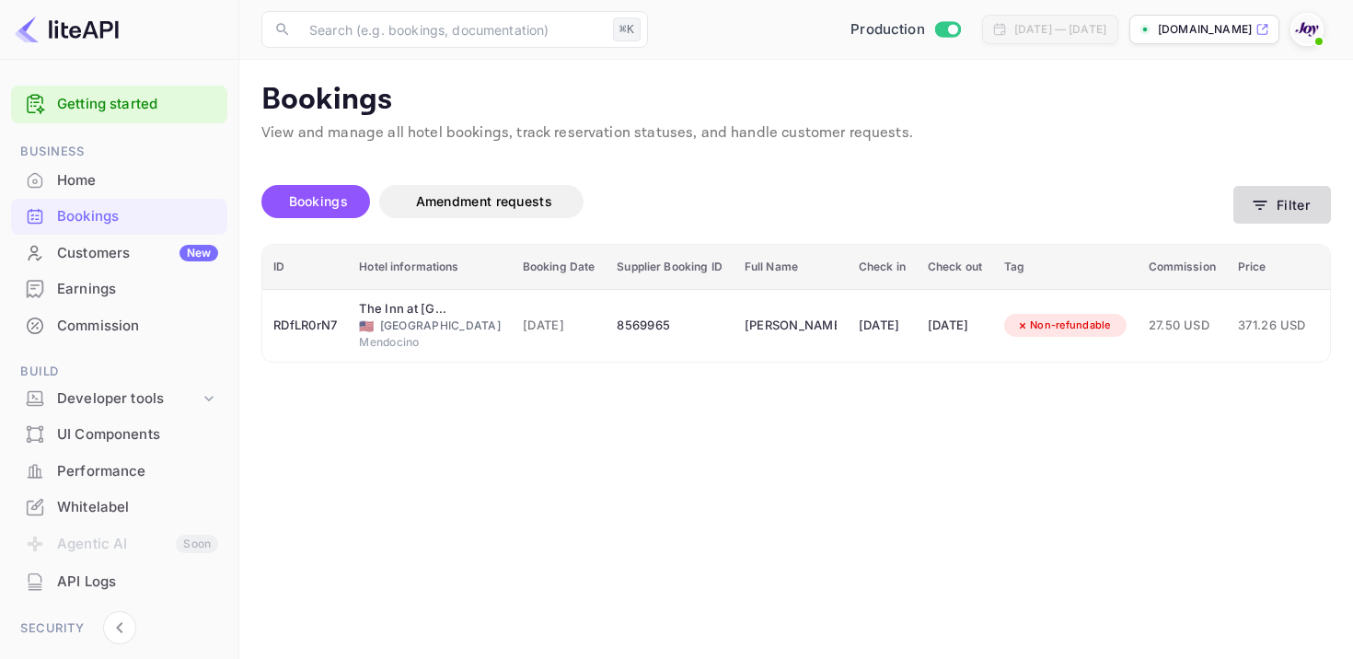
click at [1270, 215] on button "Filter" at bounding box center [1283, 205] width 98 height 38
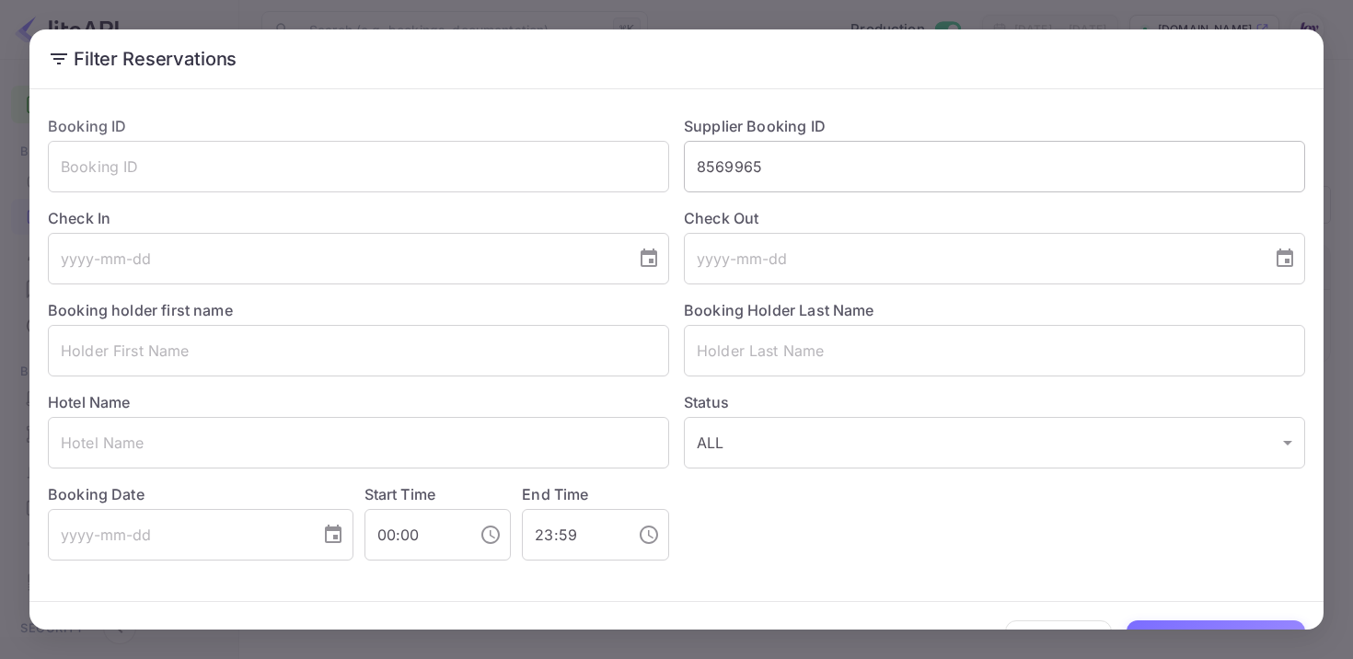
click at [730, 157] on input "8569965" at bounding box center [994, 167] width 621 height 52
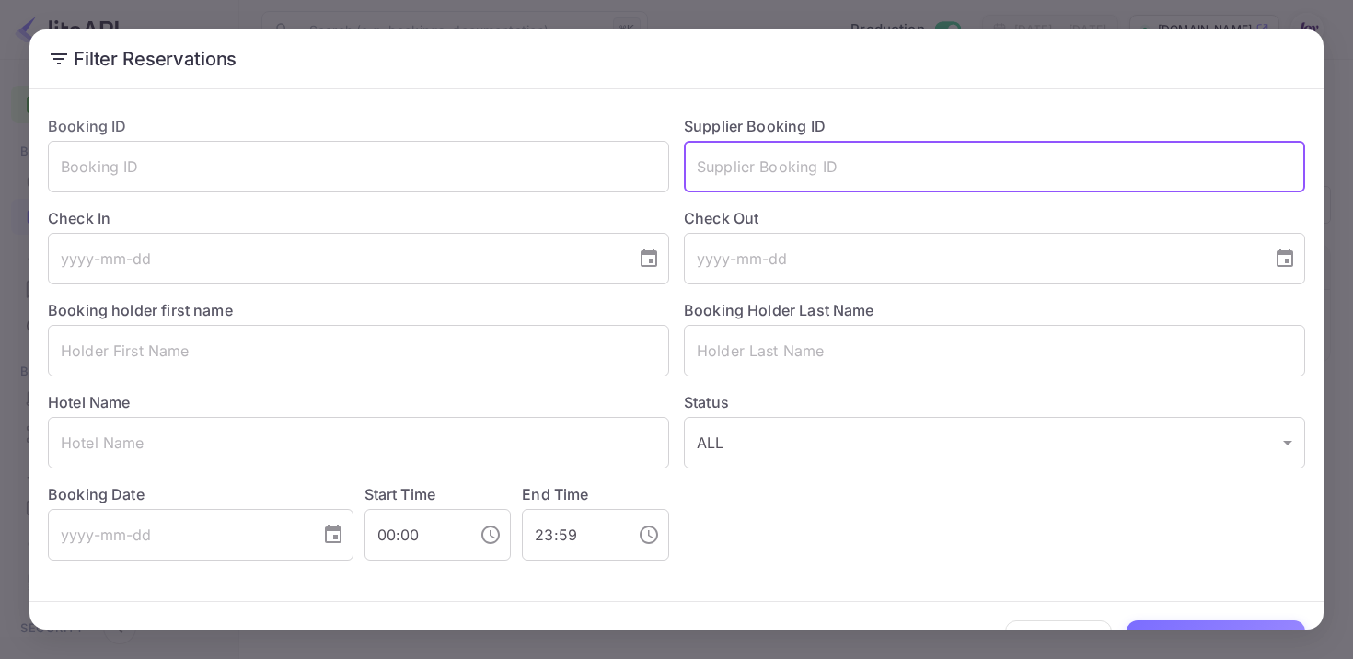
paste input "8561792"
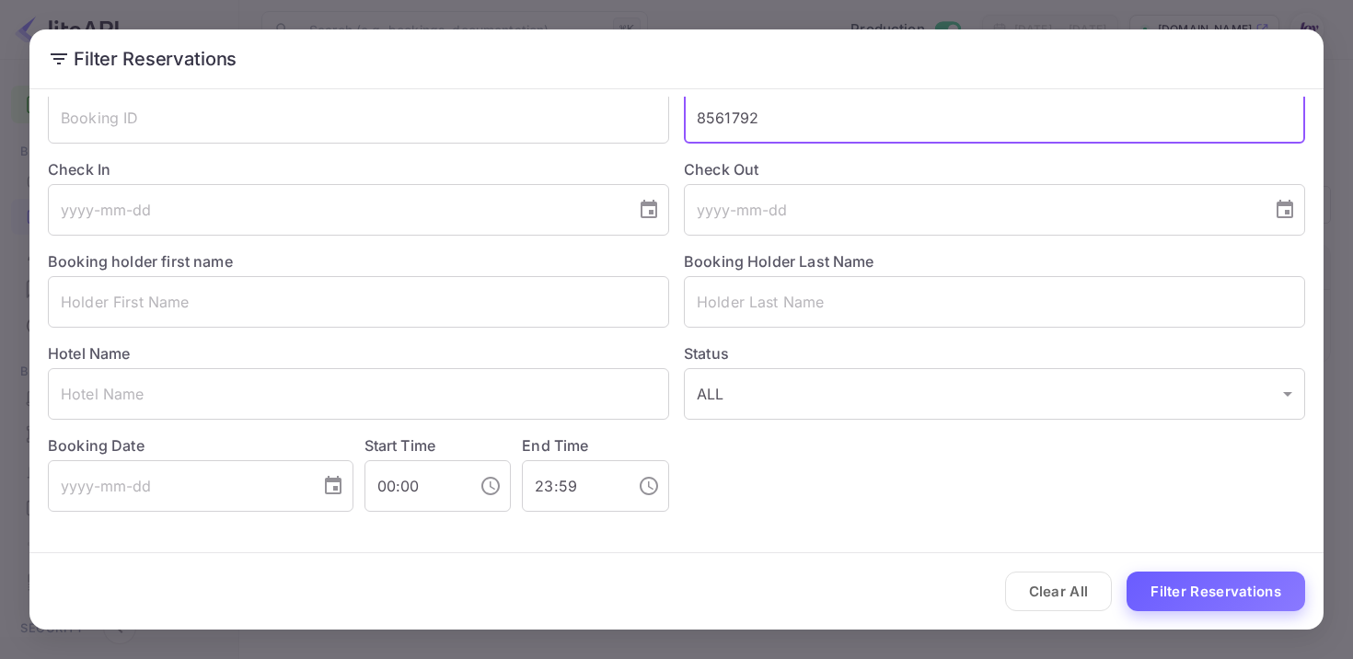
type input "8561792"
click at [1181, 586] on button "Filter Reservations" at bounding box center [1216, 592] width 179 height 40
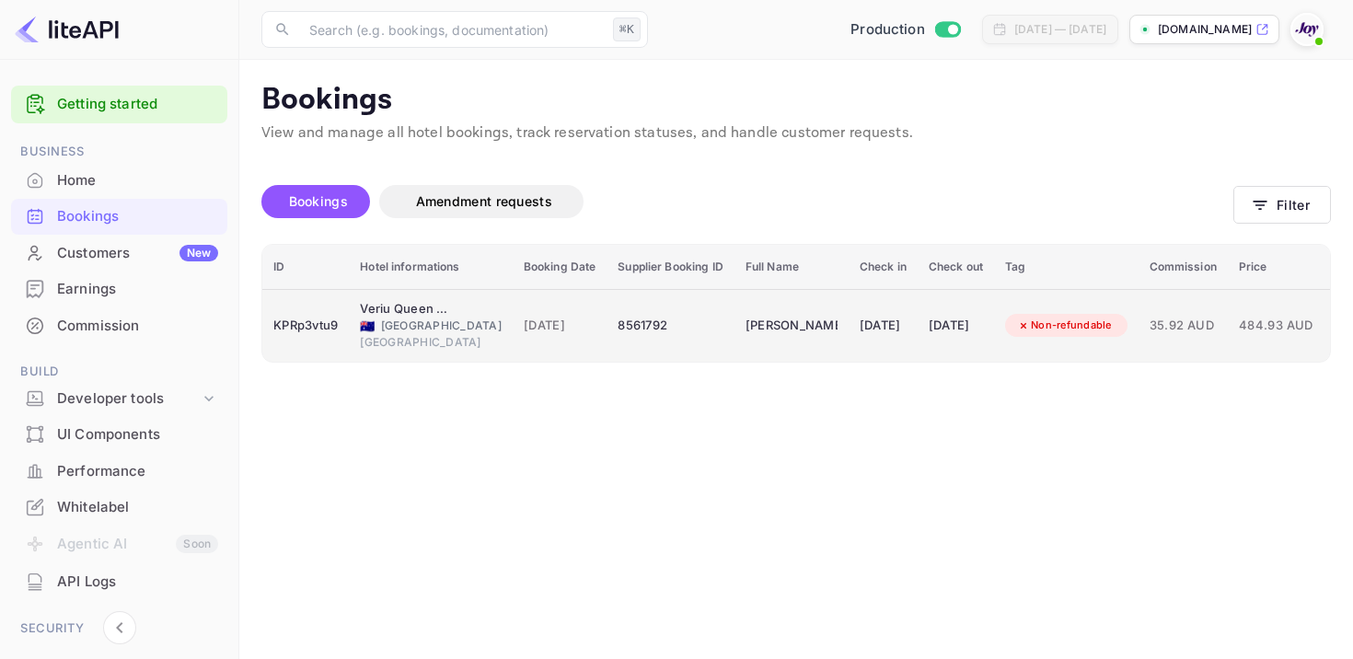
click at [735, 325] on td "[PERSON_NAME]" at bounding box center [792, 325] width 114 height 73
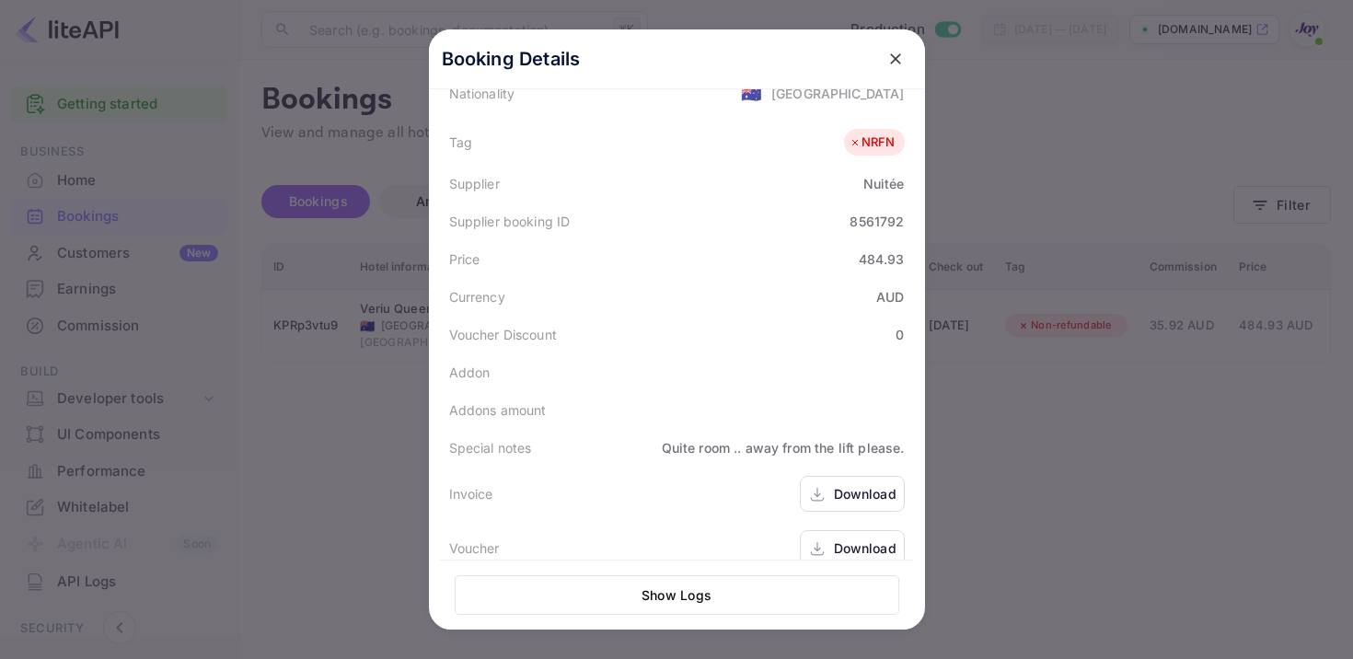
scroll to position [496, 0]
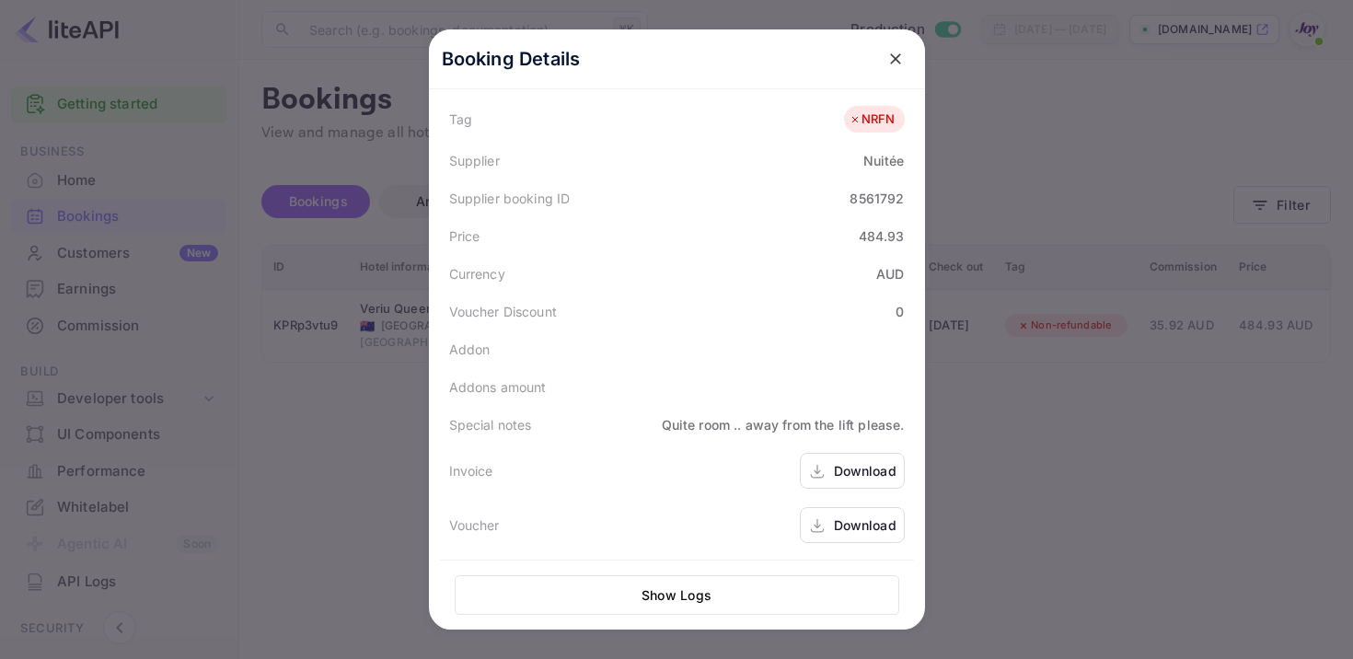
click at [813, 456] on div "Download" at bounding box center [852, 471] width 105 height 36
click at [849, 525] on div "Download" at bounding box center [865, 525] width 63 height 19
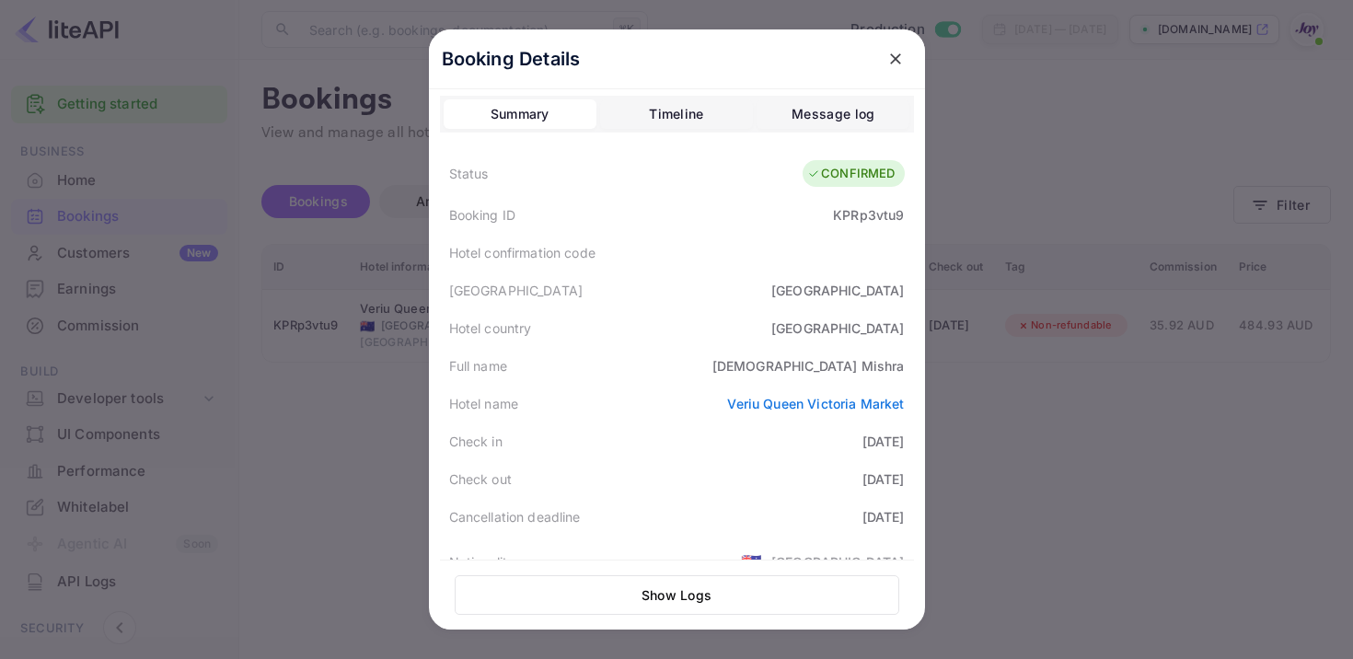
scroll to position [0, 0]
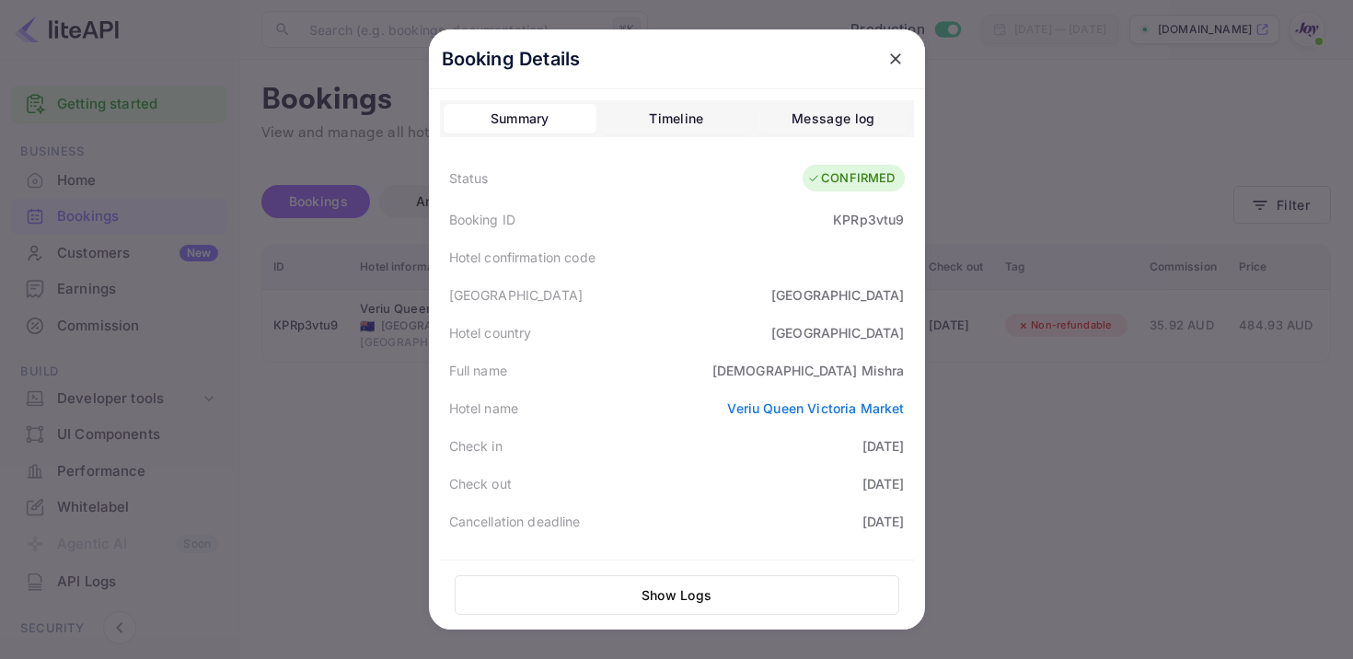
click at [866, 210] on div "KPRp3vtu9" at bounding box center [868, 219] width 71 height 19
click at [897, 52] on icon "close" at bounding box center [896, 59] width 18 height 18
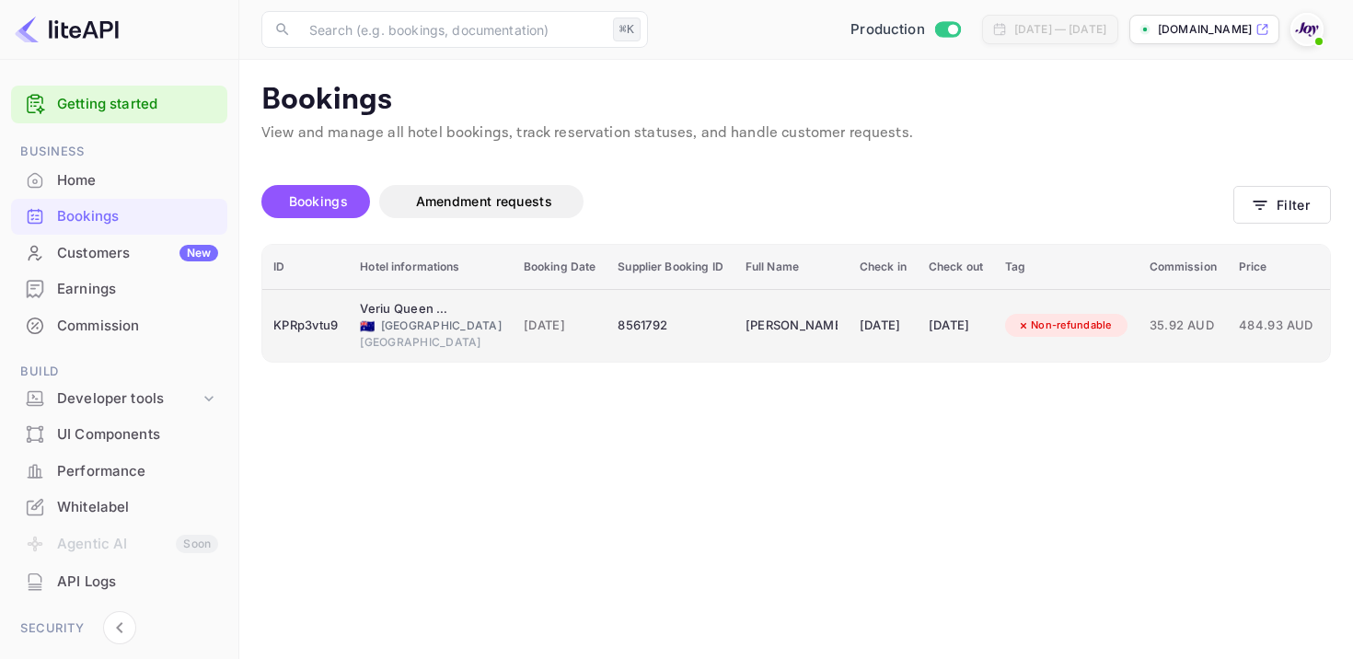
click at [860, 320] on div "[DATE]" at bounding box center [883, 325] width 47 height 29
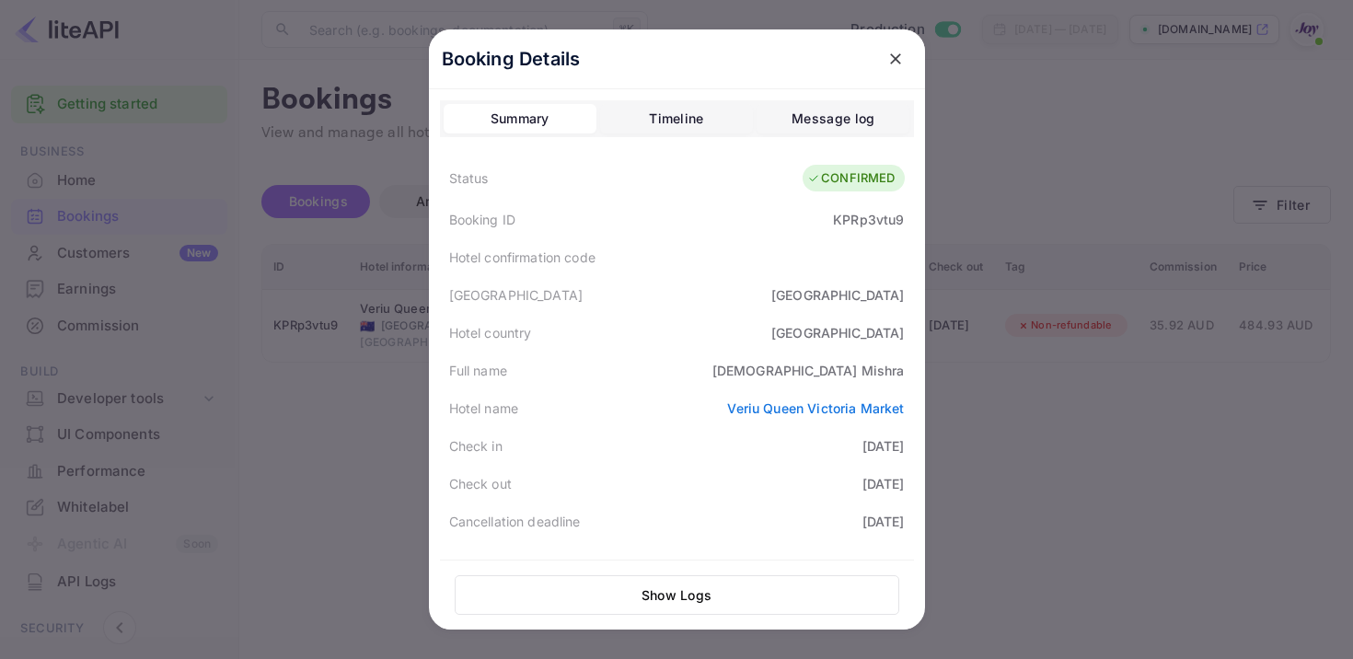
click at [1141, 94] on div at bounding box center [676, 329] width 1353 height 659
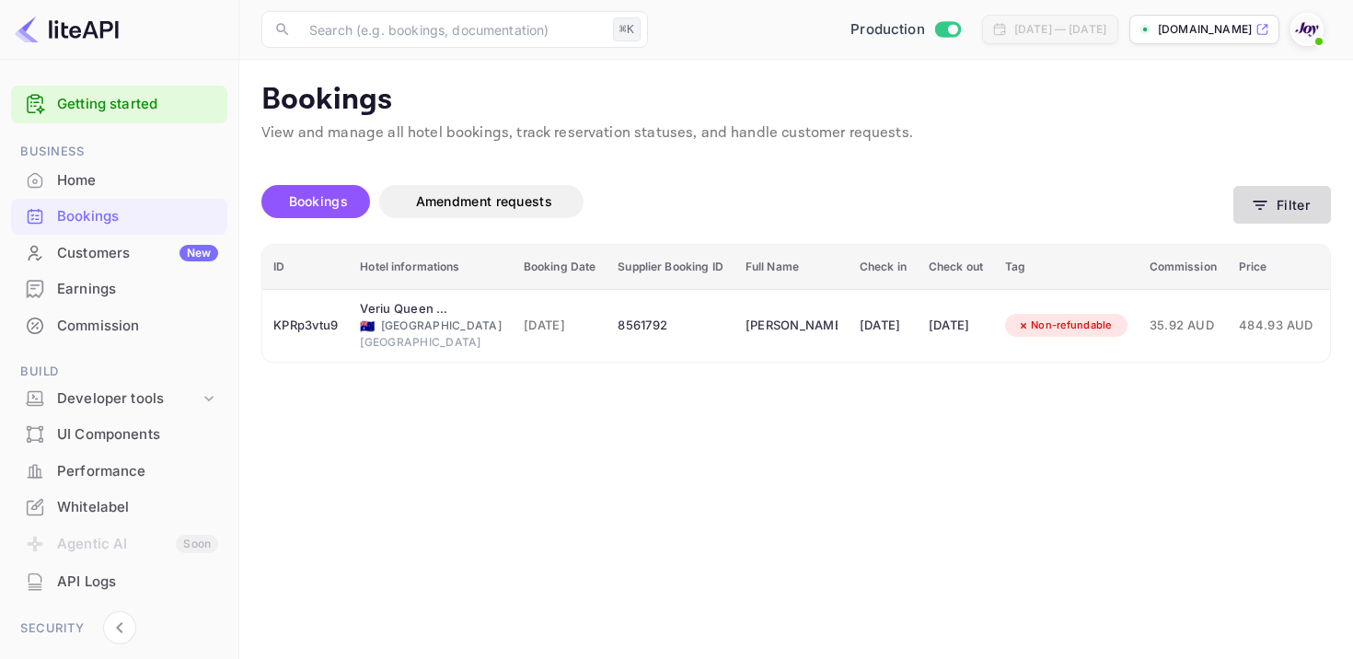
click at [1286, 213] on button "Filter" at bounding box center [1283, 205] width 98 height 38
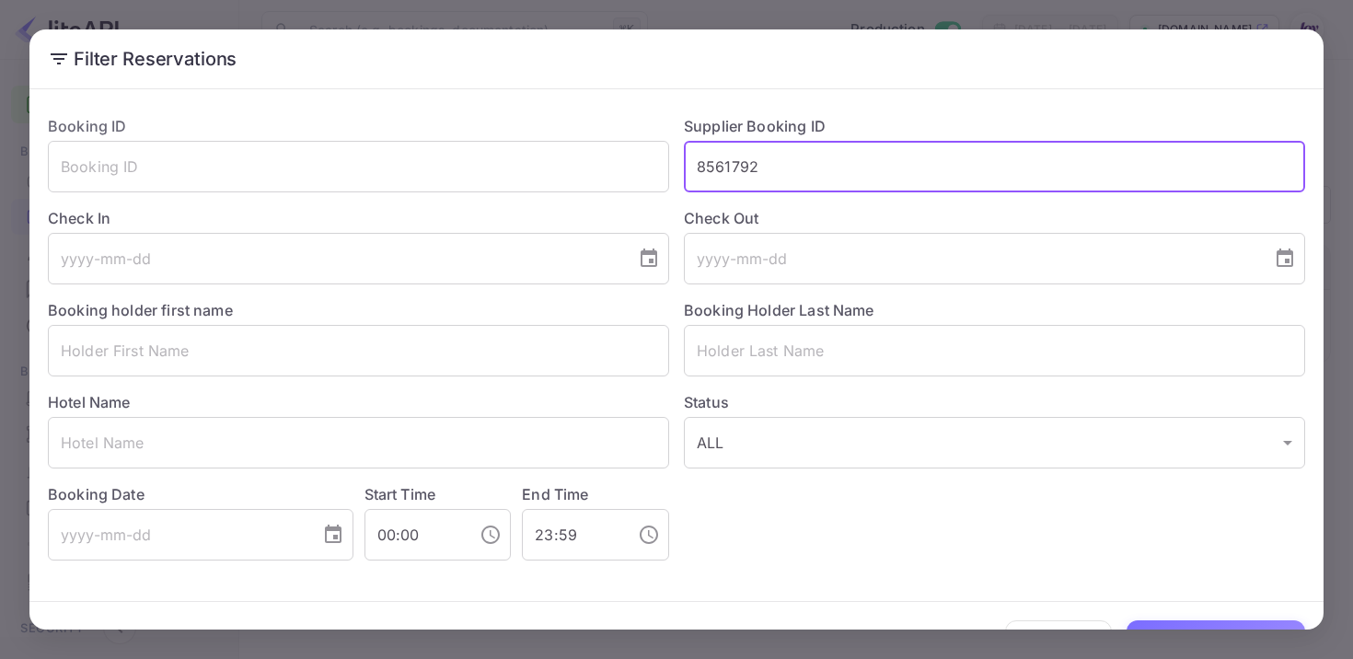
click at [735, 163] on input "8561792" at bounding box center [994, 167] width 621 height 52
paste input "8553922"
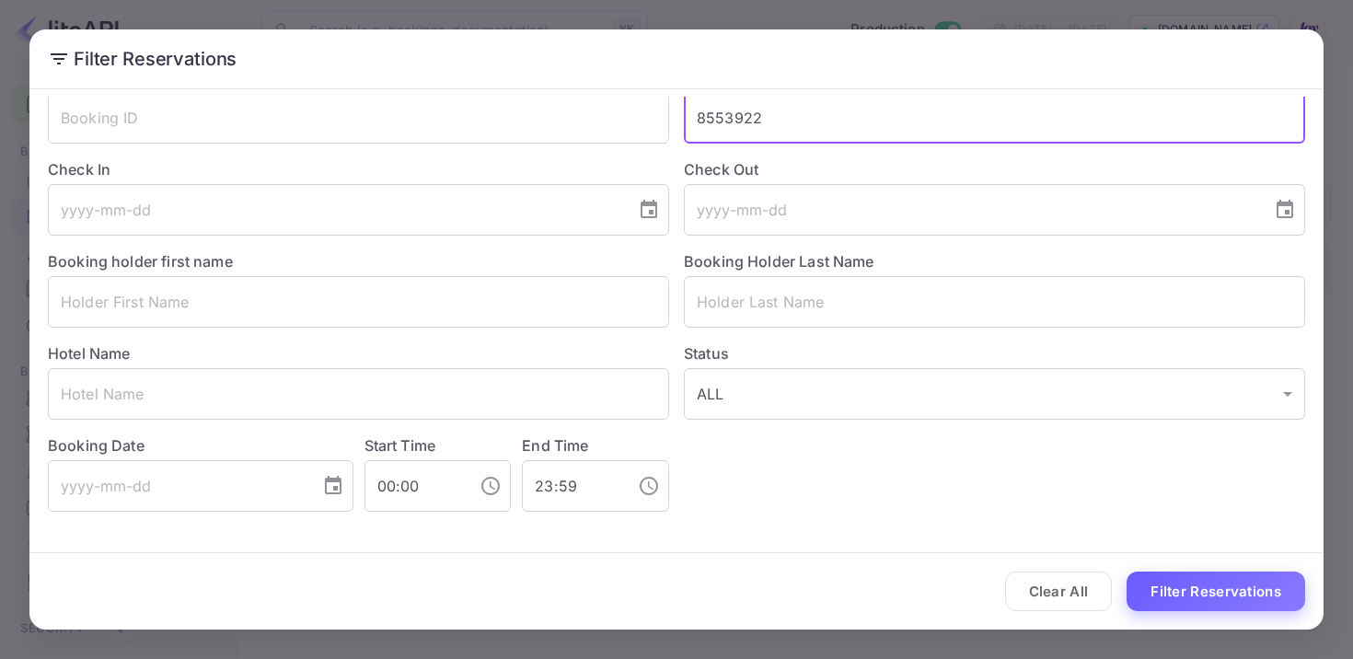
type input "8553922"
click at [1257, 599] on button "Filter Reservations" at bounding box center [1216, 592] width 179 height 40
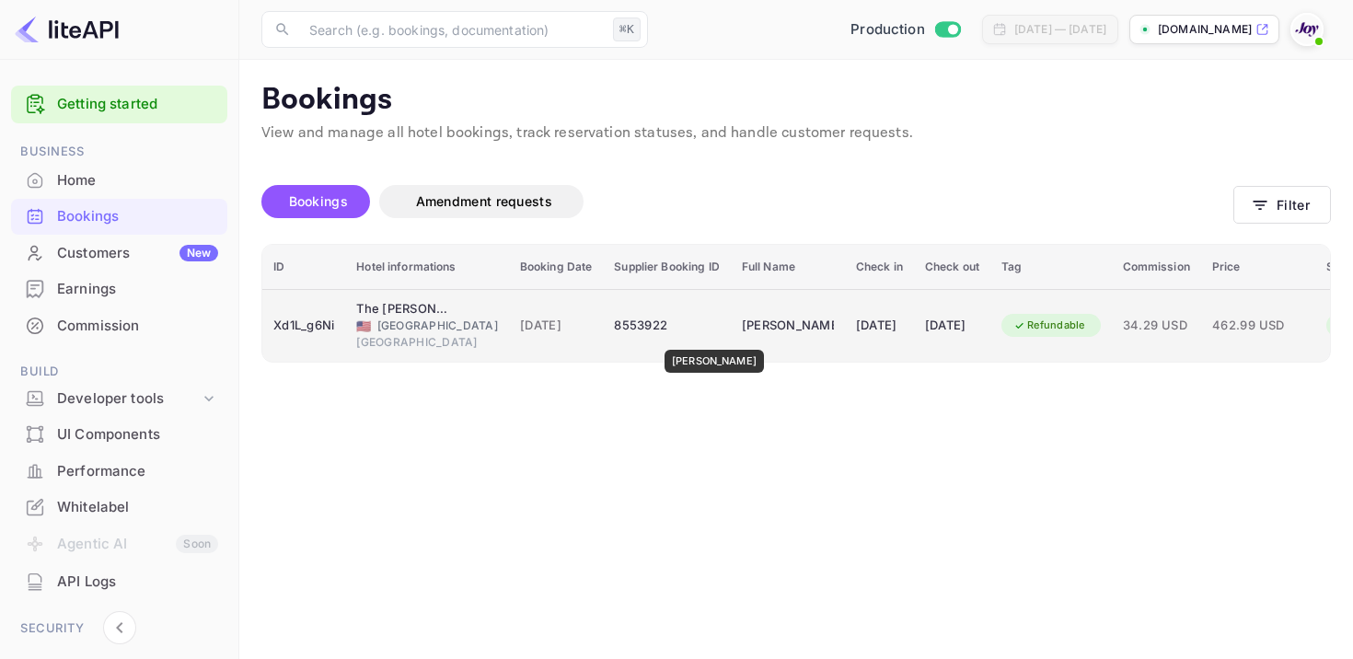
click at [742, 337] on div "[PERSON_NAME]" at bounding box center [788, 325] width 92 height 29
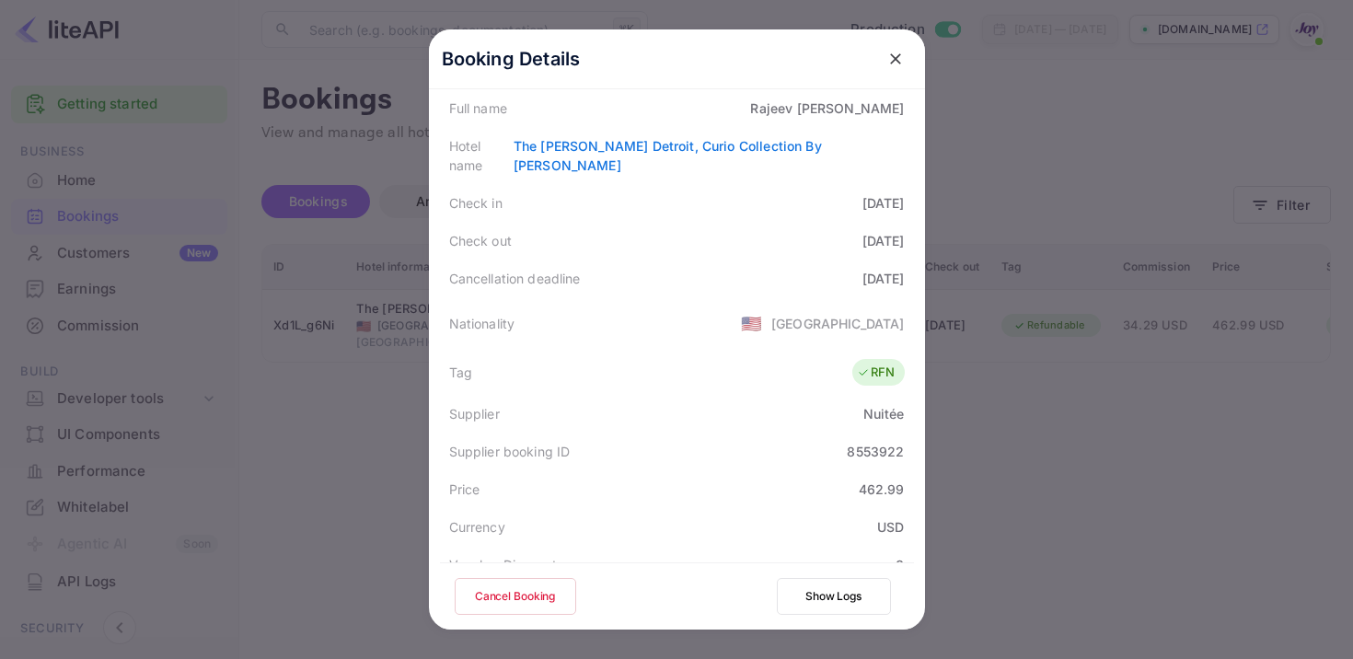
scroll to position [493, 0]
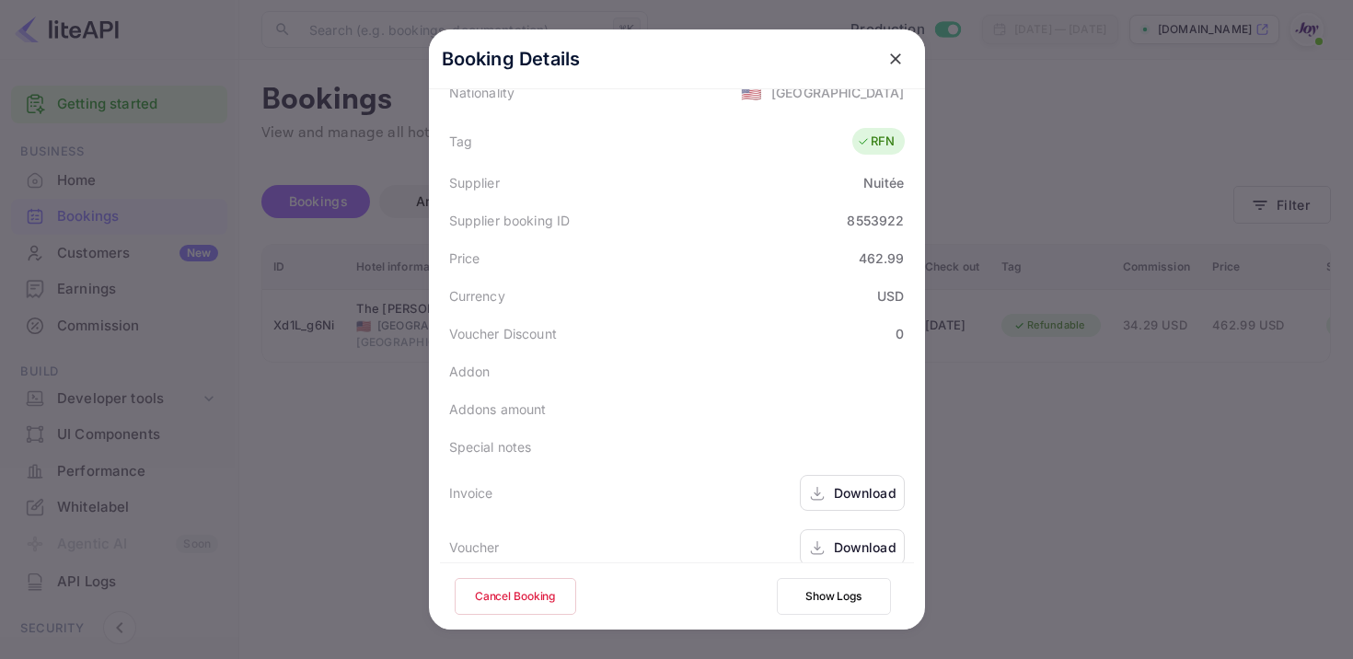
click at [822, 475] on div "Download" at bounding box center [852, 493] width 105 height 36
click at [832, 529] on div "Download" at bounding box center [852, 547] width 105 height 36
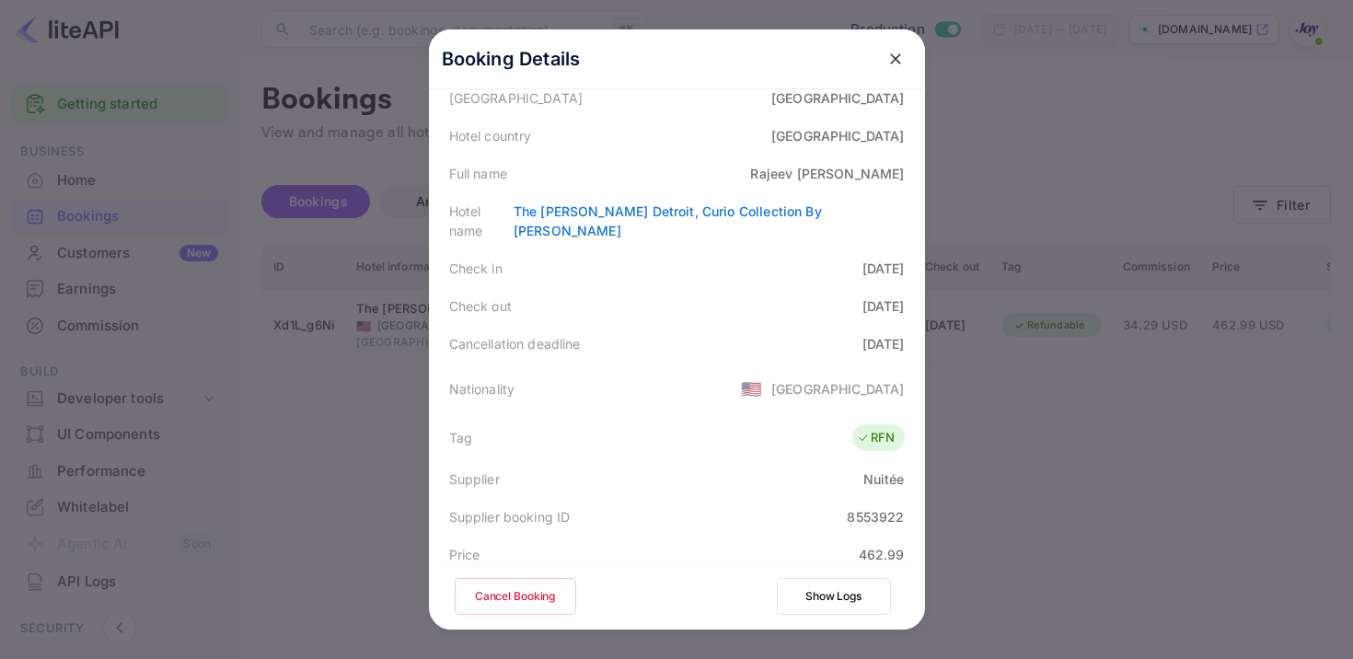
scroll to position [0, 0]
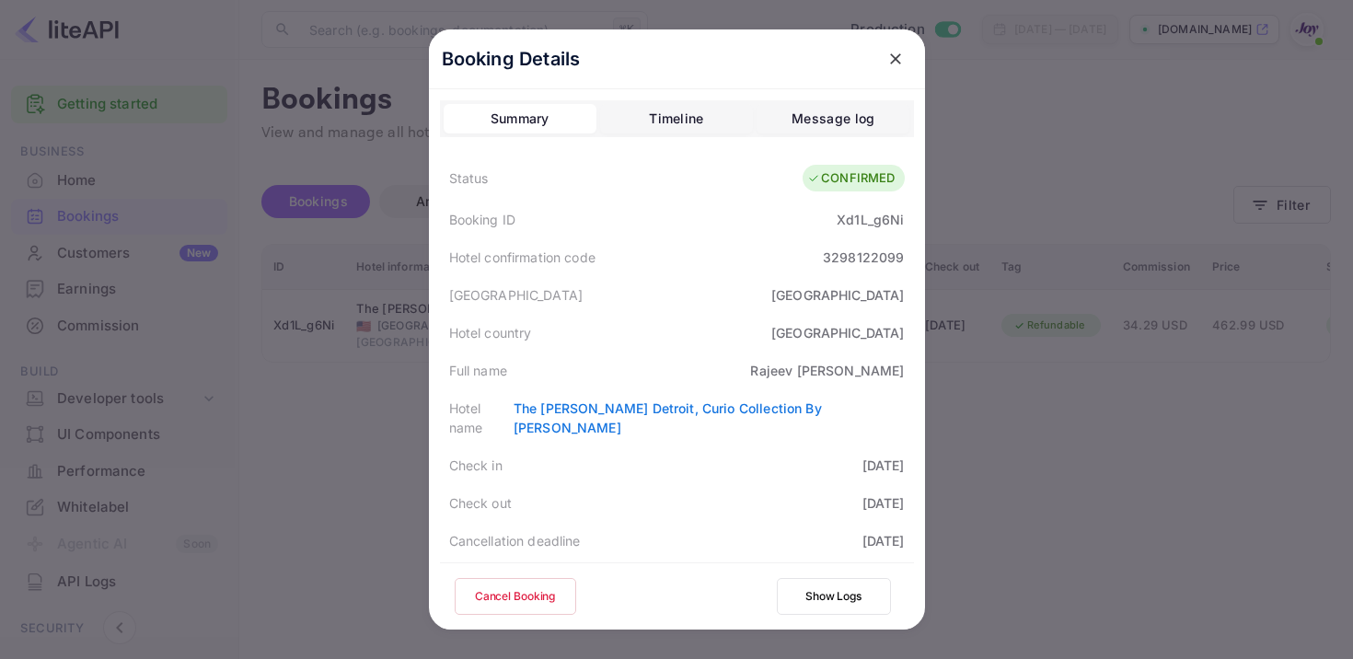
click at [873, 210] on div "Xd1L_g6Ni" at bounding box center [870, 219] width 67 height 19
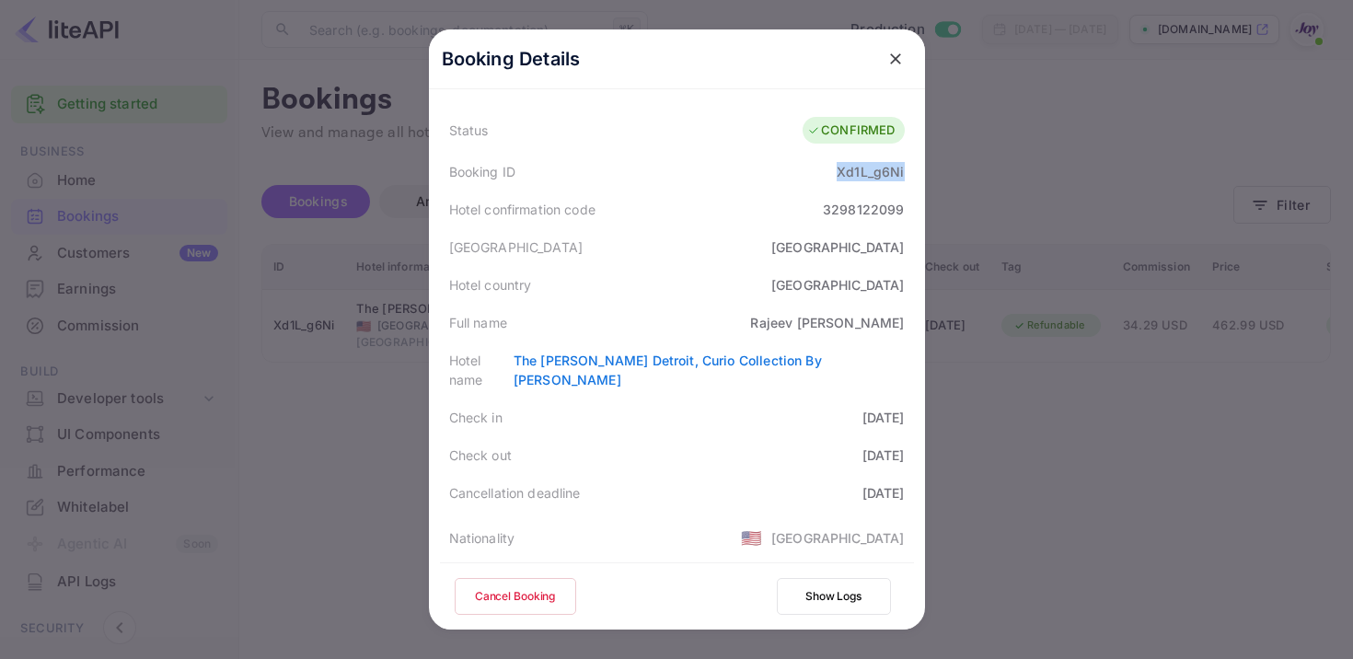
click at [890, 51] on icon "close" at bounding box center [896, 59] width 18 height 18
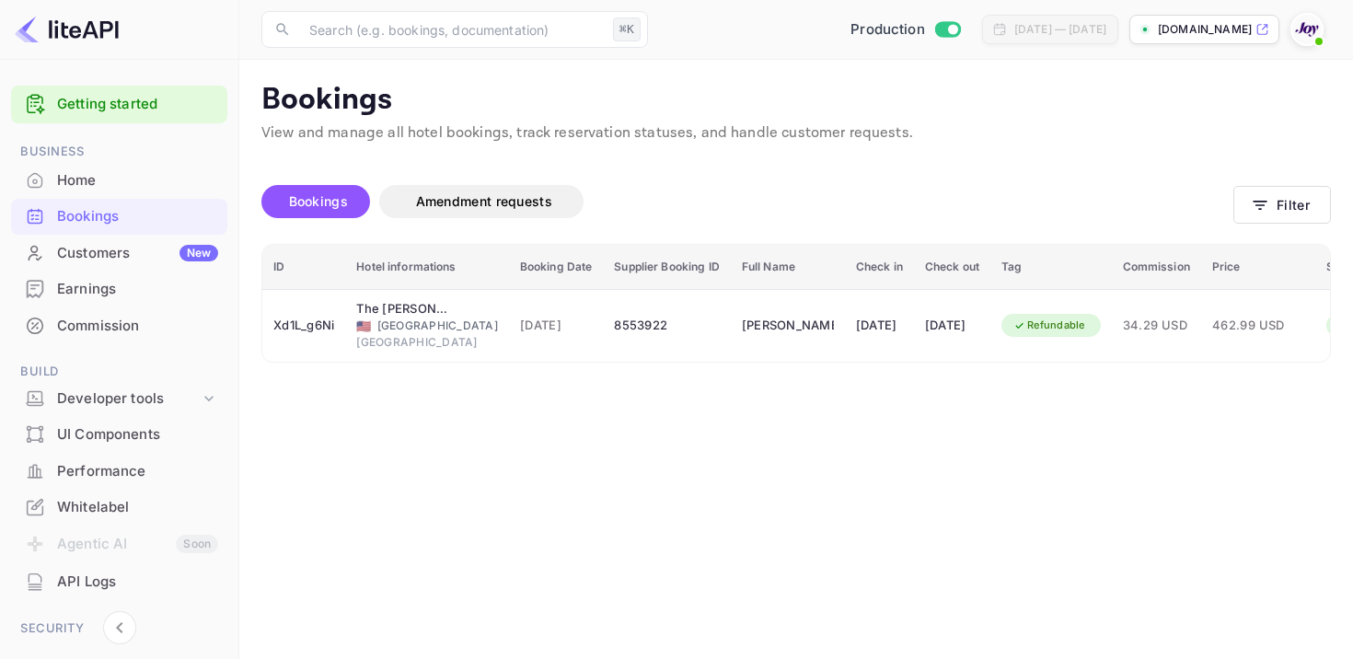
click at [929, 467] on main "Bookings View and manage all hotel bookings, track reservation statuses, and ha…" at bounding box center [796, 359] width 1114 height 599
click at [1275, 216] on button "Filter" at bounding box center [1283, 205] width 98 height 38
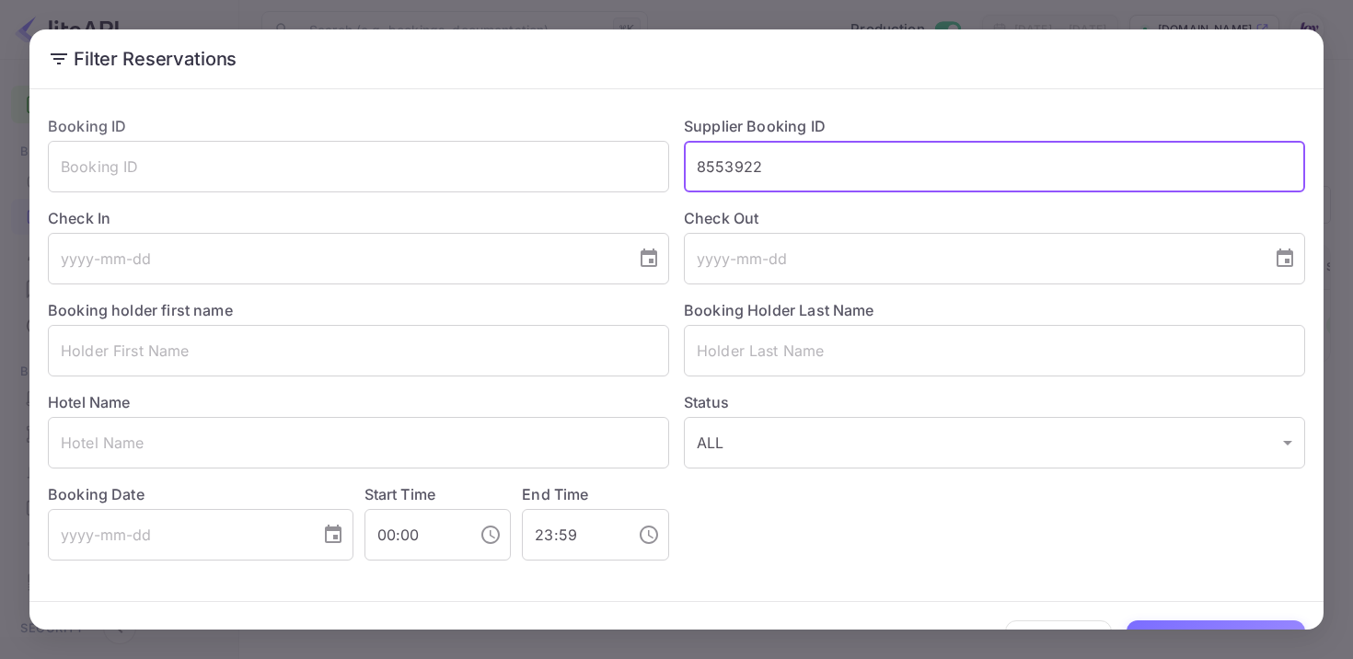
click at [701, 158] on input "8553922" at bounding box center [994, 167] width 621 height 52
paste input "8552257"
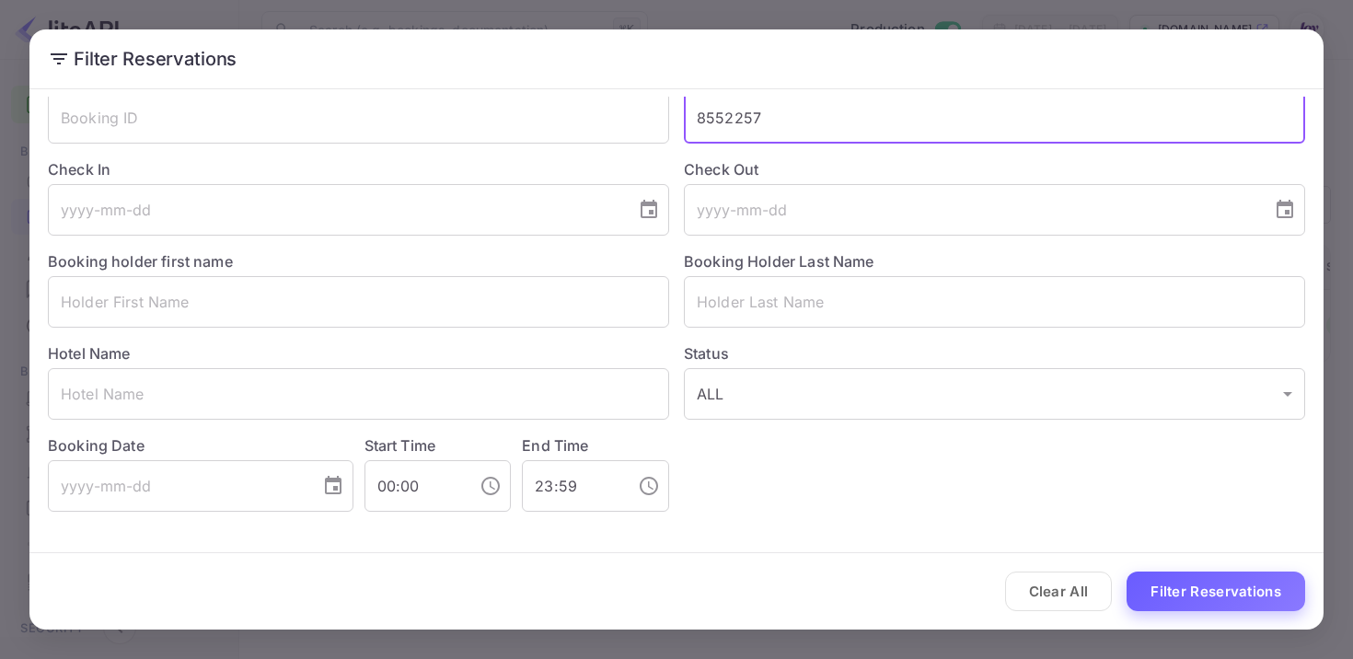
type input "8552257"
click at [1196, 584] on button "Filter Reservations" at bounding box center [1216, 592] width 179 height 40
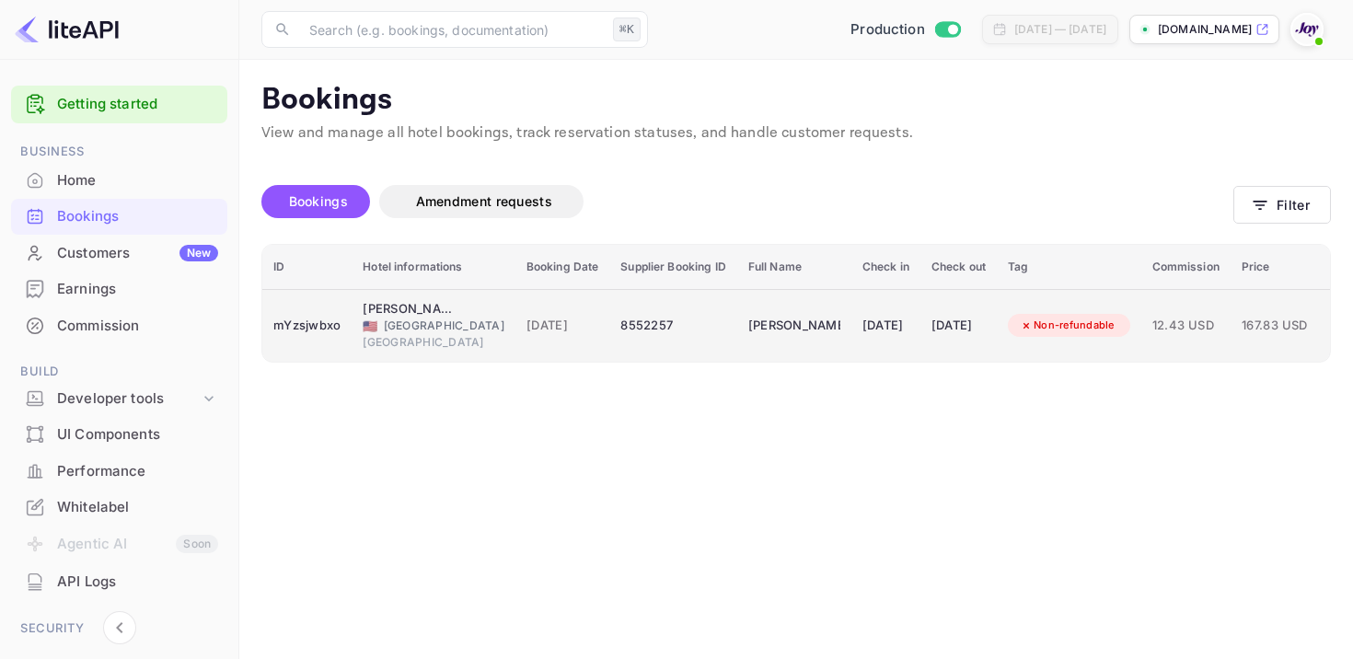
click at [852, 343] on td "[DATE]" at bounding box center [886, 325] width 69 height 73
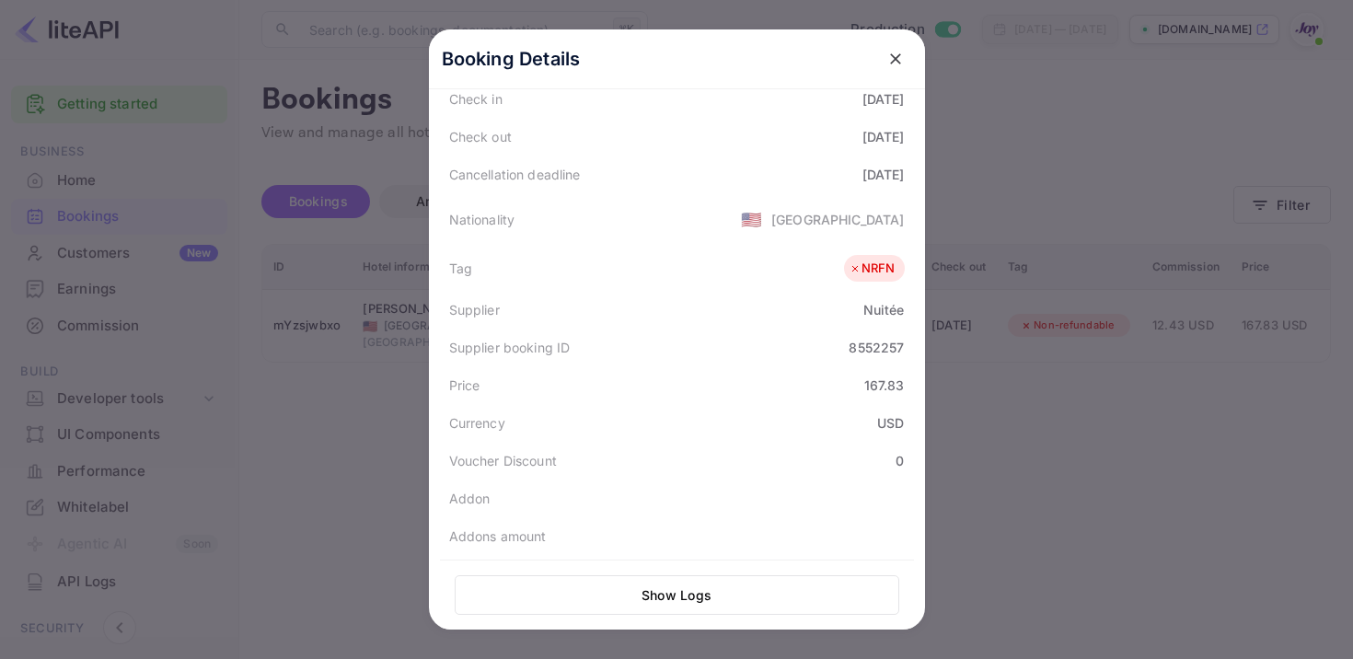
scroll to position [496, 0]
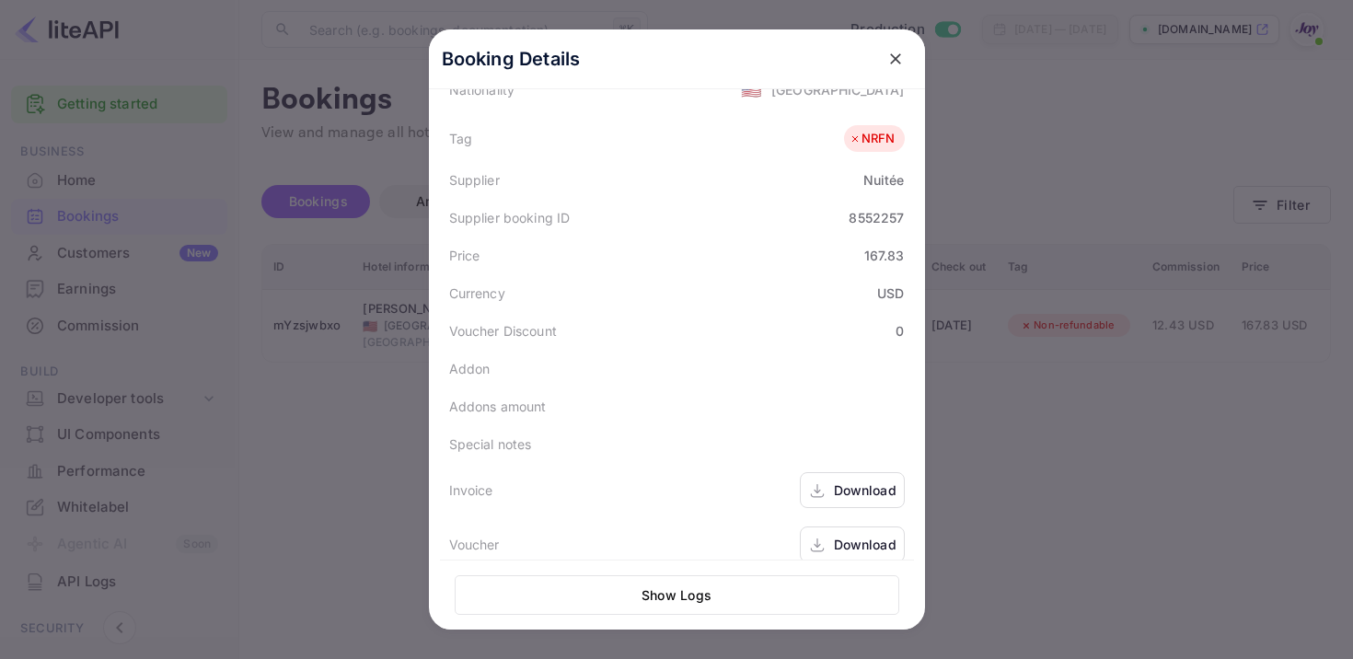
click at [819, 481] on icon at bounding box center [817, 490] width 18 height 19
click at [837, 535] on div "Download" at bounding box center [865, 544] width 63 height 19
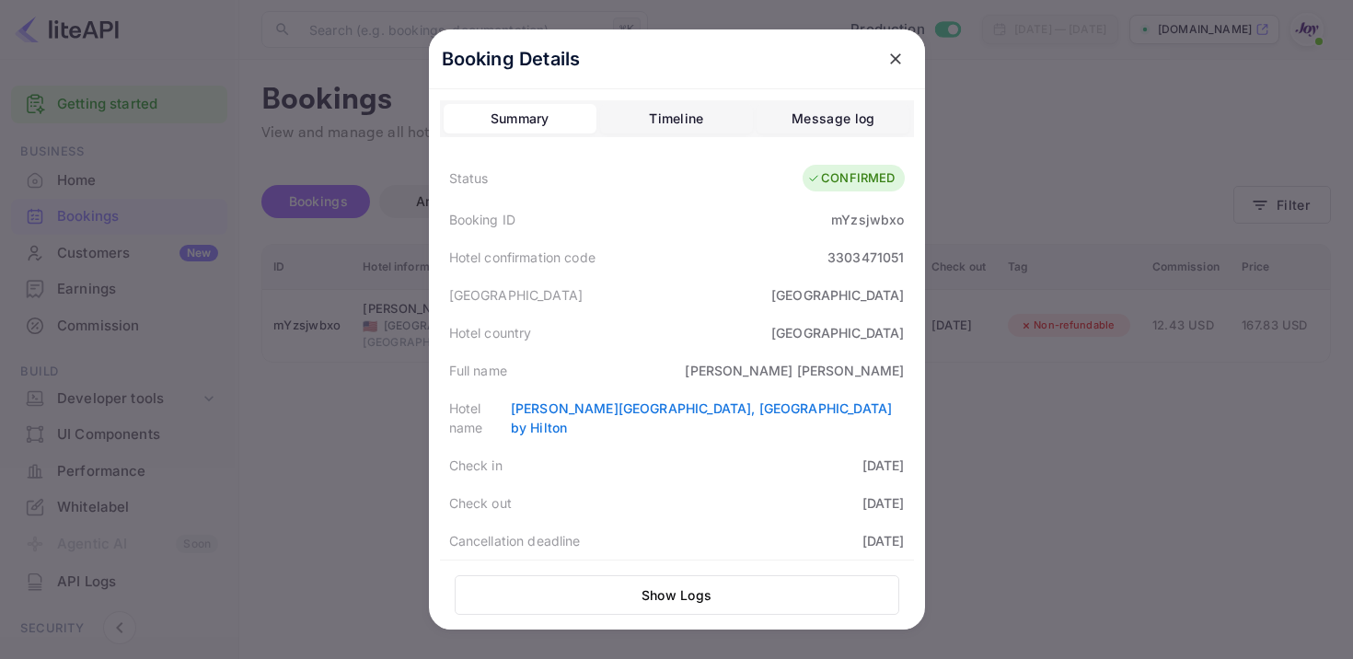
click at [873, 226] on div "mYzsjwbxo" at bounding box center [867, 219] width 73 height 19
click at [896, 63] on icon "close" at bounding box center [896, 59] width 18 height 18
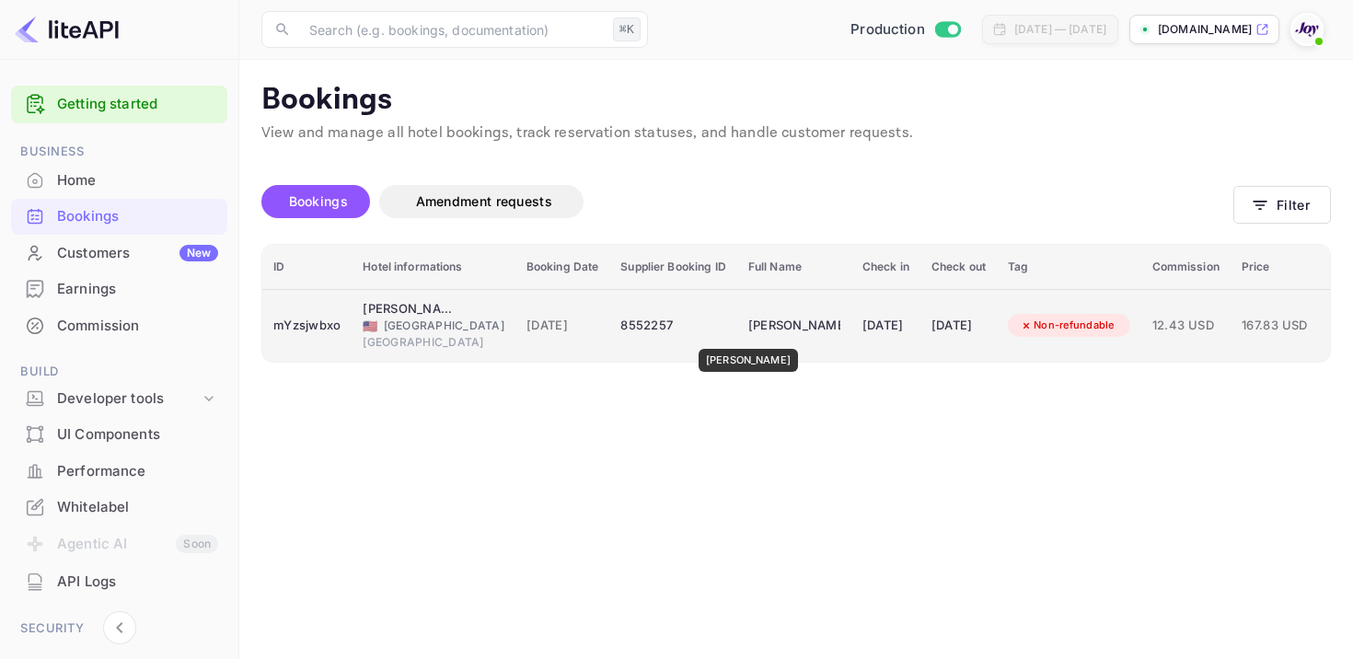
click at [748, 336] on div "[PERSON_NAME]" at bounding box center [794, 325] width 92 height 29
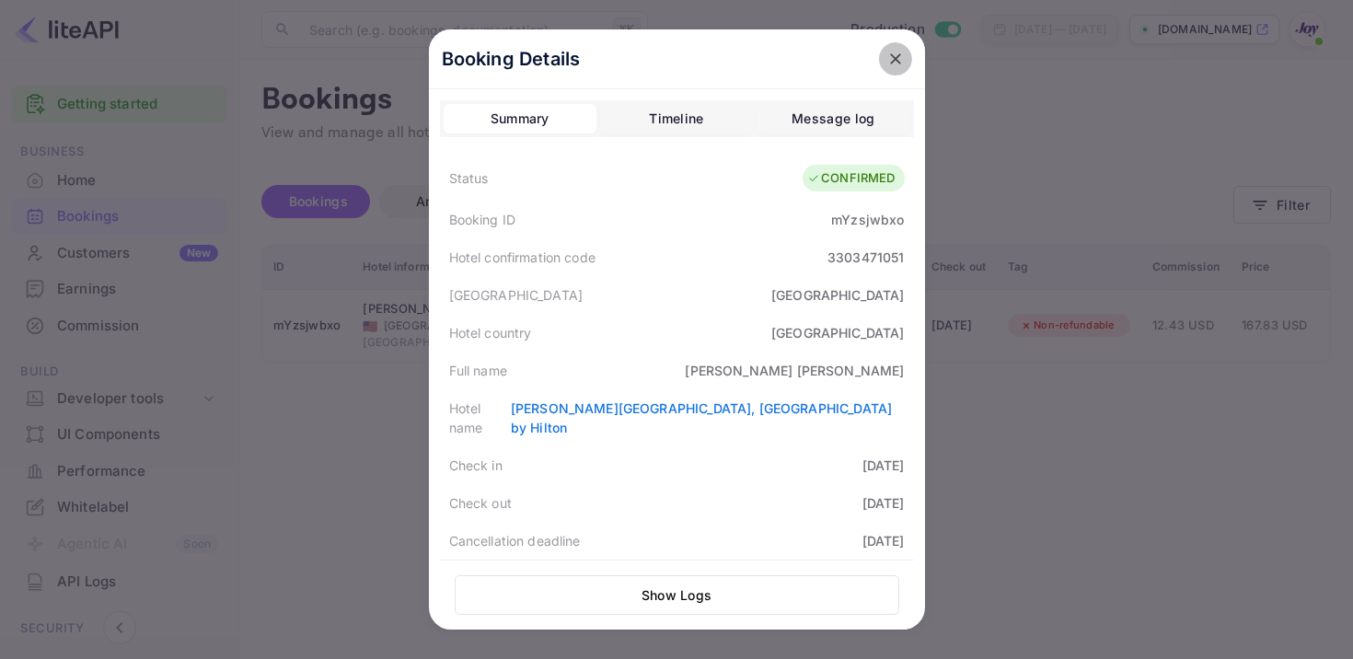
click at [895, 54] on icon "close" at bounding box center [896, 59] width 18 height 18
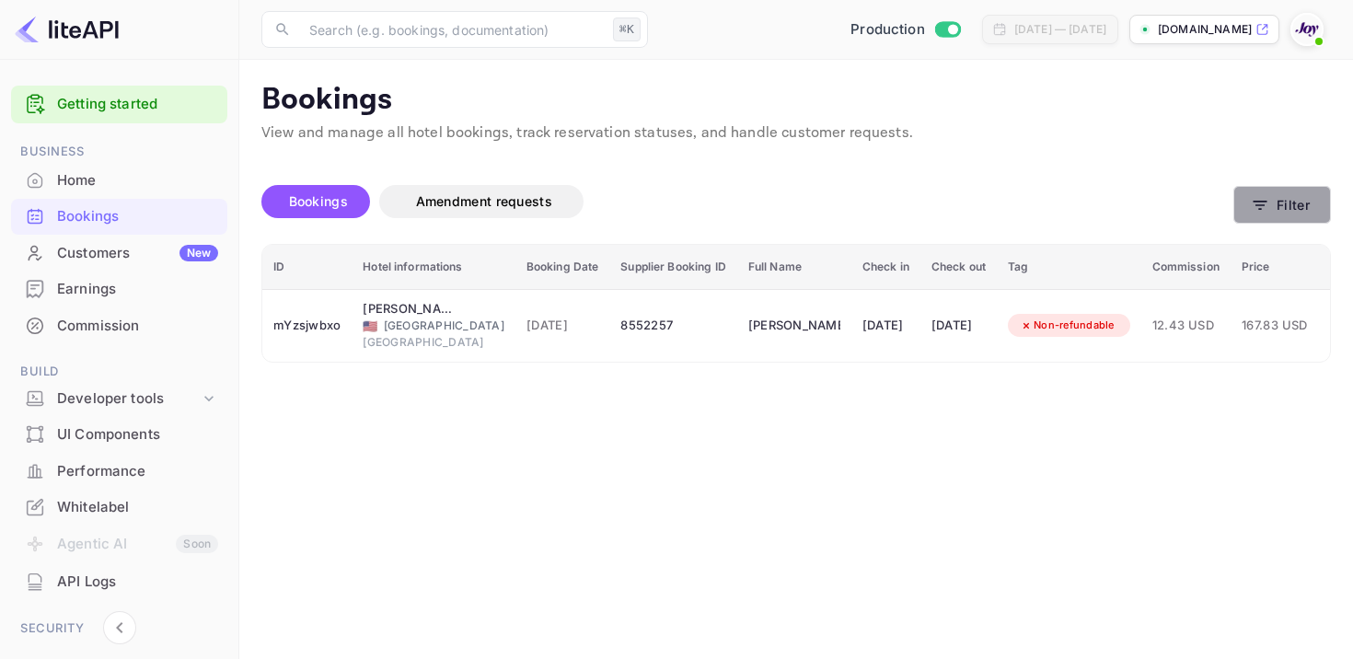
click at [1268, 206] on icon "button" at bounding box center [1260, 205] width 18 height 18
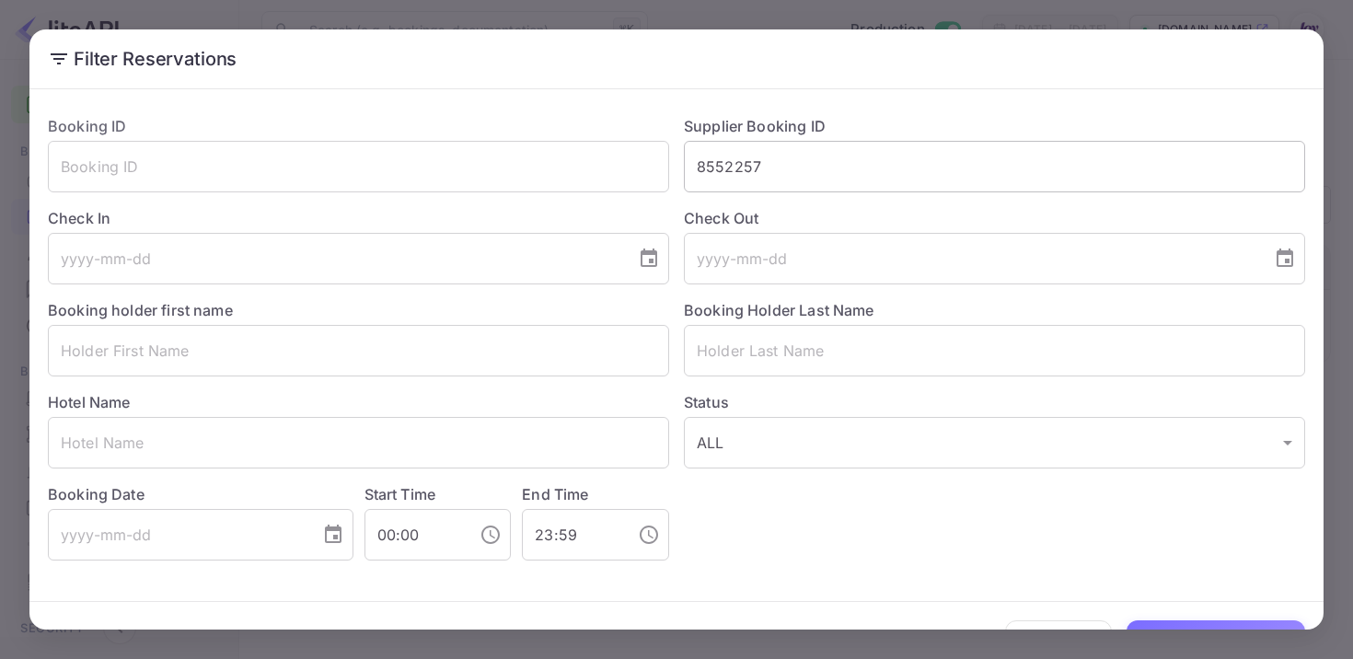
click at [753, 177] on input "8552257" at bounding box center [994, 167] width 621 height 52
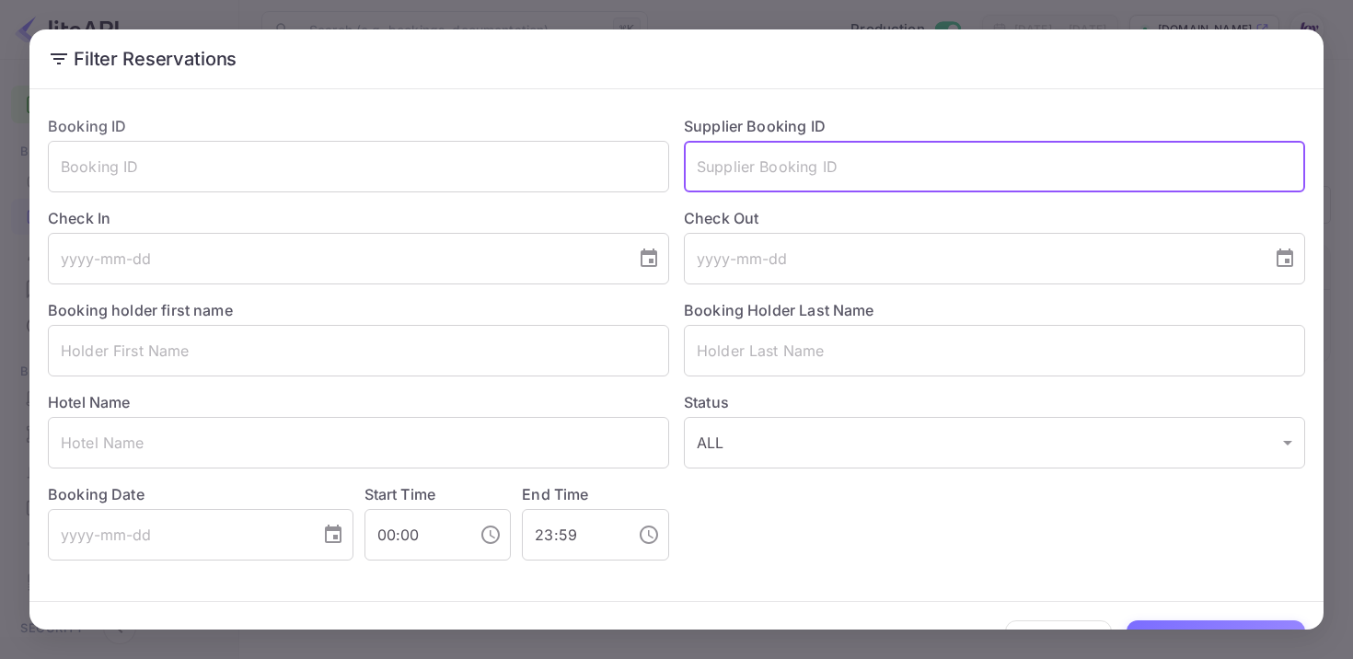
paste input "8547952"
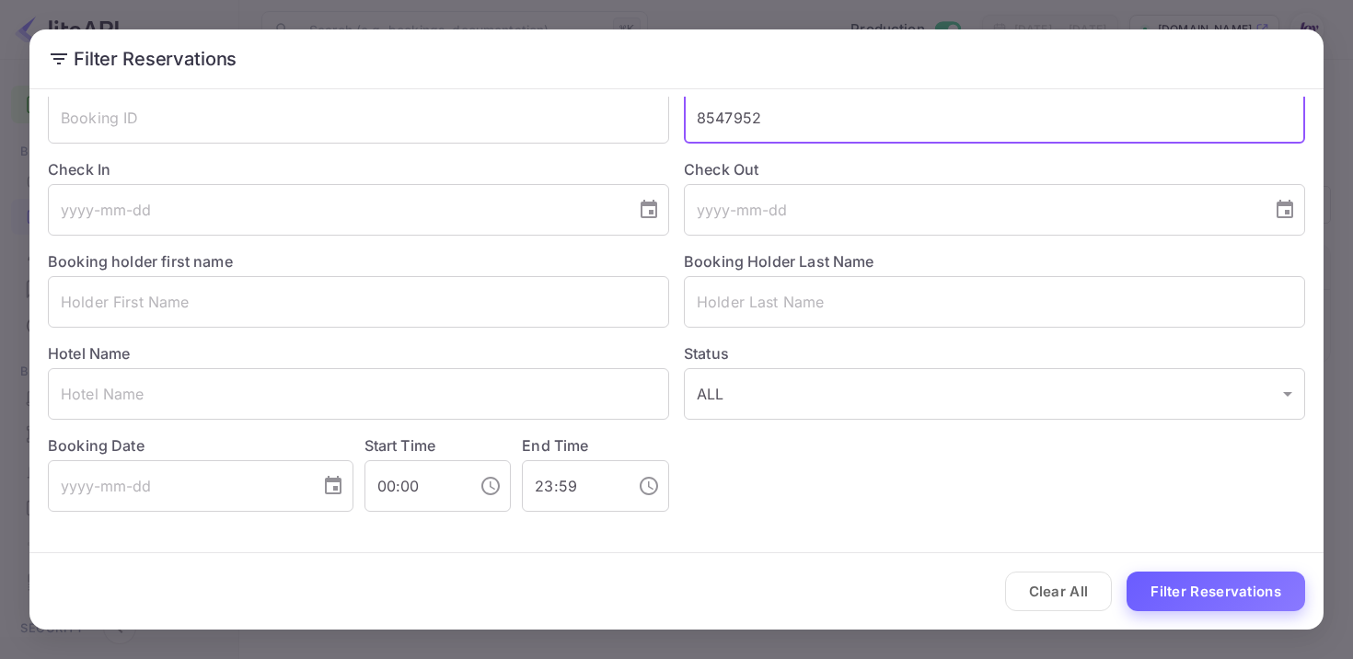
type input "8547952"
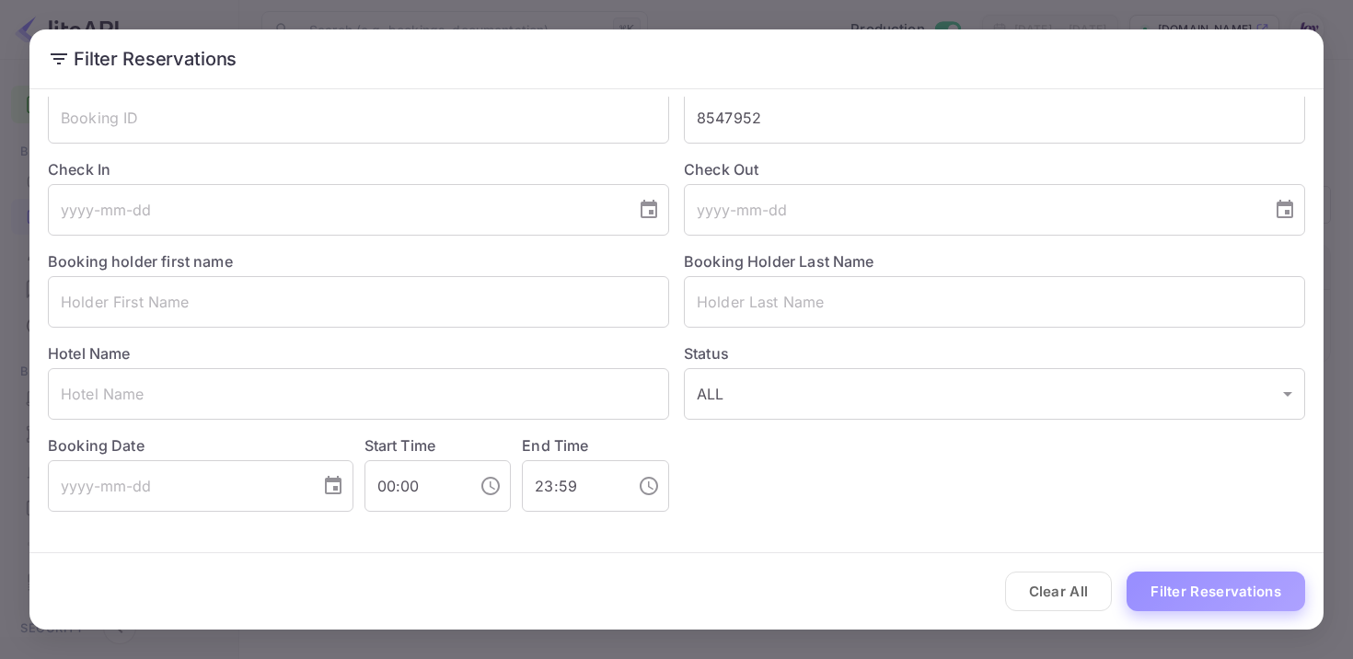
click at [1163, 589] on button "Filter Reservations" at bounding box center [1216, 592] width 179 height 40
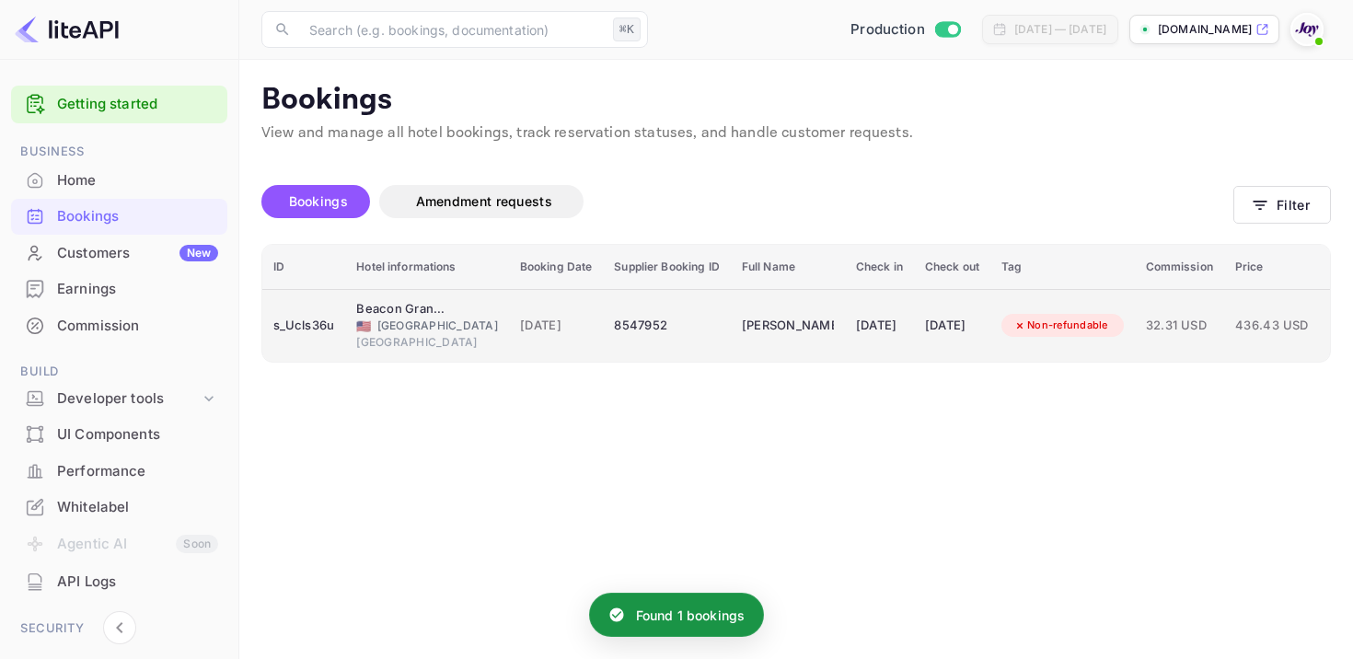
click at [553, 331] on td "[DATE]" at bounding box center [556, 325] width 95 height 73
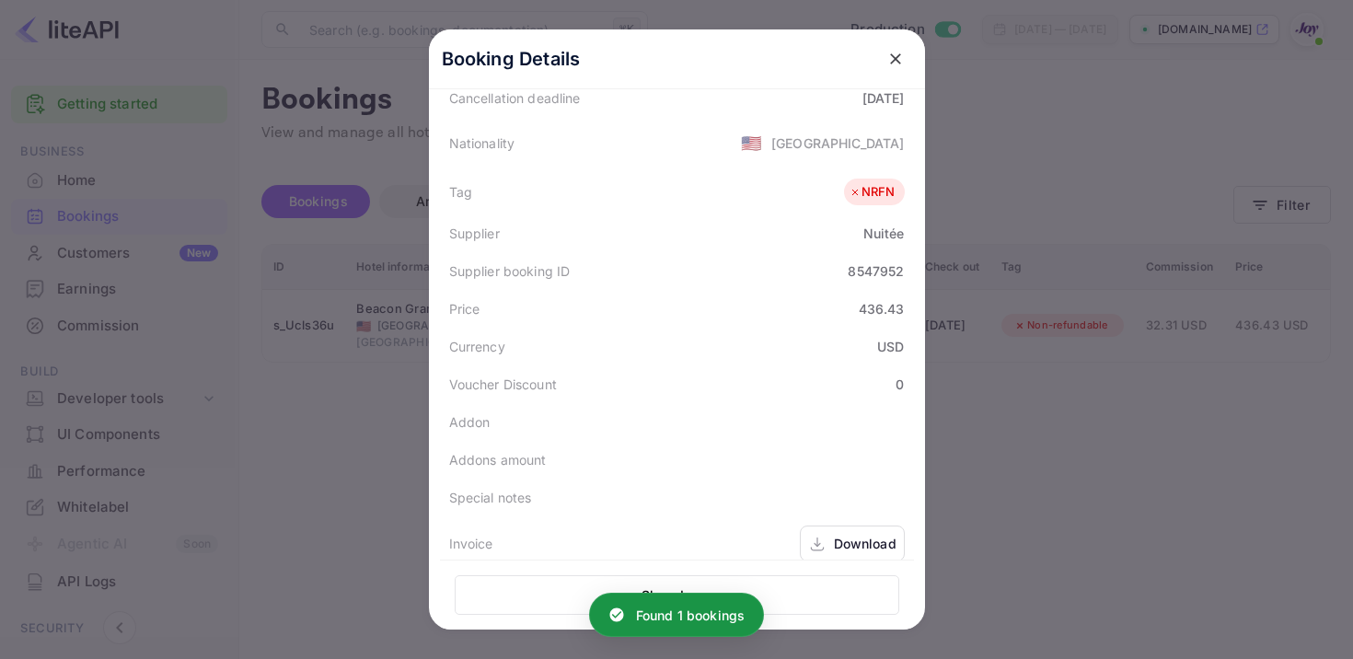
scroll to position [496, 0]
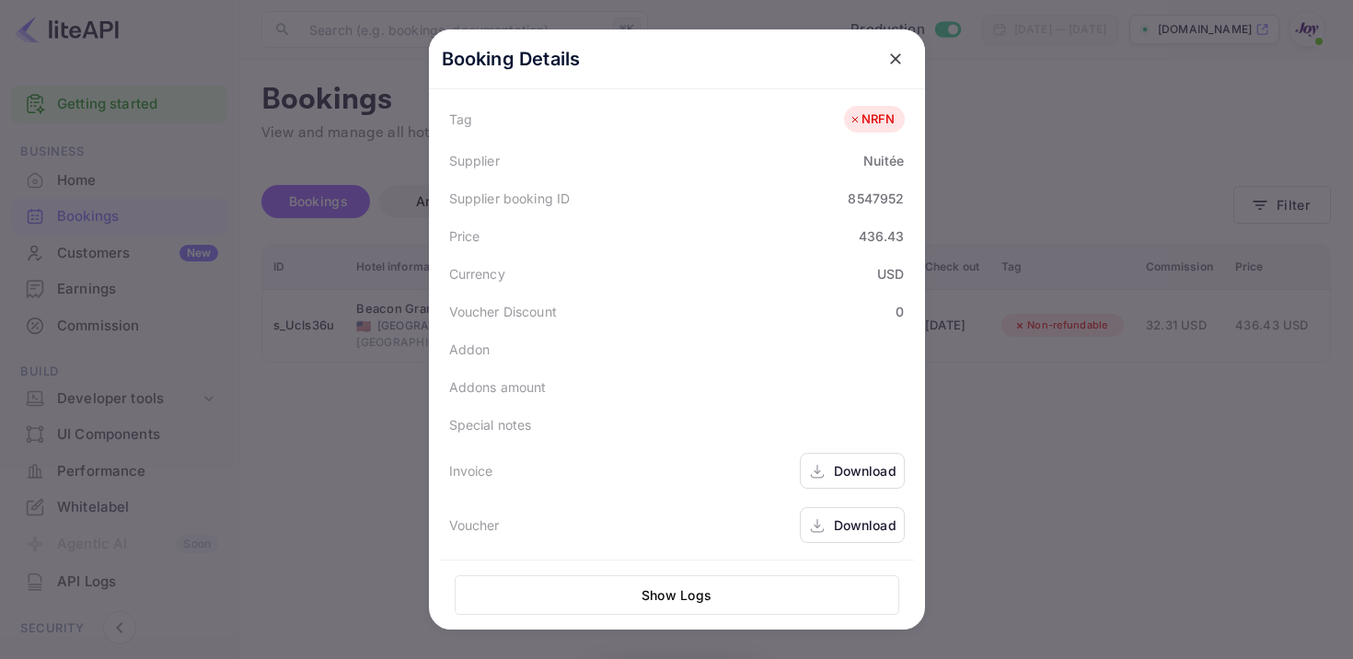
click at [826, 469] on icon at bounding box center [817, 471] width 18 height 19
click at [835, 513] on div "Download" at bounding box center [852, 525] width 105 height 36
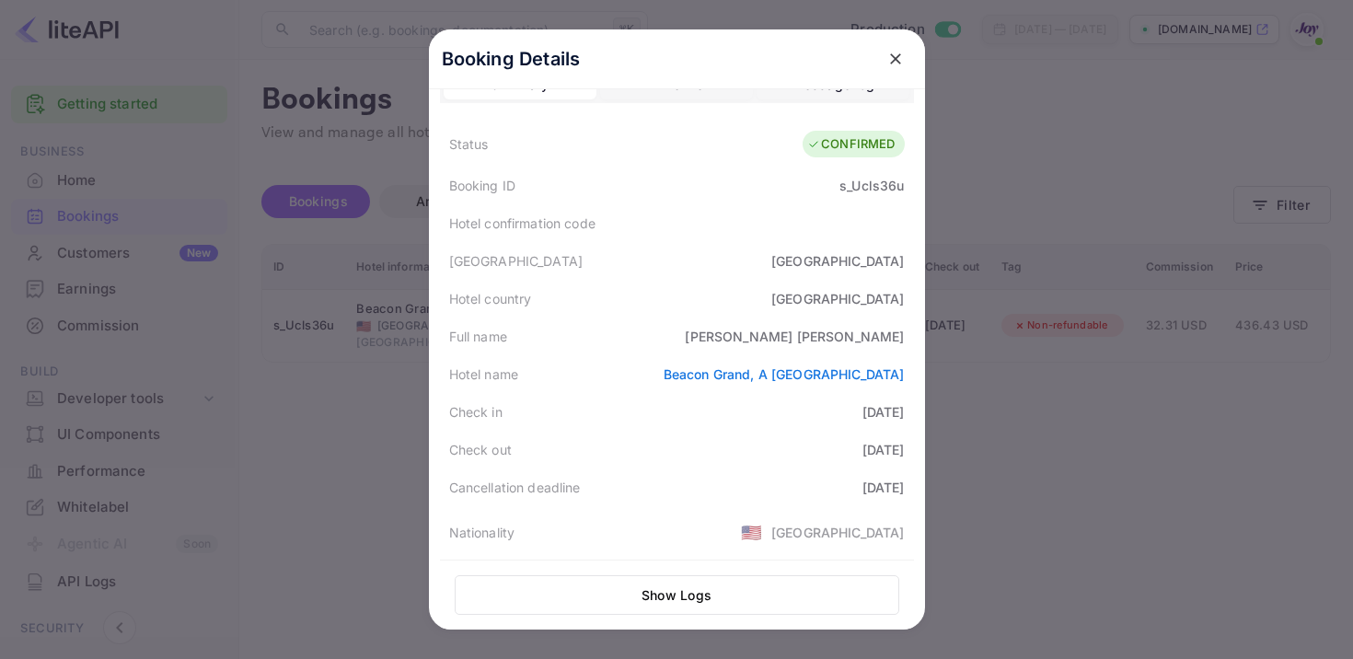
scroll to position [0, 0]
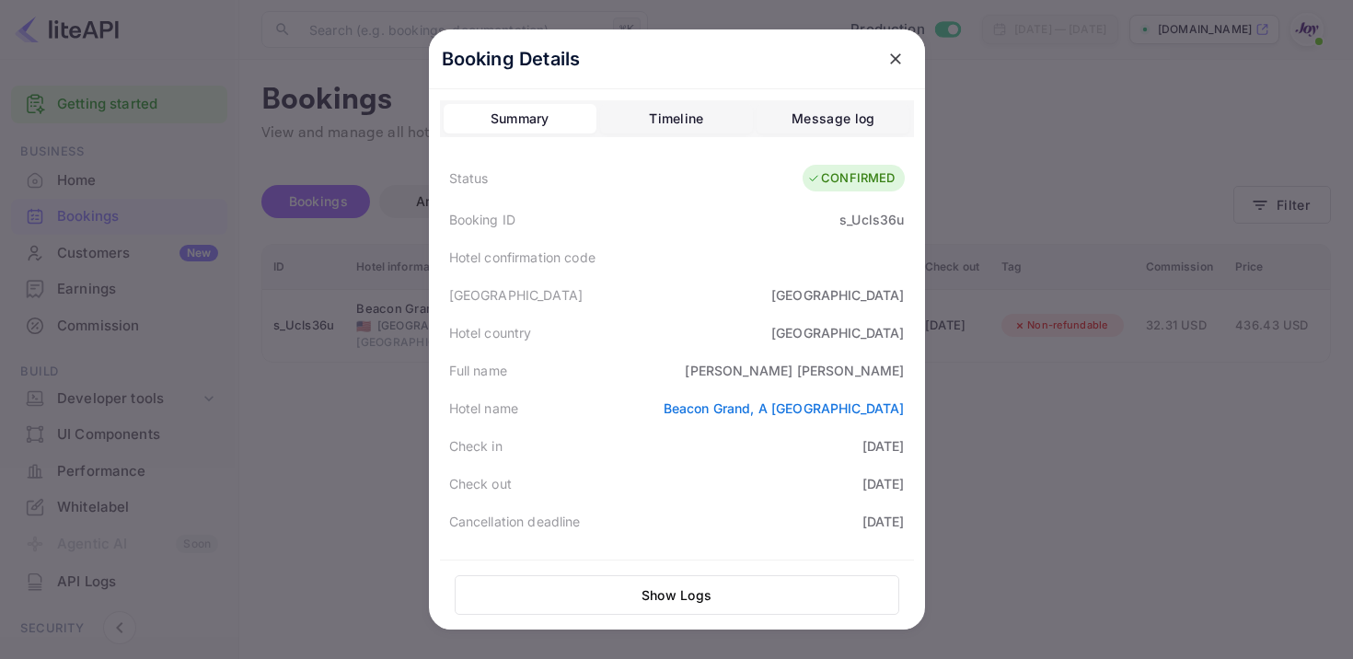
click at [865, 223] on div "s_Ucls36u" at bounding box center [872, 219] width 64 height 19
